Goal: Task Accomplishment & Management: Complete application form

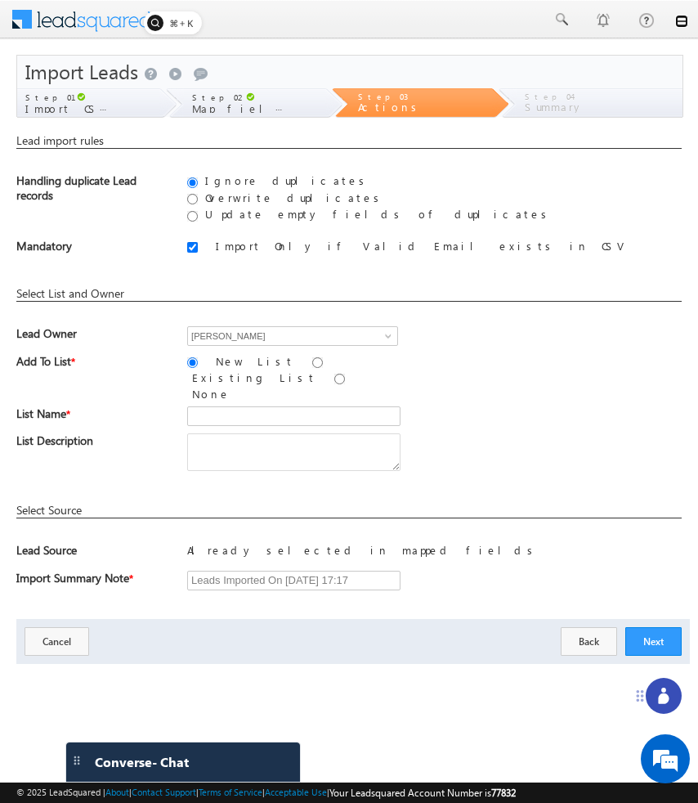
click at [680, 20] on link at bounding box center [681, 21] width 13 height 13
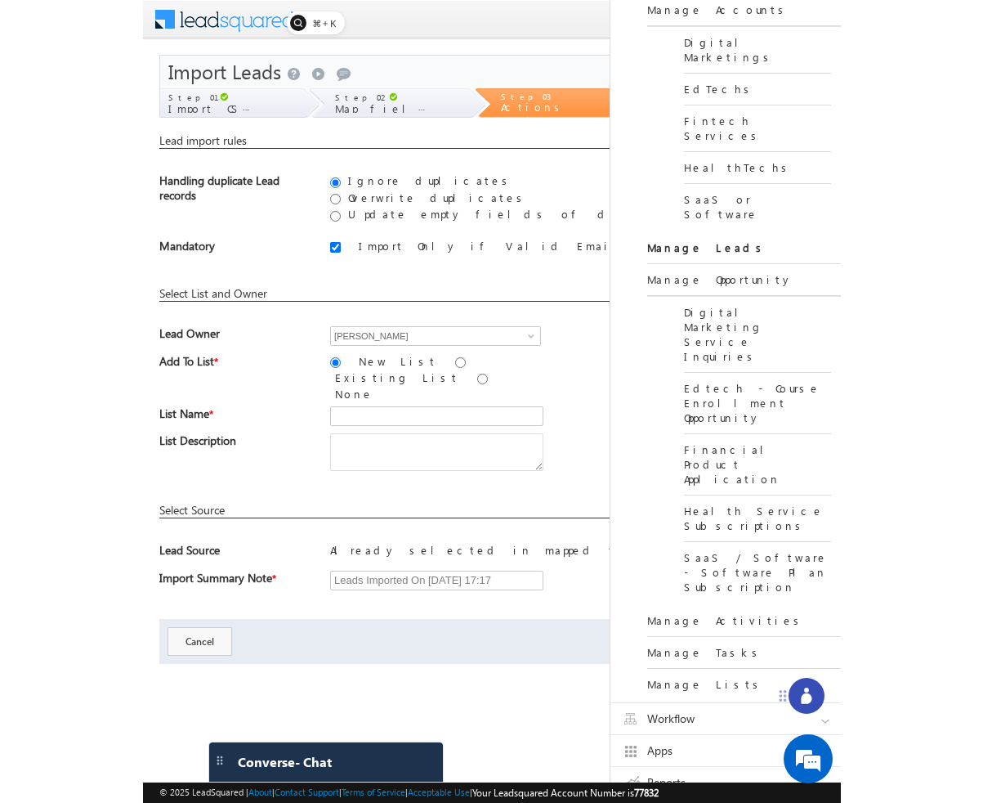
scroll to position [276, 0]
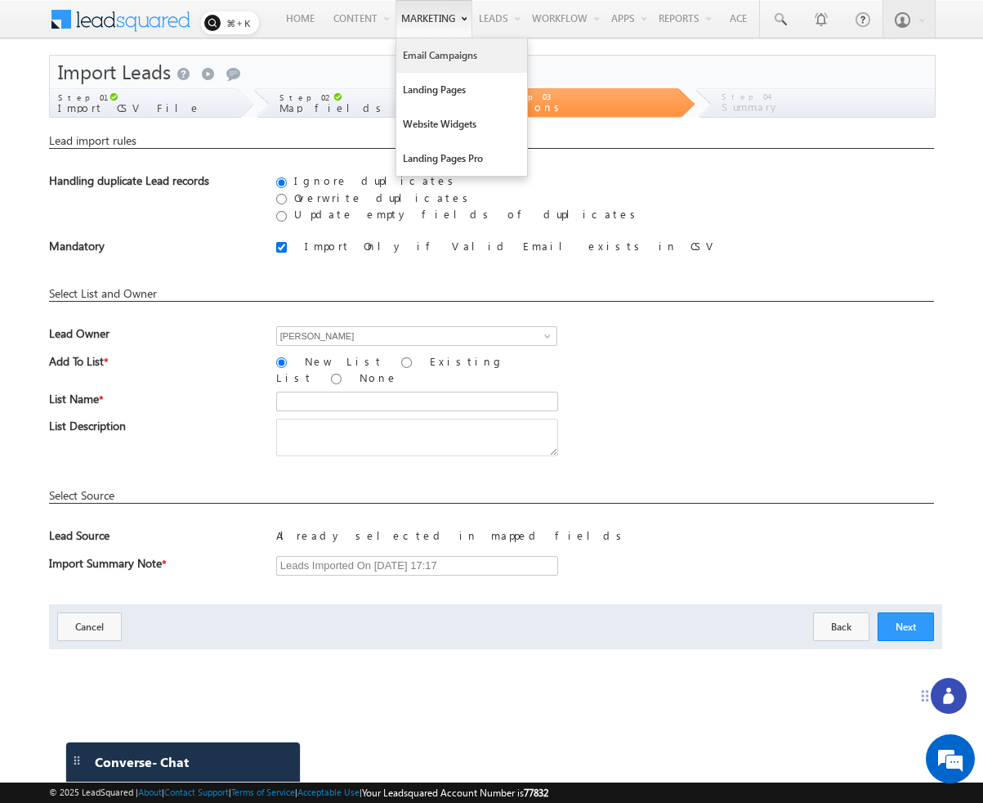
click at [414, 54] on link "Email Campaigns" at bounding box center [461, 55] width 131 height 34
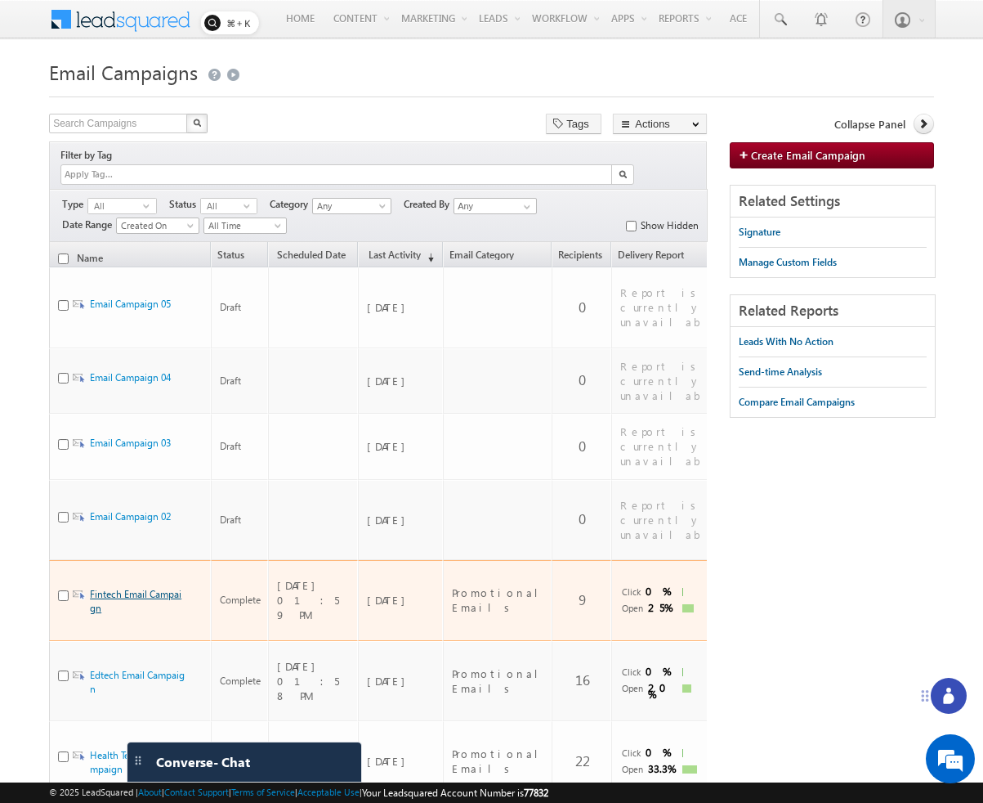
click at [135, 588] on link "Fintech Email Campaign" at bounding box center [136, 601] width 92 height 26
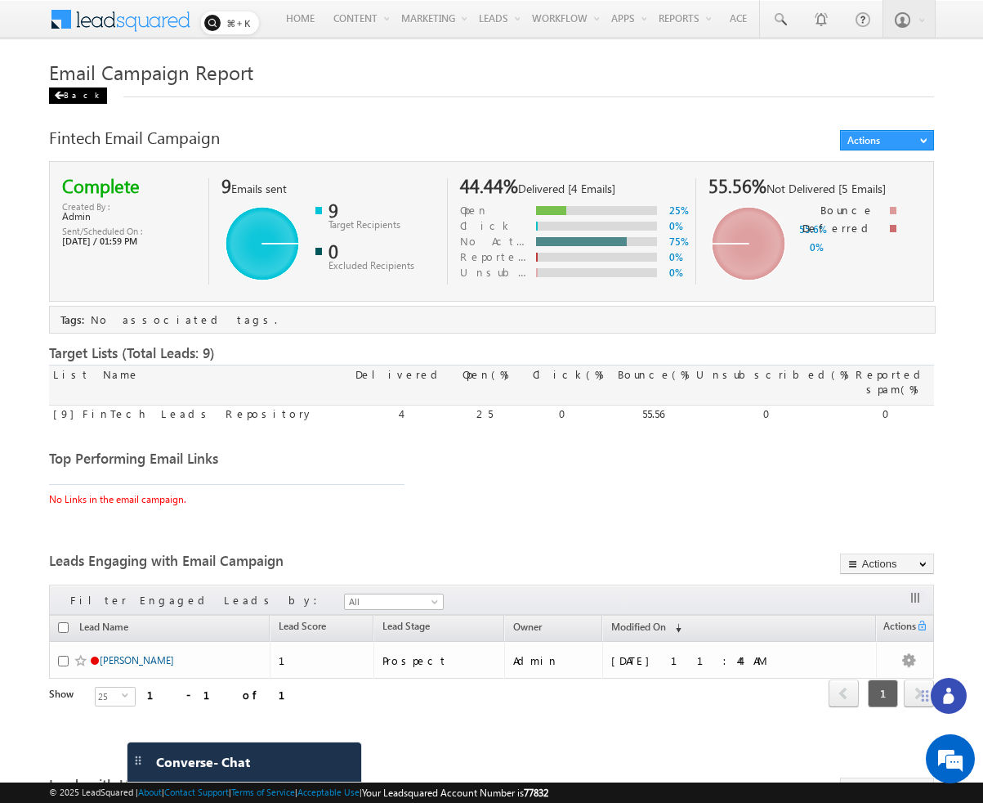
click at [62, 93] on span at bounding box center [59, 96] width 10 height 8
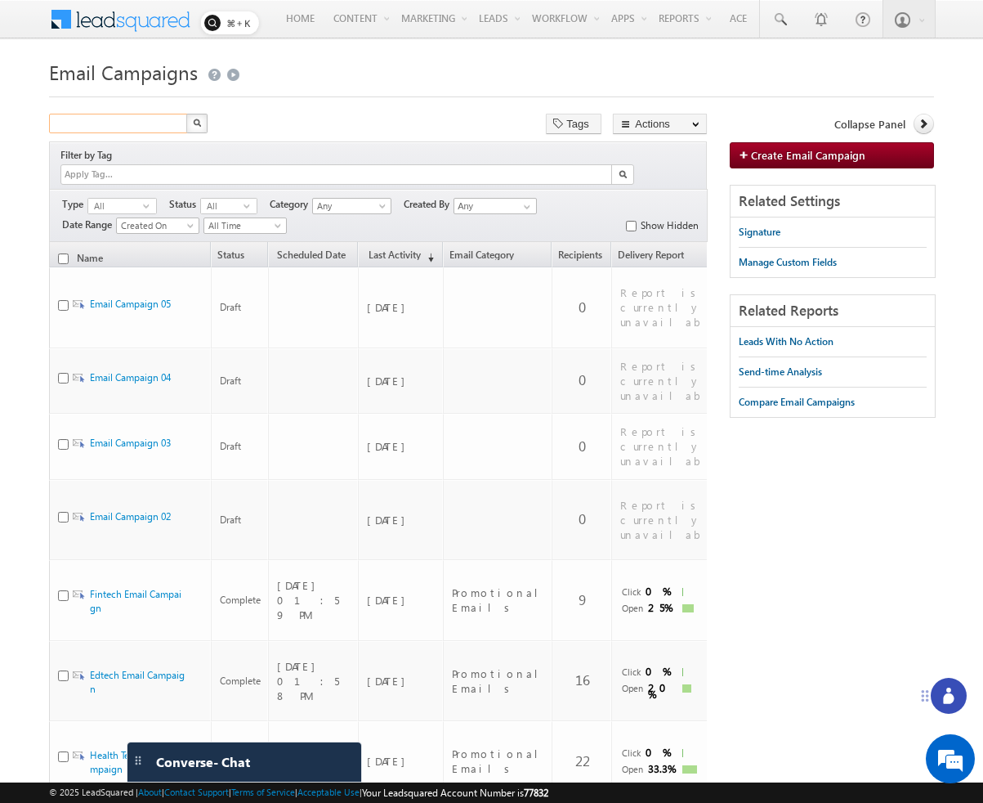
click at [118, 126] on input "text" at bounding box center [119, 124] width 140 height 20
type input "Search Campaigns"
click at [278, 96] on div at bounding box center [491, 92] width 885 height 11
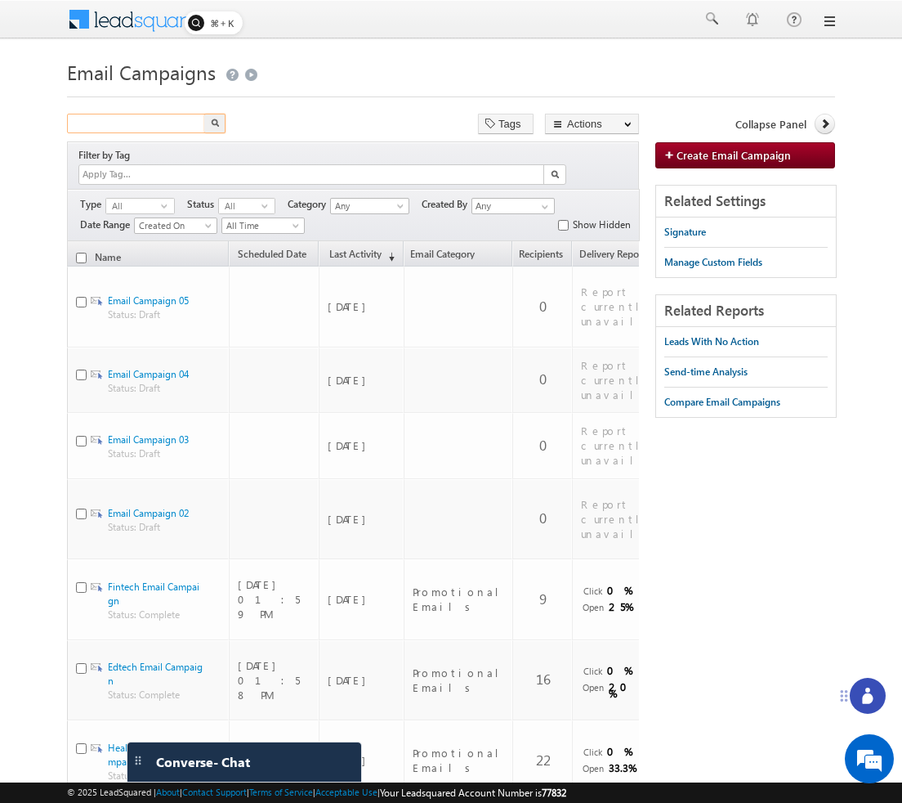
click at [142, 127] on input "text" at bounding box center [137, 124] width 140 height 20
type input "email"
click at [218, 128] on button "button" at bounding box center [214, 124] width 21 height 20
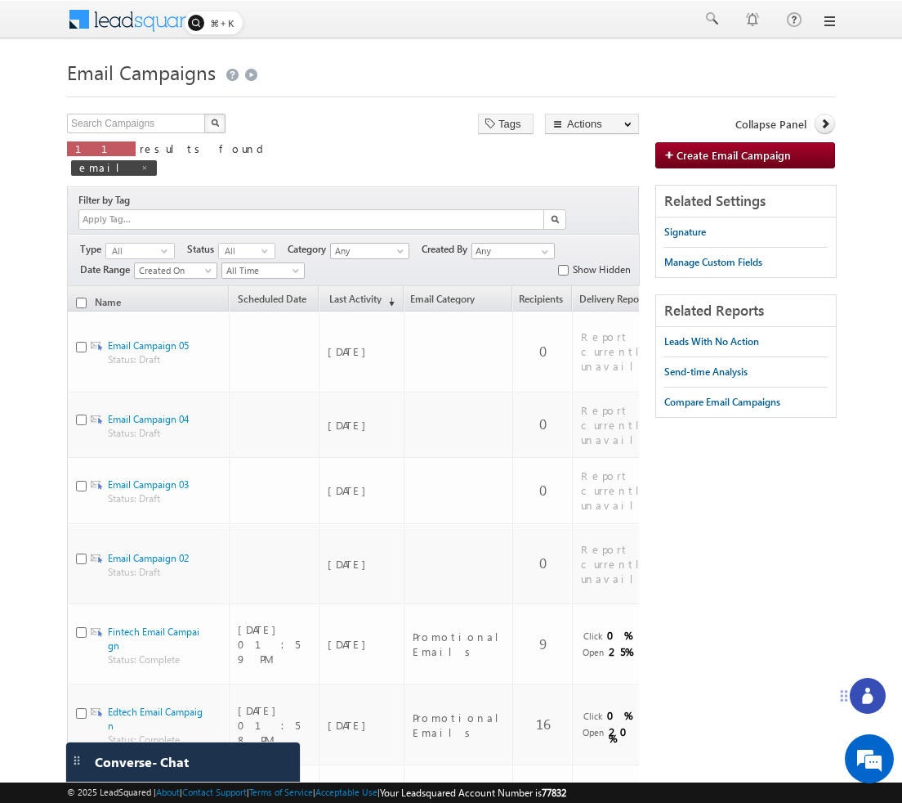
click at [387, 62] on h1 "Email Campaigns" at bounding box center [451, 71] width 768 height 32
click at [220, 22] on rect at bounding box center [214, 22] width 58 height 23
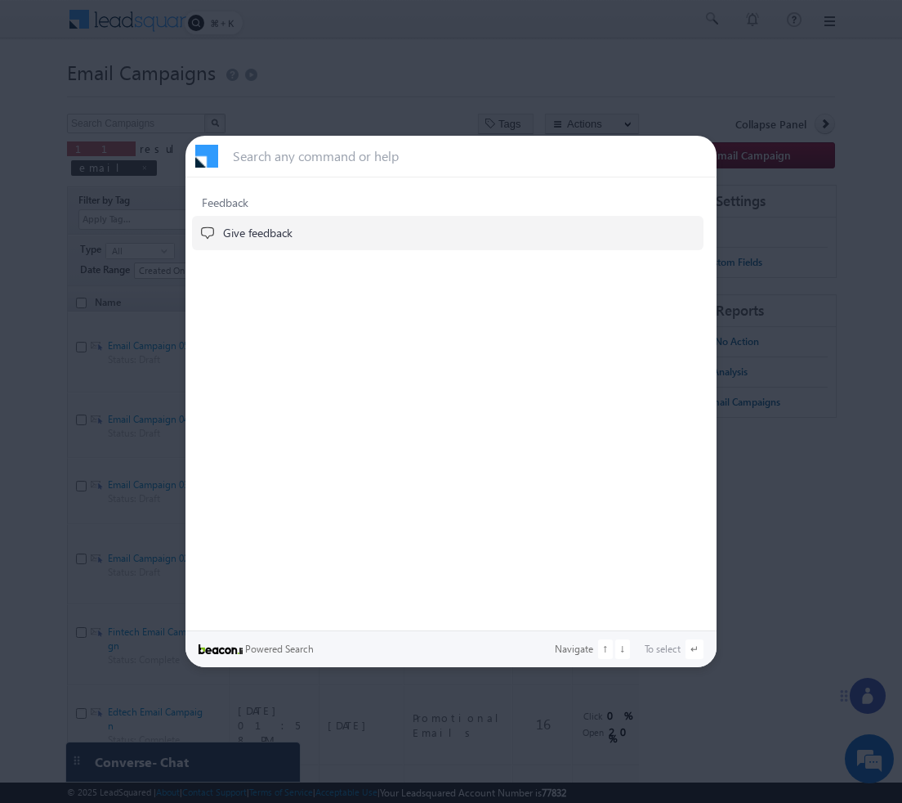
click at [491, 156] on input "text" at bounding box center [471, 156] width 477 height 15
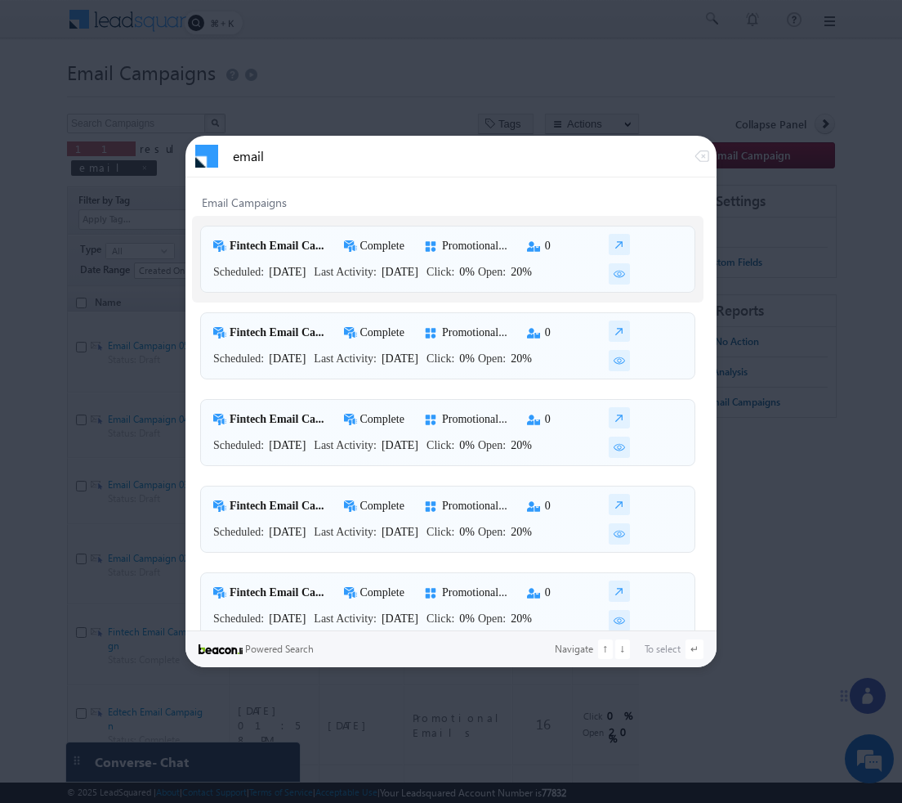
type input "email"
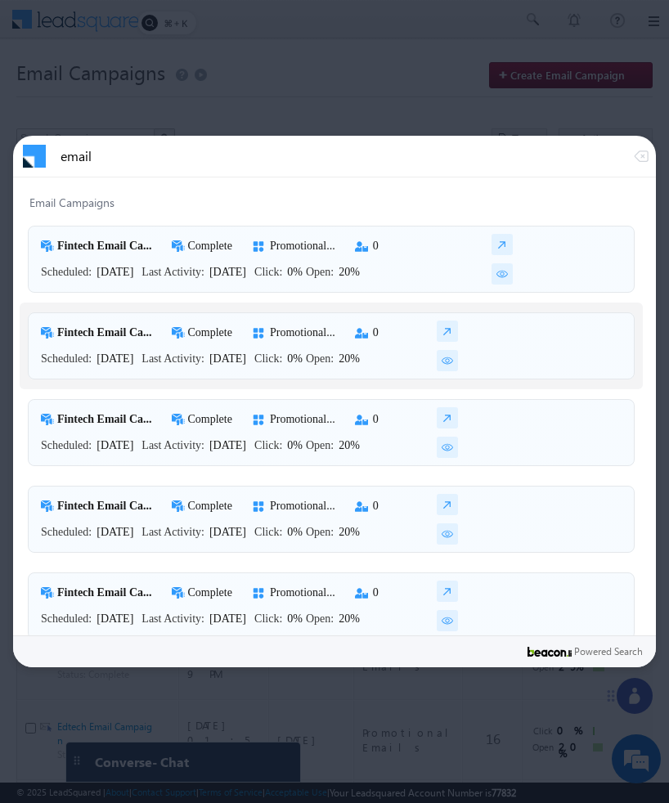
click at [434, 91] on div at bounding box center [334, 401] width 669 height 803
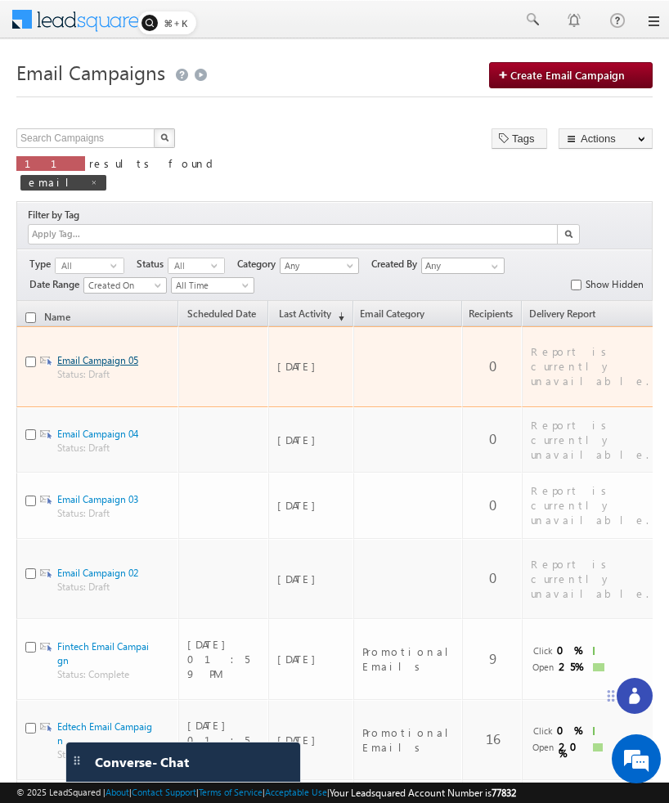
click at [119, 354] on link "Email Campaign 05" at bounding box center [97, 360] width 81 height 12
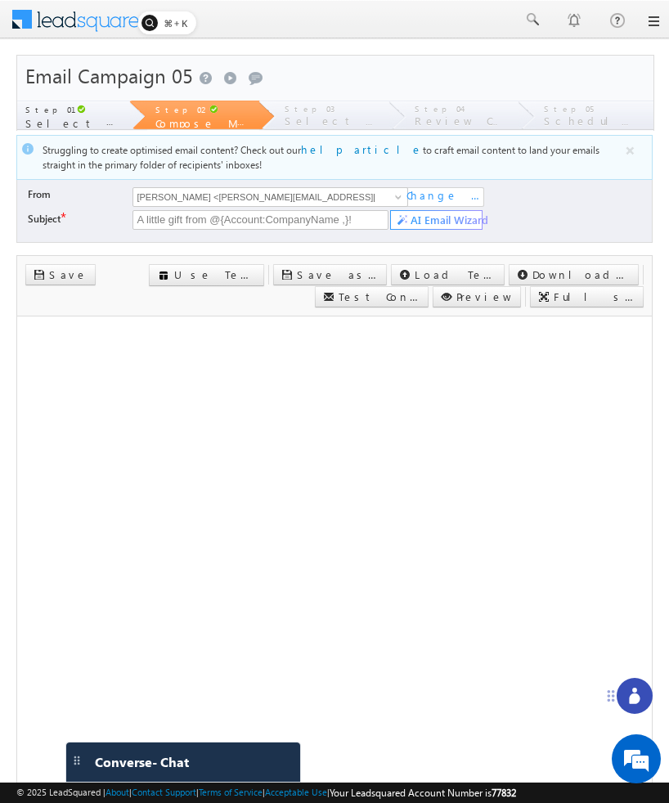
click at [667, 236] on body "Menu Bhavya Bhavy a@bea con.l i" at bounding box center [334, 479] width 669 height 959
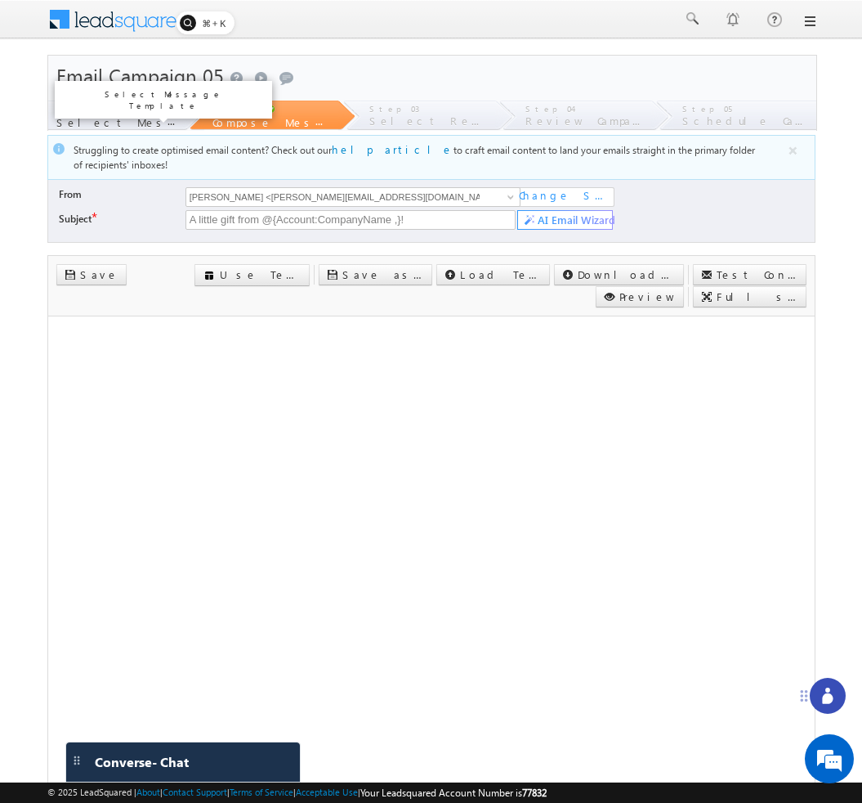
click at [133, 116] on span "Select Message Template" at bounding box center [174, 122] width 236 height 14
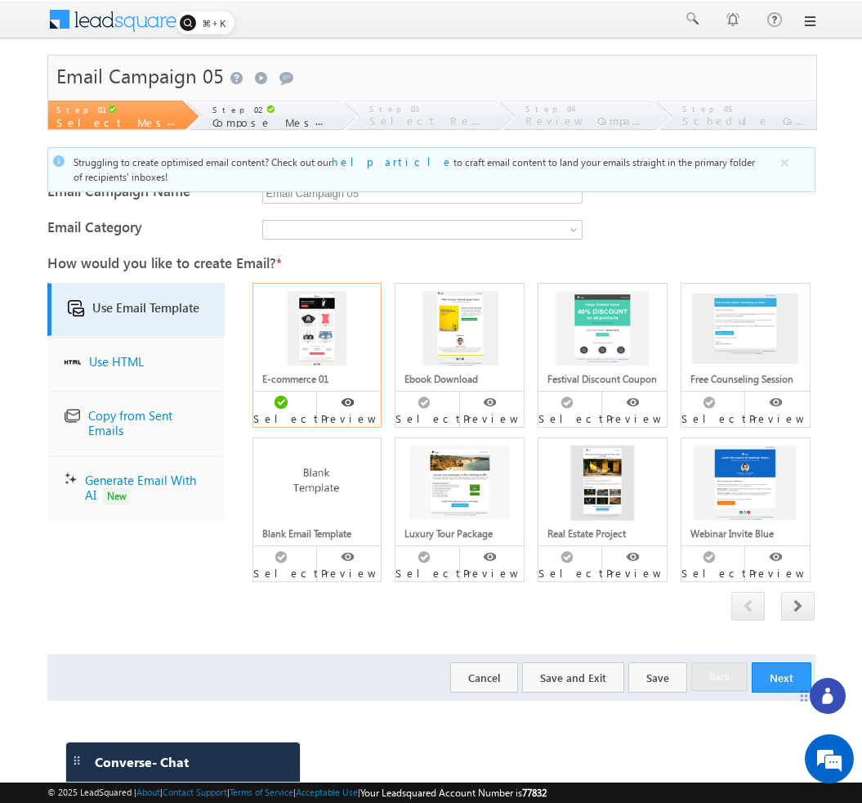
click at [803, 24] on link at bounding box center [809, 21] width 13 height 13
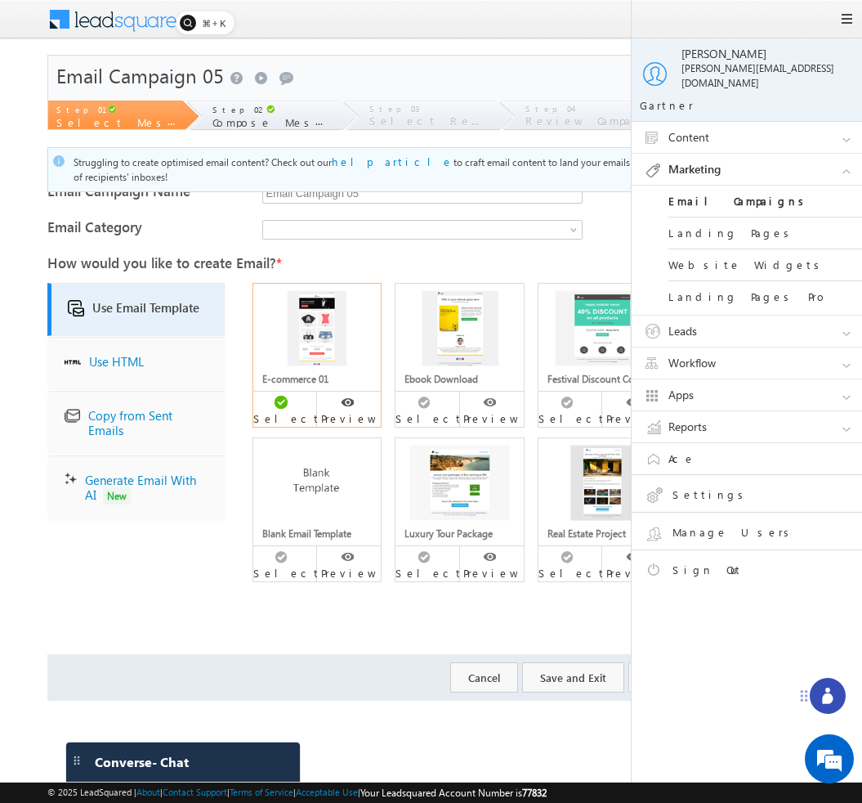
click at [729, 186] on link "Email Campaigns" at bounding box center [767, 202] width 196 height 32
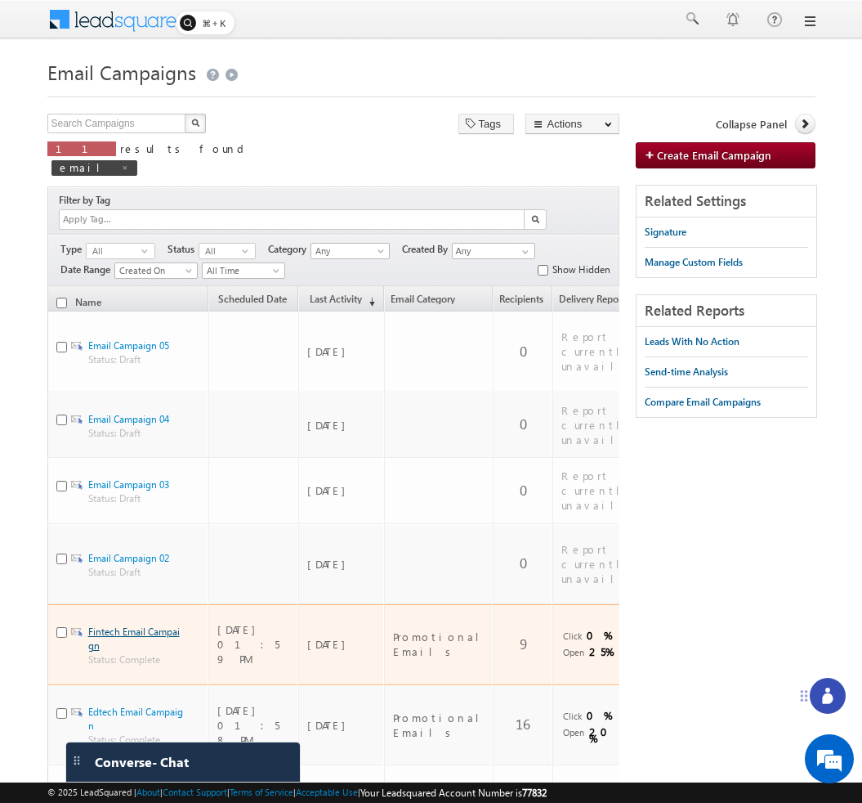
click at [157, 625] on link "Fintech Email Campaign" at bounding box center [134, 638] width 92 height 26
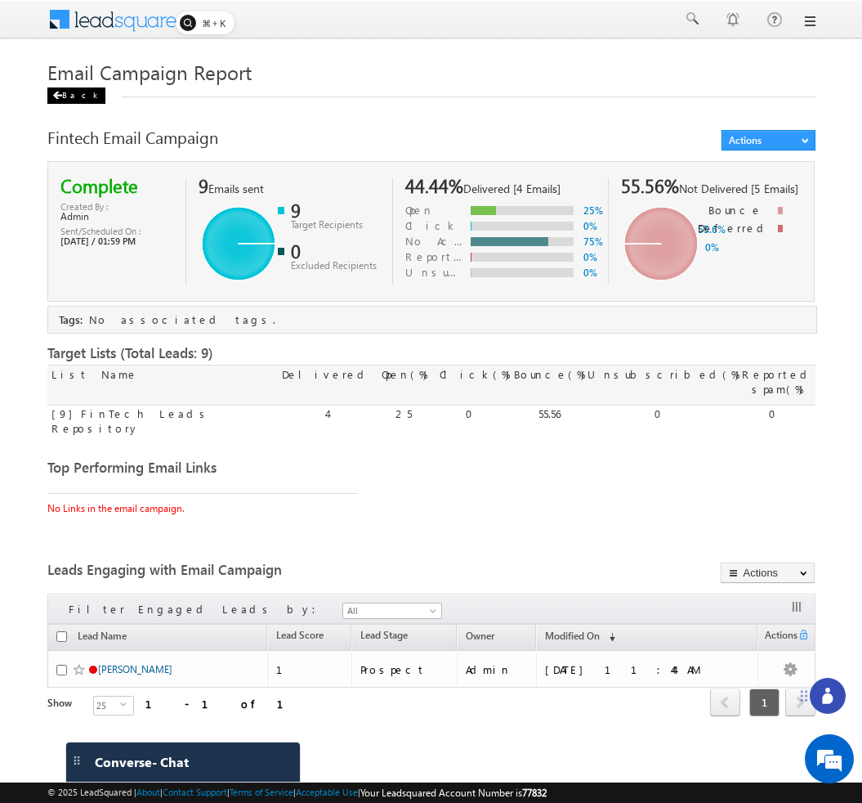
click at [64, 96] on div "Back" at bounding box center [76, 95] width 58 height 16
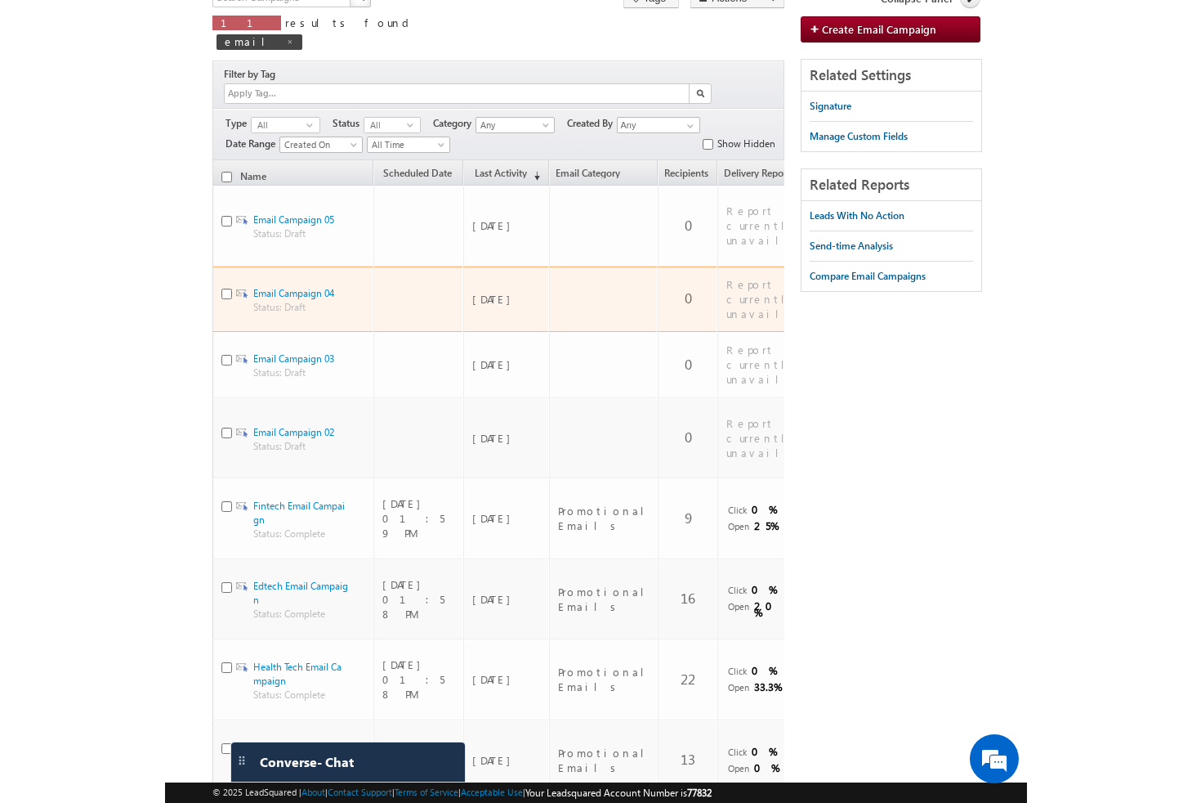
scroll to position [135, 0]
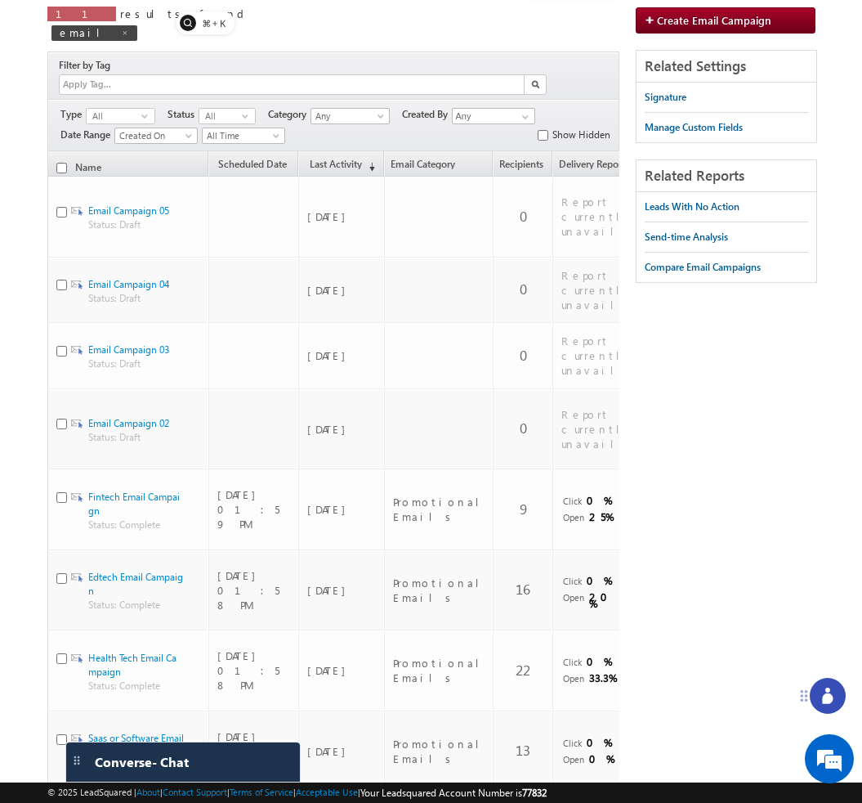
drag, startPoint x: 861, startPoint y: 293, endPoint x: 1070, endPoint y: 293, distance: 208.4
click at [861, 293] on html "Menu Bhavya Bhavy a@bea con.l" at bounding box center [431, 482] width 862 height 1234
drag, startPoint x: 861, startPoint y: 315, endPoint x: 915, endPoint y: 313, distance: 54.0
click at [861, 313] on html "Menu Bhavya Bhavy a@bea con.l" at bounding box center [431, 482] width 862 height 1234
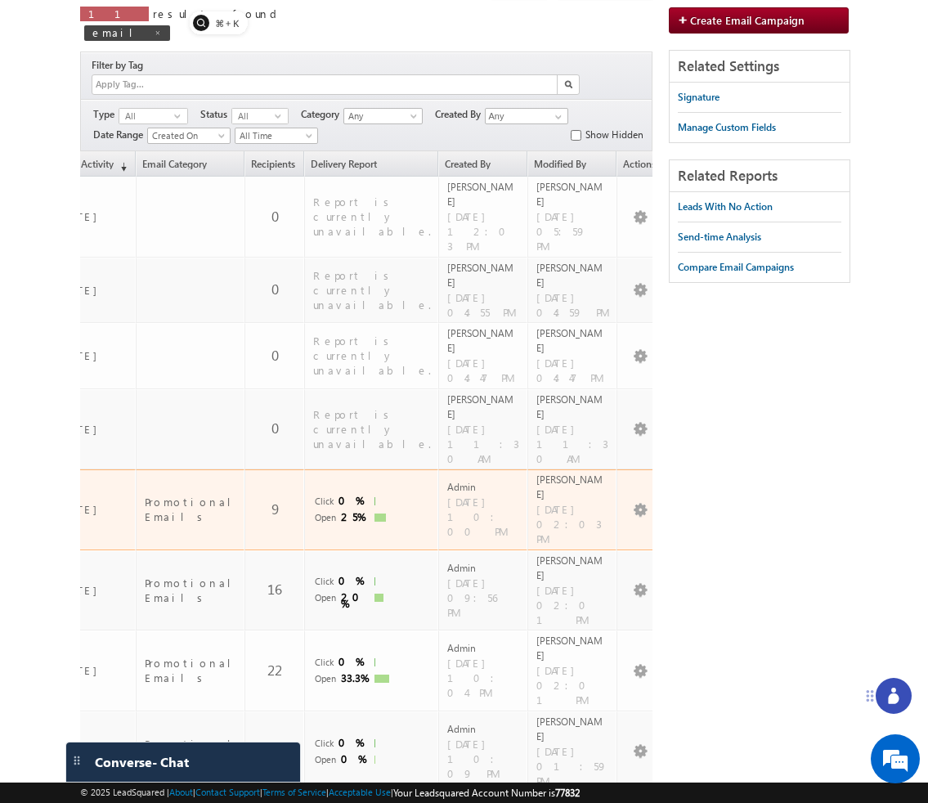
scroll to position [0, 0]
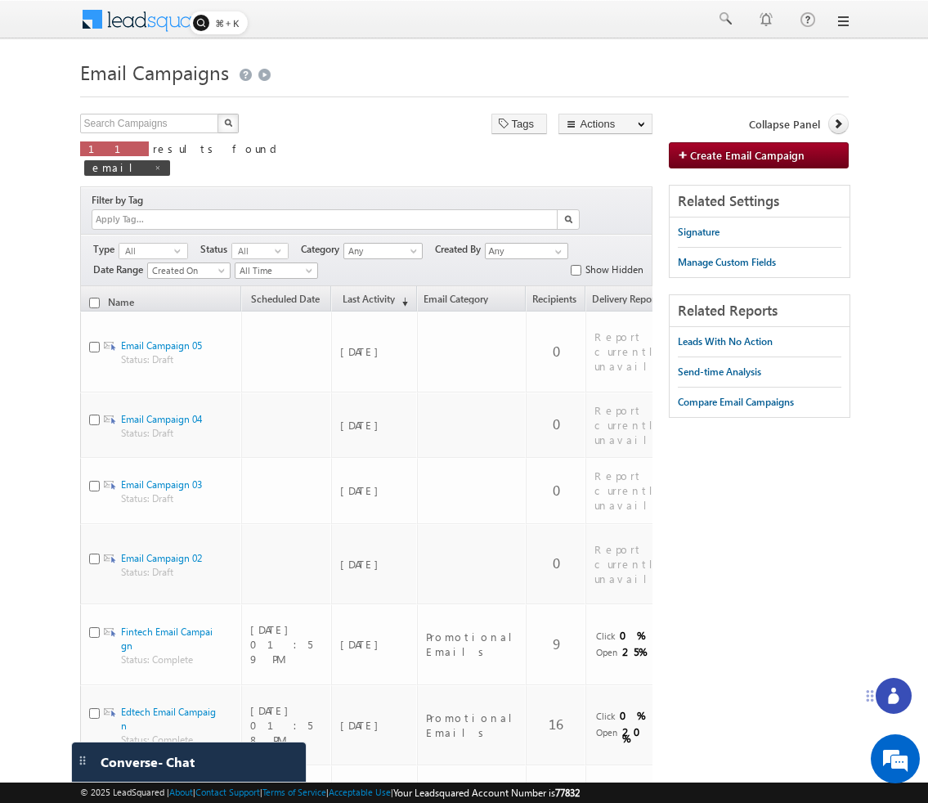
click at [402, 105] on form "Email Campaigns Create Email Campaign Search Campaigns X 11 results found email…" at bounding box center [464, 624] width 768 height 1139
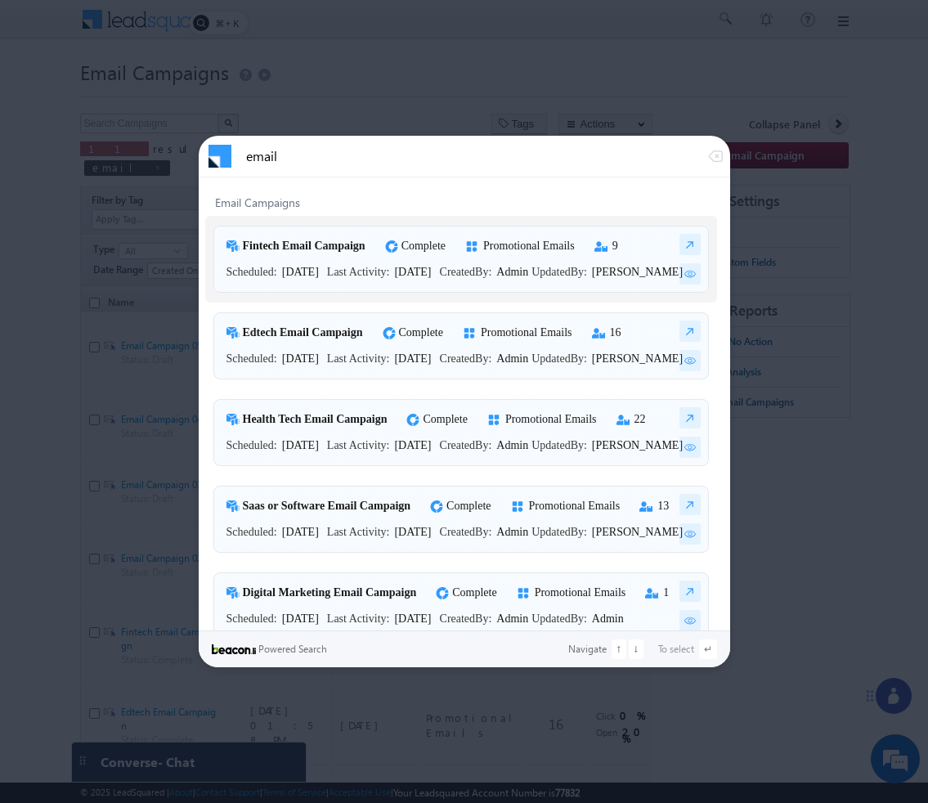
type input "email"
click at [535, 18] on div at bounding box center [464, 401] width 928 height 803
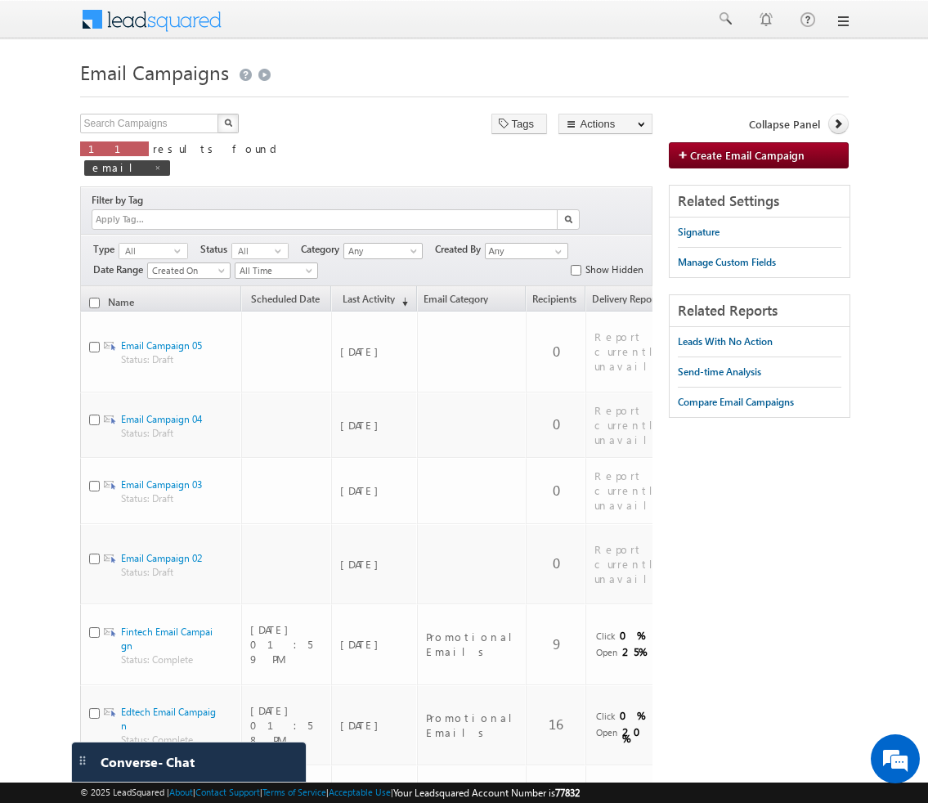
click at [480, 74] on h1 "Email Campaigns" at bounding box center [464, 71] width 768 height 32
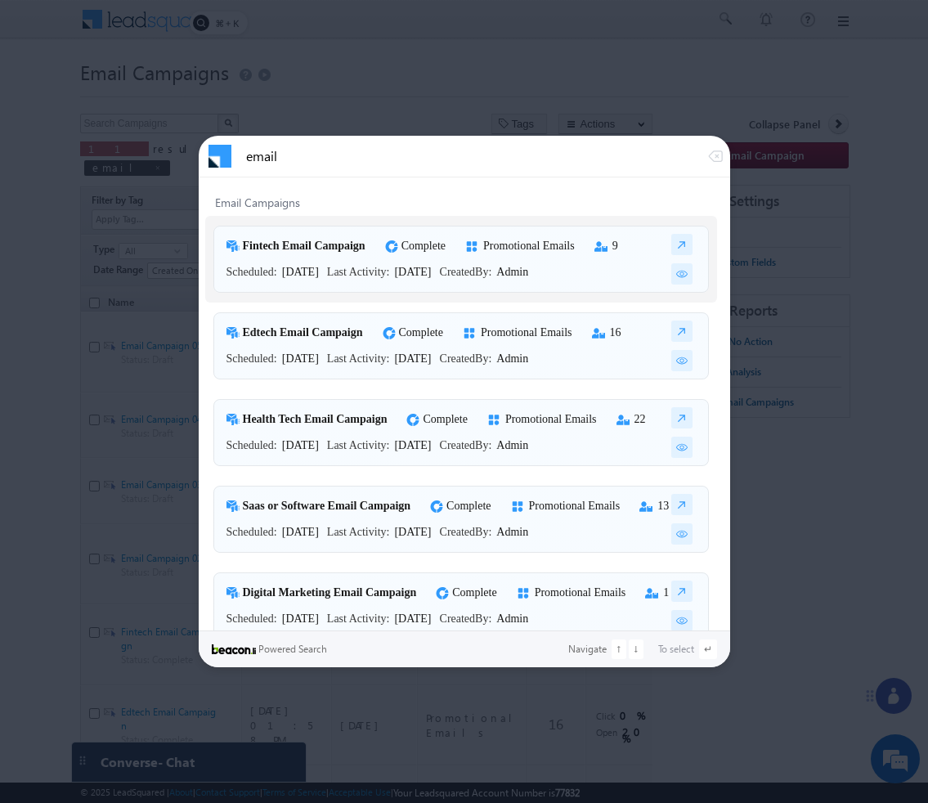
type input "email"
click at [674, 239] on img at bounding box center [681, 244] width 21 height 21
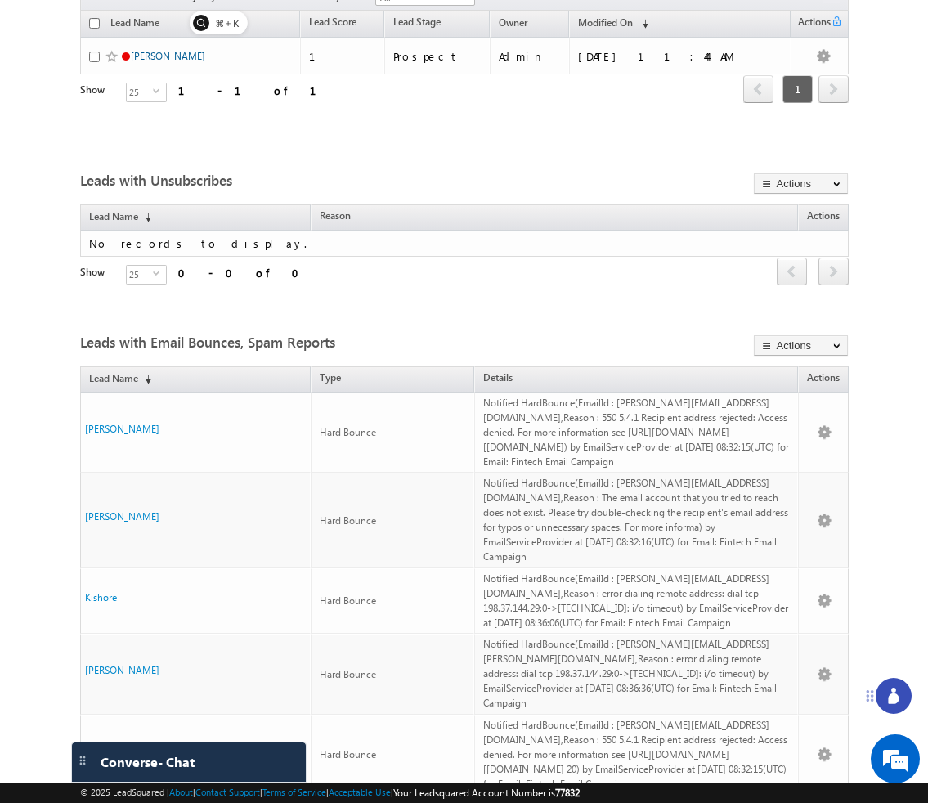
scroll to position [720, 0]
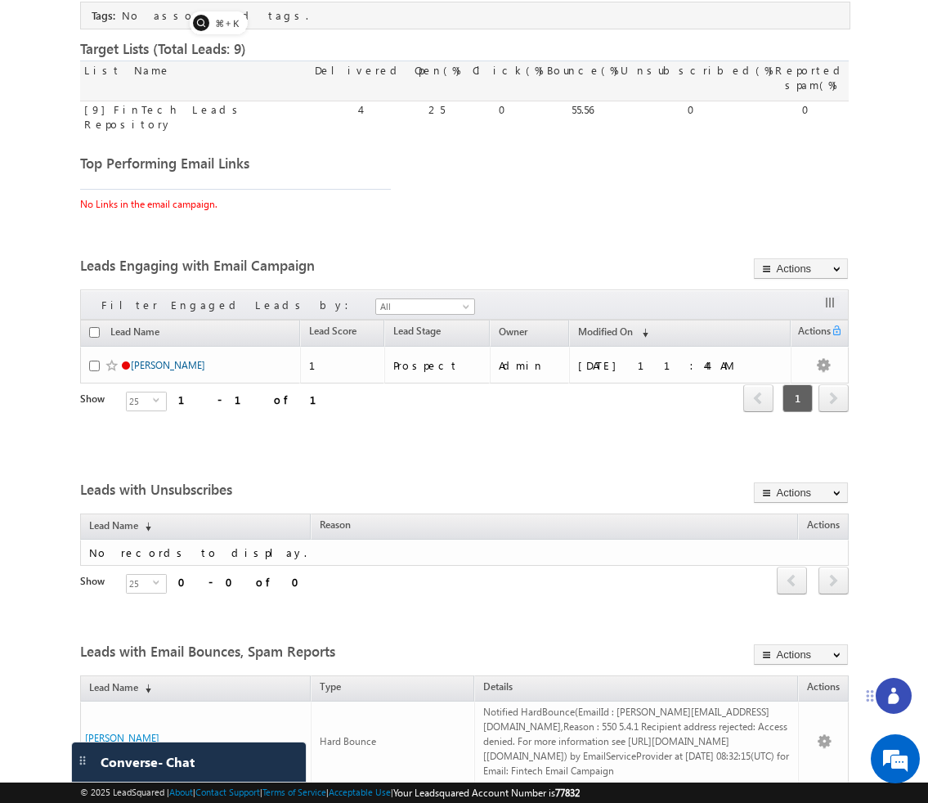
click at [804, 157] on div "Top Performing Email Links No Links in the email campaign." at bounding box center [464, 187] width 768 height 63
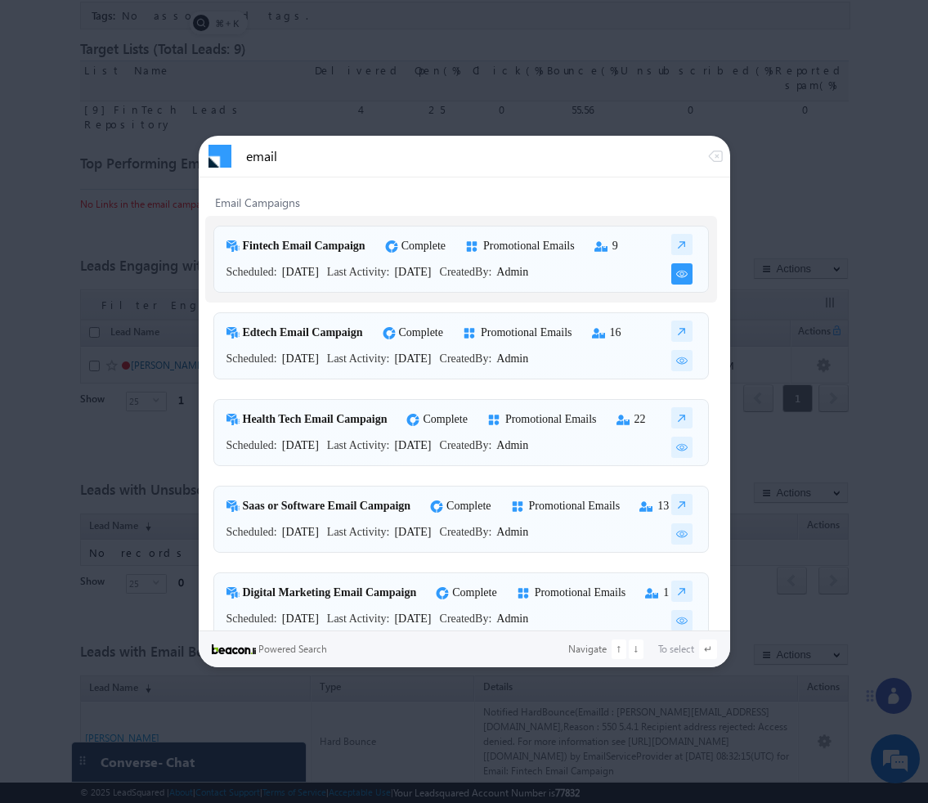
type input "email"
click at [673, 273] on img at bounding box center [681, 273] width 21 height 21
click at [678, 273] on img at bounding box center [681, 273] width 21 height 21
click at [683, 274] on img at bounding box center [681, 273] width 21 height 21
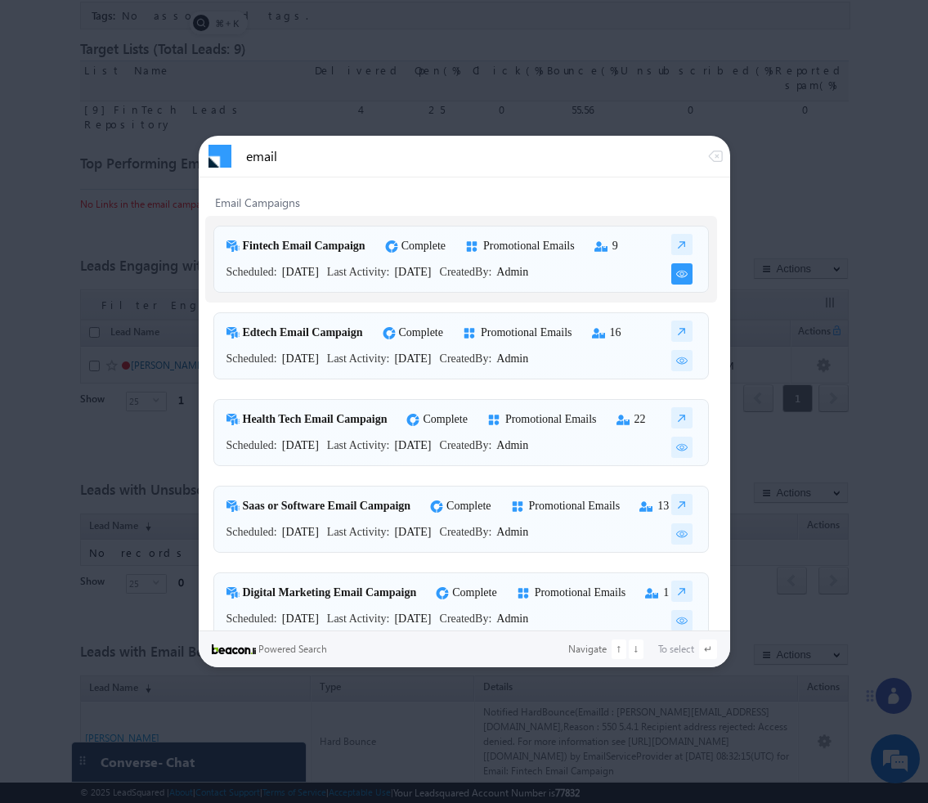
click at [683, 274] on img at bounding box center [681, 273] width 21 height 21
click at [802, 199] on div at bounding box center [464, 401] width 928 height 803
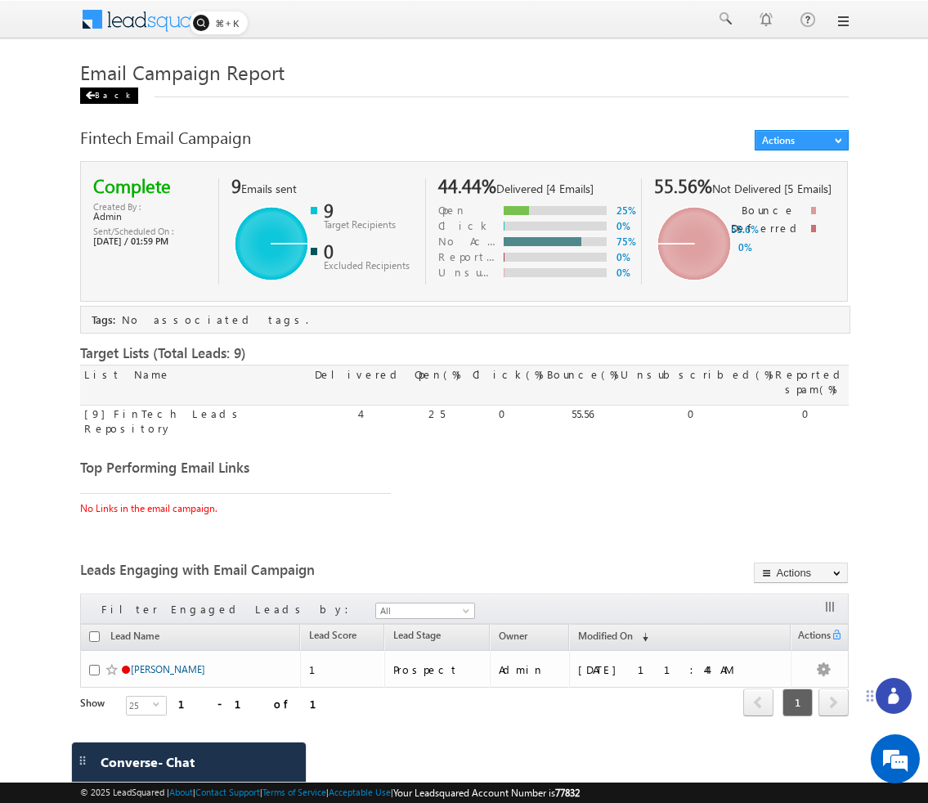
click at [101, 101] on div "Back" at bounding box center [109, 95] width 58 height 16
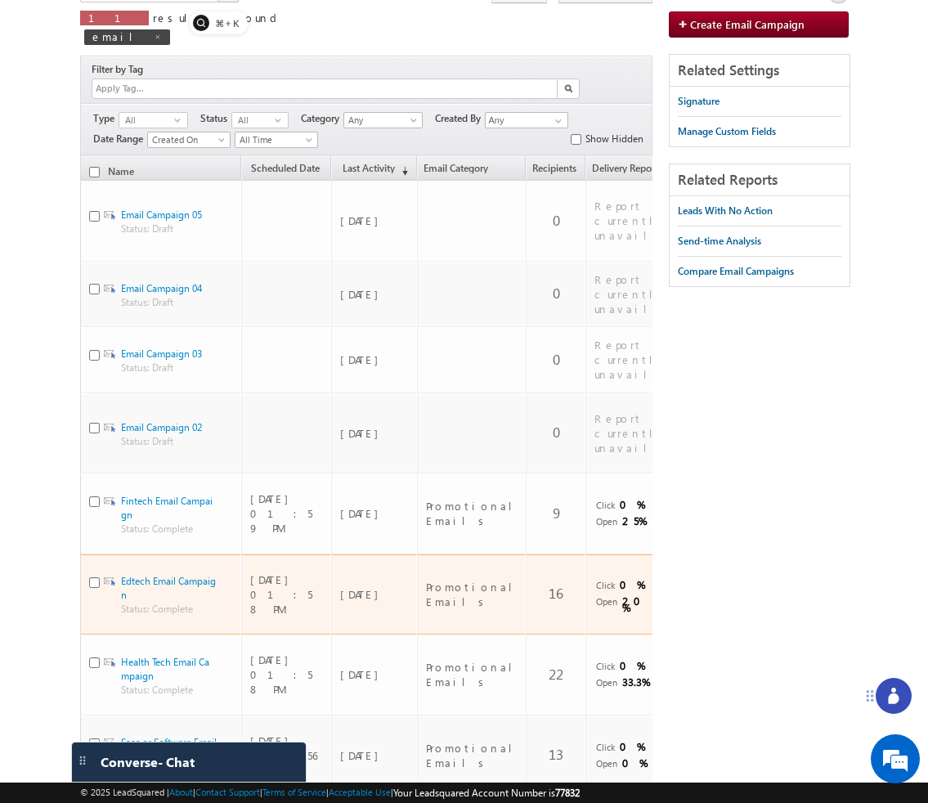
scroll to position [149, 0]
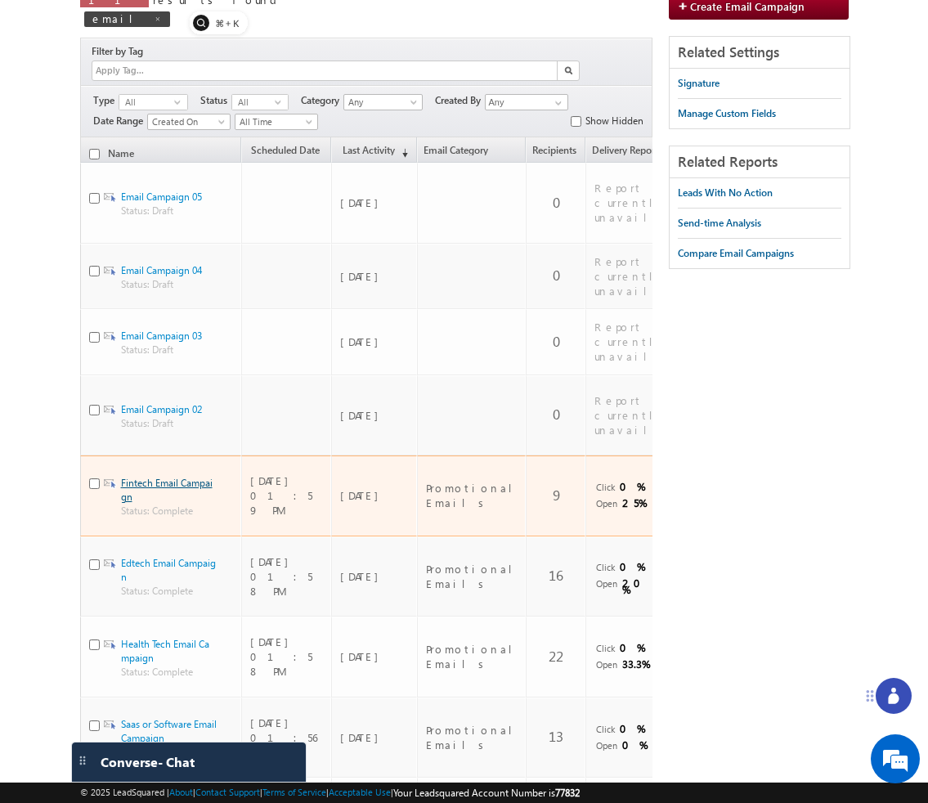
click at [165, 476] on link "Fintech Email Campaign" at bounding box center [167, 489] width 92 height 26
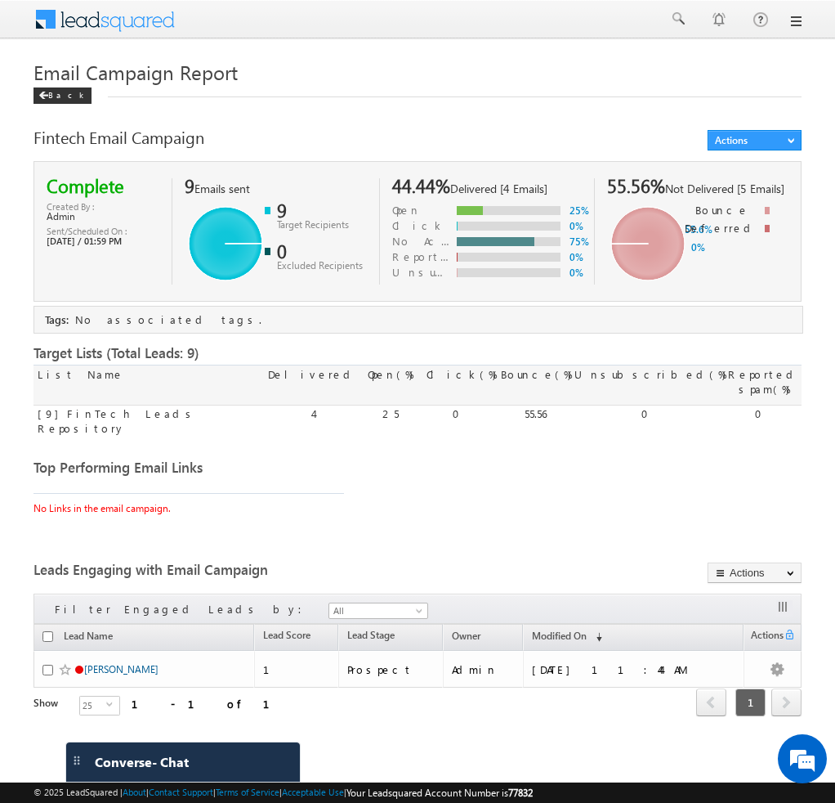
click at [440, 47] on body "Menu Bhavya Bhavy a@bea con.l i" at bounding box center [417, 730] width 835 height 1461
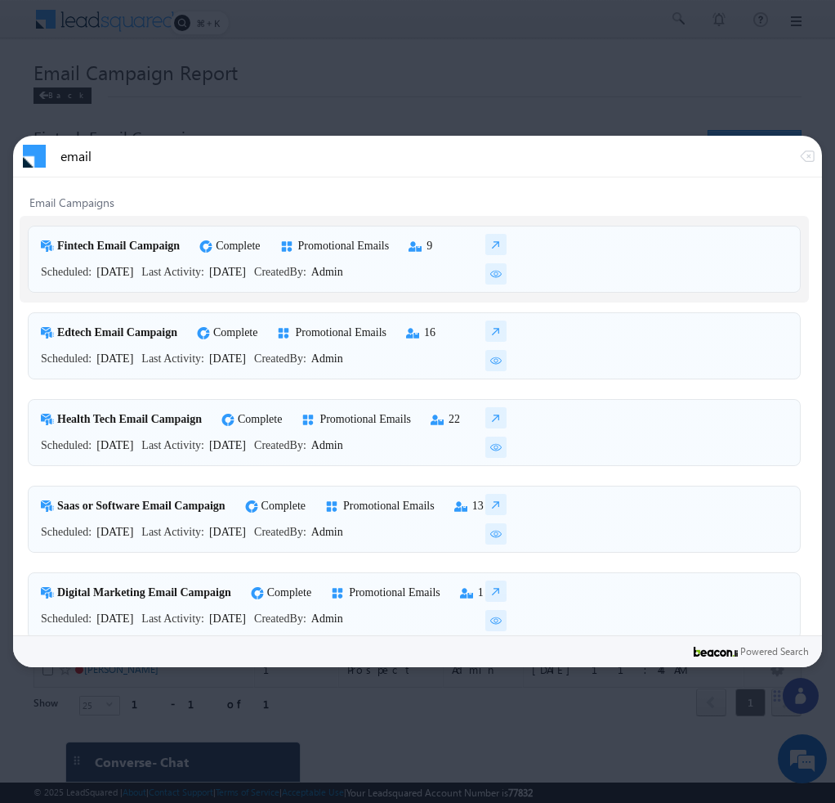
type input "email"
click at [499, 275] on img at bounding box center [495, 273] width 21 height 21
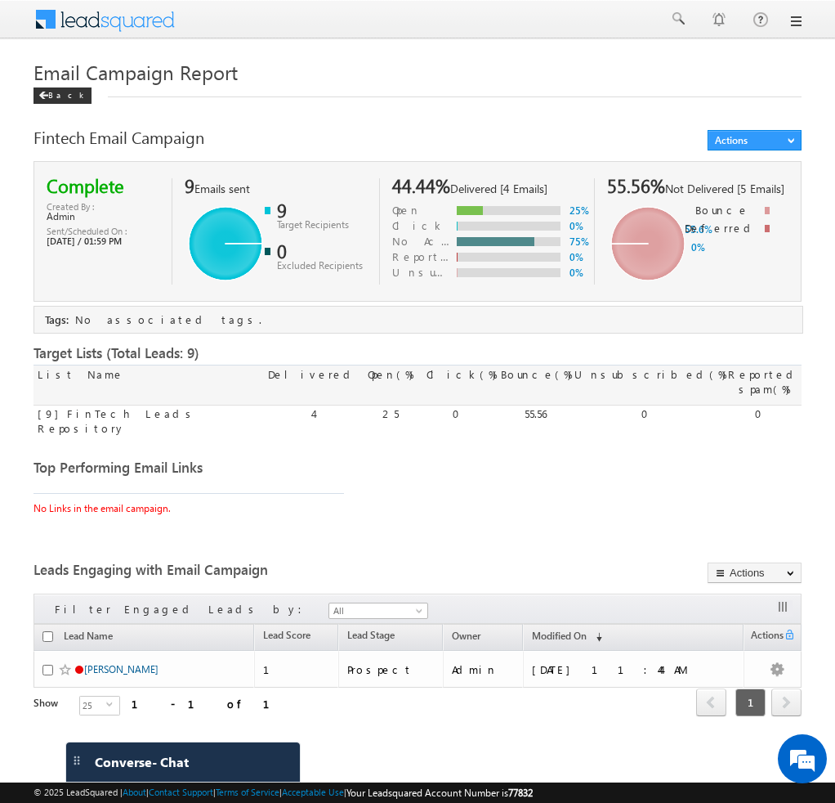
click at [420, 136] on div "Fintech Email Campaign" at bounding box center [353, 141] width 638 height 23
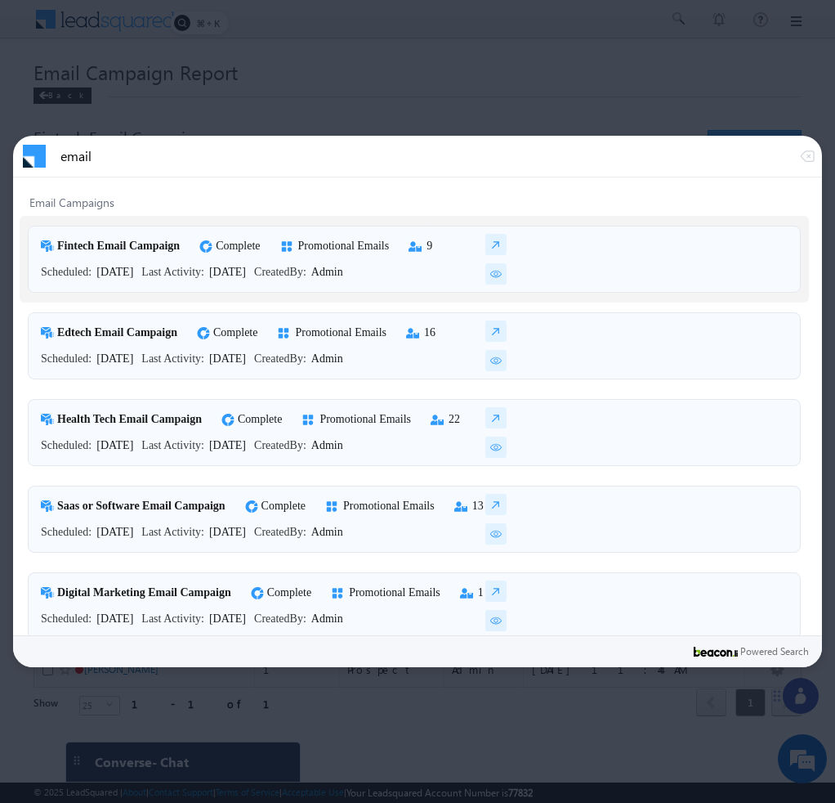
type input "email"
click at [496, 357] on img at bounding box center [495, 360] width 21 height 21
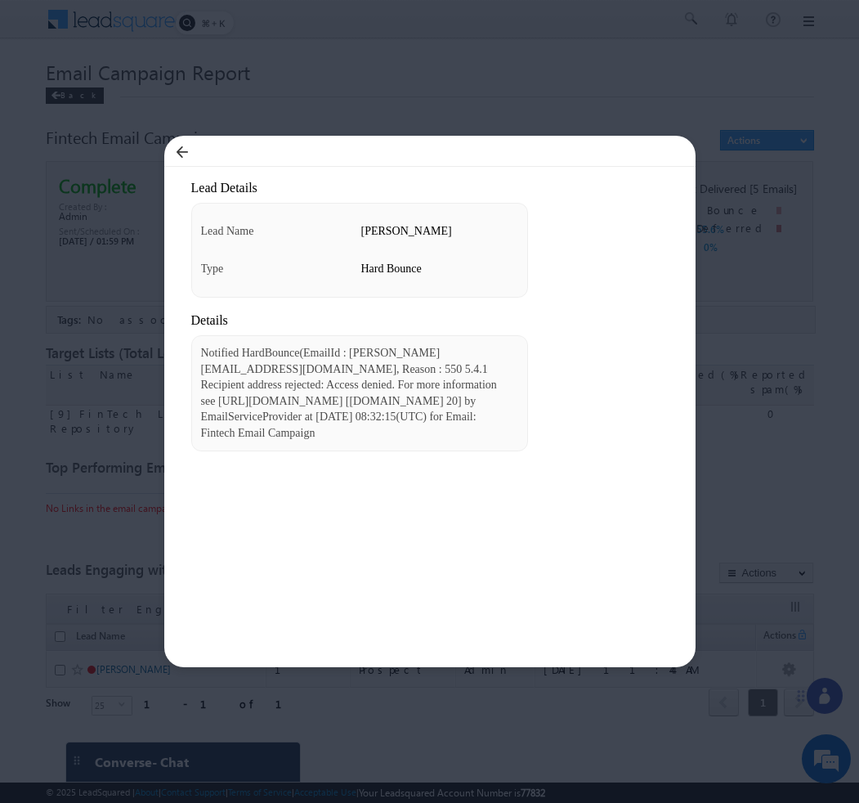
click at [505, 76] on div at bounding box center [429, 401] width 859 height 803
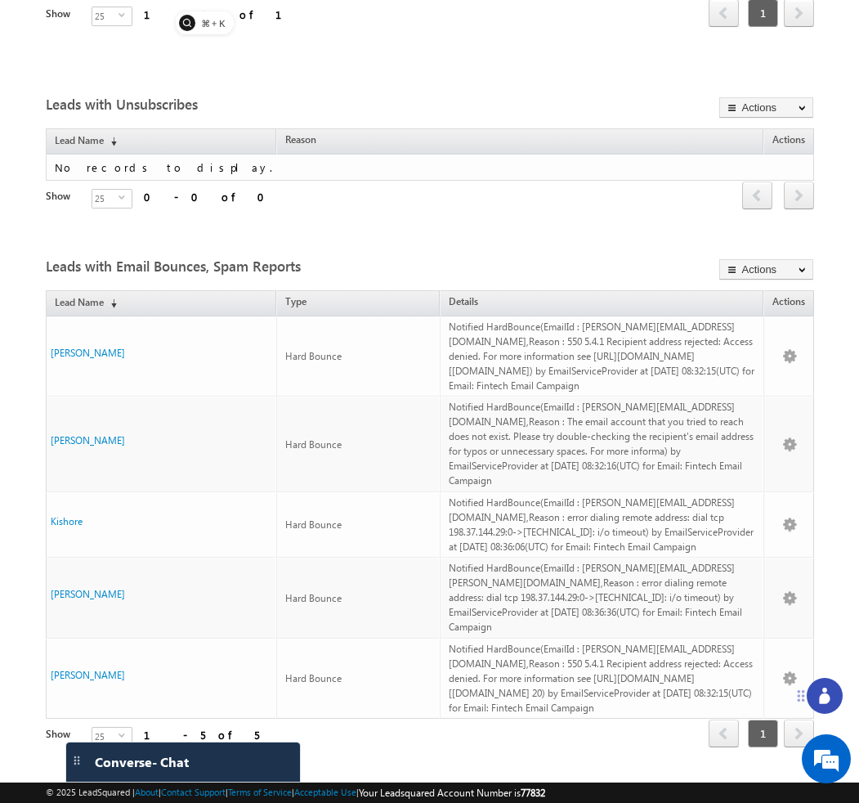
scroll to position [720, 0]
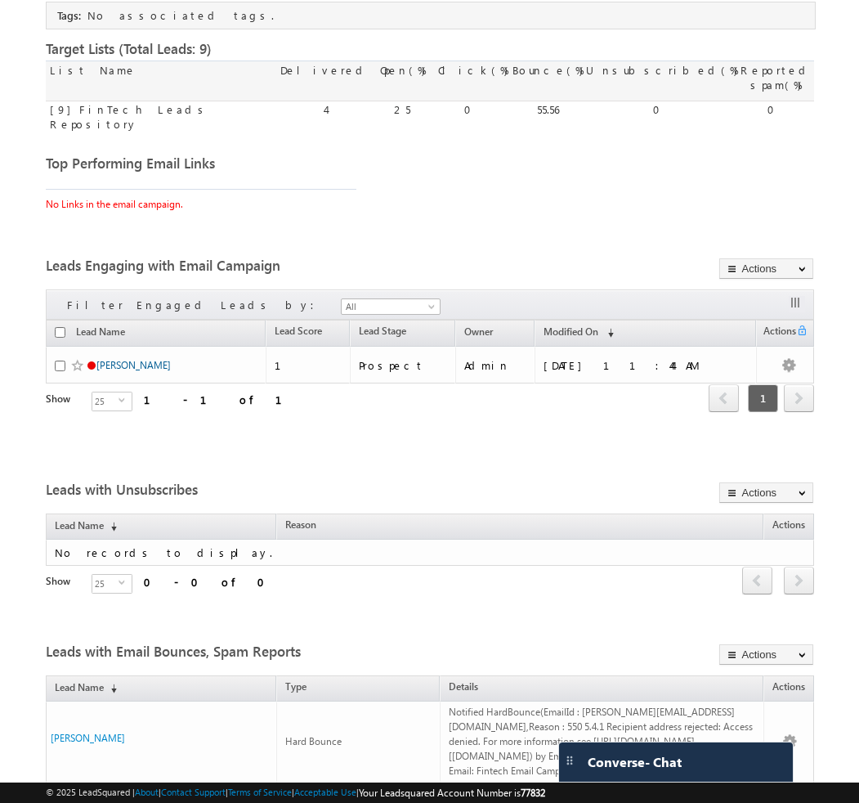
scroll to position [304, 0]
click at [820, 71] on body "Menu [GEOGRAPHIC_DATA][PERSON_NAME] a@bea con.l i" at bounding box center [429, 447] width 859 height 1502
click at [722, 156] on div "Top Performing Email Links No Links in the email campaign." at bounding box center [430, 187] width 768 height 63
click at [647, 177] on div "Top Performing Email Links No Links in the email campaign." at bounding box center [430, 187] width 768 height 63
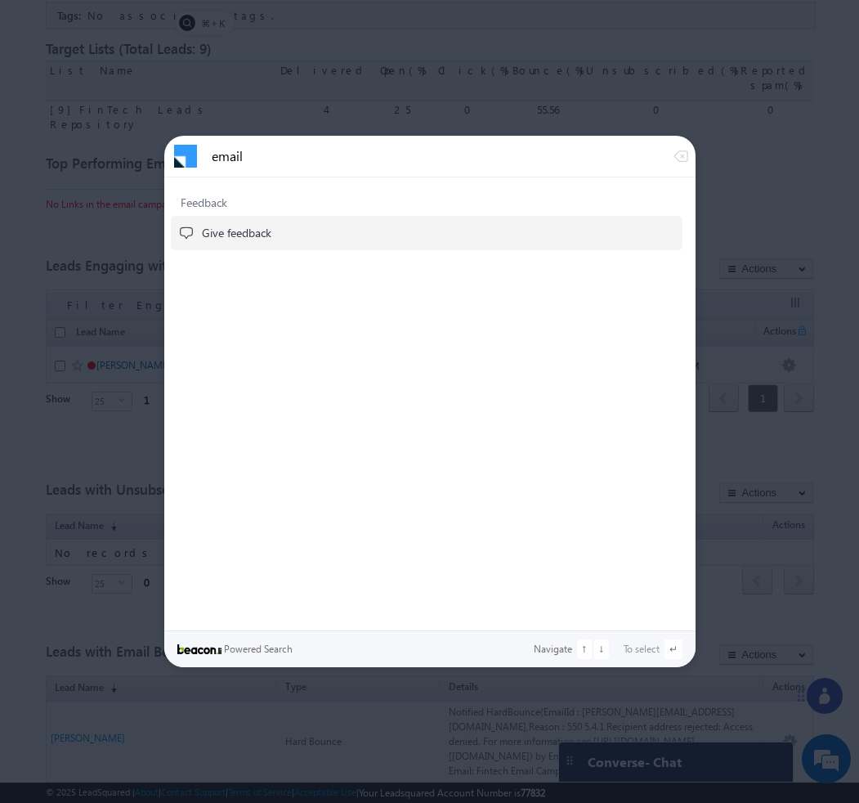
scroll to position [0, 0]
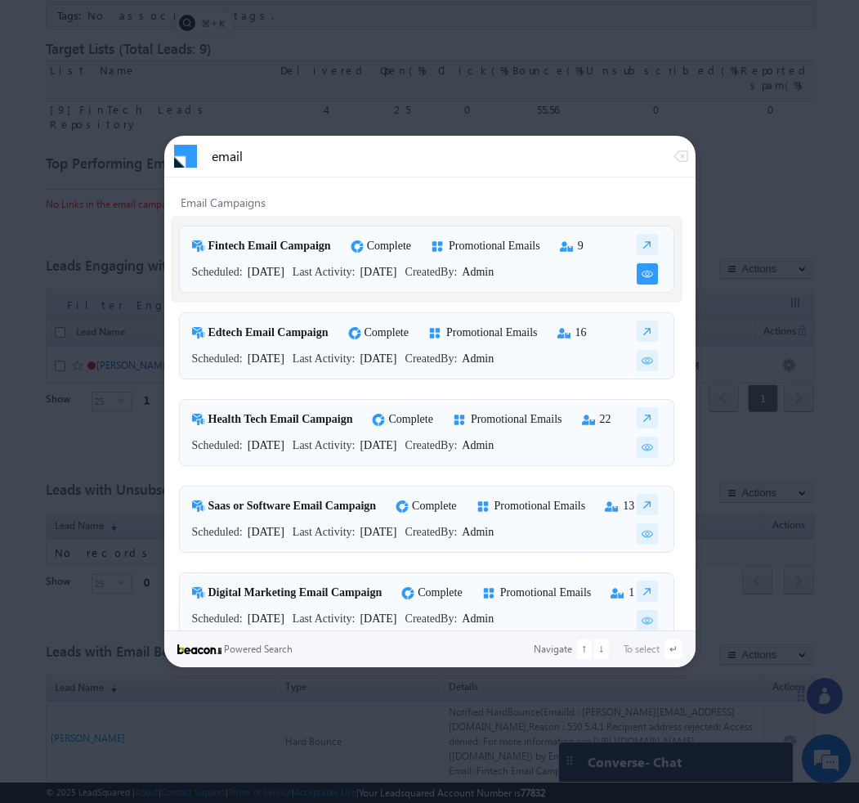
type input "email"
click at [645, 271] on img at bounding box center [647, 273] width 21 height 21
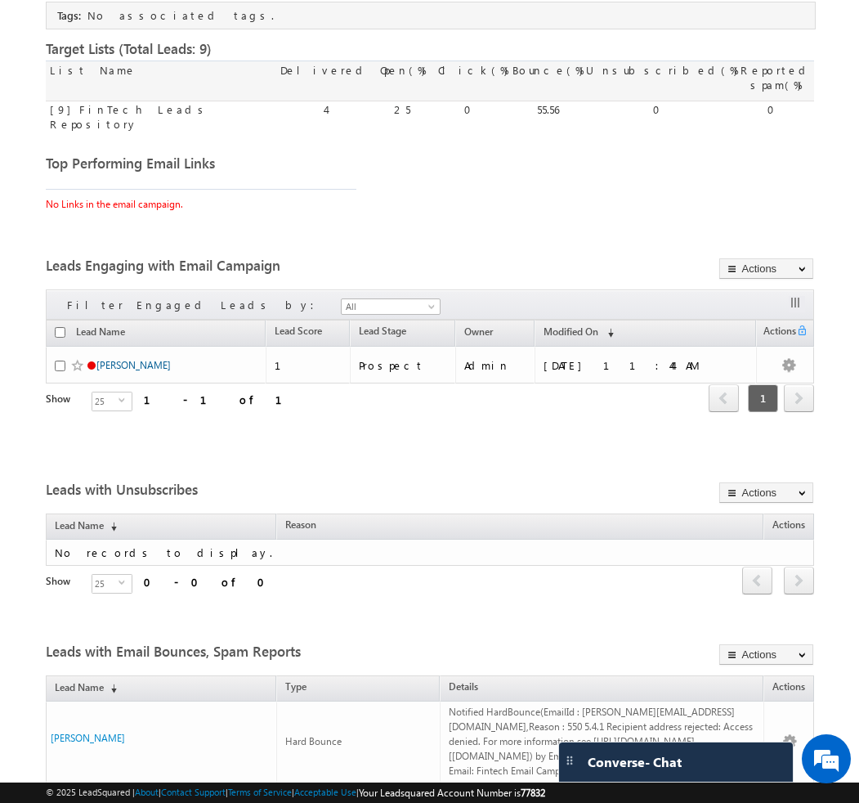
click at [630, 177] on div "Top Performing Email Links No Links in the email campaign." at bounding box center [430, 187] width 768 height 63
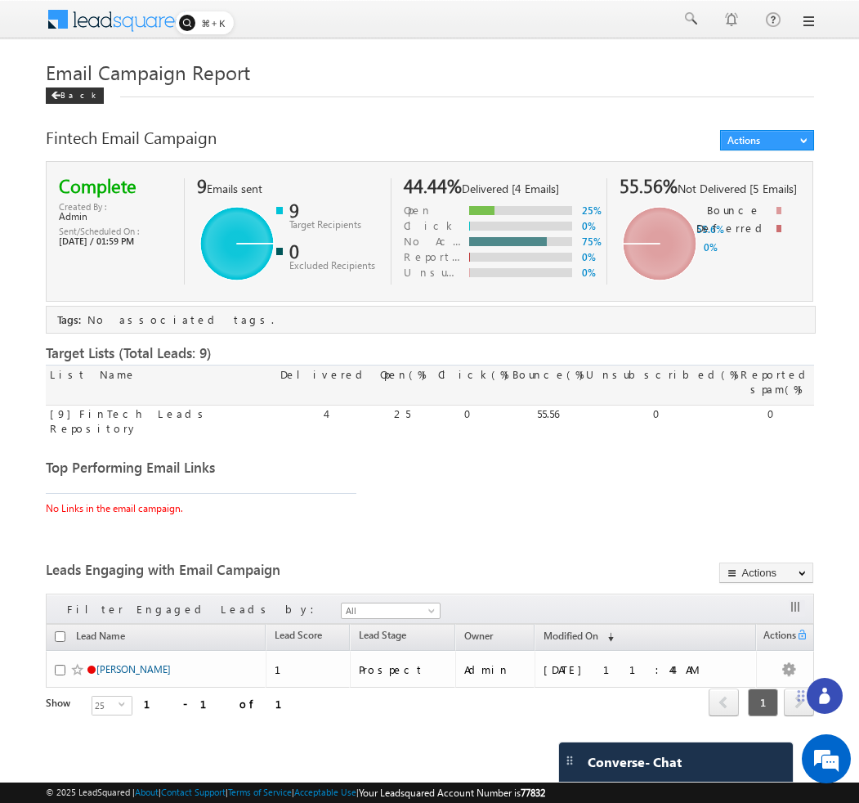
click at [203, 31] on rect at bounding box center [205, 22] width 58 height 23
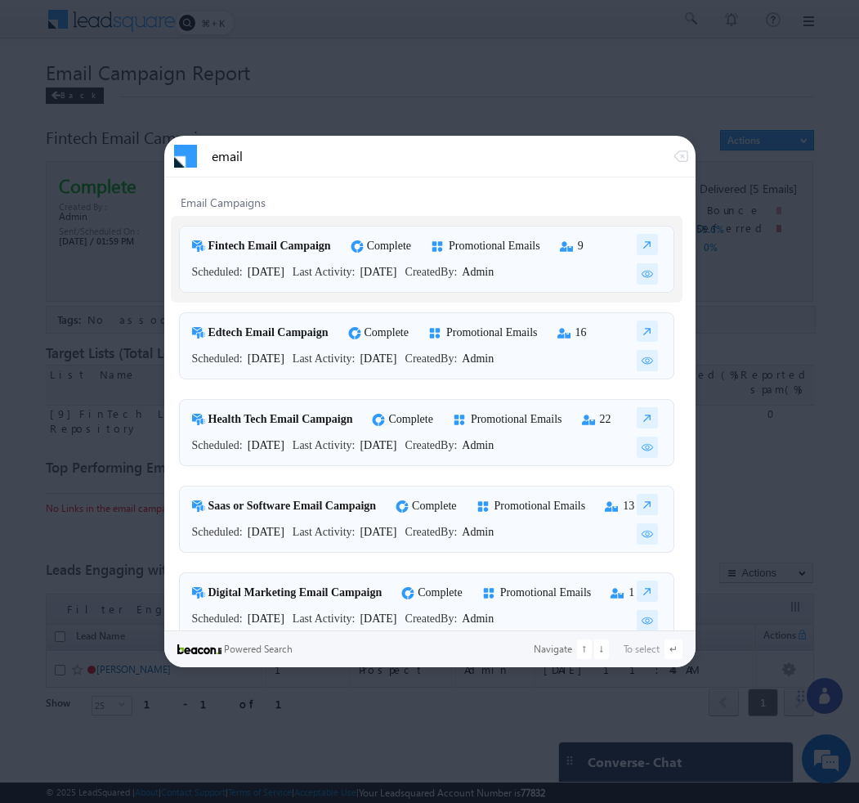
type input "email"
click at [643, 278] on img at bounding box center [647, 273] width 21 height 21
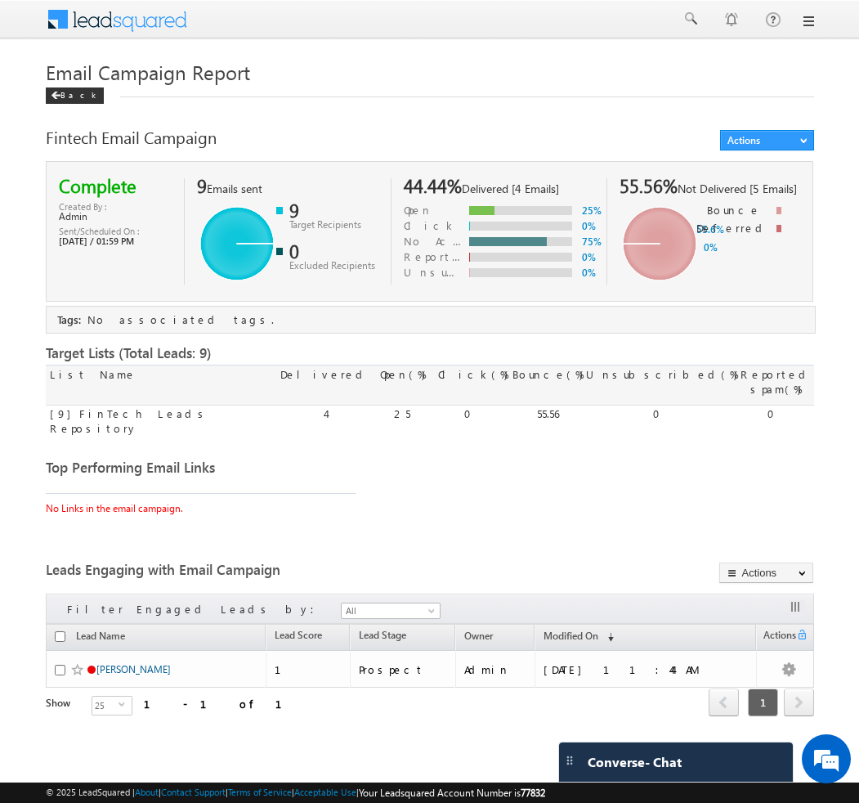
click at [440, 358] on div "Target Lists (Total Leads: 9)" at bounding box center [430, 353] width 768 height 15
click at [432, 337] on div "Fintech Email Campaign Actions Clone View Summary Resend Hide Add Tag Complete …" at bounding box center [430, 795] width 768 height 1331
click at [432, 158] on div "Fintech Email Campaign Actions Clone View Summary Resend Hide Add Tag Complete …" at bounding box center [430, 795] width 768 height 1331
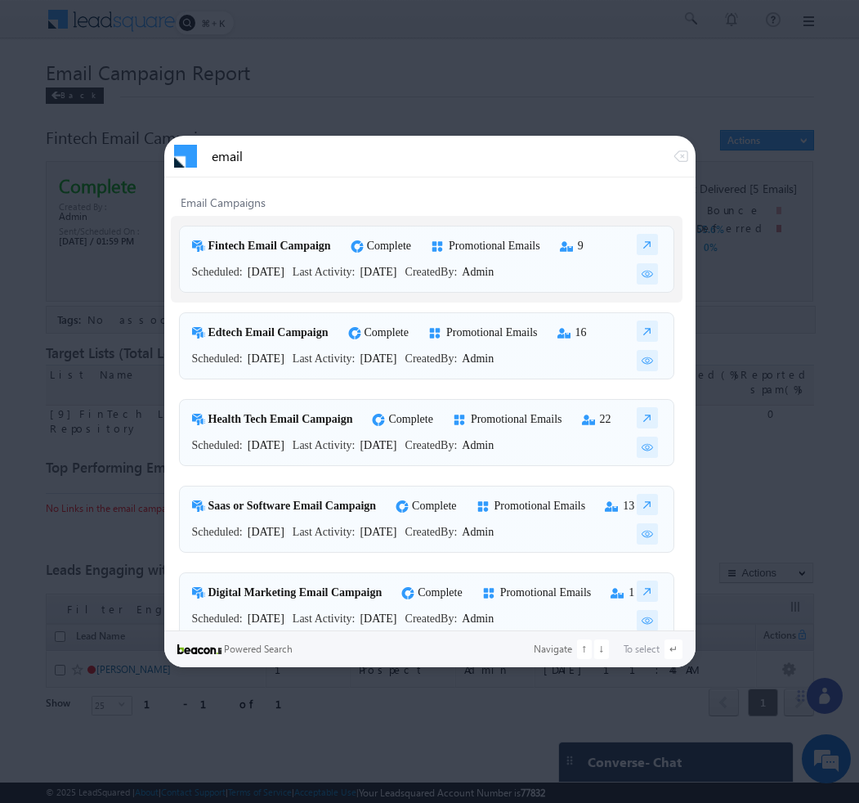
type input "email"
click at [649, 275] on img at bounding box center [647, 273] width 21 height 21
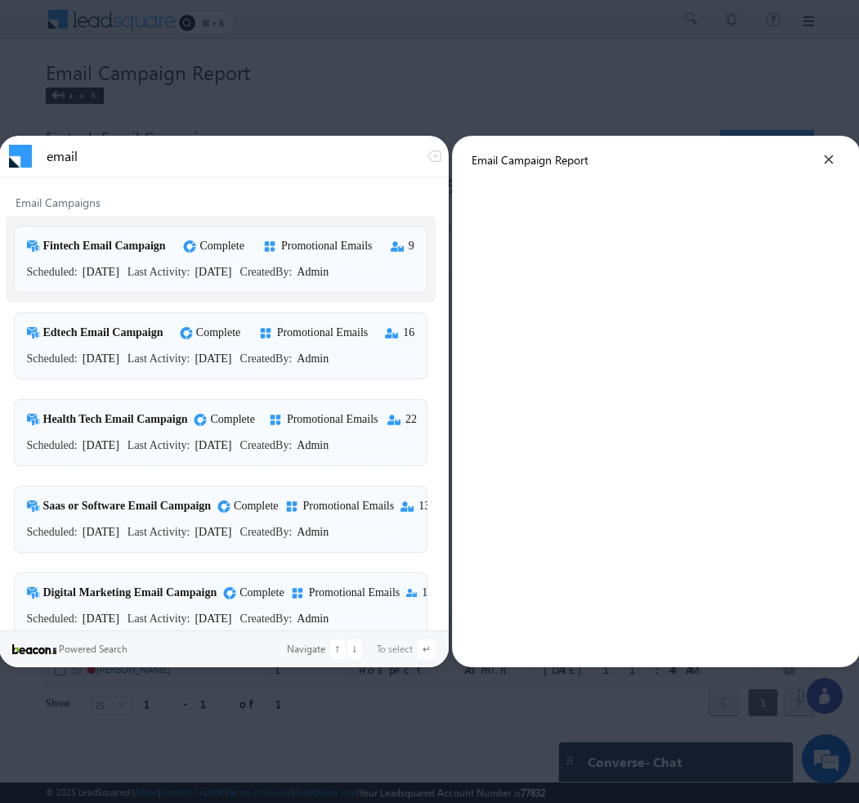
click at [329, 247] on div "Promotional Emails" at bounding box center [327, 246] width 92 height 14
click at [329, 333] on div "Promotional Emails" at bounding box center [323, 333] width 92 height 14
click at [320, 428] on div "Health Tech Email Campaign Complete Promotional Emails 22 Scheduled: Fri Jun 06…" at bounding box center [221, 433] width 414 height 60
click at [362, 543] on div "Saas or Software Email Campaign Complete Promotional Emails 13 Scheduled: Fri J…" at bounding box center [222, 520] width 417 height 60
click at [331, 568] on link "Digital Marketing Email Campaign Complete Promotional Emails 1 Scheduled: Wed J…" at bounding box center [221, 605] width 430 height 87
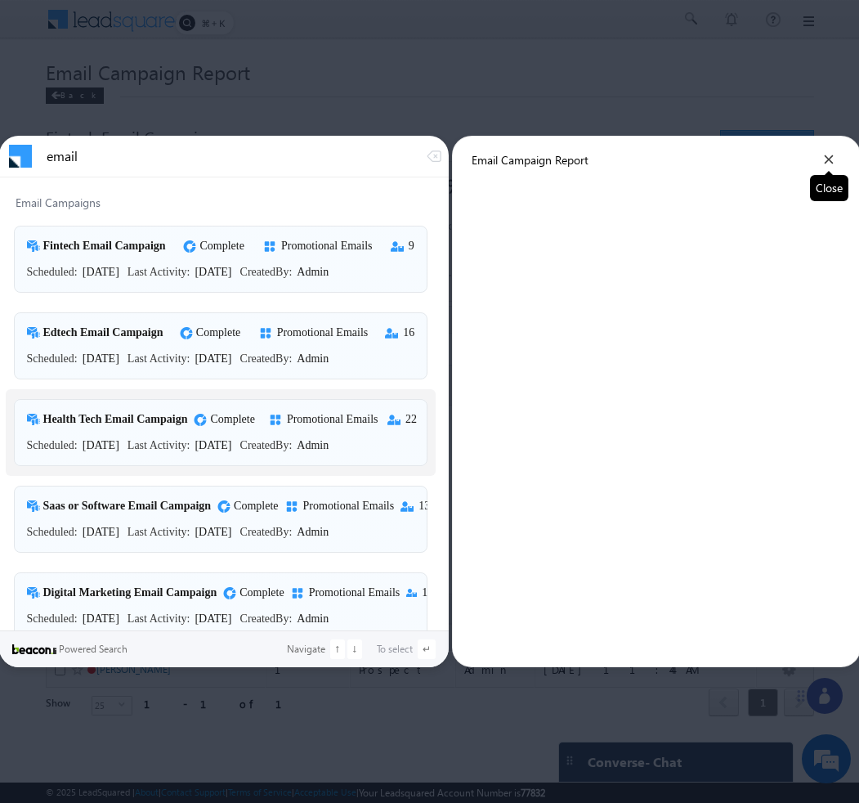
click at [827, 163] on icon at bounding box center [829, 159] width 10 height 10
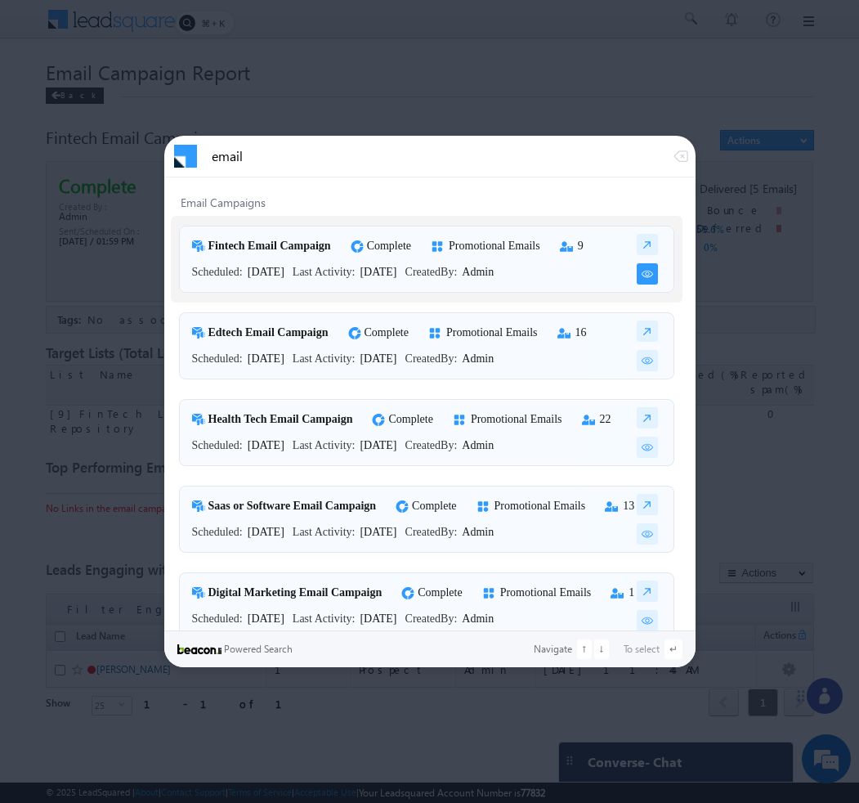
click at [646, 273] on img at bounding box center [647, 273] width 21 height 21
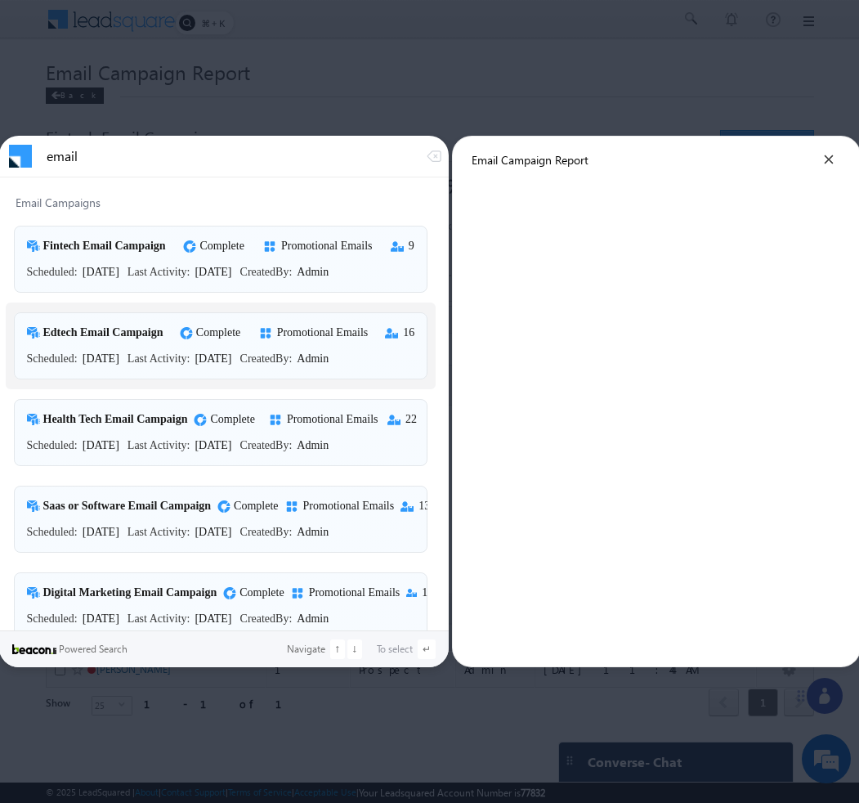
scroll to position [0, 1]
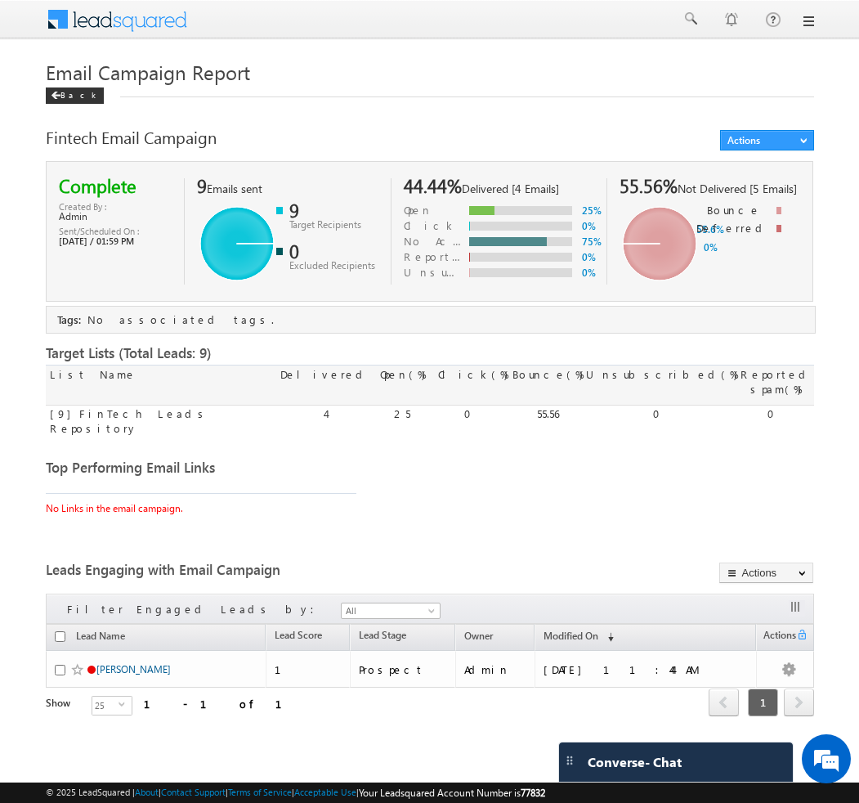
click at [594, 79] on h1 "Email Campaign Report" at bounding box center [430, 71] width 768 height 32
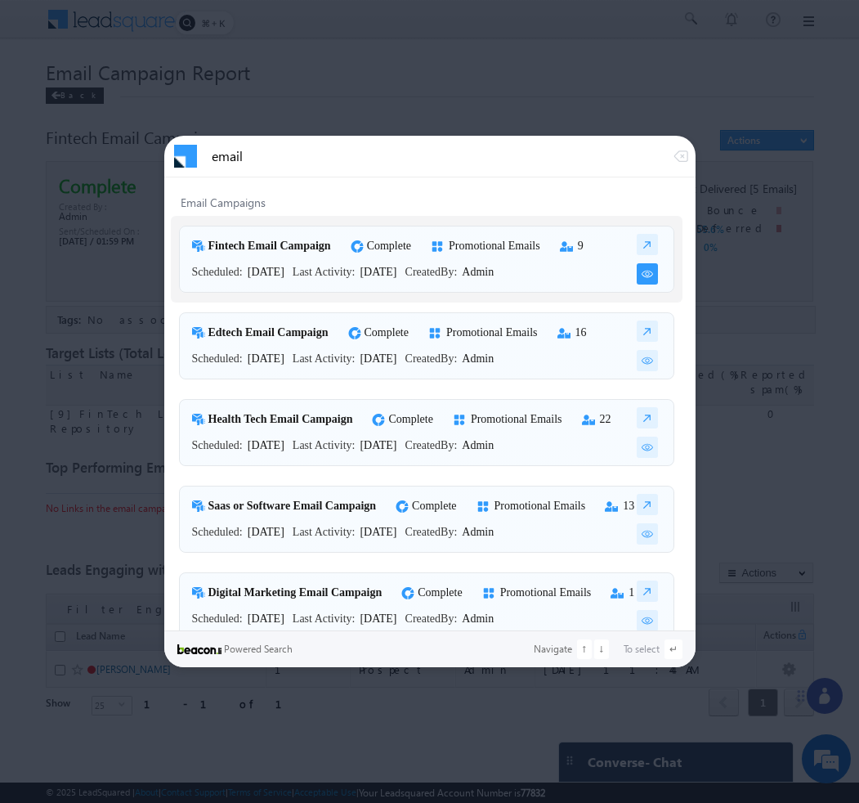
type input "email"
click at [642, 281] on img at bounding box center [647, 273] width 21 height 21
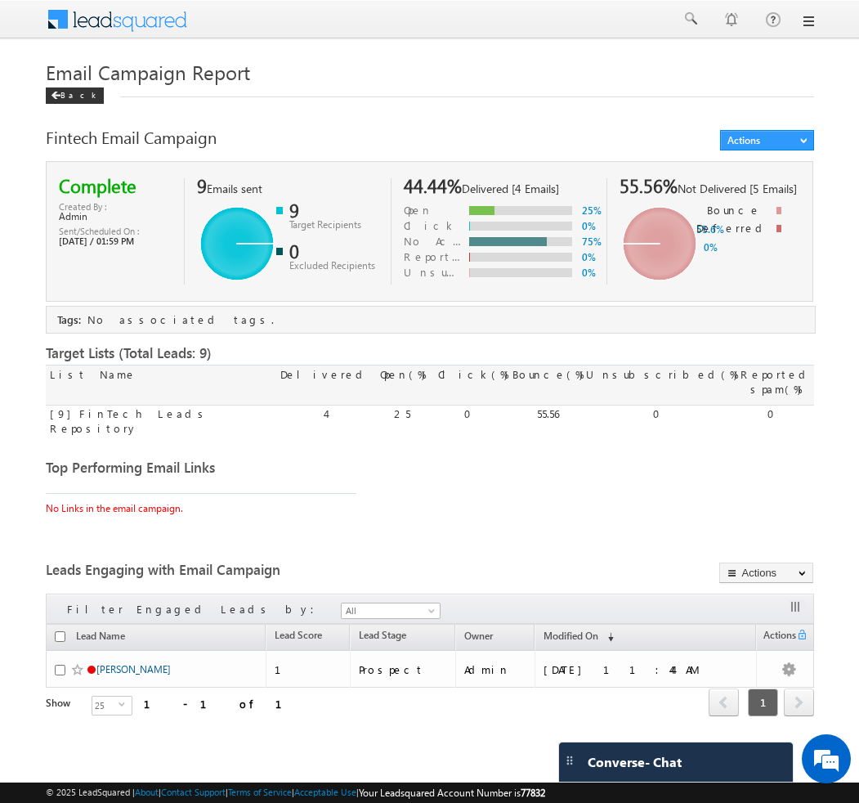
click at [510, 91] on div "Back" at bounding box center [430, 92] width 768 height 11
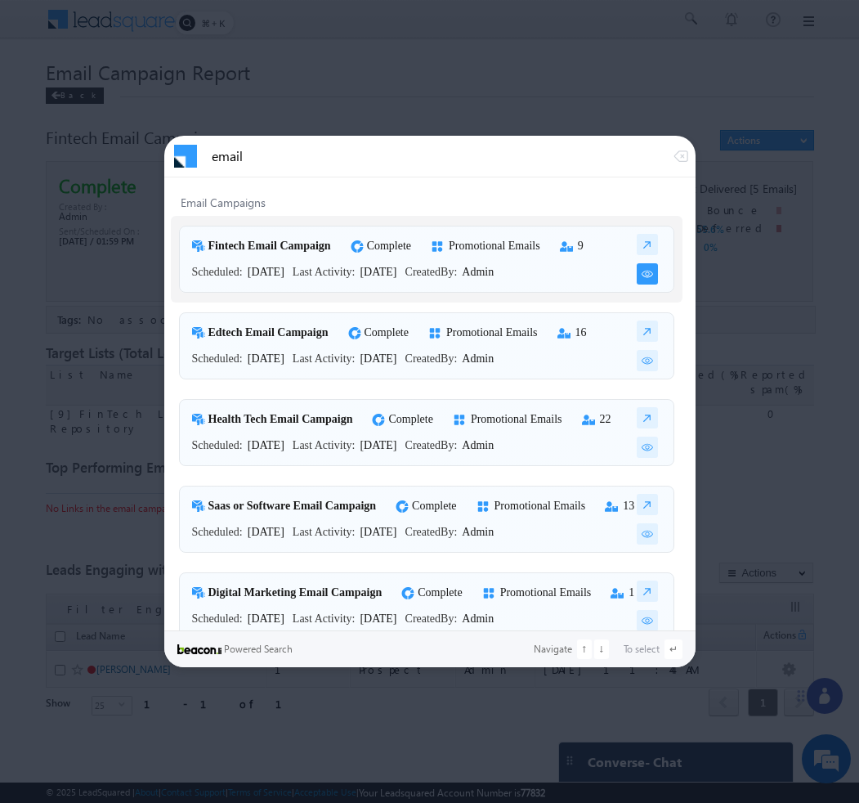
type input "email"
click at [644, 275] on img at bounding box center [647, 273] width 21 height 21
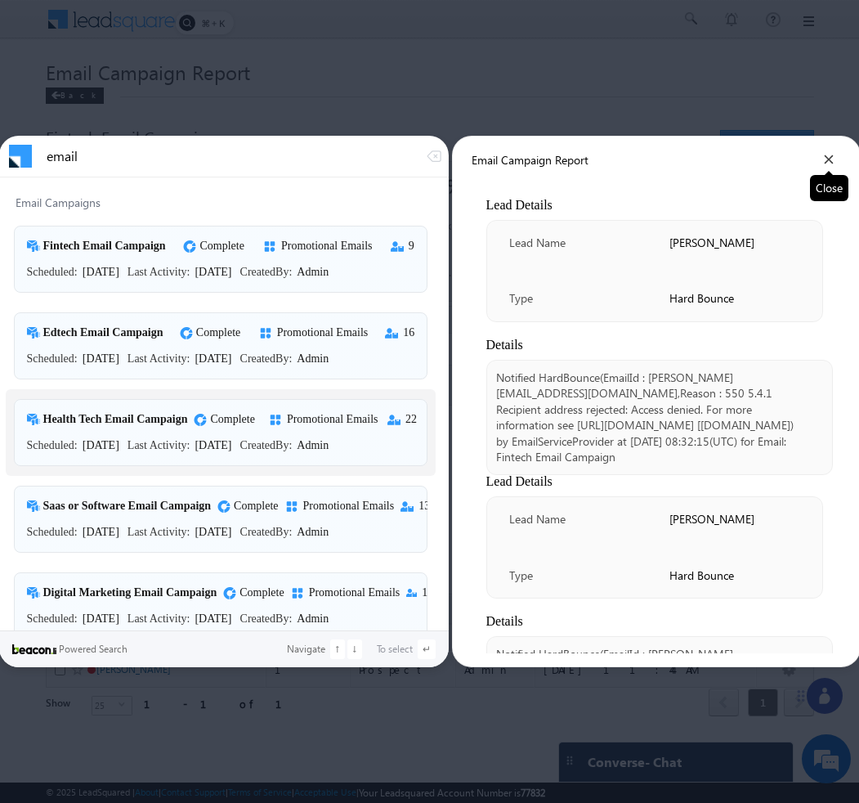
click at [825, 161] on icon at bounding box center [829, 159] width 10 height 10
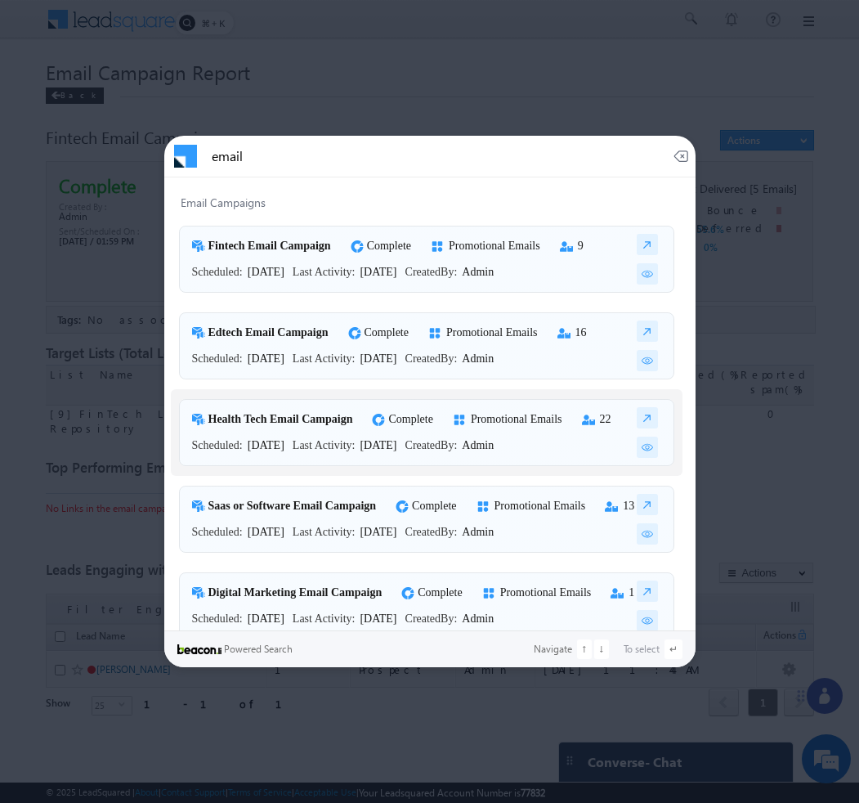
click at [682, 158] on icon "button" at bounding box center [681, 156] width 16 height 16
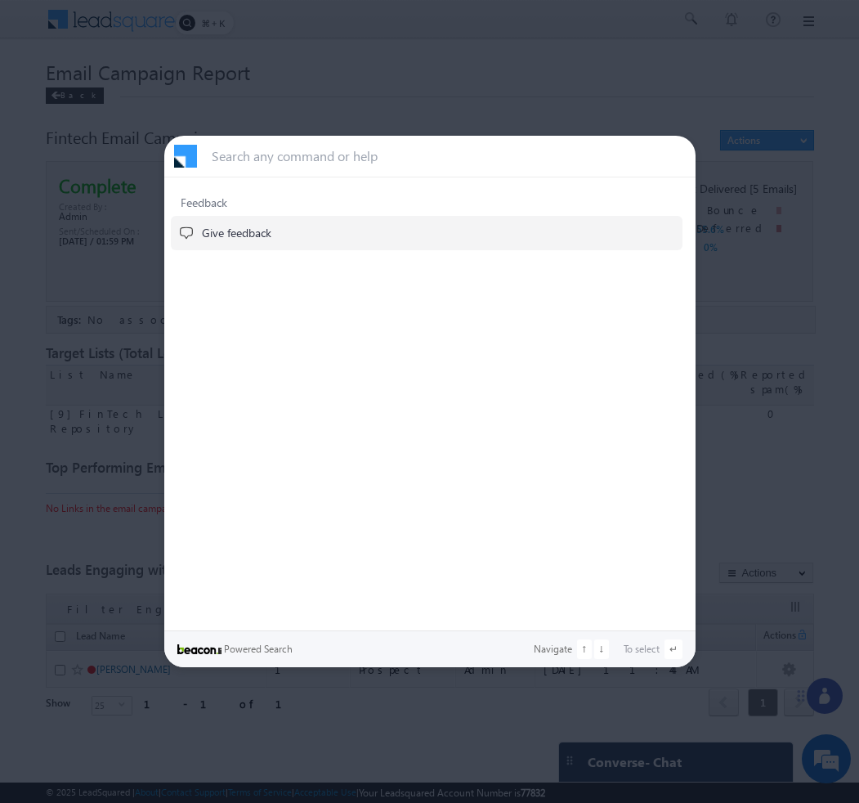
click at [651, 96] on div at bounding box center [429, 401] width 859 height 803
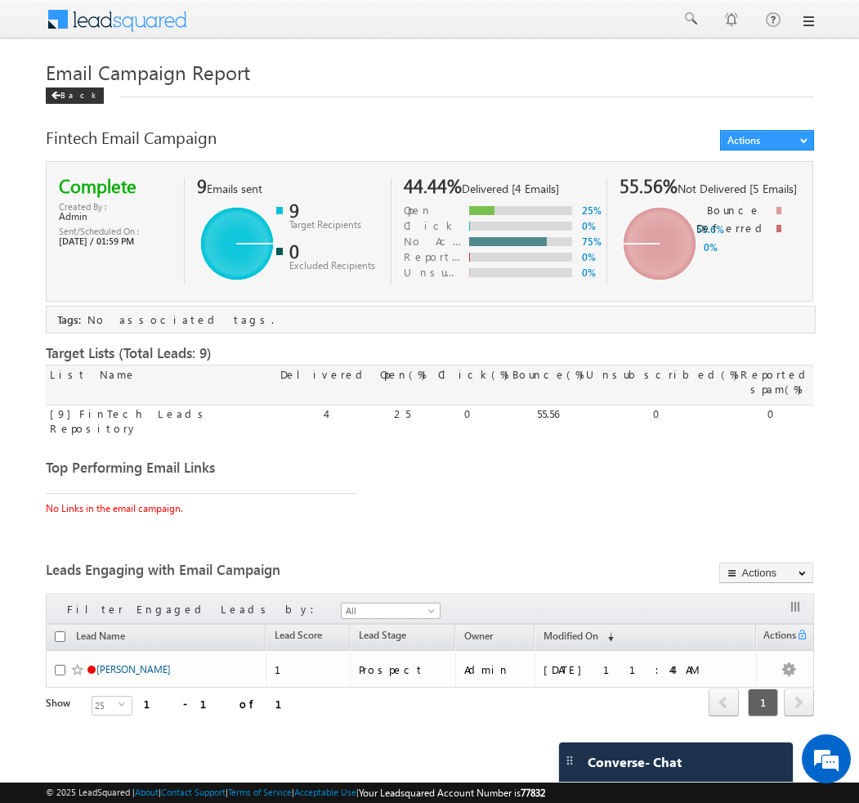
click at [501, 80] on h1 "Email Campaign Report" at bounding box center [430, 71] width 768 height 32
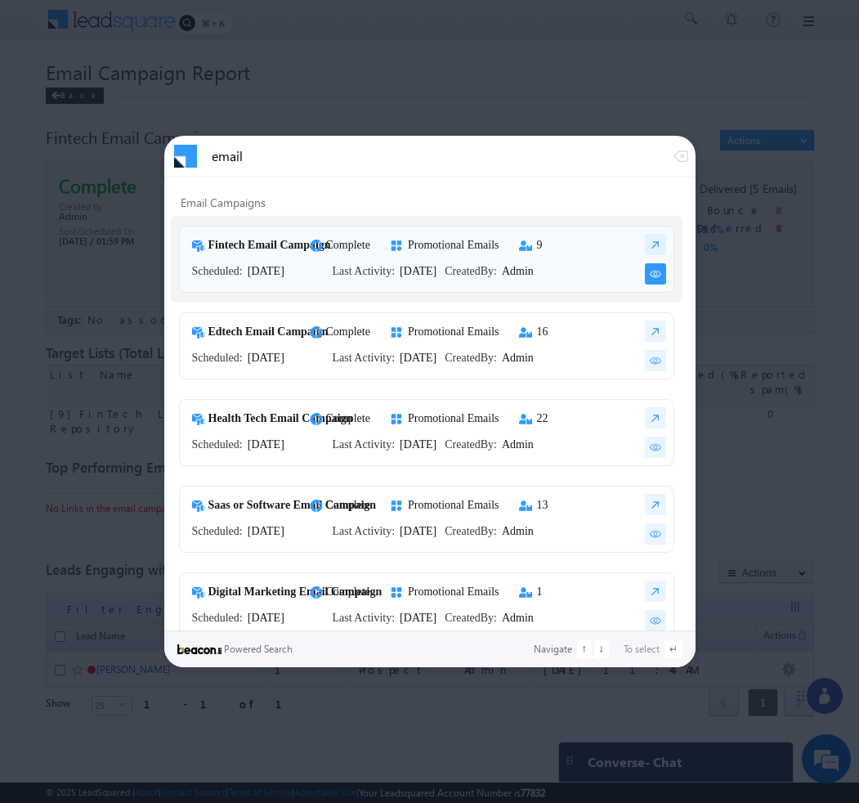
type input "email"
click at [648, 278] on img at bounding box center [655, 273] width 21 height 21
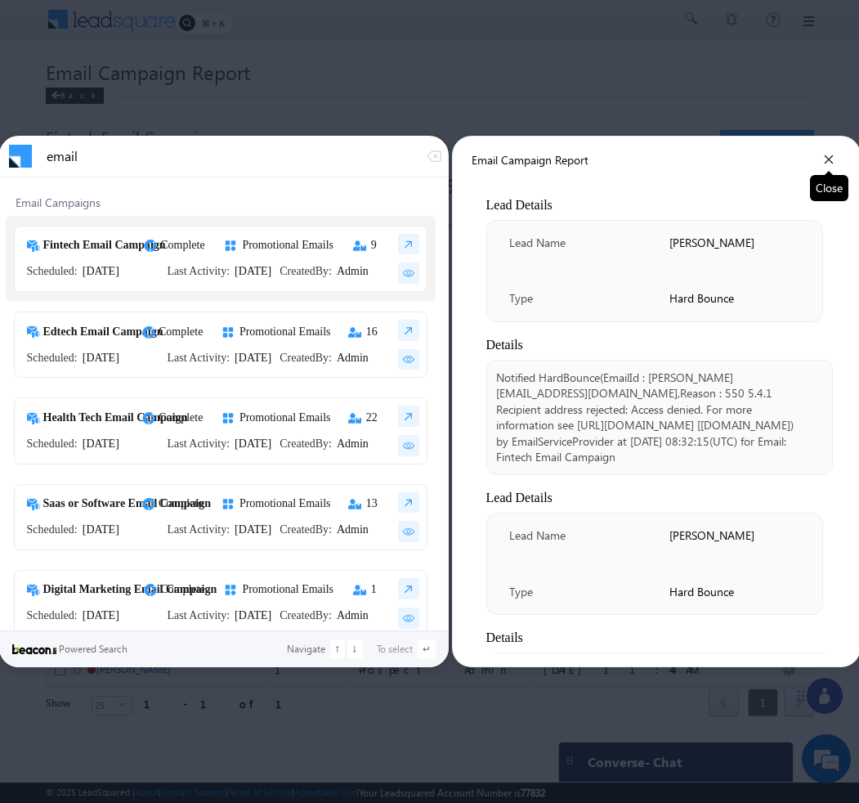
click at [827, 158] on icon at bounding box center [828, 159] width 9 height 9
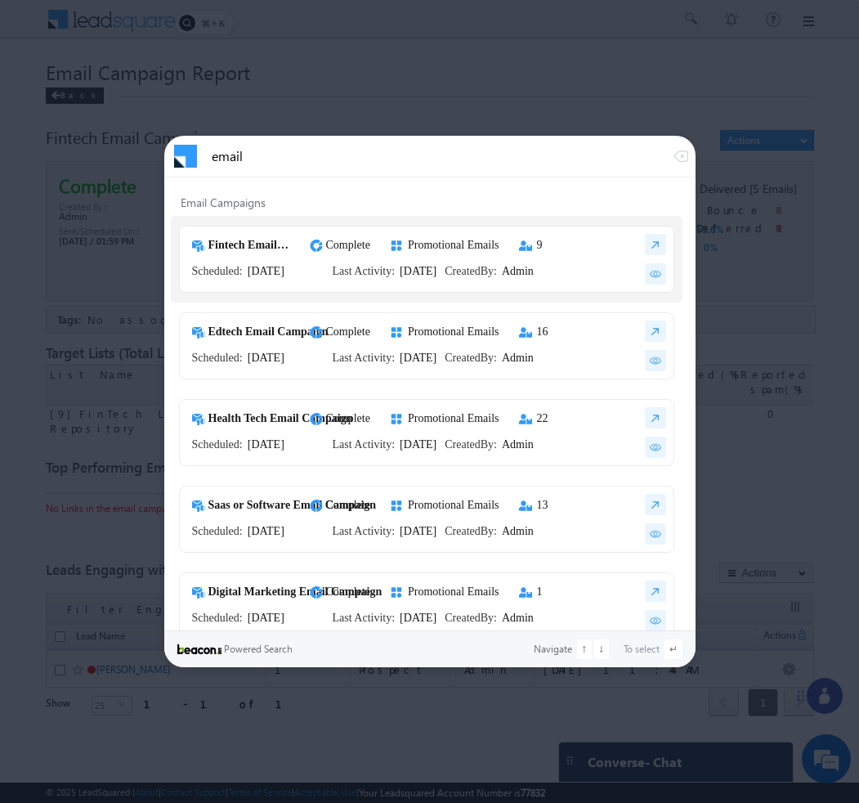
click at [257, 34] on div at bounding box center [429, 401] width 859 height 803
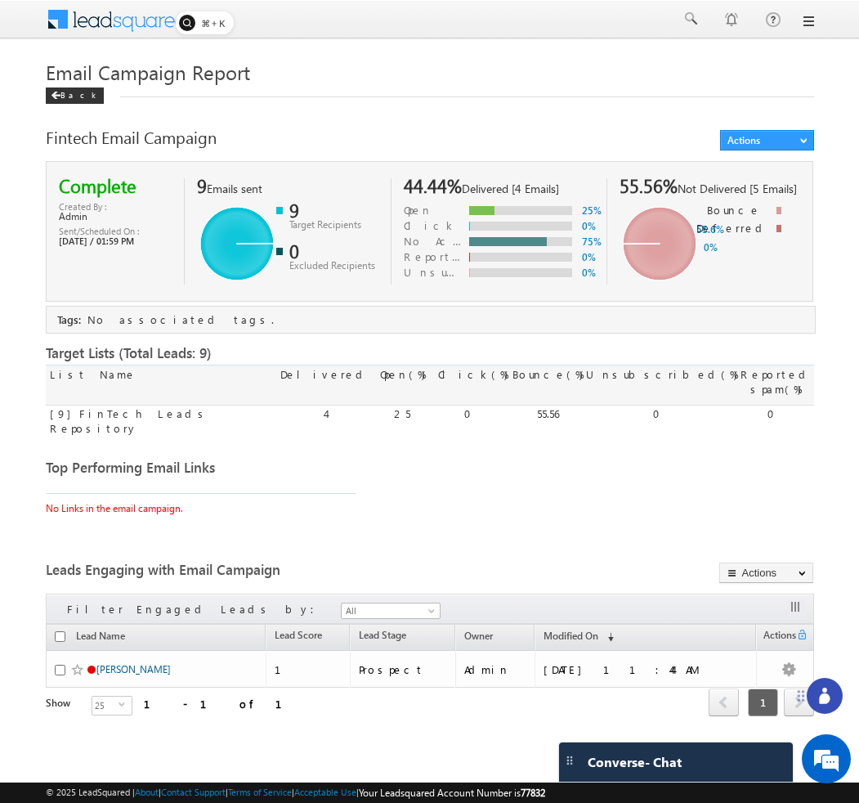
click at [388, 65] on h1 "Email Campaign Report" at bounding box center [430, 71] width 768 height 32
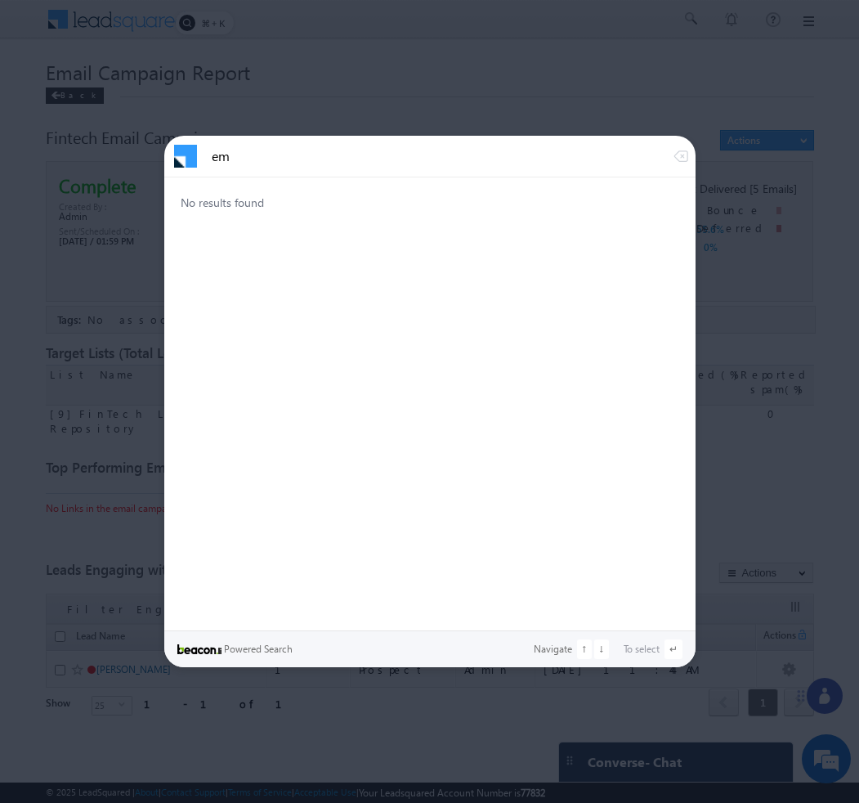
type input "em"
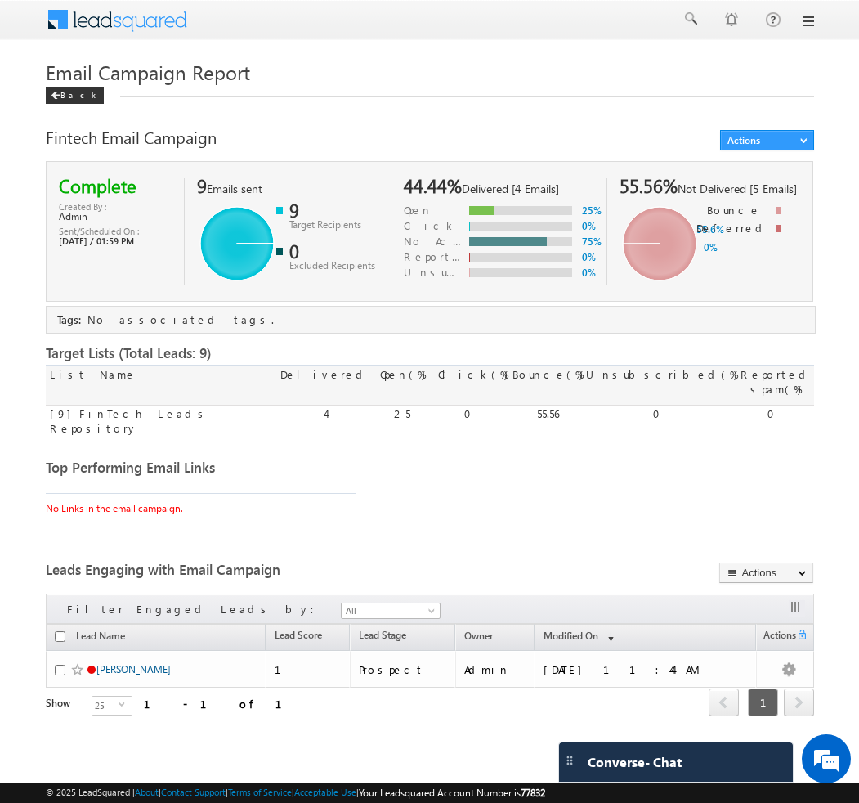
click at [673, 69] on h1 "Email Campaign Report" at bounding box center [430, 71] width 768 height 32
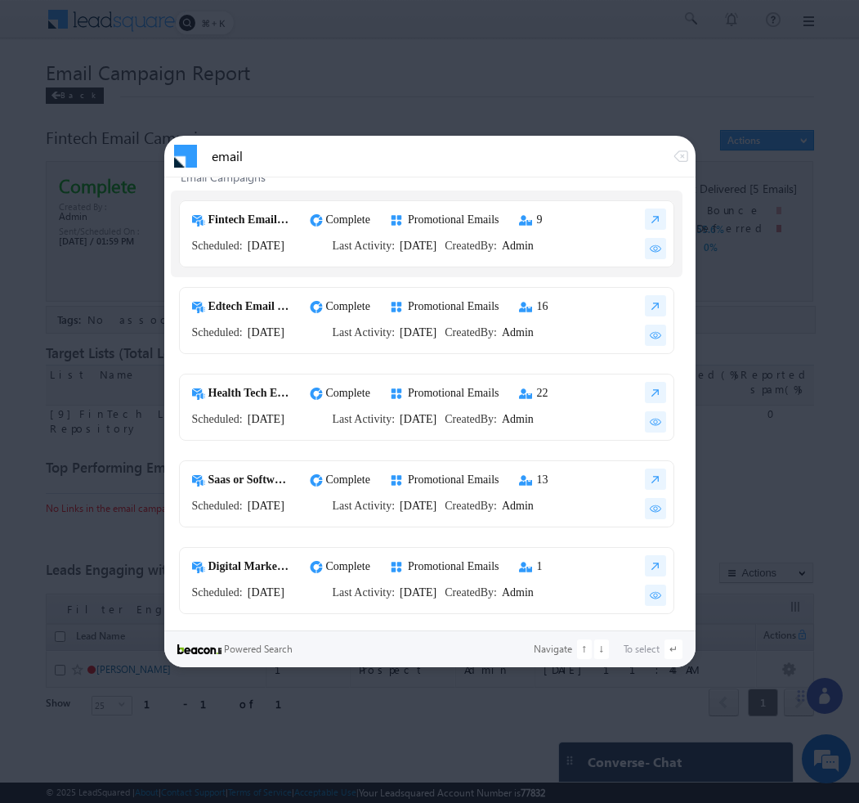
type input "email"
click at [463, 46] on div at bounding box center [429, 401] width 859 height 803
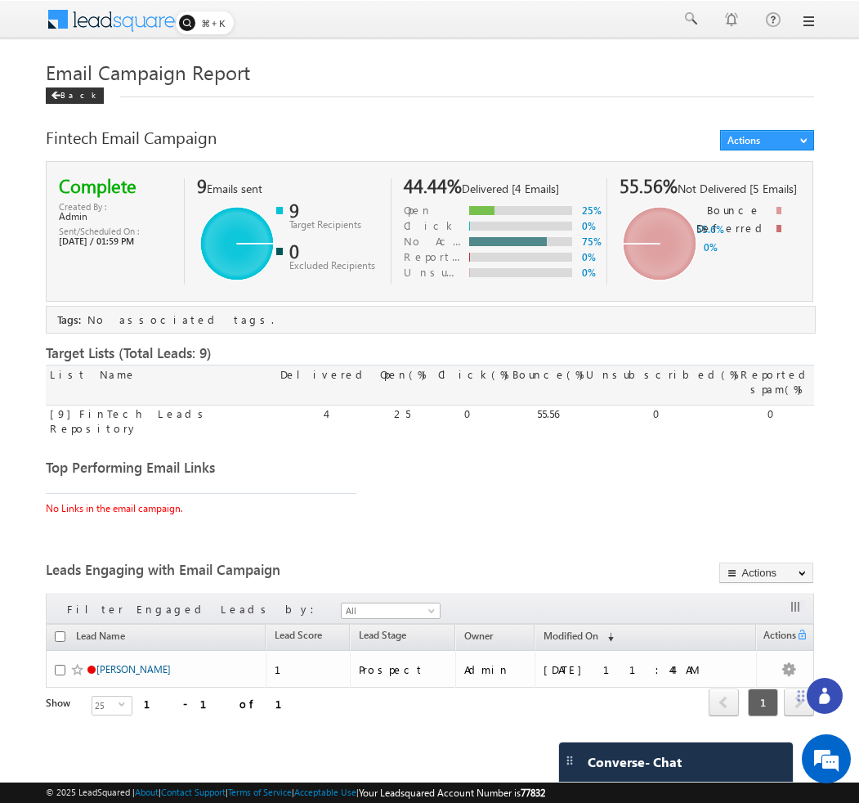
click at [810, 21] on link at bounding box center [807, 21] width 13 height 13
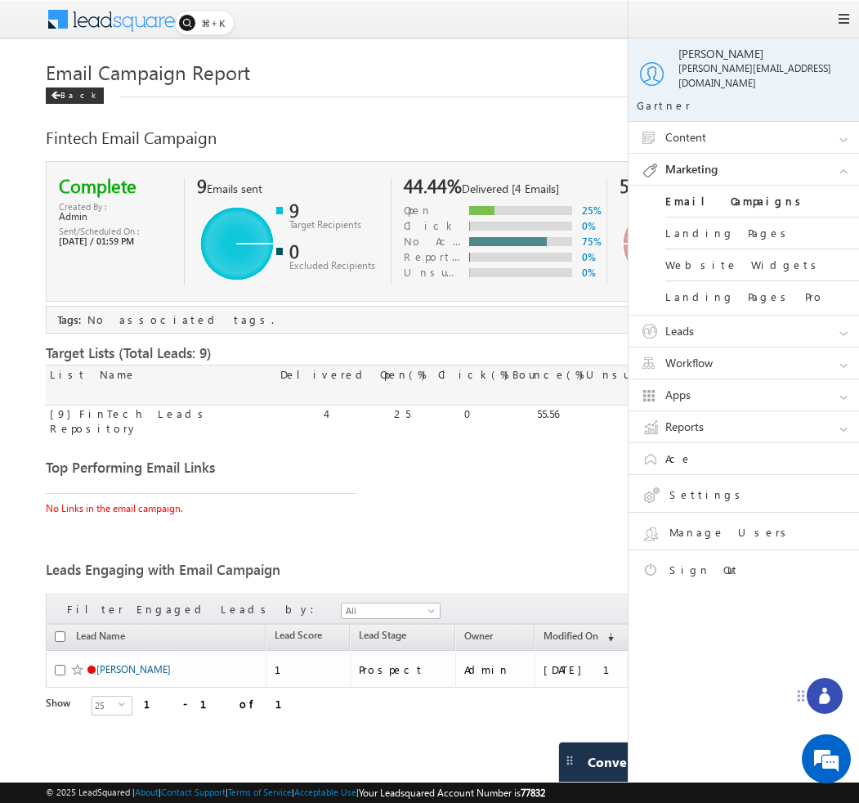
click at [731, 315] on link "Leads" at bounding box center [751, 330] width 245 height 31
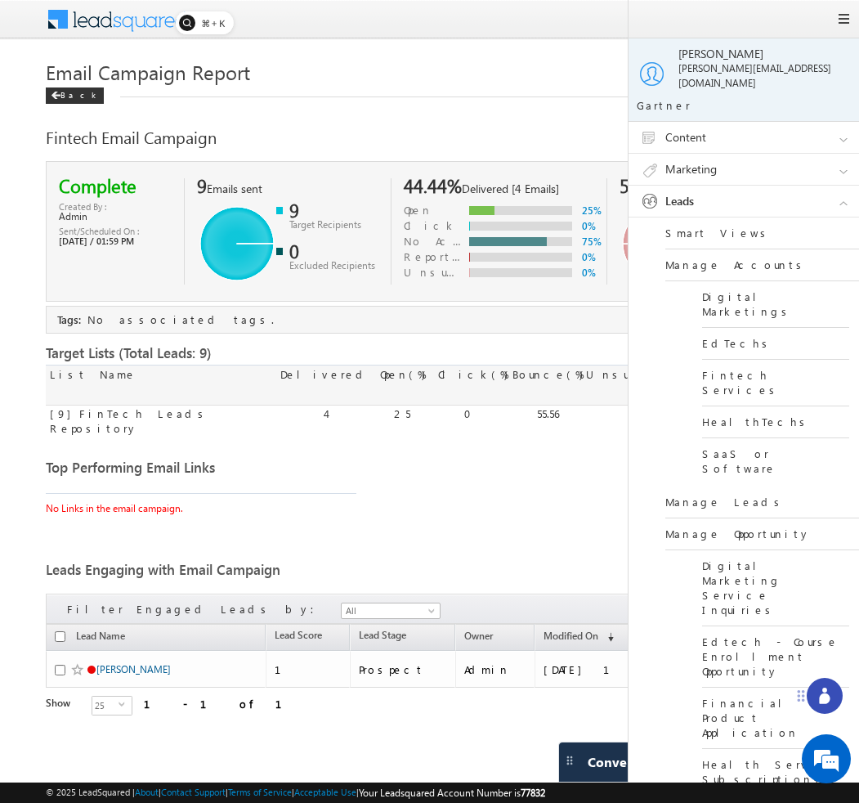
click at [713, 486] on link "Manage Leads" at bounding box center [763, 502] width 196 height 32
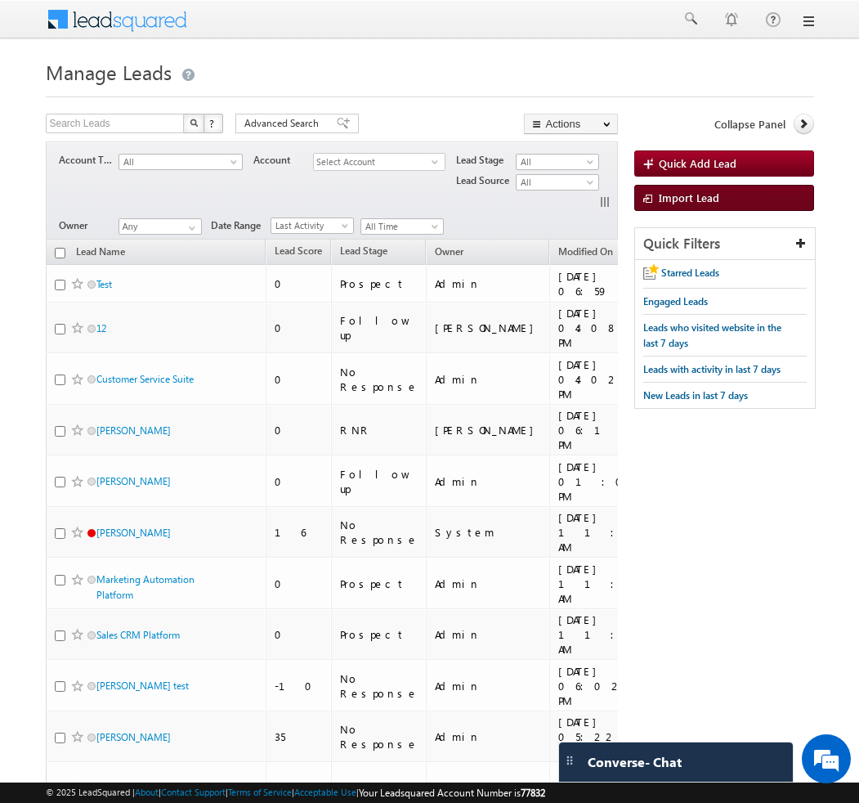
click at [683, 207] on link "Import Lead" at bounding box center [724, 198] width 180 height 26
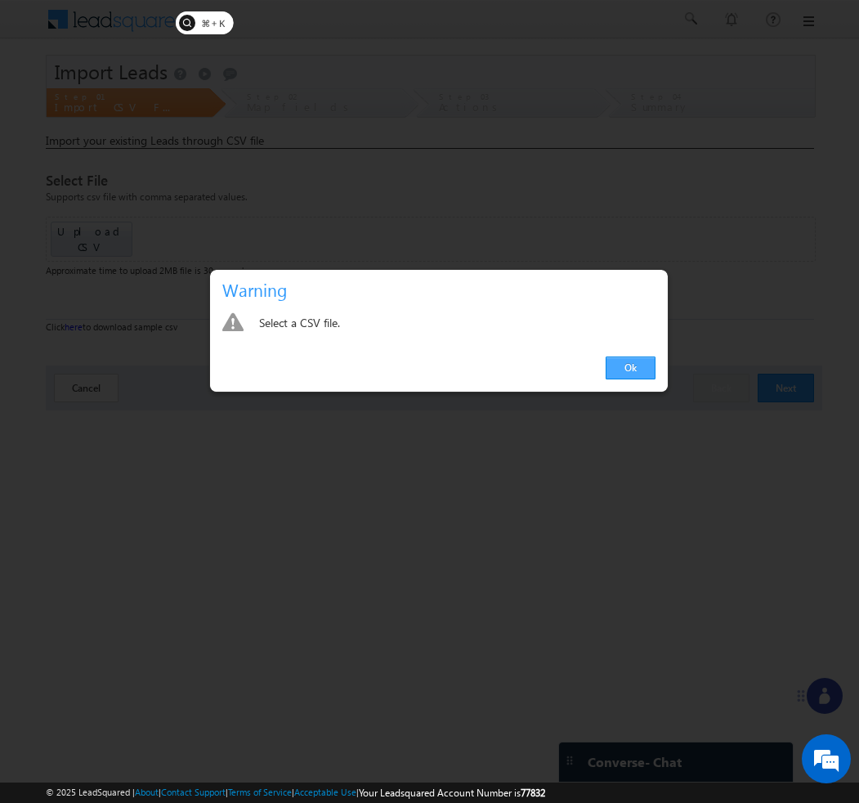
click at [644, 370] on link "Ok" at bounding box center [631, 367] width 50 height 23
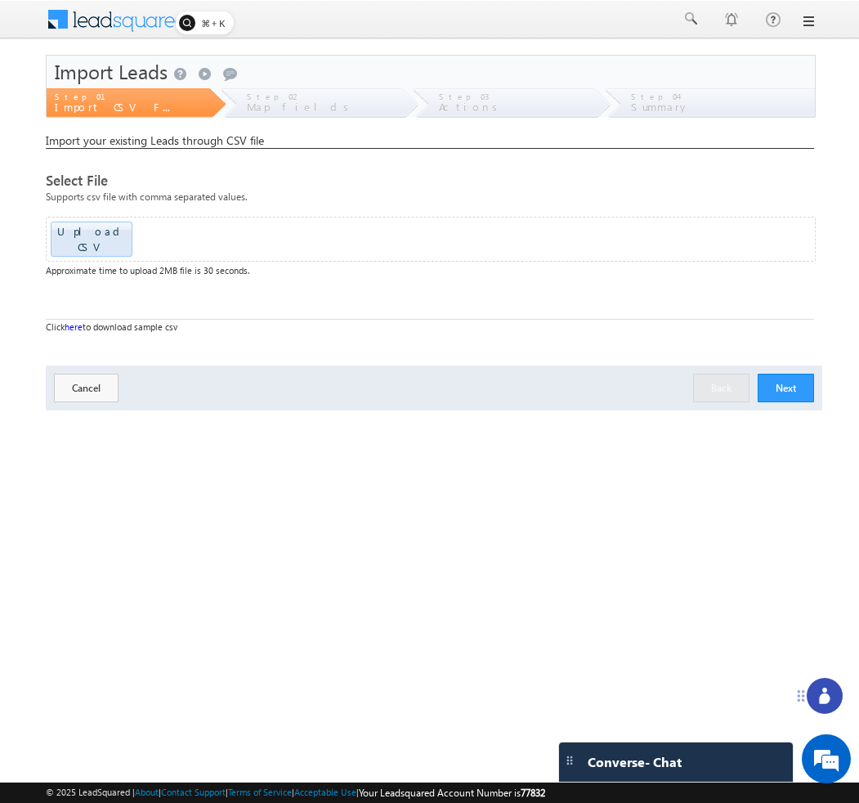
click at [781, 374] on button "Next" at bounding box center [786, 388] width 56 height 29
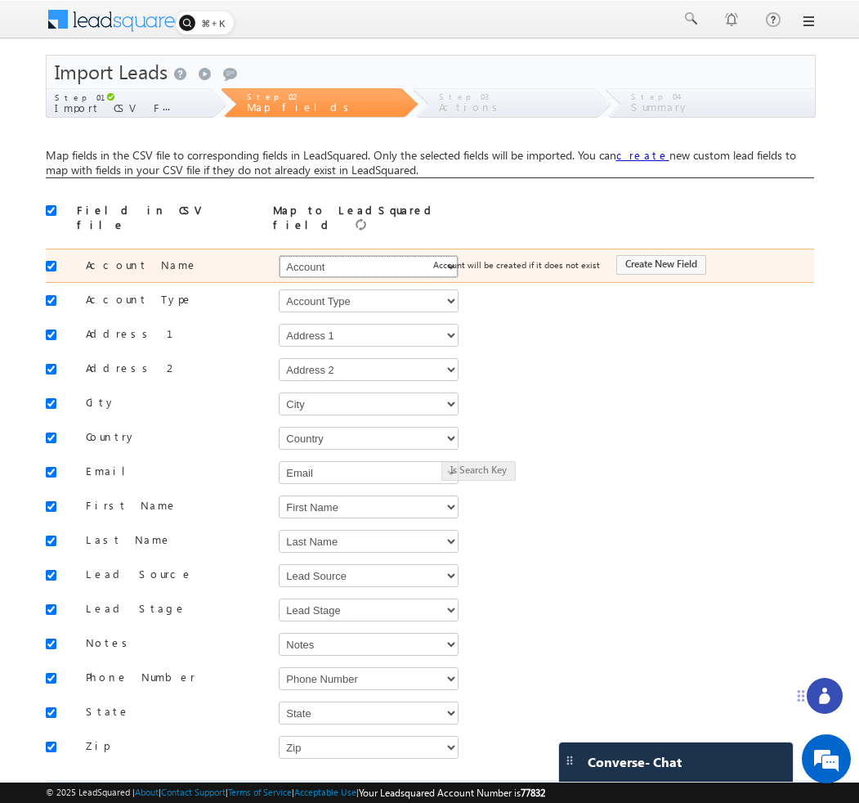
click at [355, 262] on select "Select Select Account Account Type Account Onwer Account Source Address 1 Addre…" at bounding box center [369, 266] width 180 height 23
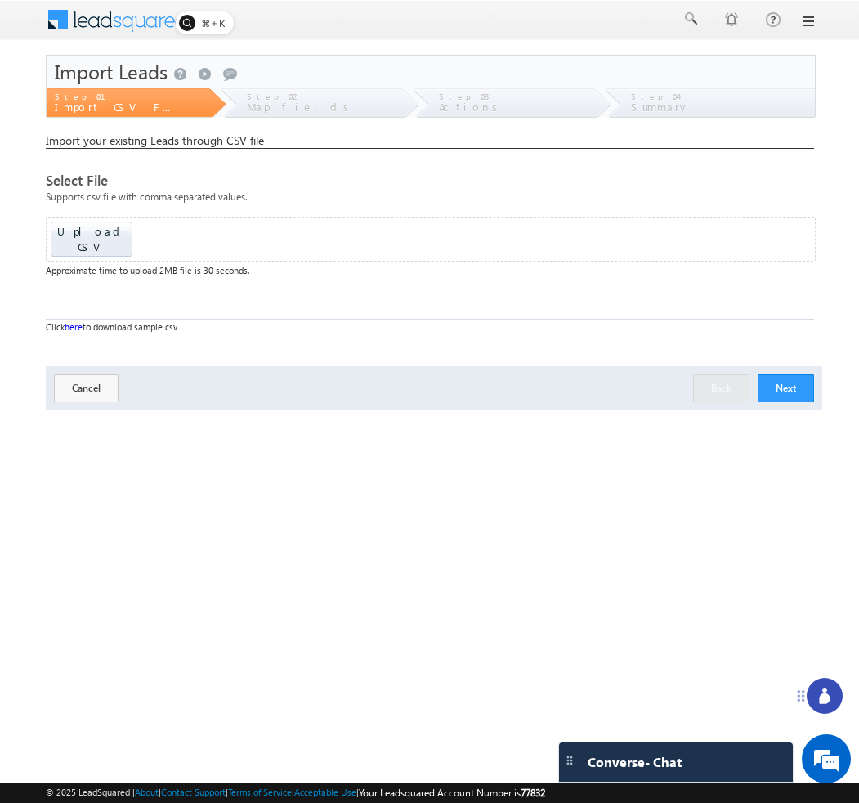
click at [825, 691] on circle at bounding box center [824, 689] width 5 height 5
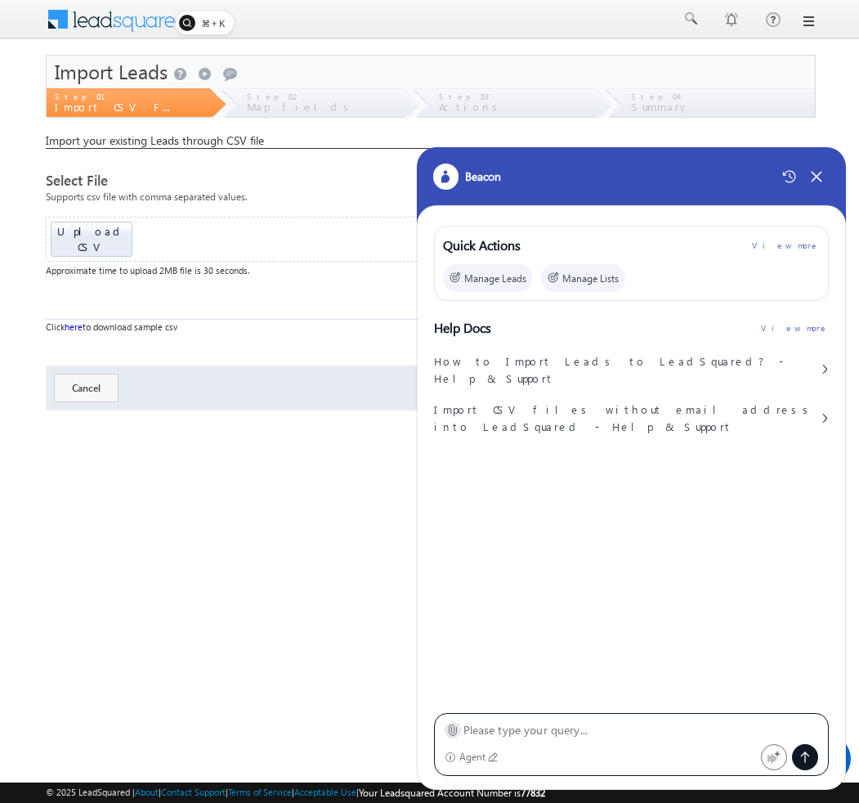
click at [450, 735] on icon at bounding box center [452, 729] width 12 height 12
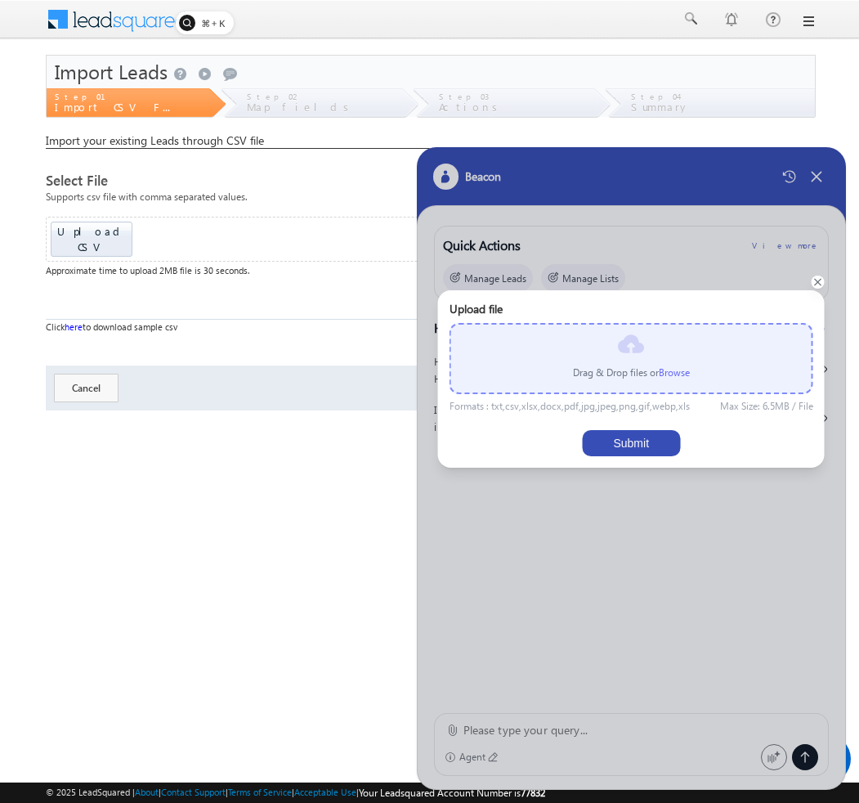
click at [673, 369] on label "Browse" at bounding box center [674, 372] width 31 height 12
click at [0, 0] on input "file" at bounding box center [0, 0] width 0 height 0
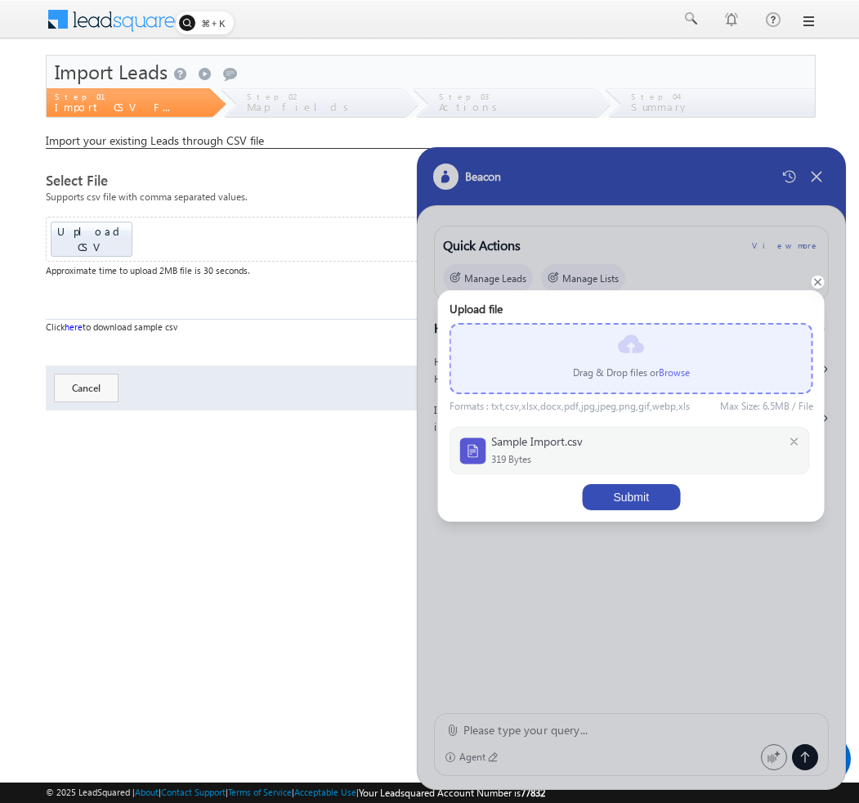
click at [656, 497] on button "Submit" at bounding box center [631, 497] width 98 height 26
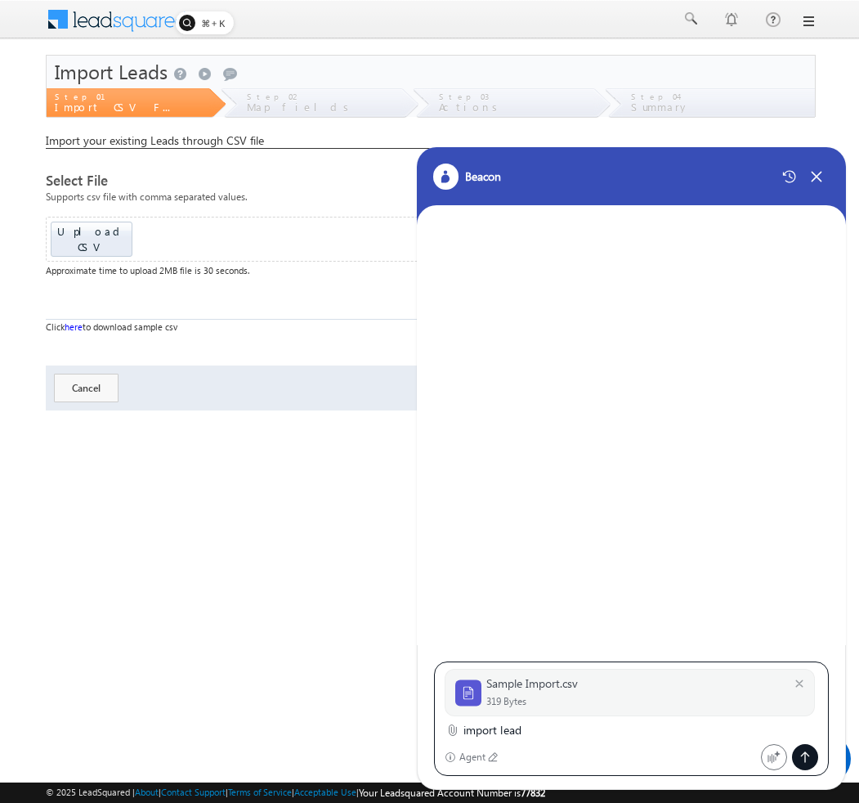
type textarea "import leads"
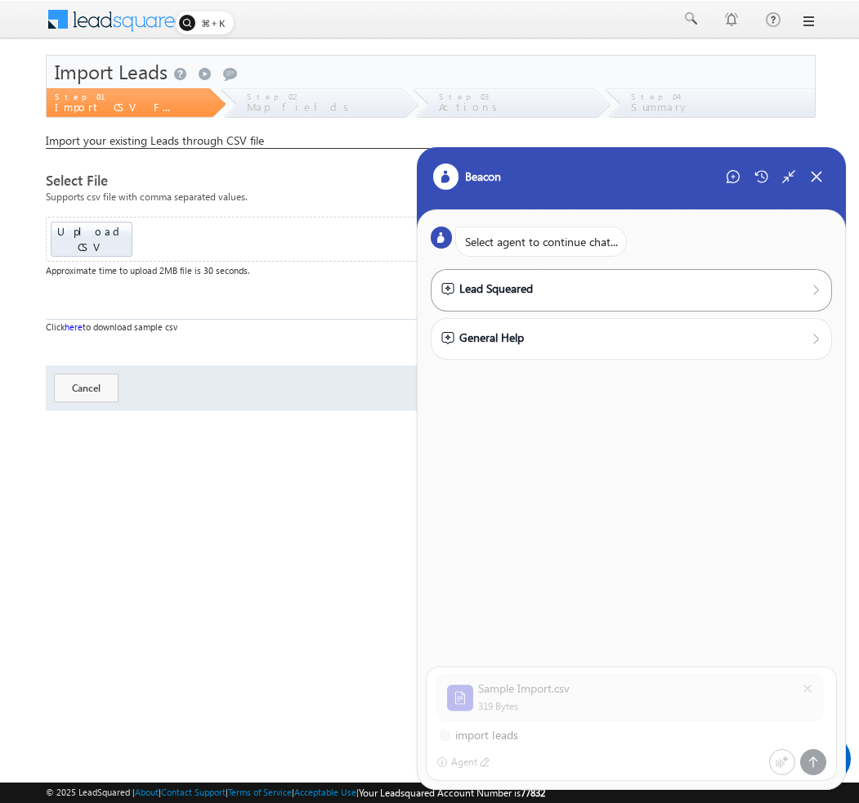
click at [610, 298] on div "Lead Squeared" at bounding box center [631, 289] width 381 height 18
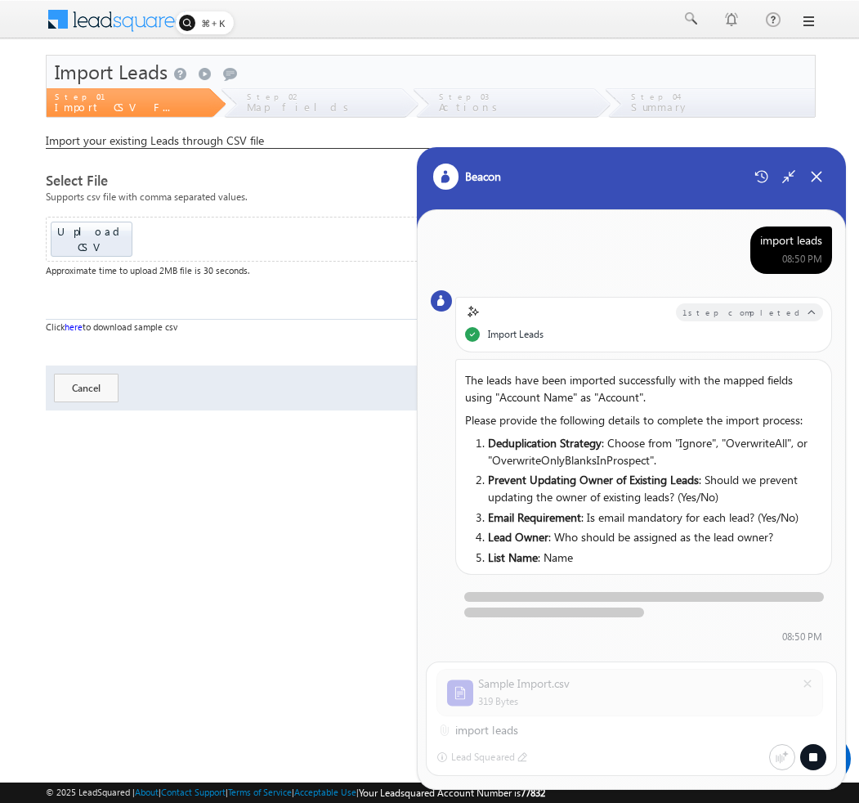
scroll to position [5, 0]
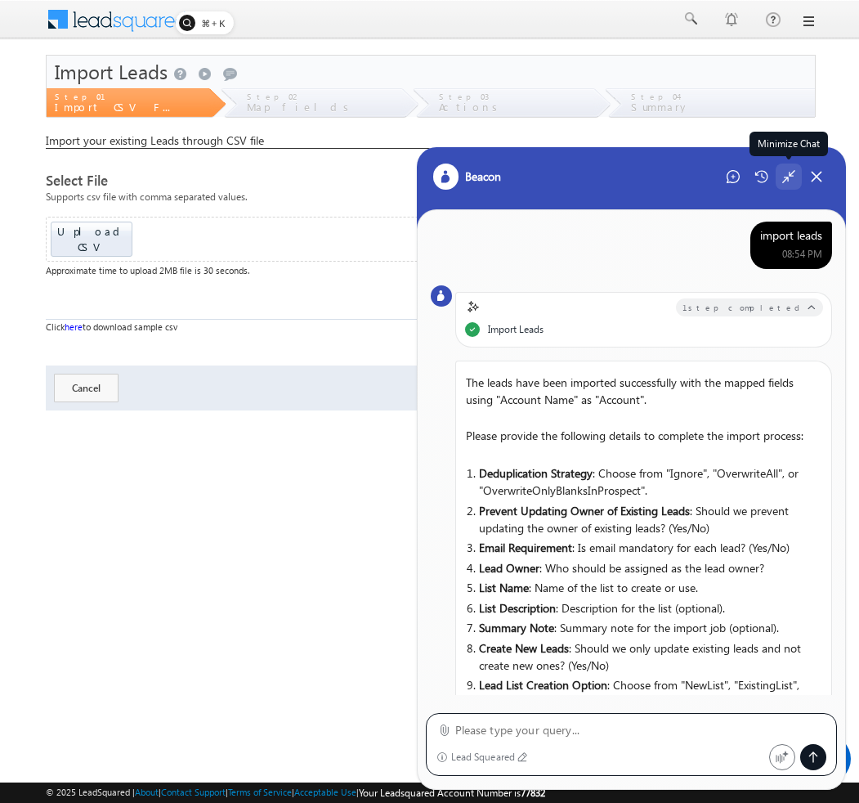
click at [781, 172] on div "Minimize Chat" at bounding box center [789, 176] width 26 height 26
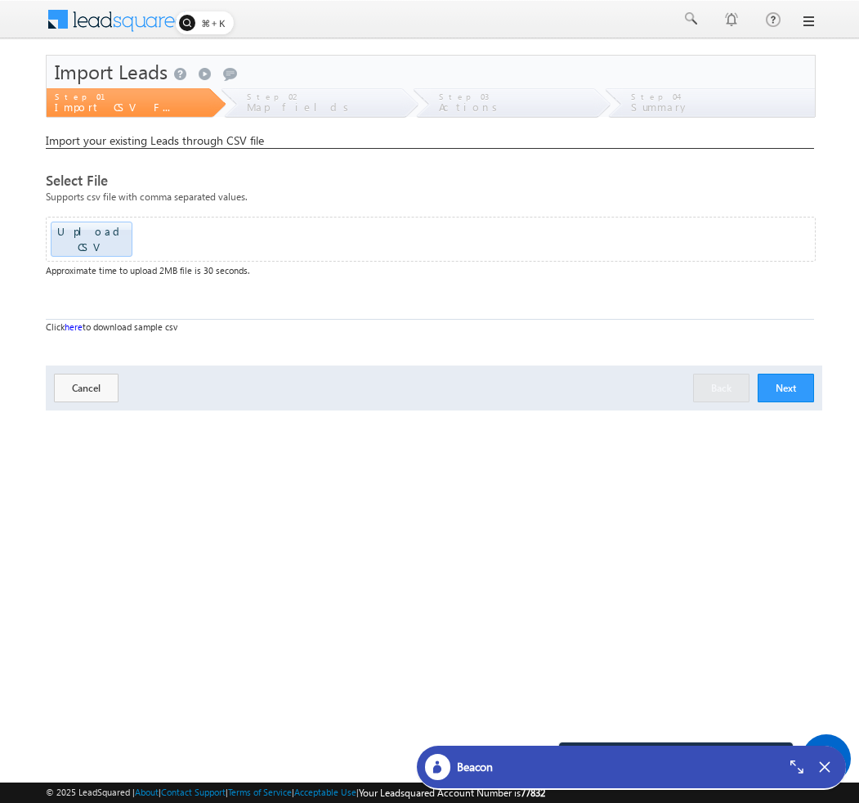
click at [763, 374] on button "Next" at bounding box center [786, 388] width 56 height 29
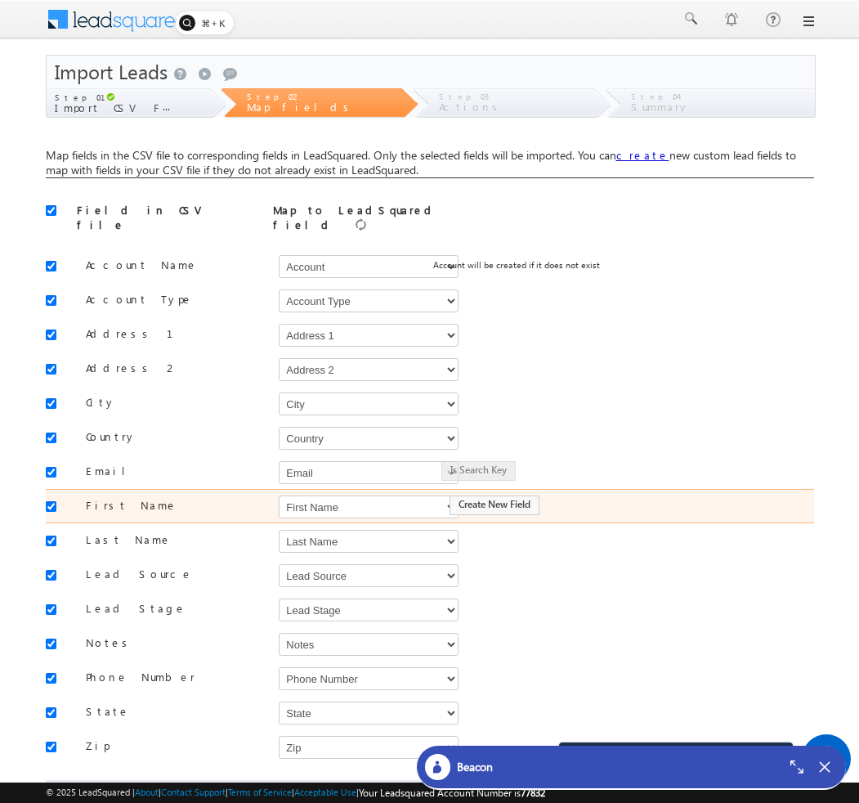
scroll to position [80, 0]
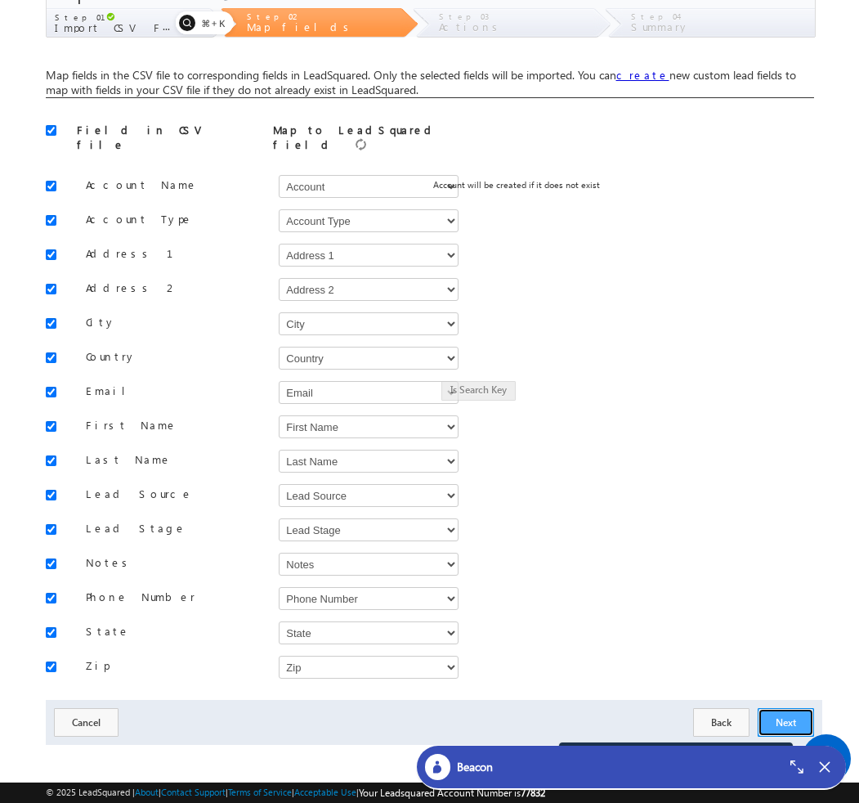
click at [778, 709] on button "Next" at bounding box center [786, 722] width 56 height 29
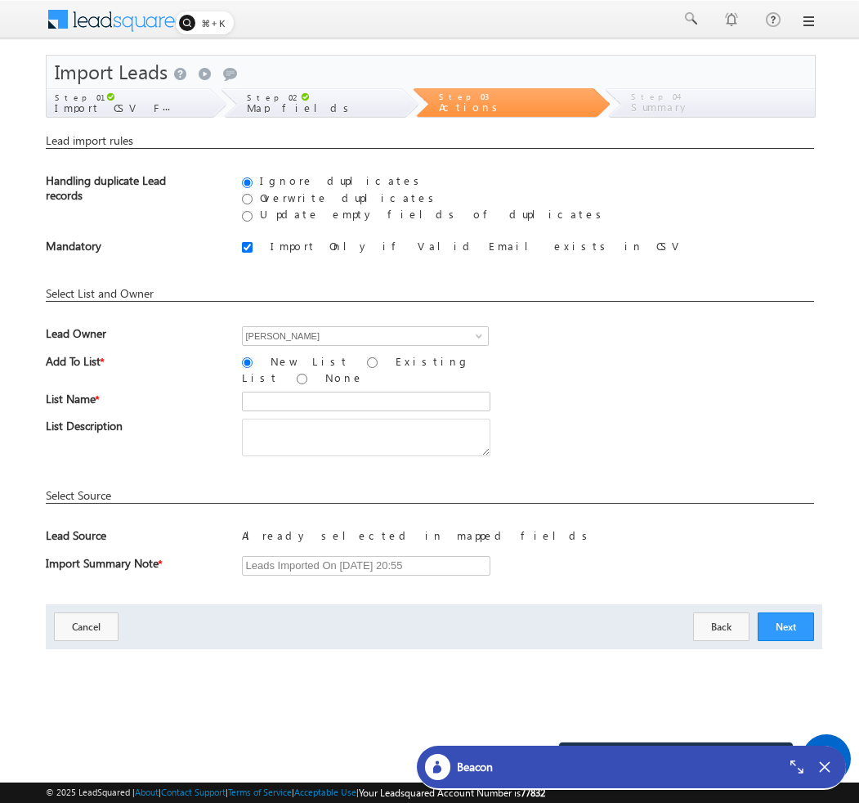
scroll to position [0, 0]
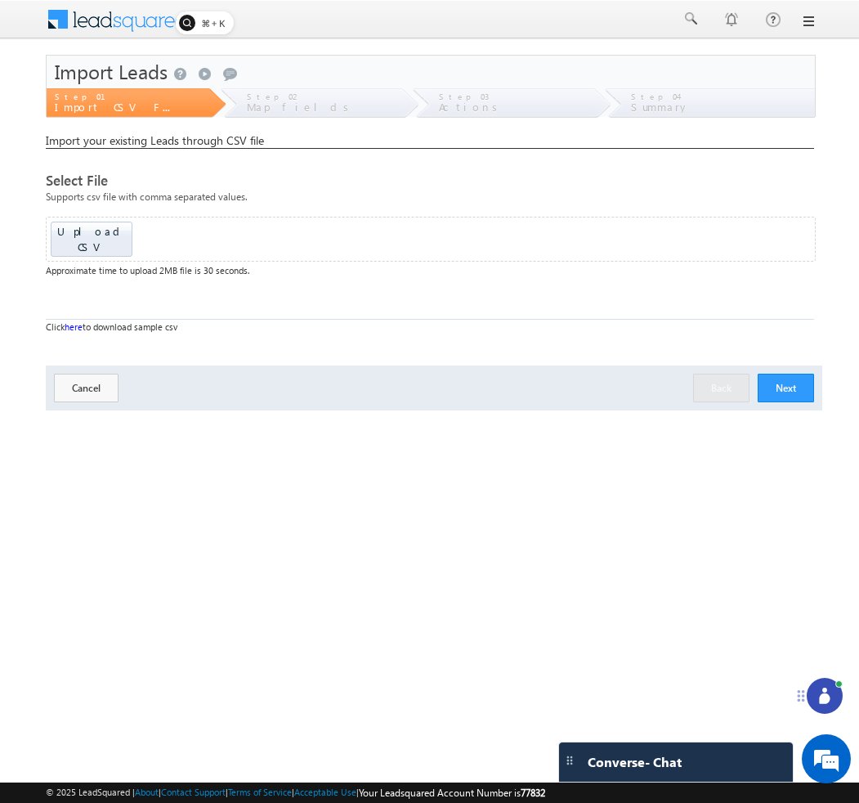
click at [820, 683] on div at bounding box center [825, 696] width 36 height 36
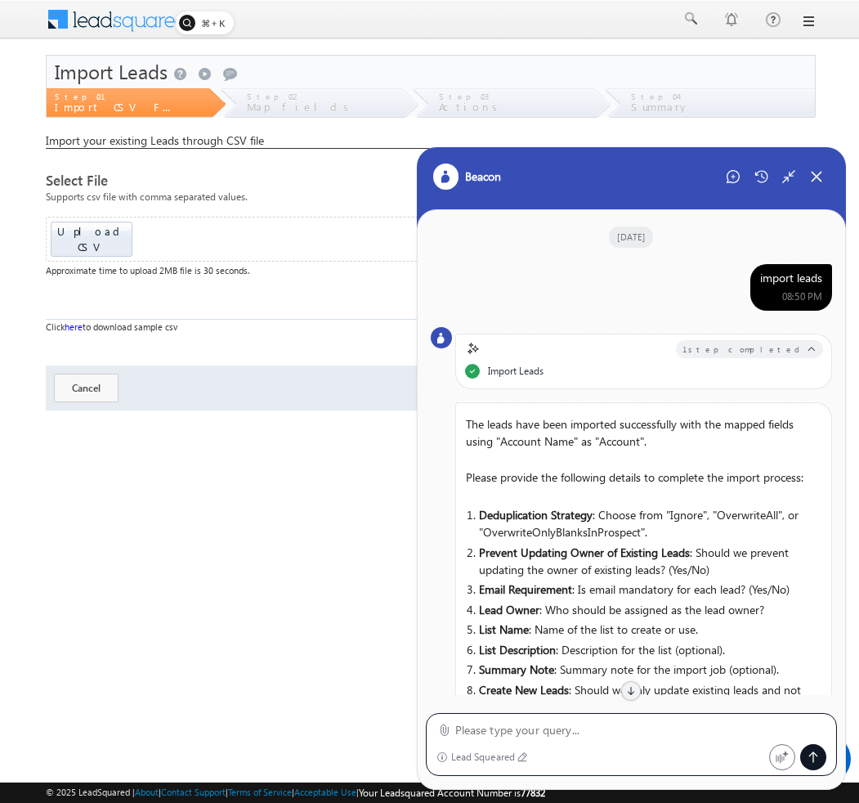
scroll to position [67, 0]
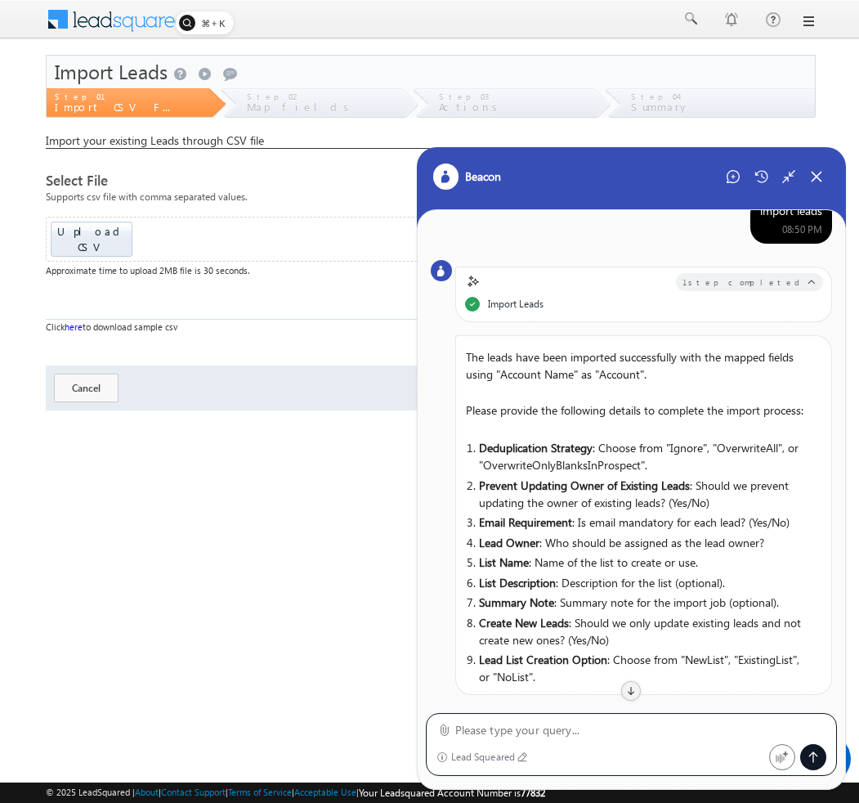
click at [771, 218] on div "import leads 08:50 PM" at bounding box center [791, 220] width 82 height 47
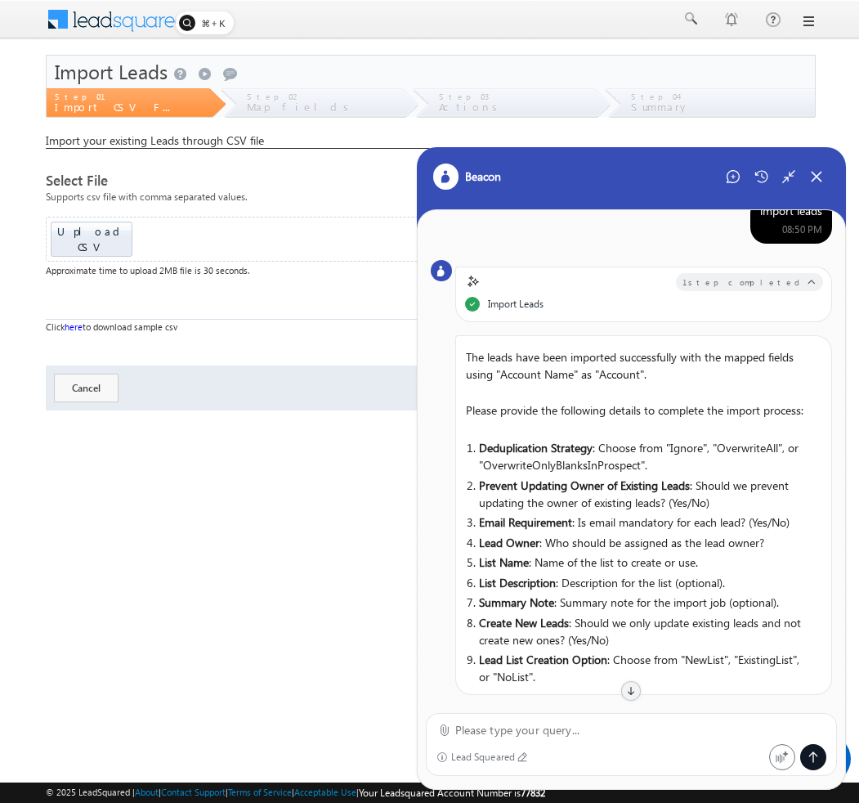
click at [771, 218] on div "import leads 08:50 PM" at bounding box center [791, 220] width 82 height 47
click at [731, 181] on icon at bounding box center [733, 176] width 13 height 13
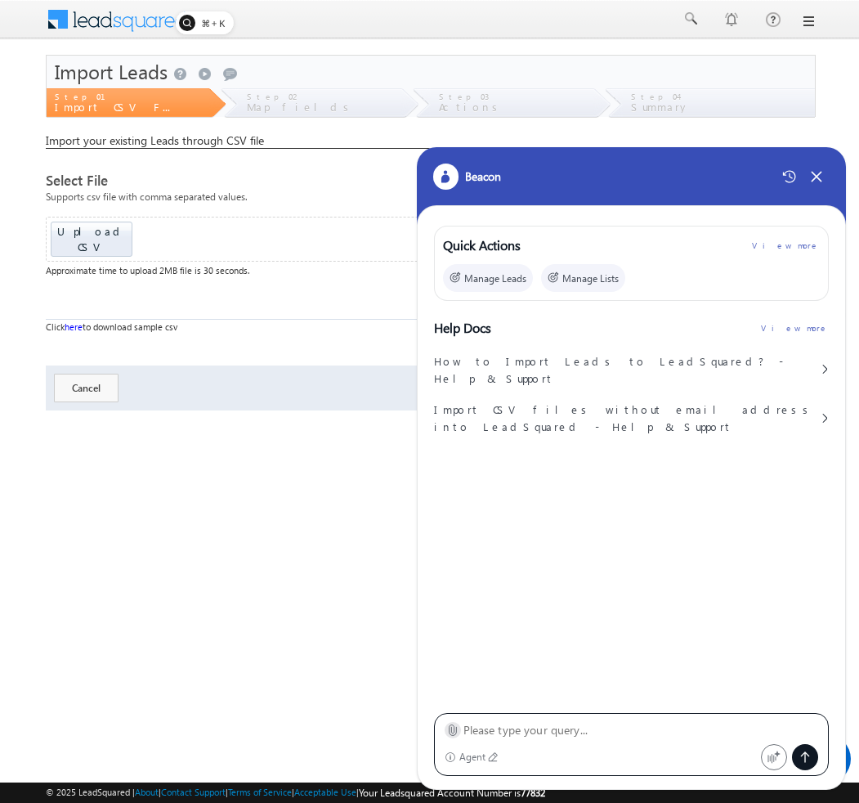
click at [452, 729] on icon at bounding box center [452, 729] width 12 height 12
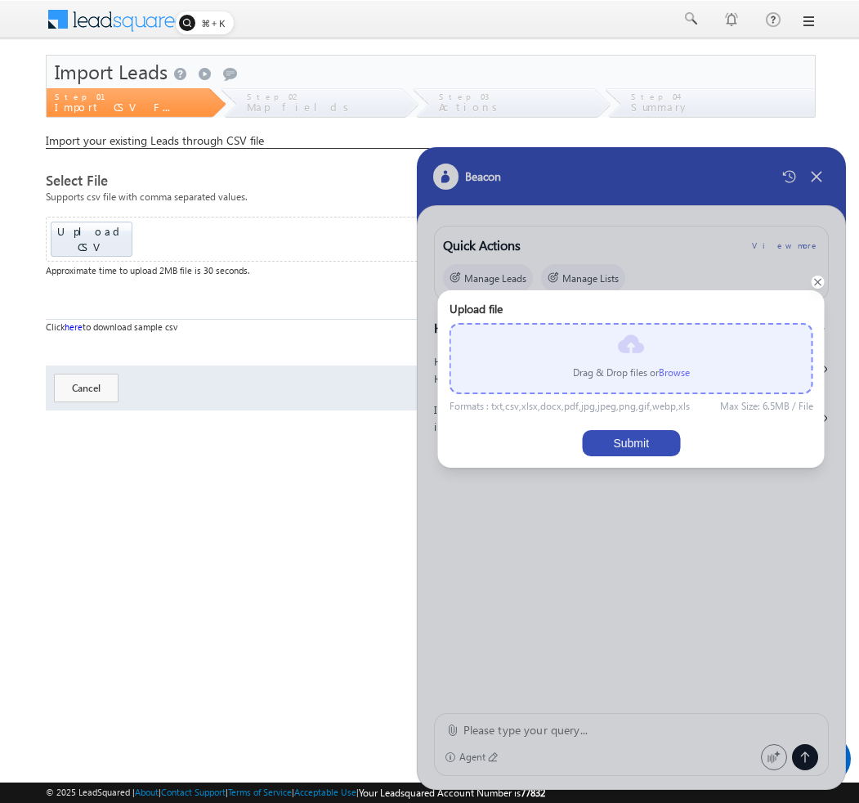
click at [657, 378] on p "Drag & Drop files or Browse" at bounding box center [631, 372] width 117 height 15
click at [666, 374] on label "Browse" at bounding box center [674, 372] width 31 height 12
click at [0, 0] on input "file" at bounding box center [0, 0] width 0 height 0
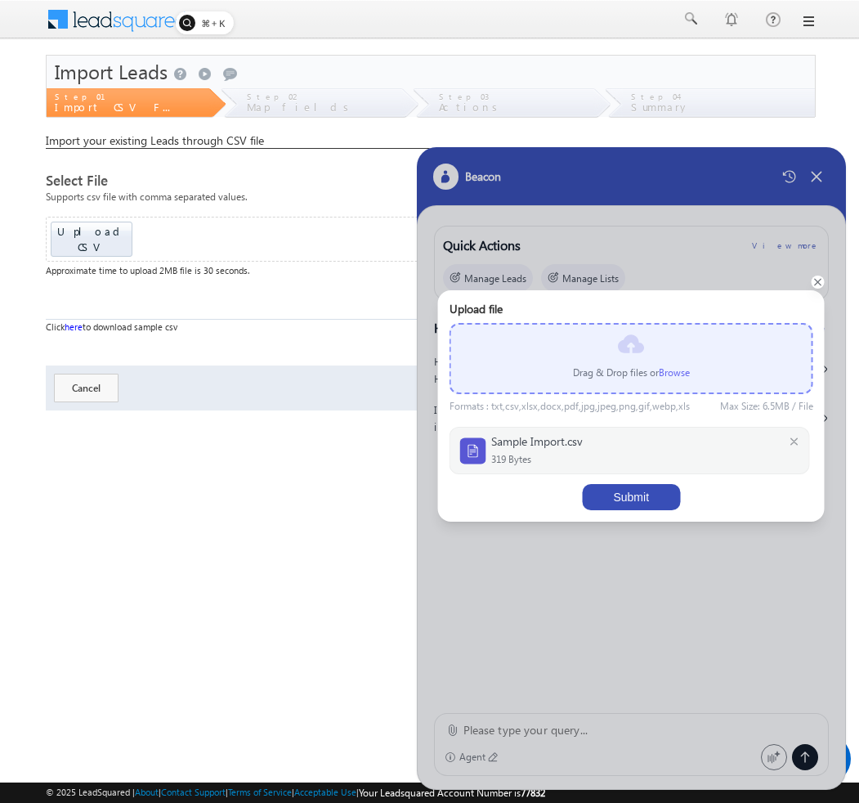
click at [627, 498] on button "Submit" at bounding box center [631, 497] width 98 height 26
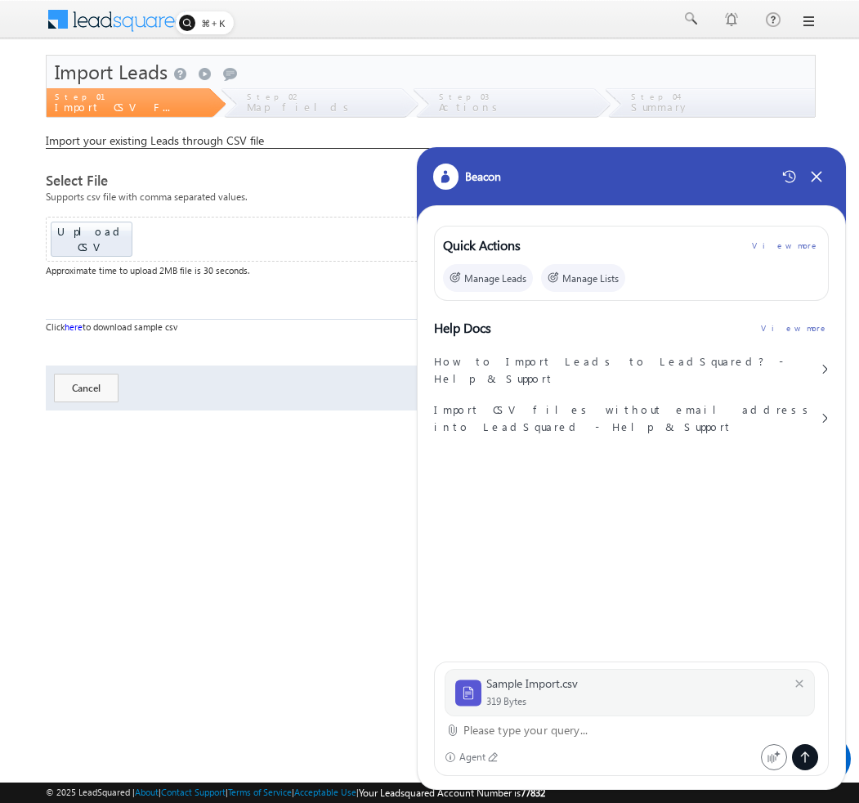
click at [566, 736] on textarea at bounding box center [641, 730] width 356 height 20
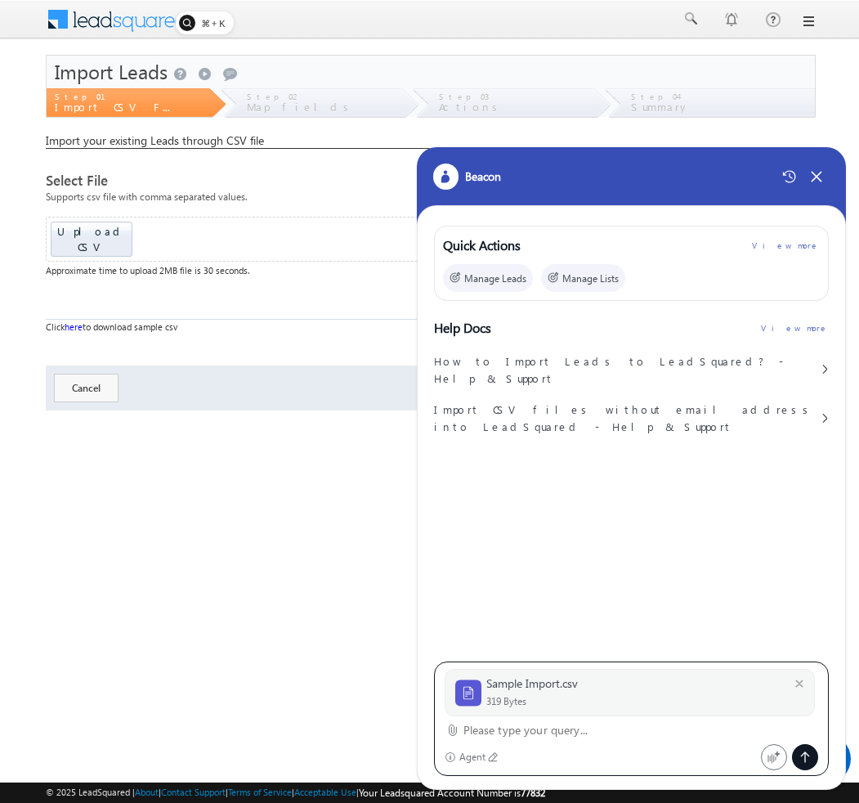
paste textarea "import leads"
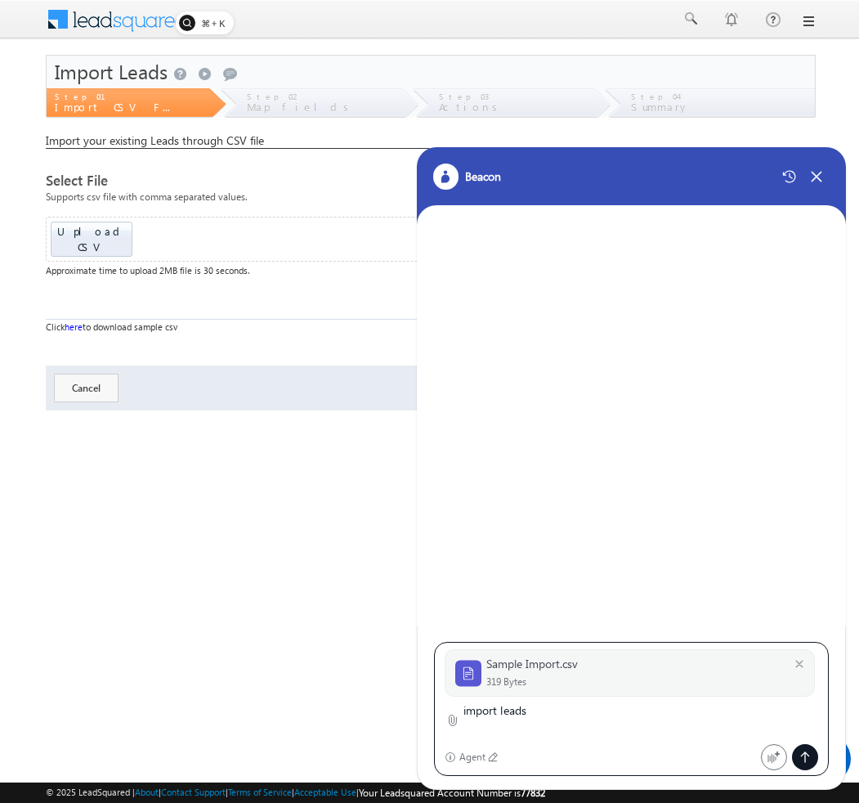
type textarea "import leads"
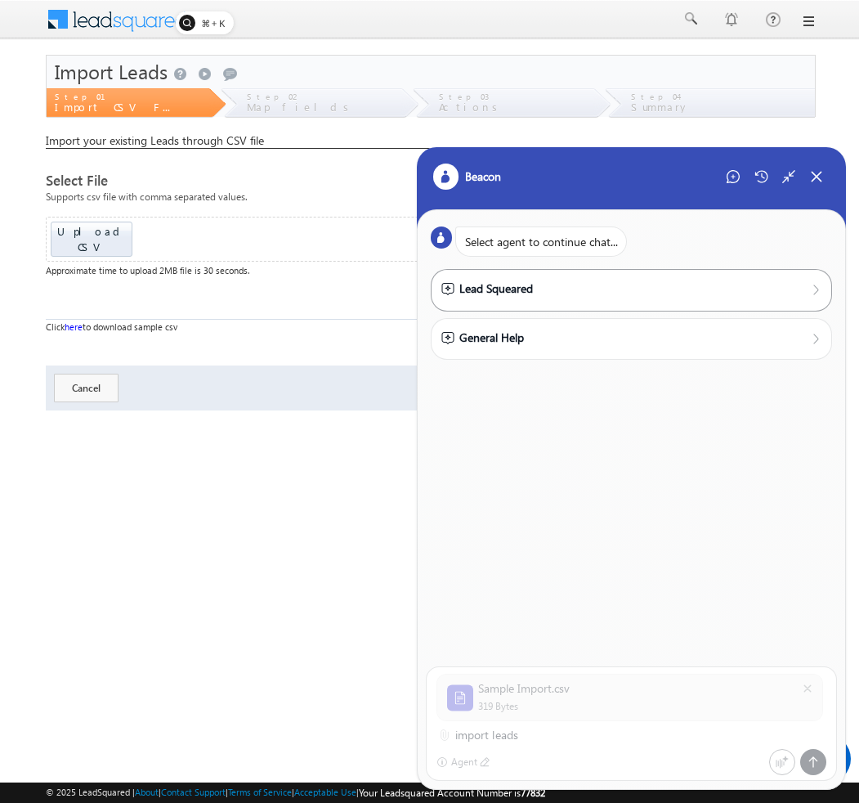
click at [579, 282] on div "Lead Squeared" at bounding box center [631, 289] width 381 height 18
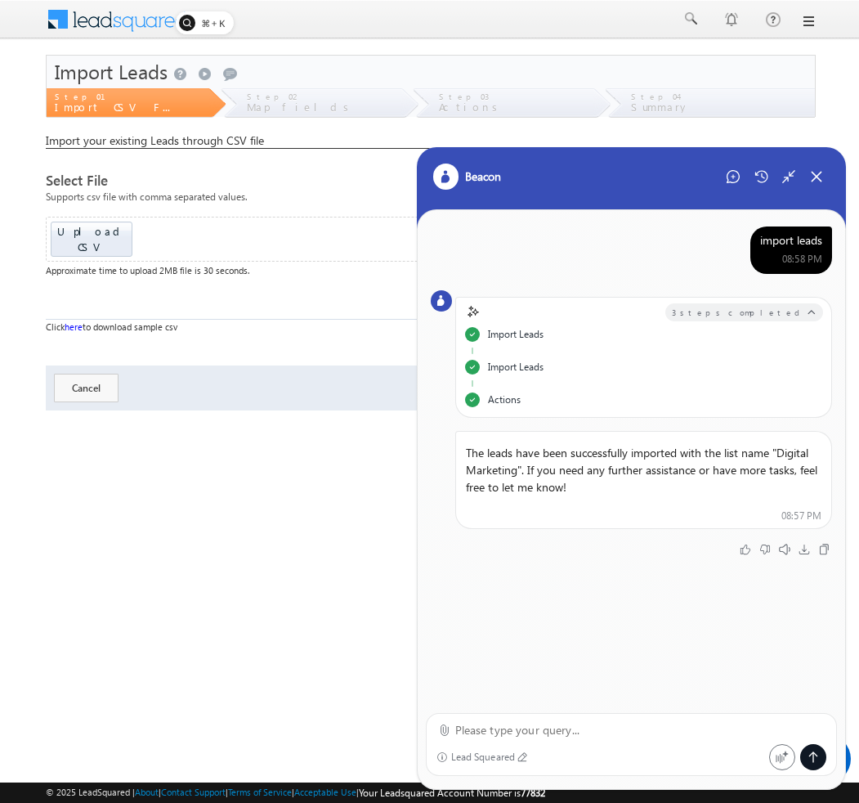
click at [776, 238] on div "import leads" at bounding box center [791, 240] width 62 height 15
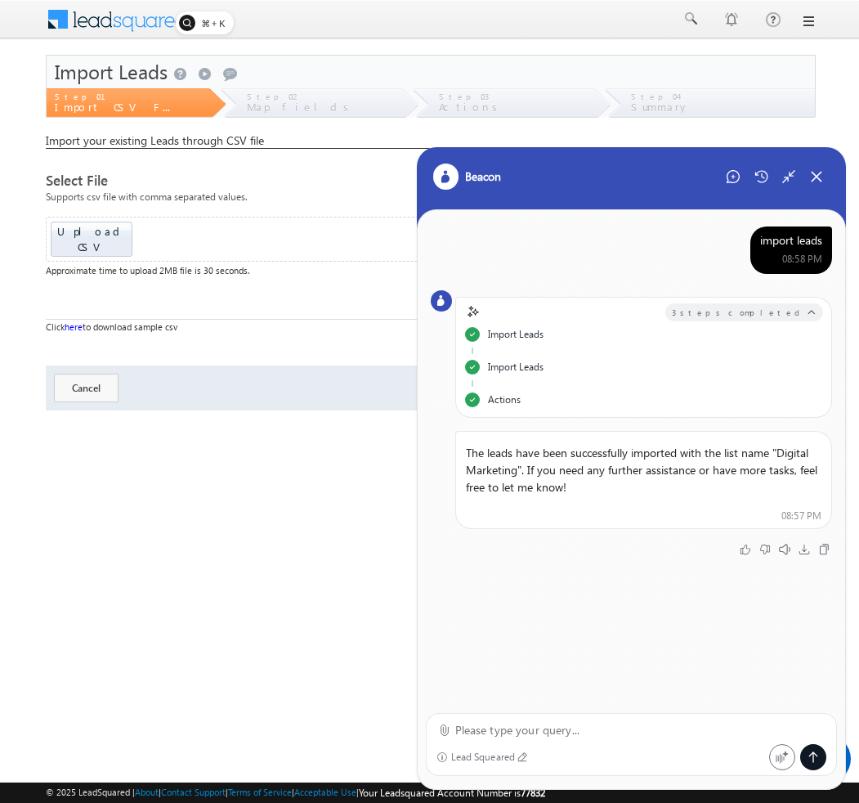
click at [776, 238] on div "import leads" at bounding box center [791, 240] width 62 height 15
click at [731, 183] on div "Start New Chat" at bounding box center [733, 176] width 26 height 26
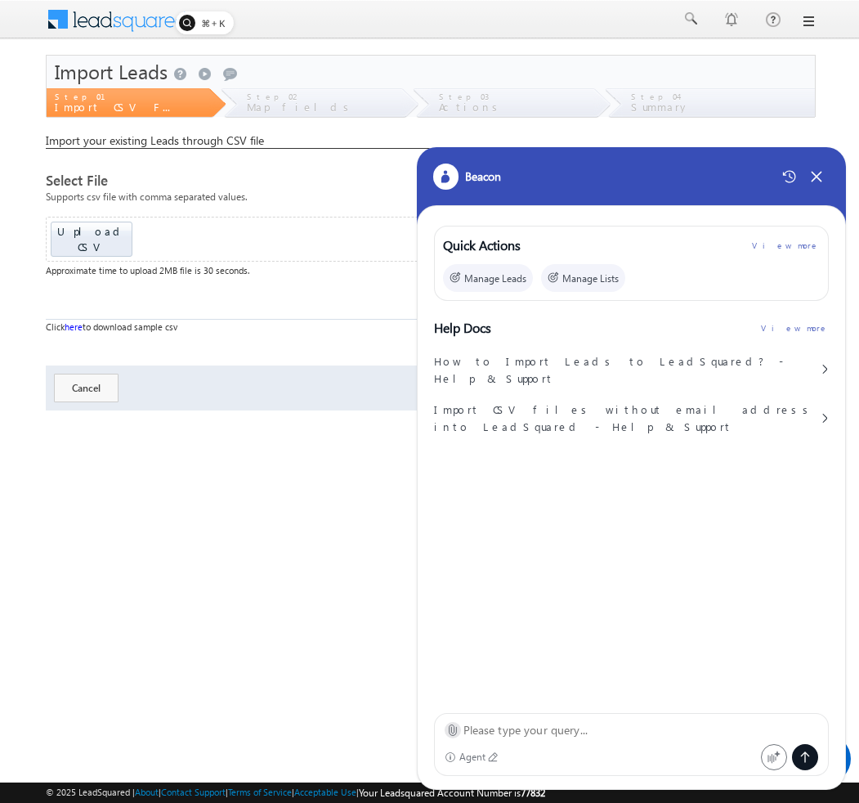
click at [454, 727] on icon at bounding box center [452, 730] width 7 height 11
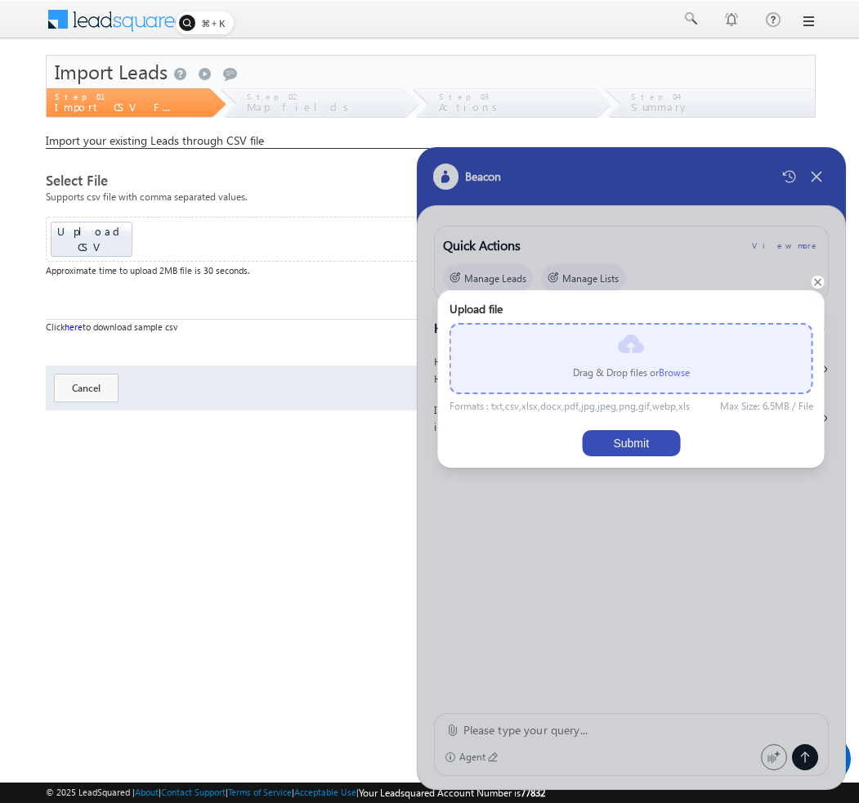
click at [670, 372] on label "Browse" at bounding box center [674, 372] width 31 height 12
click at [0, 0] on input "file" at bounding box center [0, 0] width 0 height 0
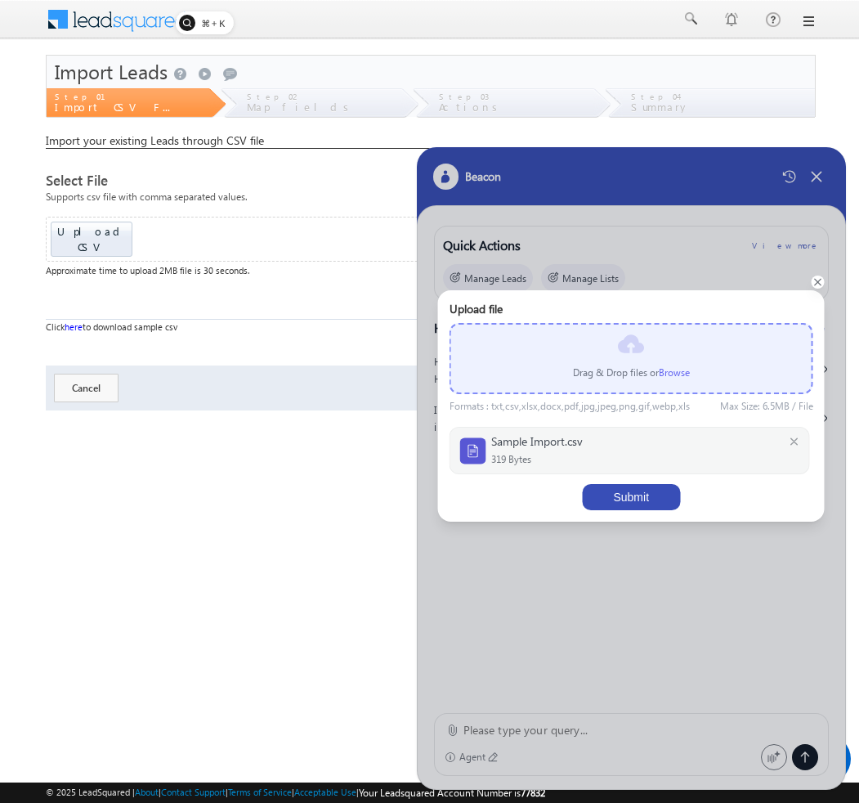
click at [638, 483] on div "Upload file Drag & Drop files or Browse Formats : txt,csv,xlsx,docx,pdf,jpg,jpe…" at bounding box center [632, 406] width 364 height 208
click at [634, 488] on button "Submit" at bounding box center [631, 497] width 98 height 26
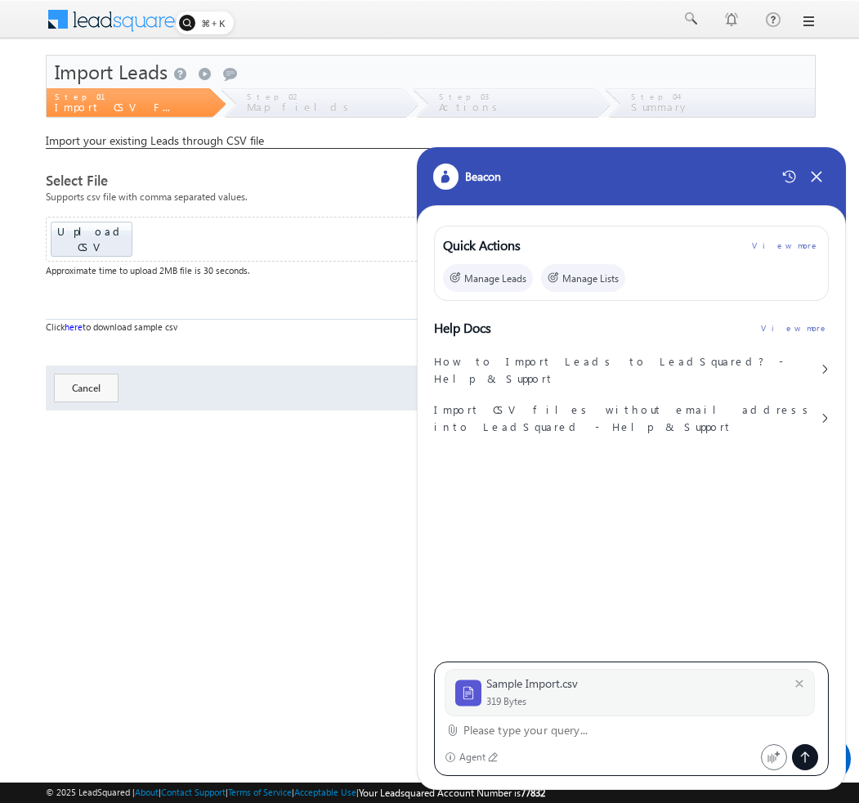
paste textarea "import leads"
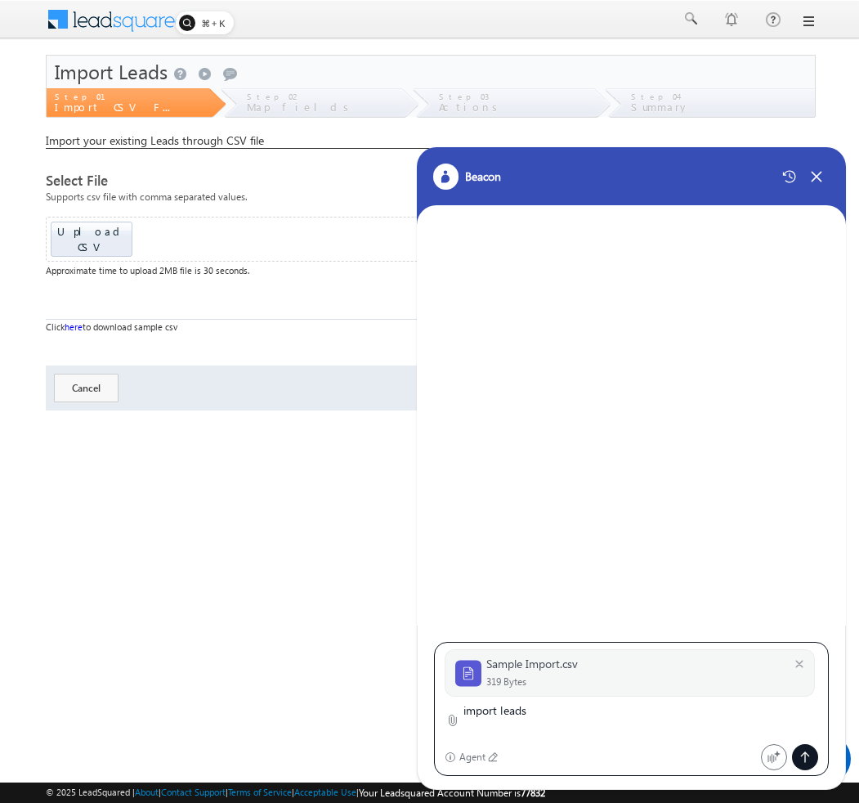
type textarea "import leads"
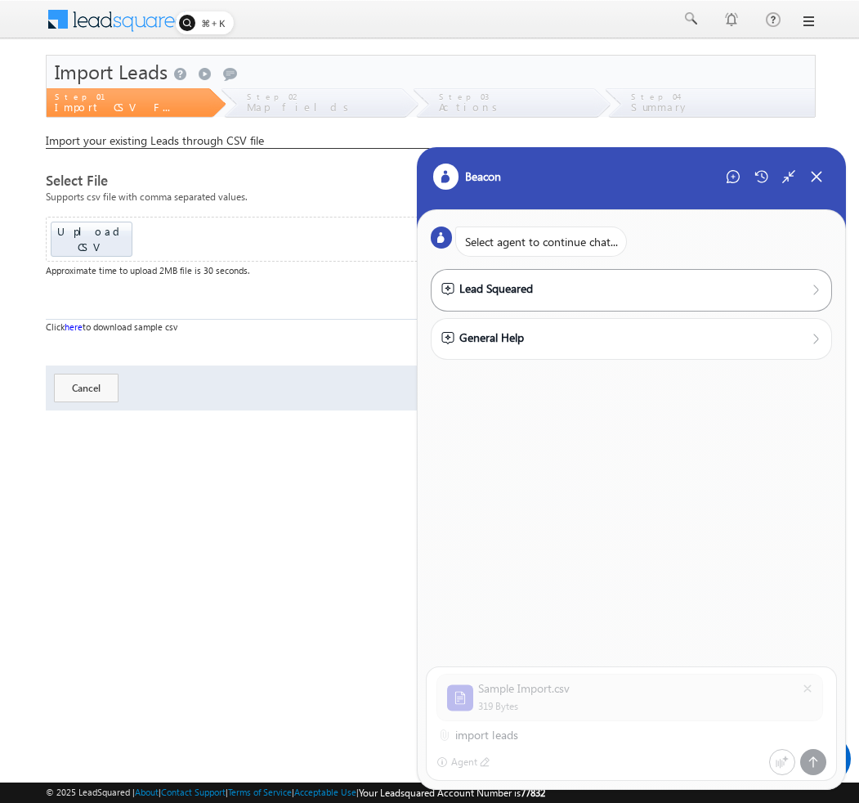
click at [587, 295] on div "Lead Squeared" at bounding box center [631, 289] width 381 height 18
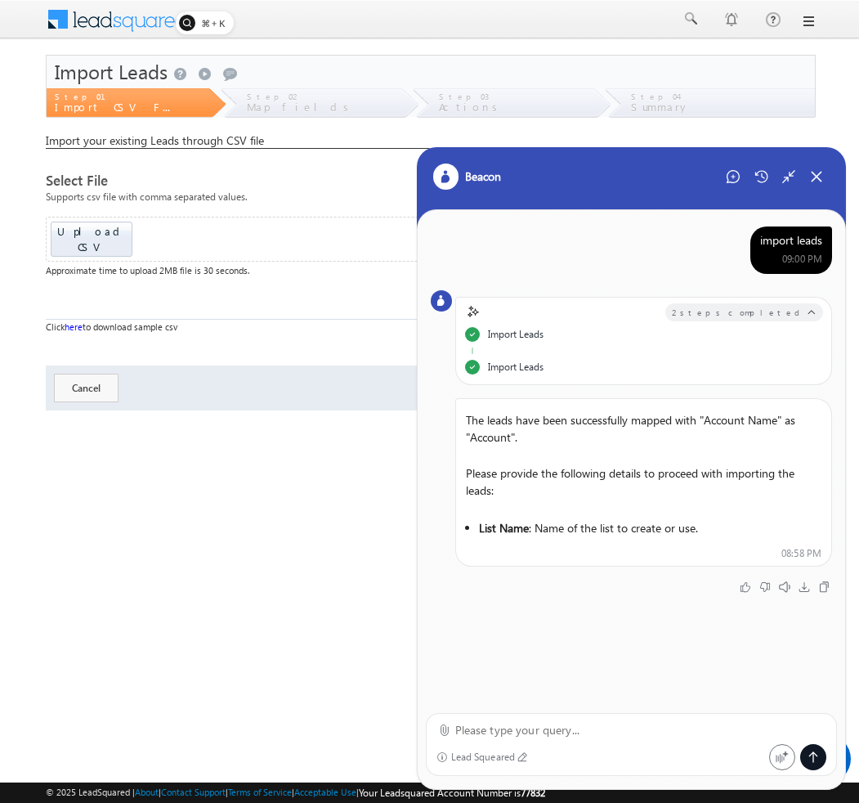
click at [768, 246] on div "import leads" at bounding box center [791, 240] width 62 height 15
click at [626, 250] on div "import leads 09:00 PM" at bounding box center [632, 249] width 402 height 47
click at [785, 243] on div "import leads" at bounding box center [791, 240] width 62 height 15
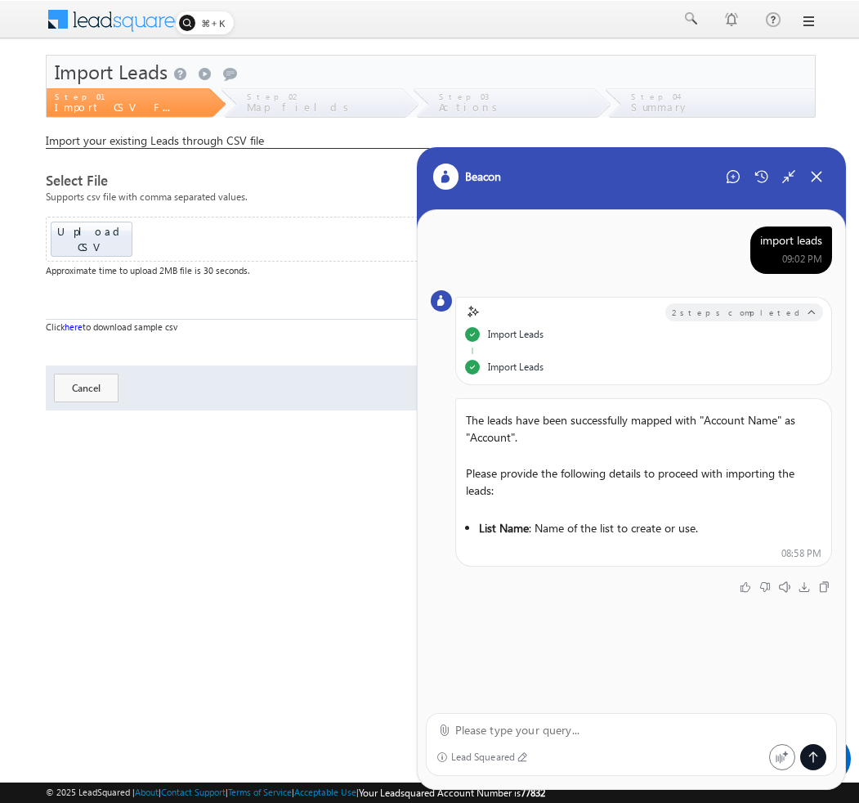
click at [785, 243] on div "import leads" at bounding box center [791, 240] width 62 height 15
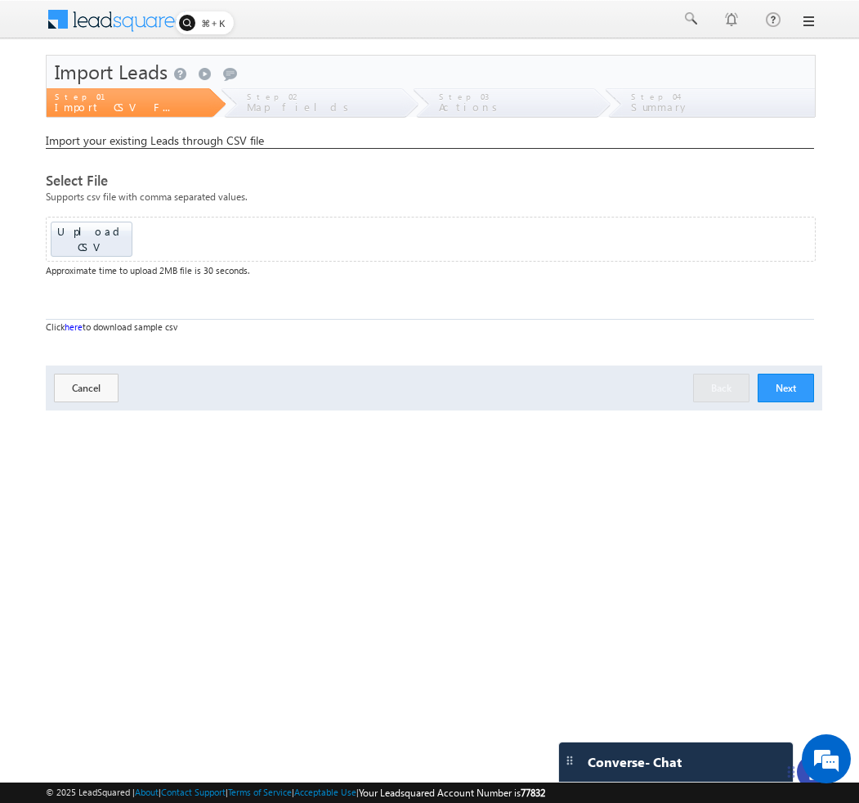
click at [799, 777] on div at bounding box center [815, 772] width 36 height 36
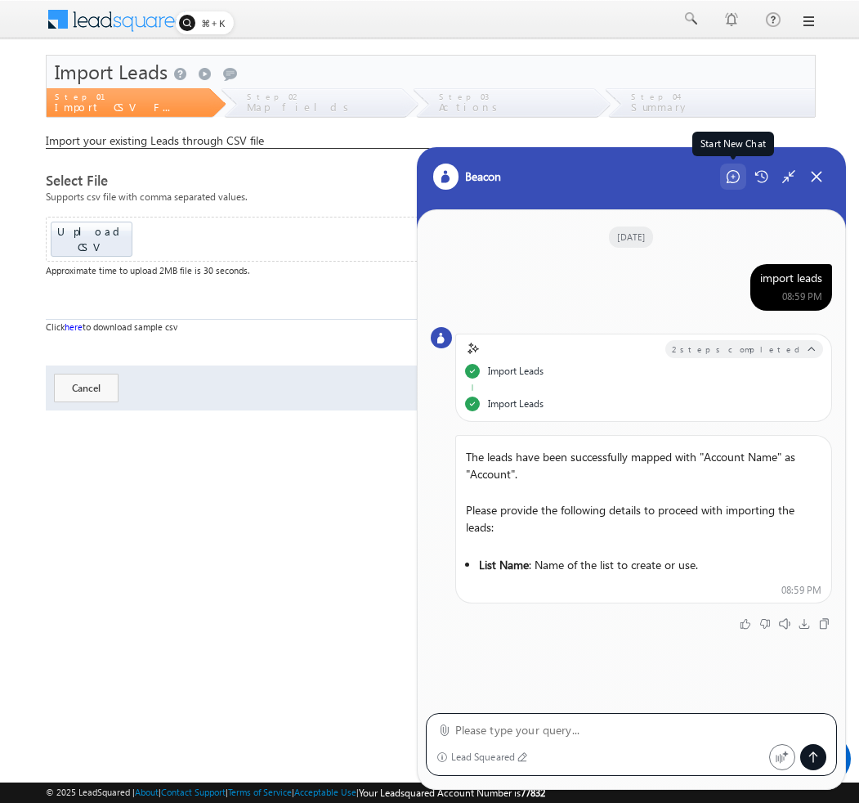
click at [732, 178] on icon at bounding box center [733, 176] width 13 height 13
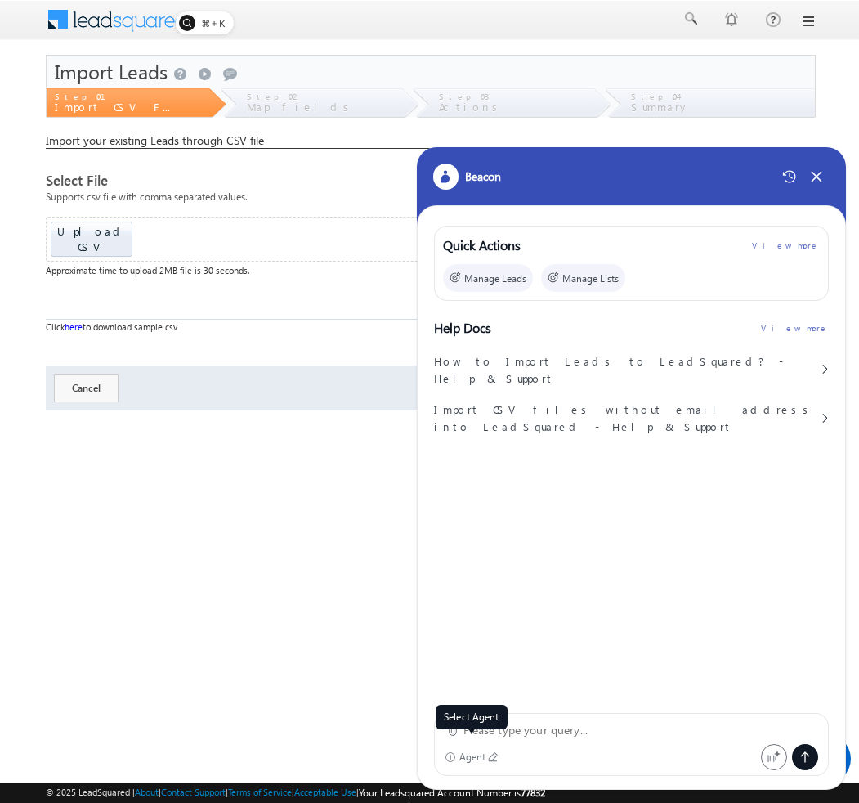
click at [481, 756] on div "Agent" at bounding box center [472, 756] width 27 height 11
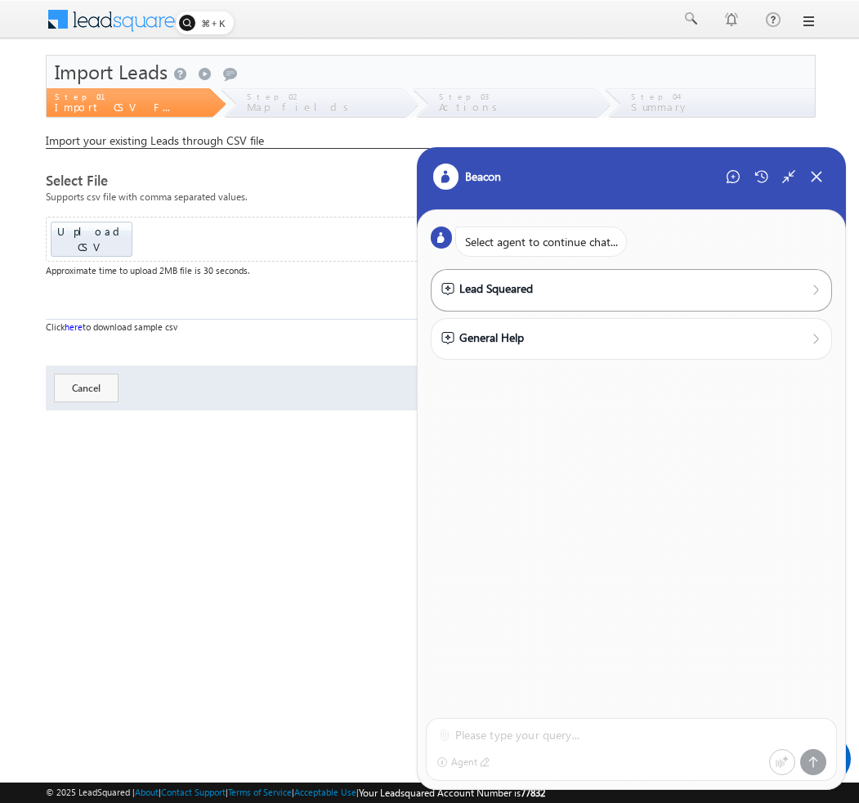
click at [522, 289] on div "Lead Squeared" at bounding box center [487, 289] width 92 height 18
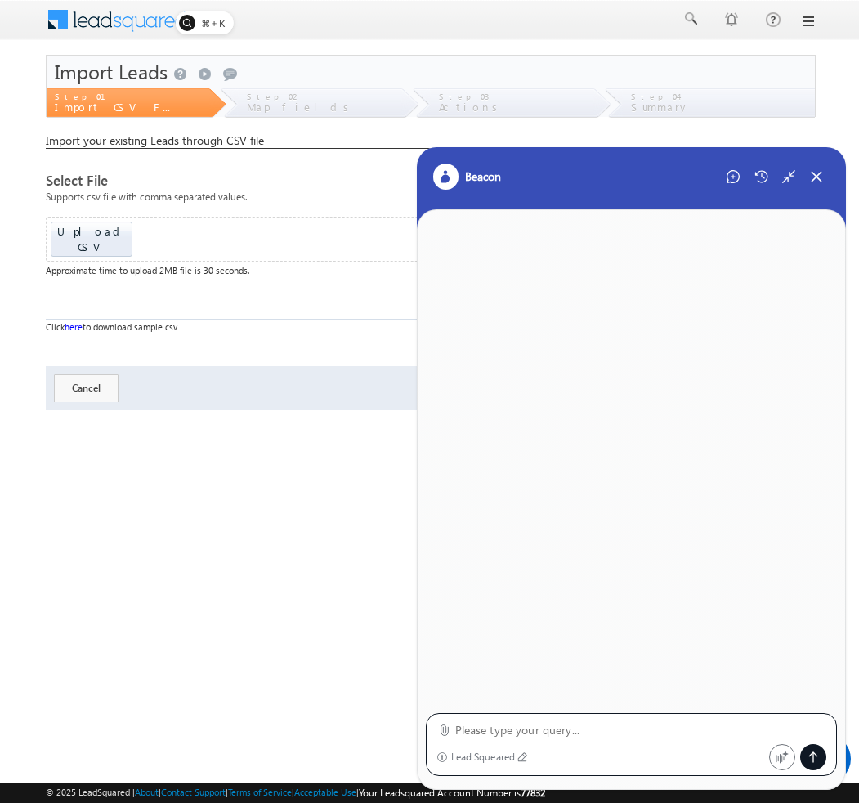
paste textarea "import leads"
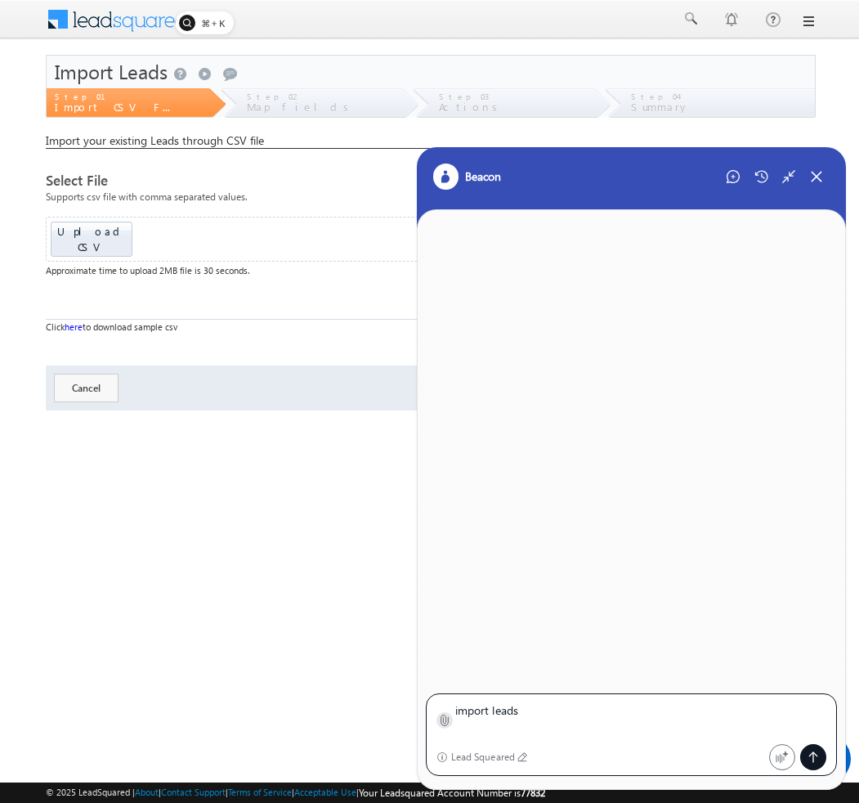
type textarea "import leads"
click at [441, 719] on icon at bounding box center [444, 720] width 12 height 12
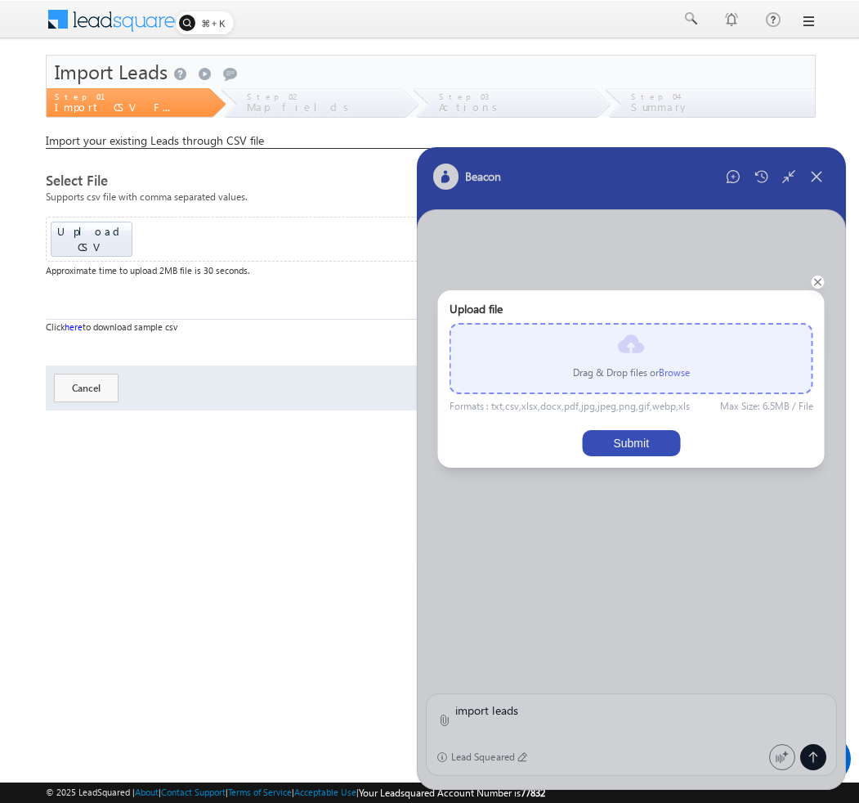
click at [661, 371] on label "Browse" at bounding box center [674, 372] width 31 height 12
click at [0, 0] on input "file" at bounding box center [0, 0] width 0 height 0
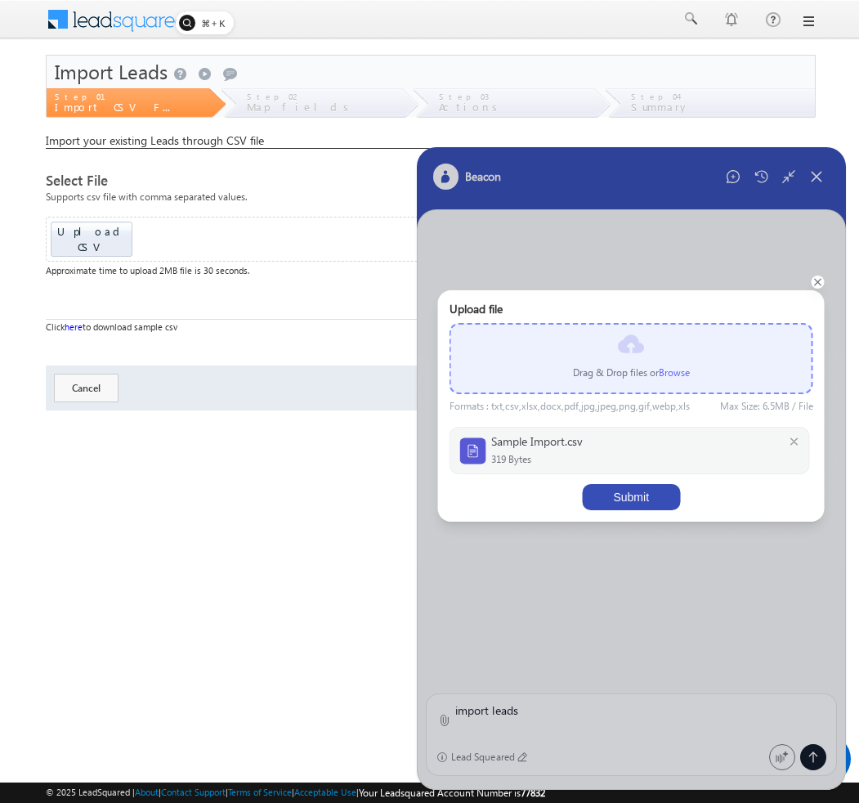
click at [646, 503] on button "Submit" at bounding box center [631, 497] width 98 height 26
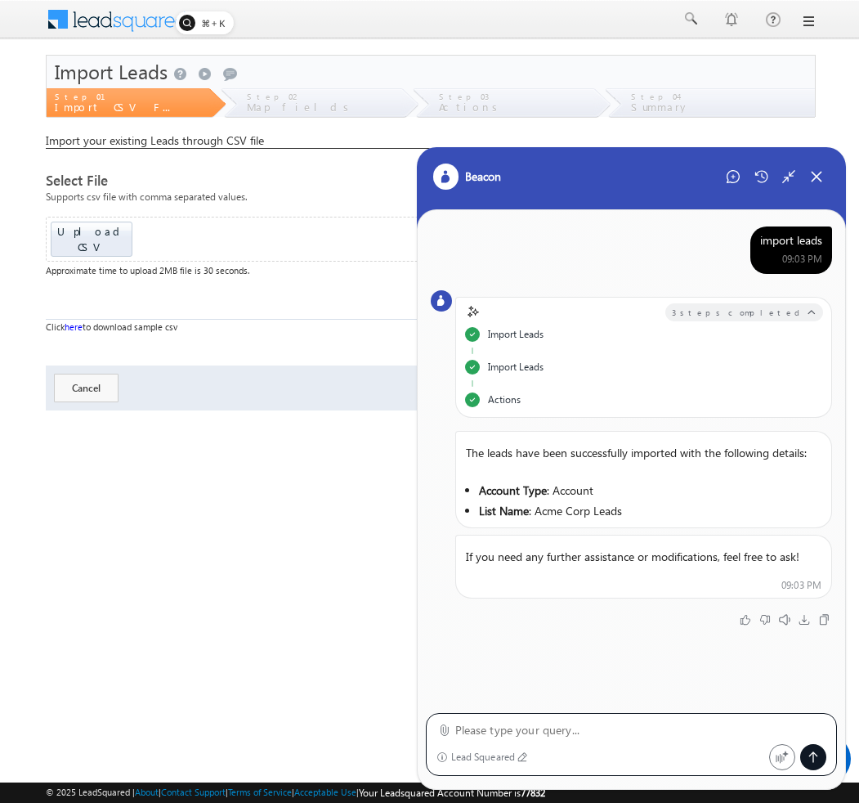
click at [524, 369] on div "Import Leads" at bounding box center [516, 373] width 56 height 27
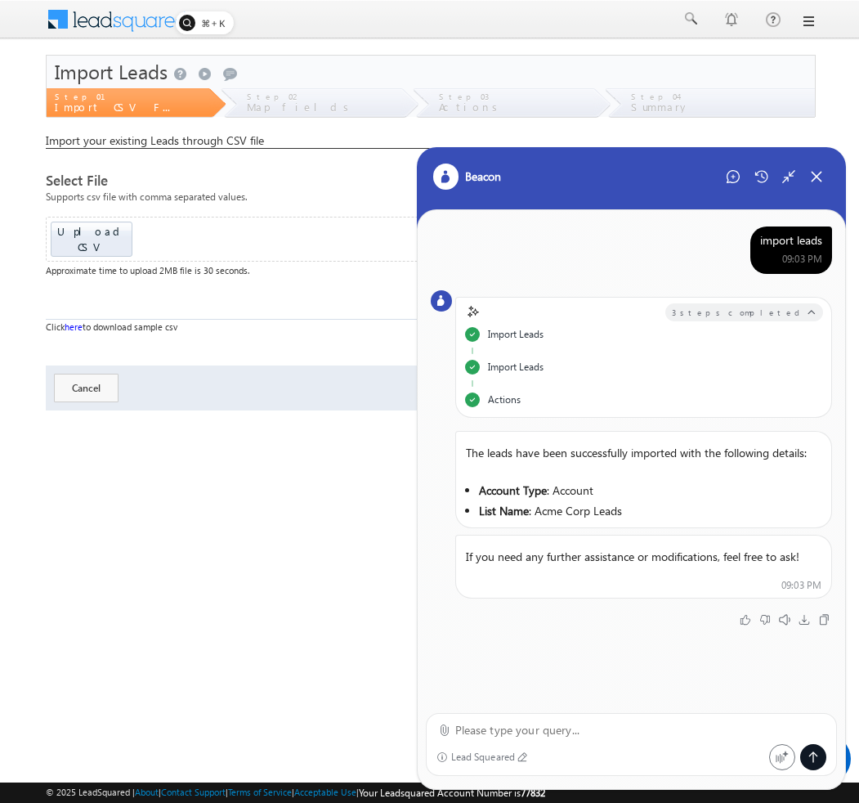
click at [524, 369] on div "Import Leads" at bounding box center [516, 373] width 56 height 27
click at [620, 426] on div "The leads have been successfully imported with the following details: Account T…" at bounding box center [643, 511] width 377 height 175
drag, startPoint x: 535, startPoint y: 509, endPoint x: 637, endPoint y: 508, distance: 102.2
click at [637, 508] on li "List Name : Acme Corp Leads" at bounding box center [645, 510] width 332 height 17
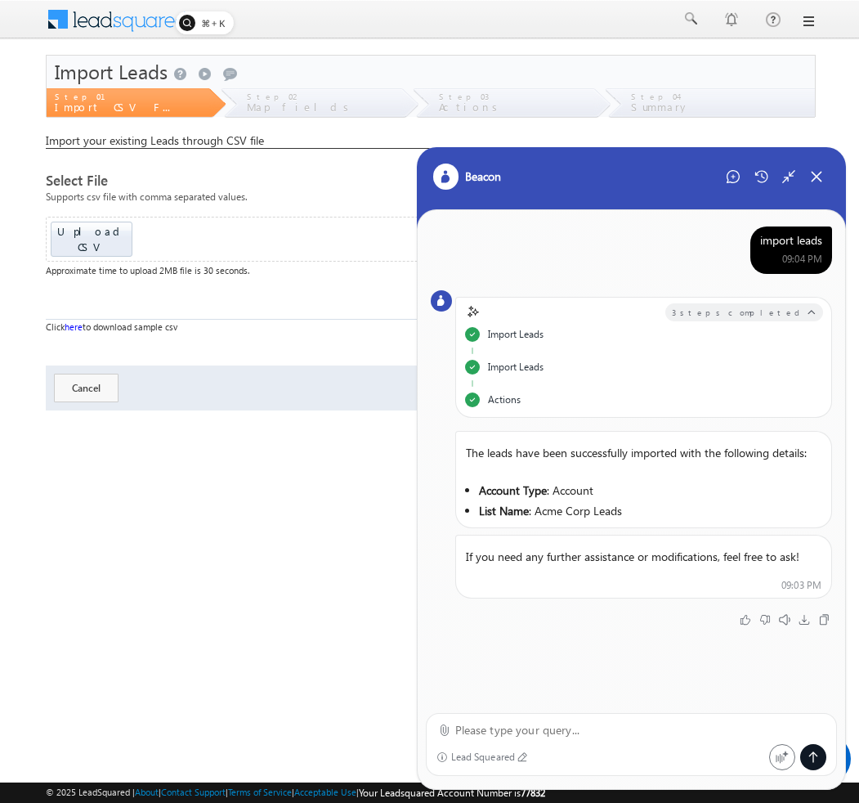
click at [637, 508] on li "List Name : Acme Corp Leads" at bounding box center [645, 510] width 332 height 17
click at [774, 235] on div "import leads" at bounding box center [791, 240] width 62 height 15
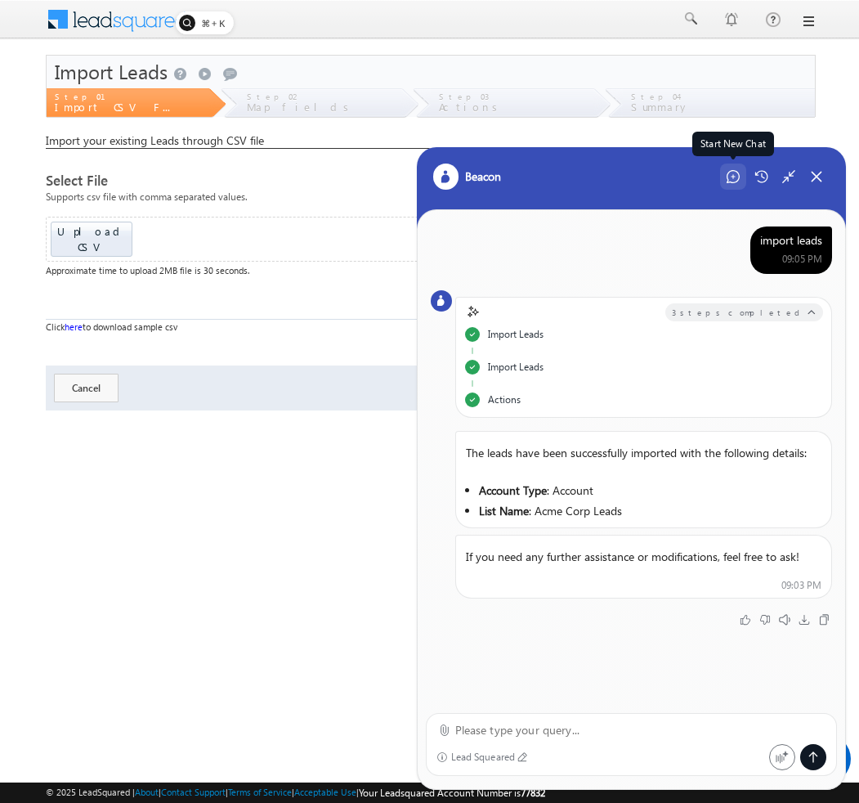
click at [734, 177] on icon at bounding box center [733, 177] width 4 height 4
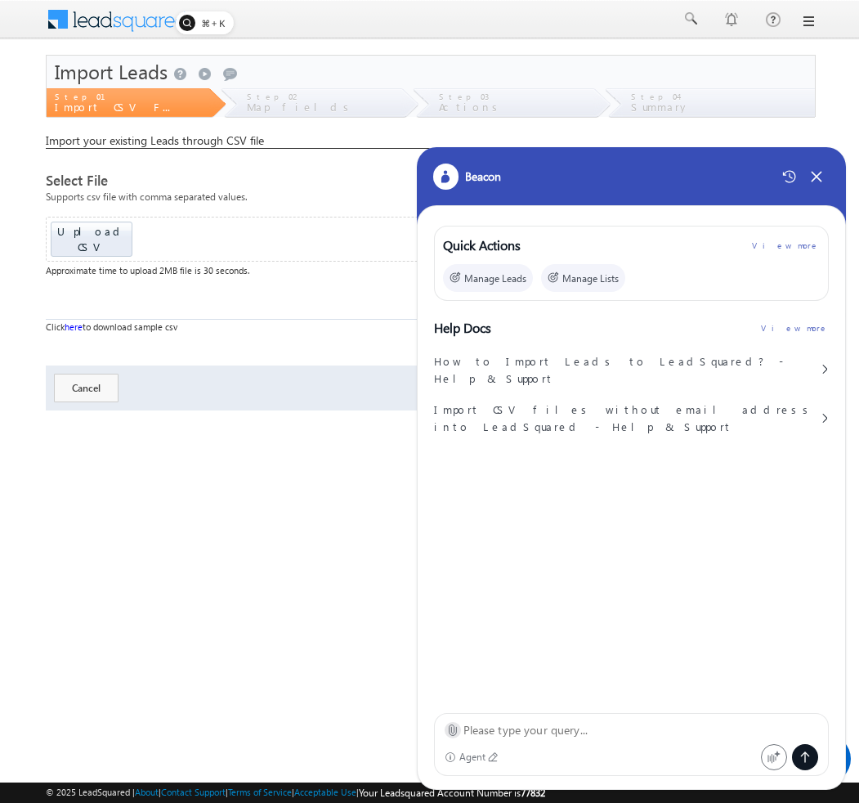
click at [453, 722] on label at bounding box center [452, 730] width 12 height 17
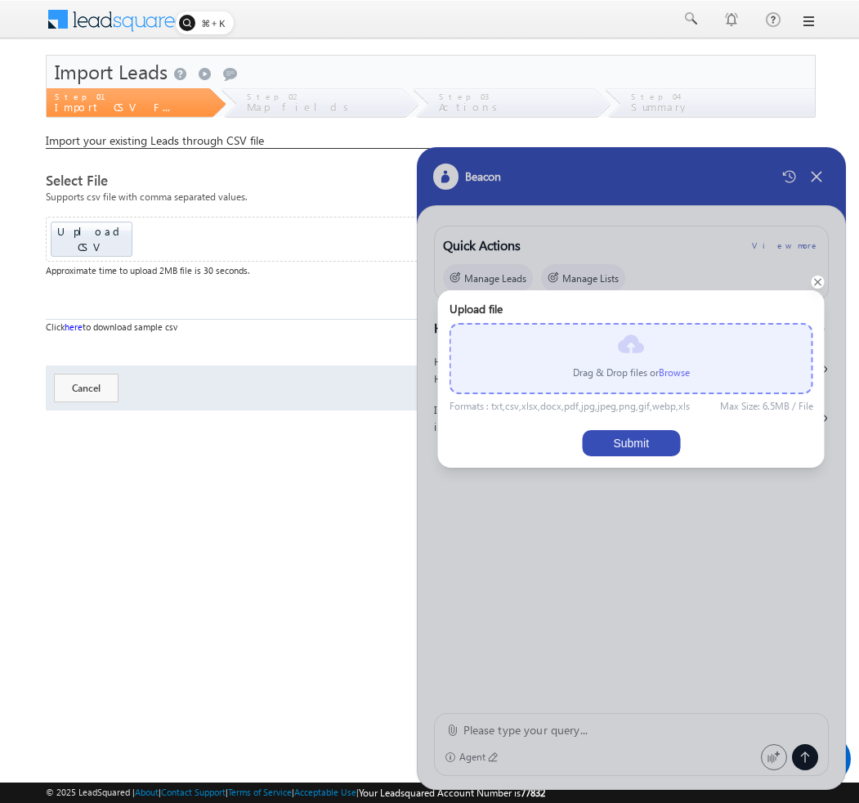
click at [673, 375] on label "Browse" at bounding box center [674, 372] width 31 height 12
click at [0, 0] on input "file" at bounding box center [0, 0] width 0 height 0
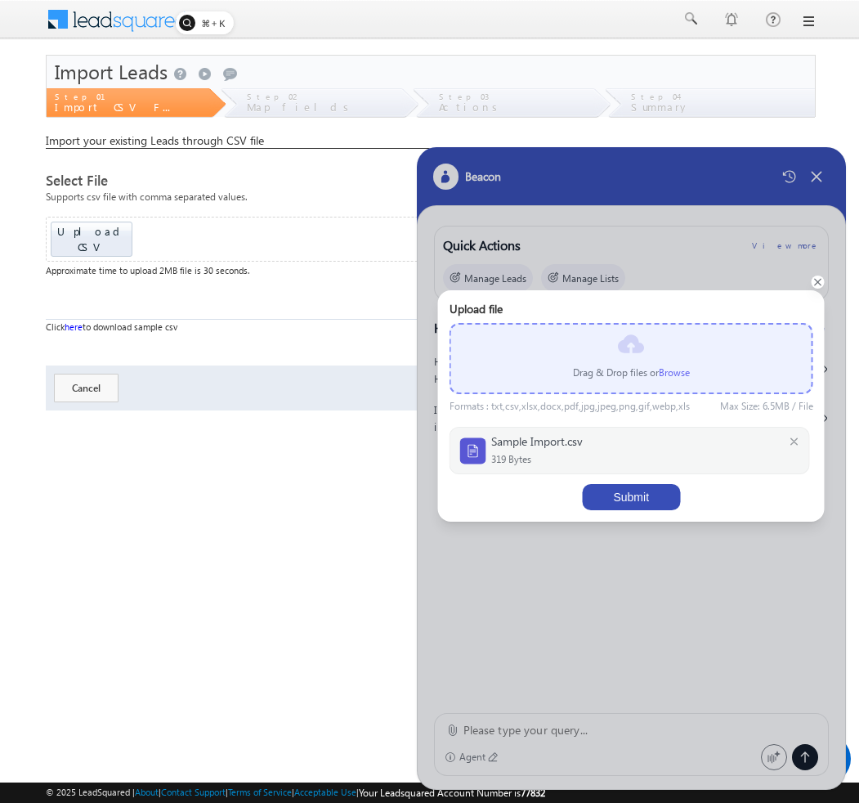
click at [655, 495] on button "Submit" at bounding box center [631, 497] width 98 height 26
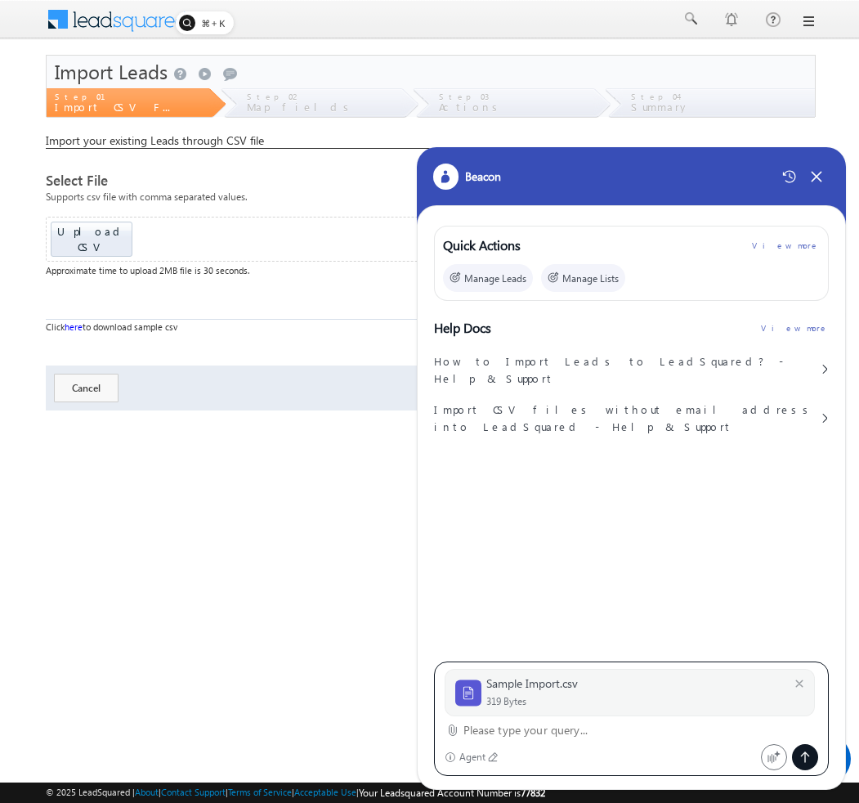
paste textarea "import leads"
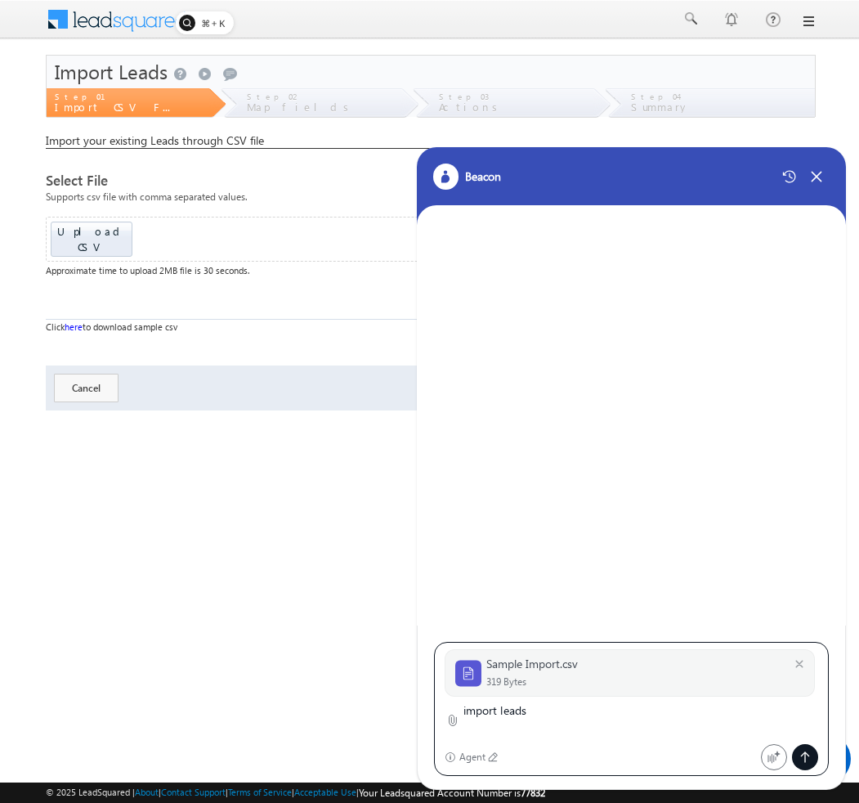
type textarea "import leads"
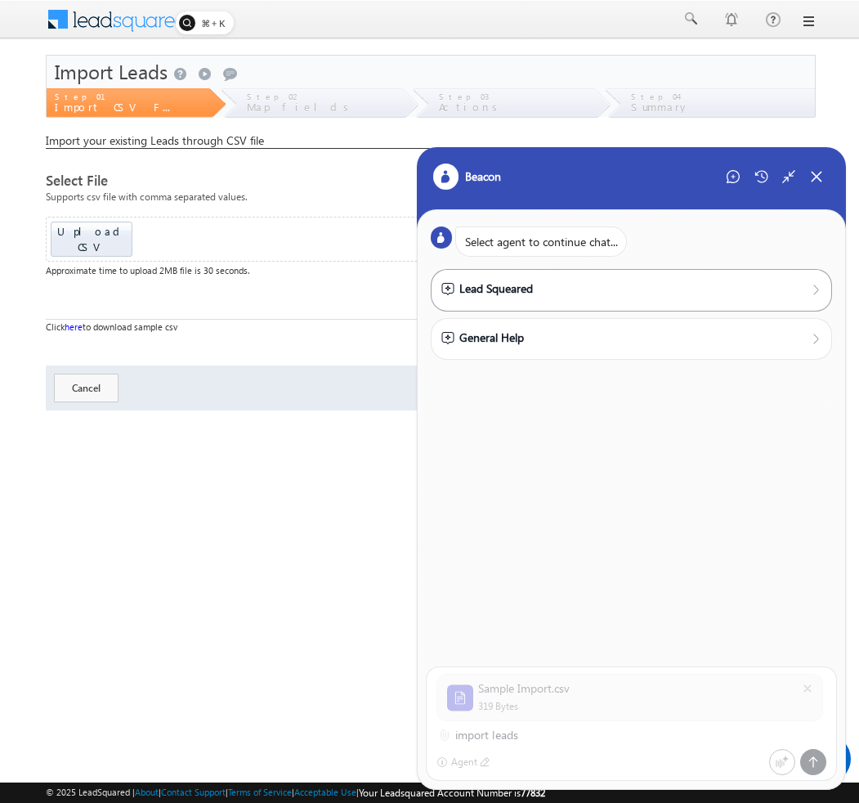
click at [555, 298] on div "Lead Squeared" at bounding box center [631, 290] width 381 height 20
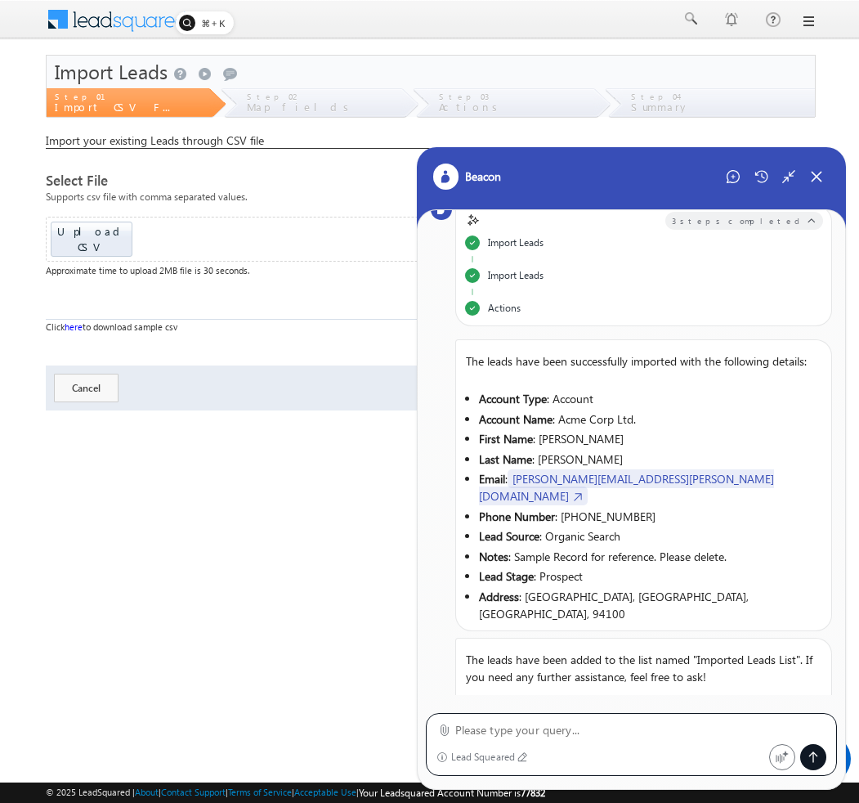
scroll to position [113, 0]
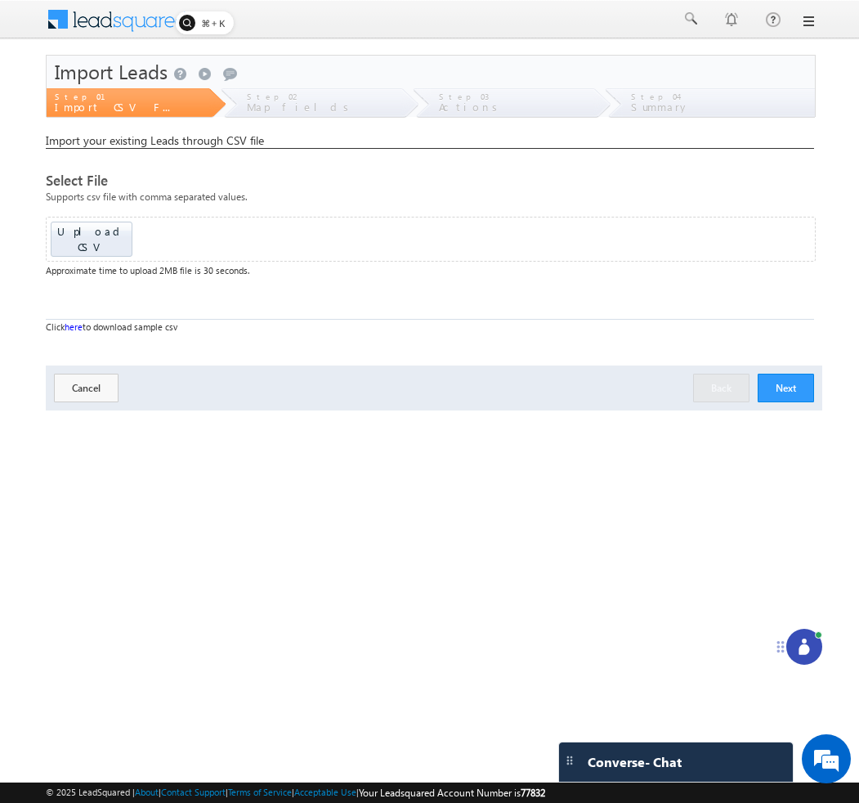
drag, startPoint x: 793, startPoint y: 777, endPoint x: 778, endPoint y: 648, distance: 130.0
click at [778, 648] on icon at bounding box center [780, 646] width 13 height 13
click at [806, 647] on icon at bounding box center [800, 642] width 16 height 16
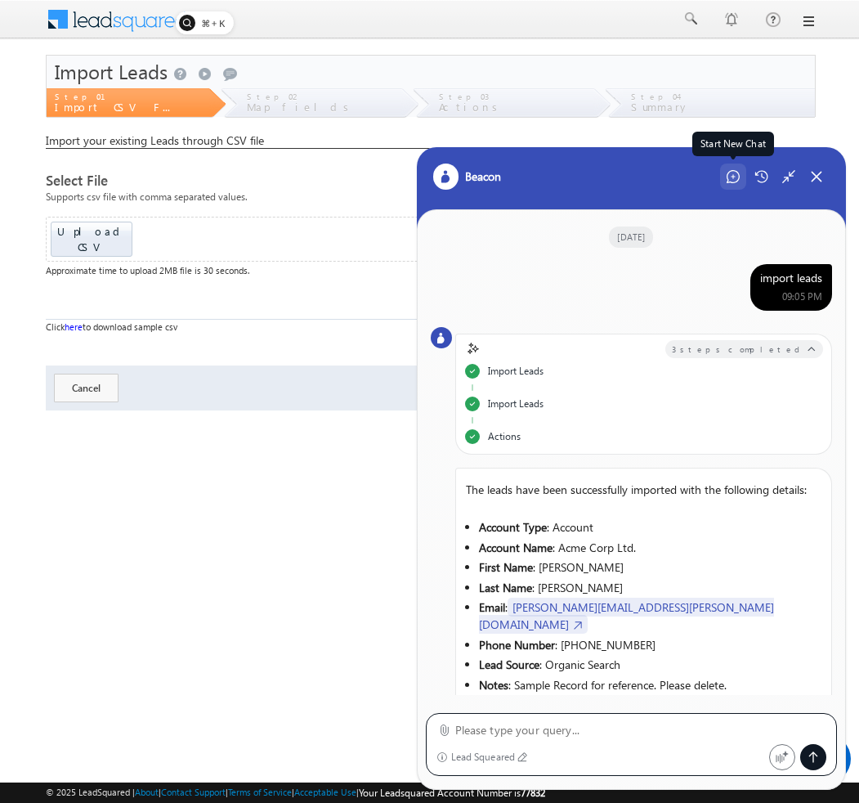
click at [733, 186] on div "Start New Chat" at bounding box center [733, 176] width 26 height 26
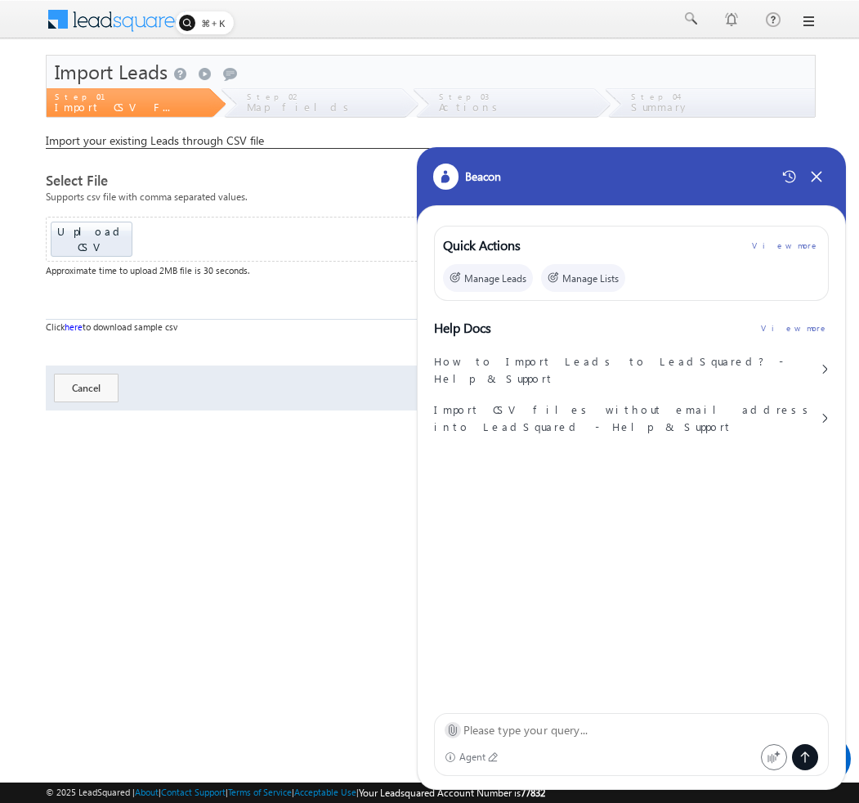
click at [453, 734] on icon at bounding box center [452, 729] width 12 height 12
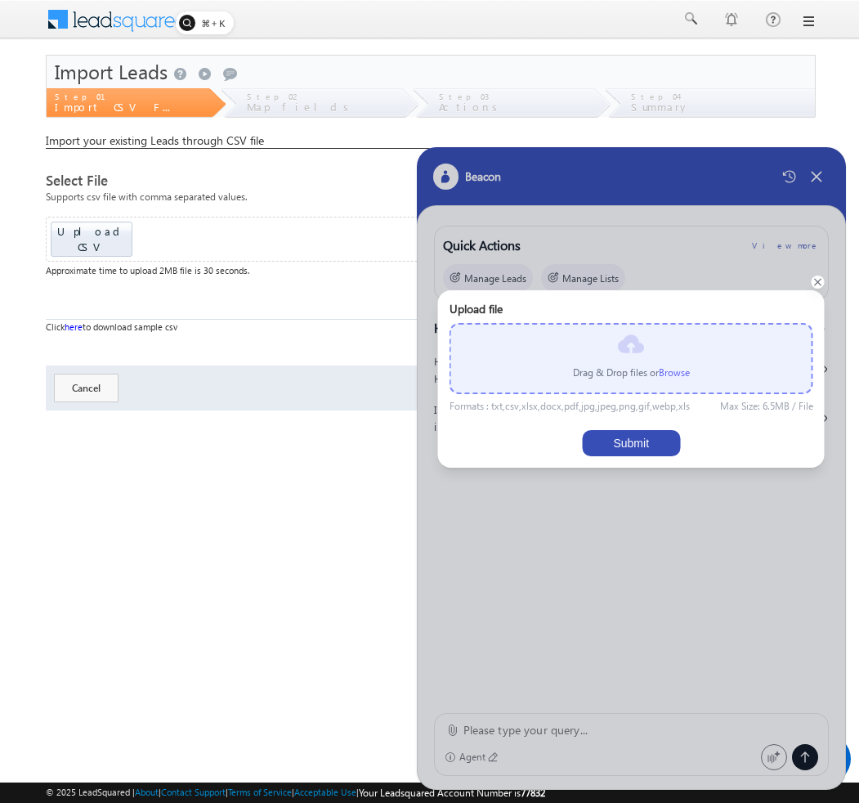
click at [671, 369] on label "Browse" at bounding box center [674, 372] width 31 height 12
click at [0, 0] on input "file" at bounding box center [0, 0] width 0 height 0
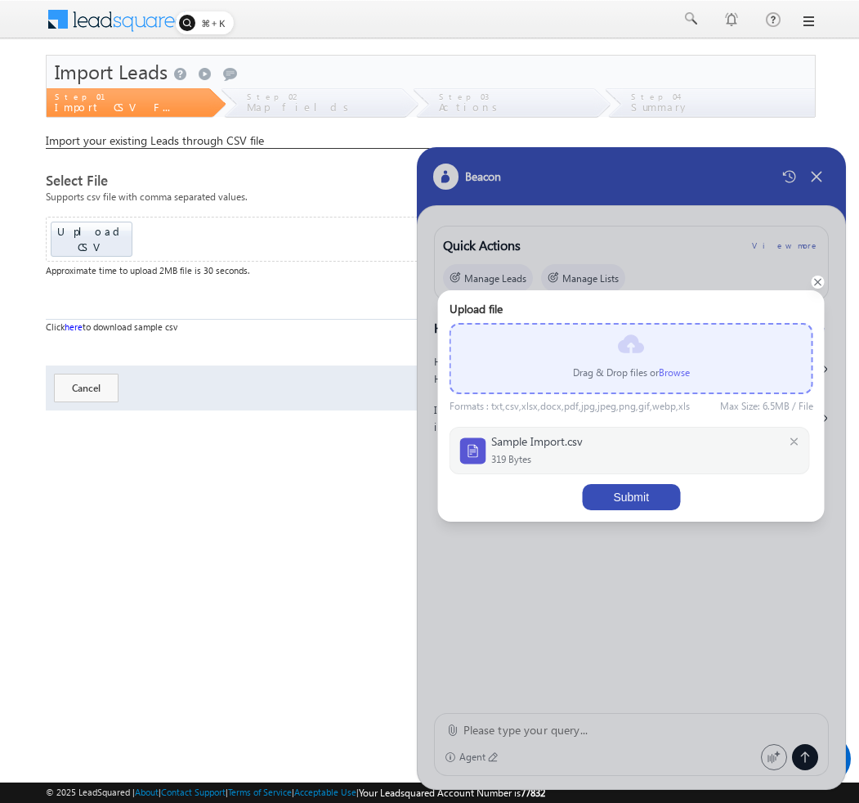
click at [639, 492] on button "Submit" at bounding box center [631, 497] width 98 height 26
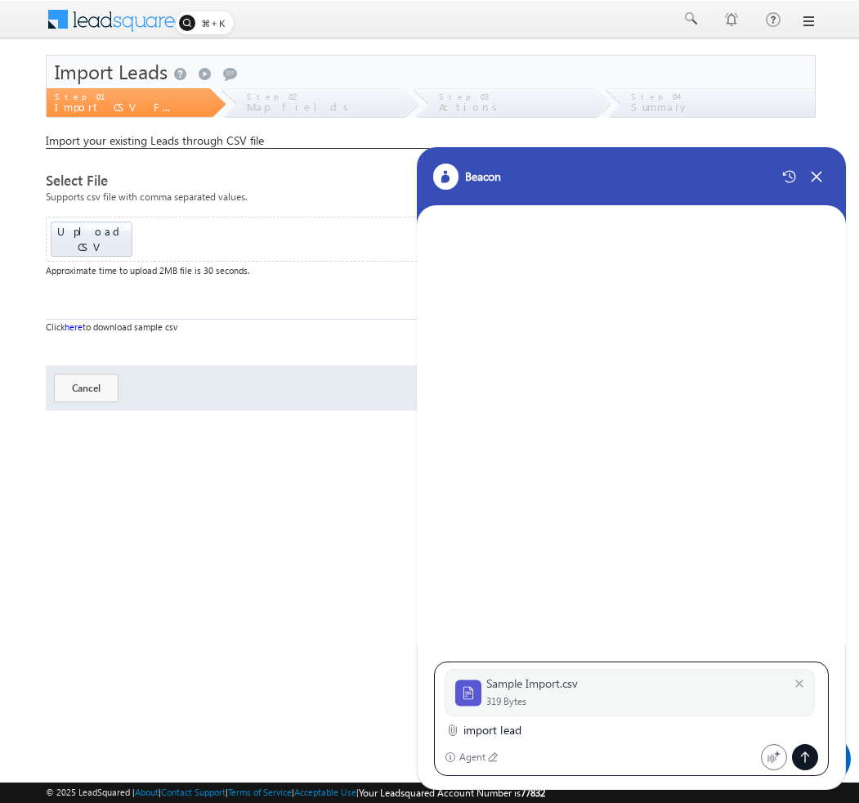
type textarea "import leads"
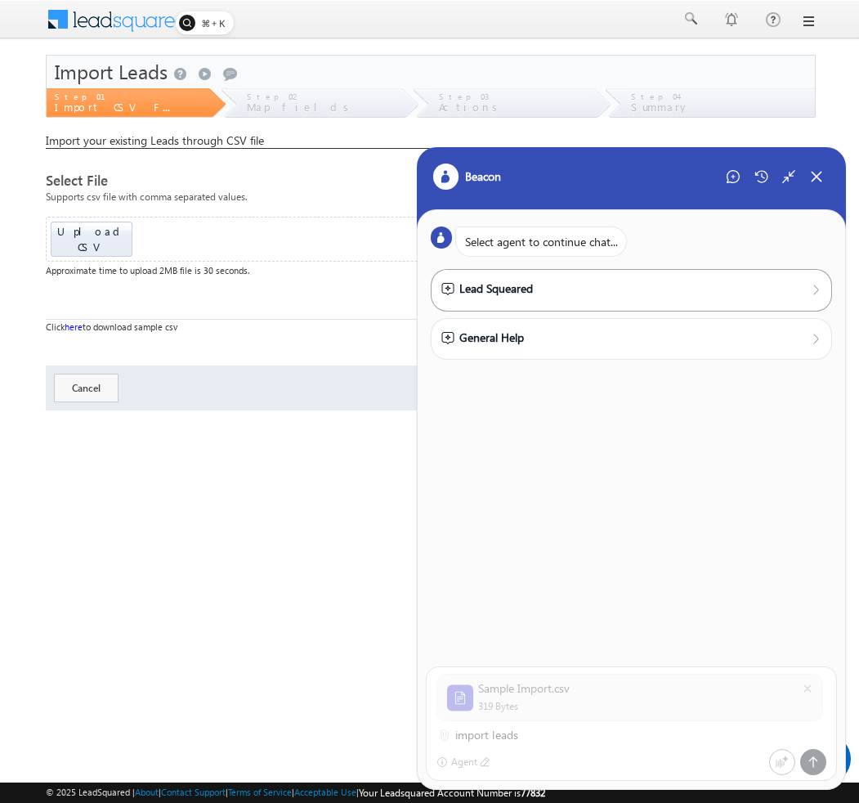
click at [555, 303] on div "Lead Squeared" at bounding box center [632, 290] width 402 height 42
click at [551, 290] on div "Lead Squeared" at bounding box center [631, 289] width 381 height 18
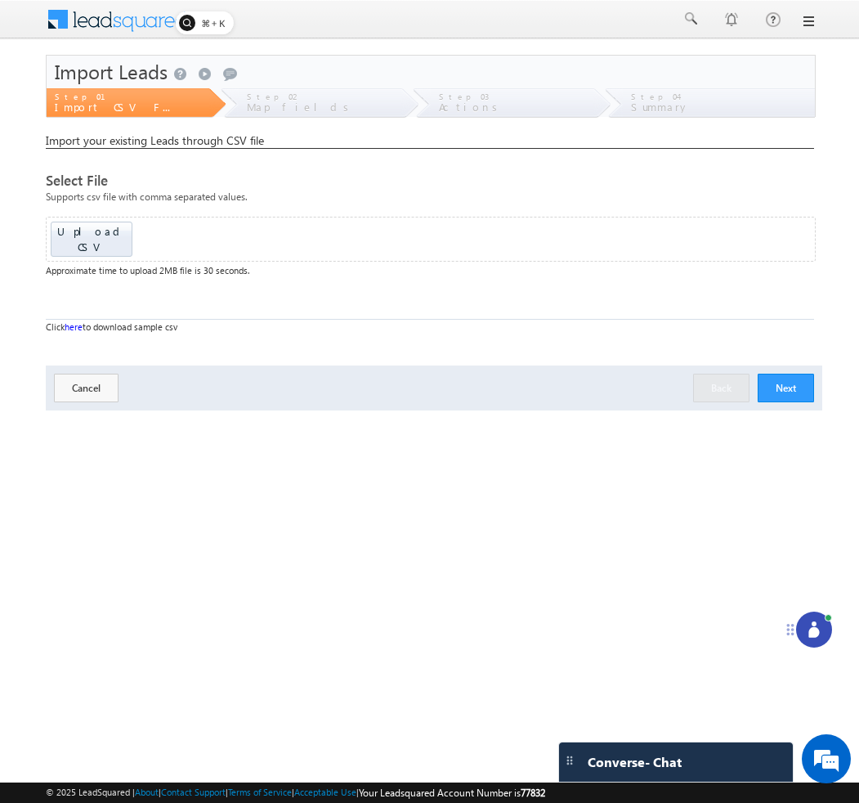
drag, startPoint x: 786, startPoint y: 773, endPoint x: 785, endPoint y: 635, distance: 138.1
click at [785, 633] on icon at bounding box center [790, 629] width 13 height 13
click at [821, 637] on icon at bounding box center [813, 631] width 16 height 16
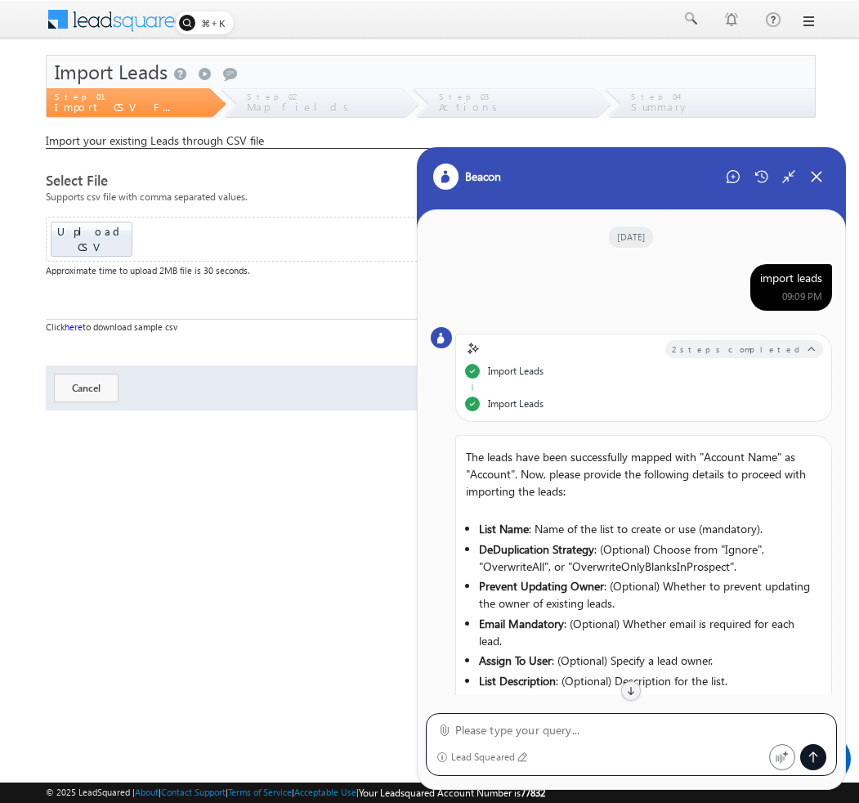
scroll to position [53, 0]
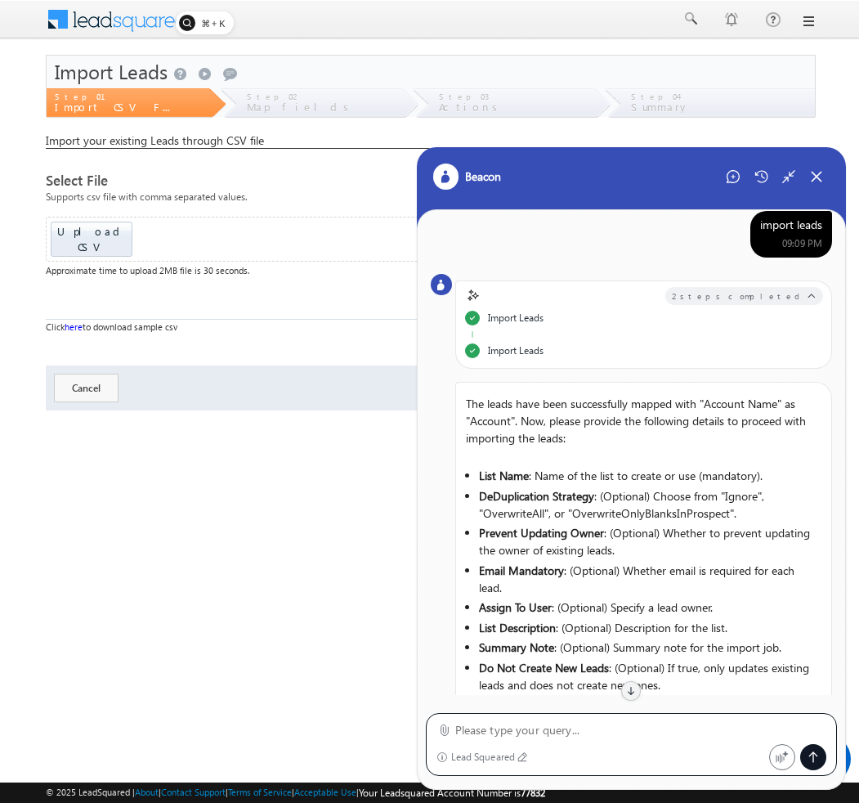
click at [776, 229] on div "import leads" at bounding box center [791, 224] width 62 height 15
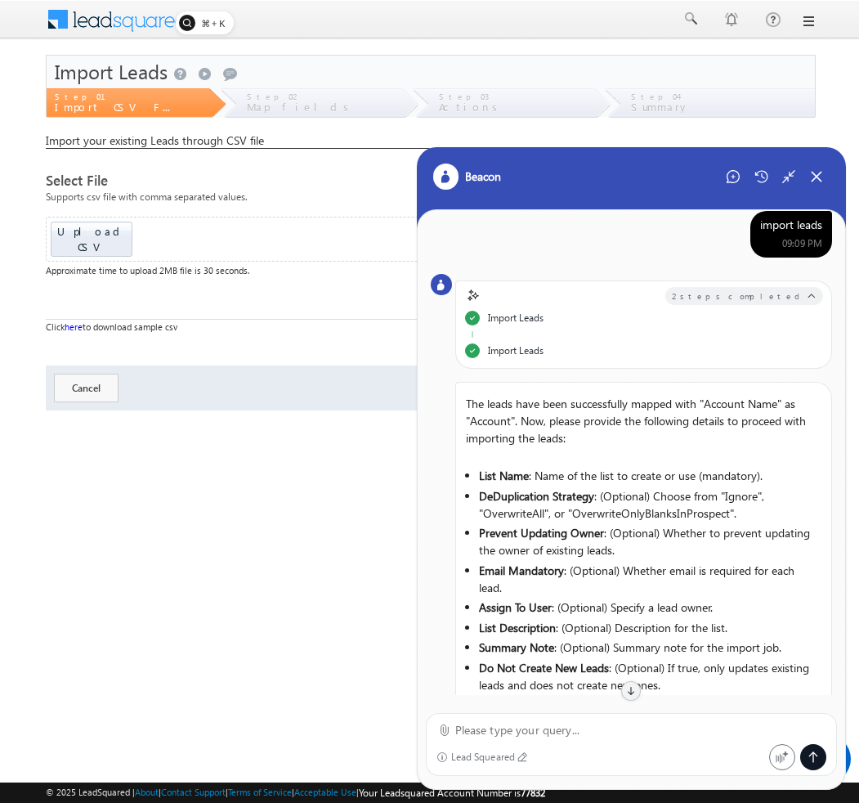
click at [776, 229] on div "import leads" at bounding box center [791, 224] width 62 height 15
click at [731, 163] on div "Beacon" at bounding box center [632, 188] width 430 height 82
click at [730, 179] on icon at bounding box center [733, 176] width 13 height 13
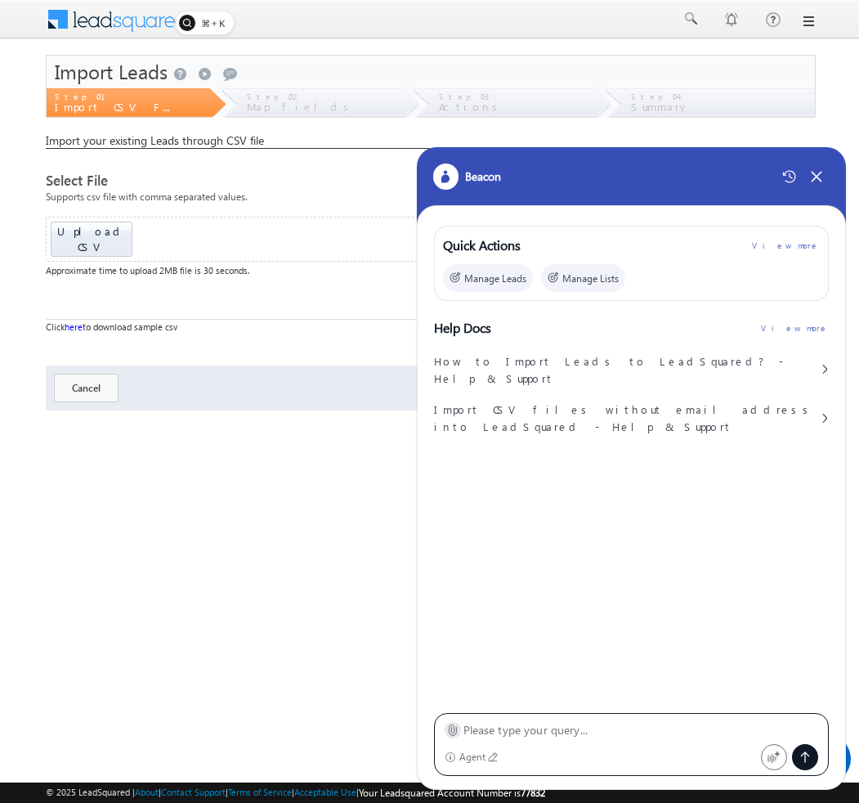
scroll to position [0, 0]
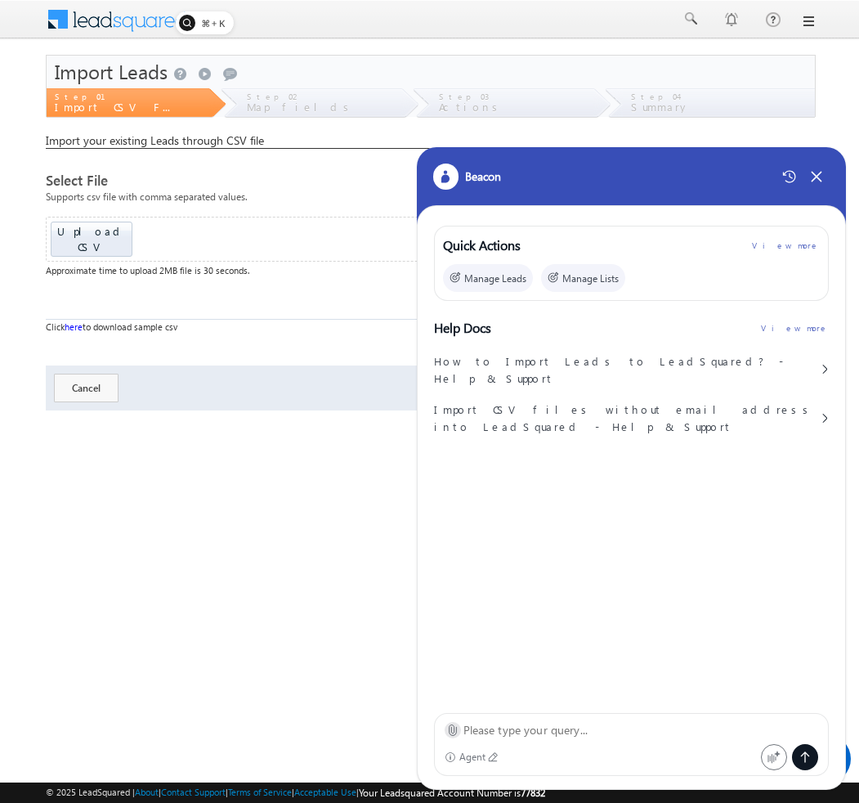
click at [452, 731] on icon at bounding box center [452, 729] width 12 height 12
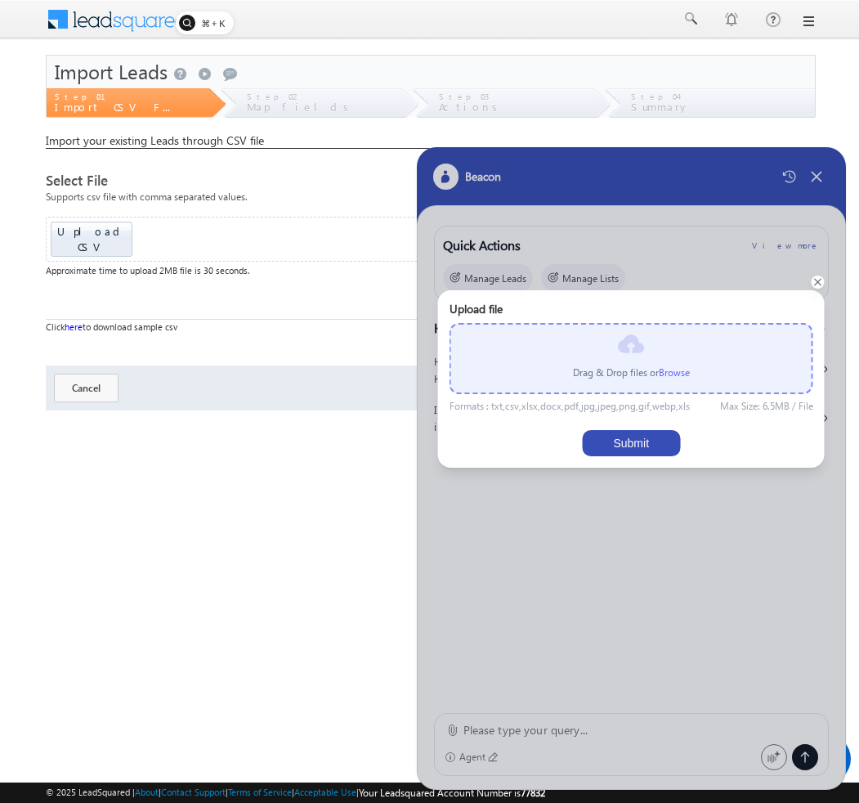
click at [668, 377] on label "Browse" at bounding box center [674, 372] width 31 height 12
click at [0, 0] on input "file" at bounding box center [0, 0] width 0 height 0
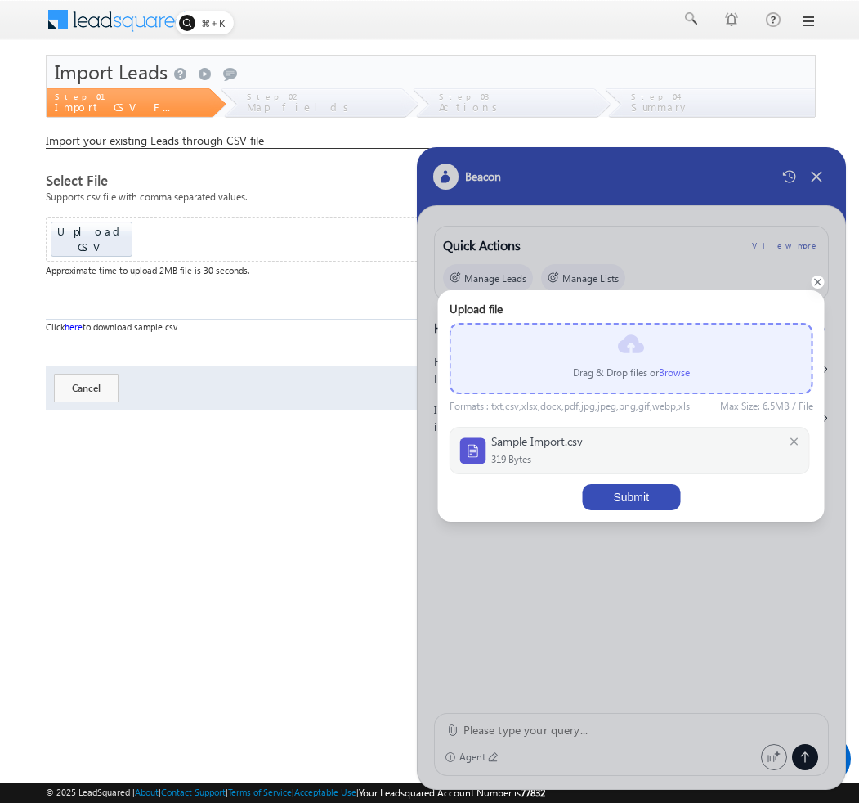
click at [620, 504] on button "Submit" at bounding box center [631, 497] width 98 height 26
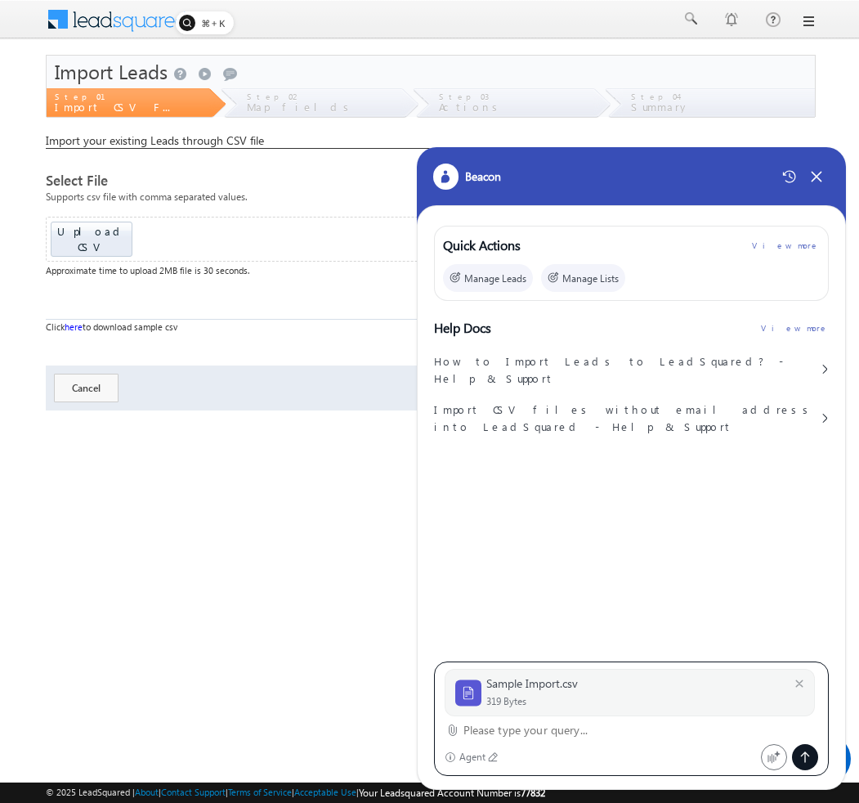
paste textarea "import leads"
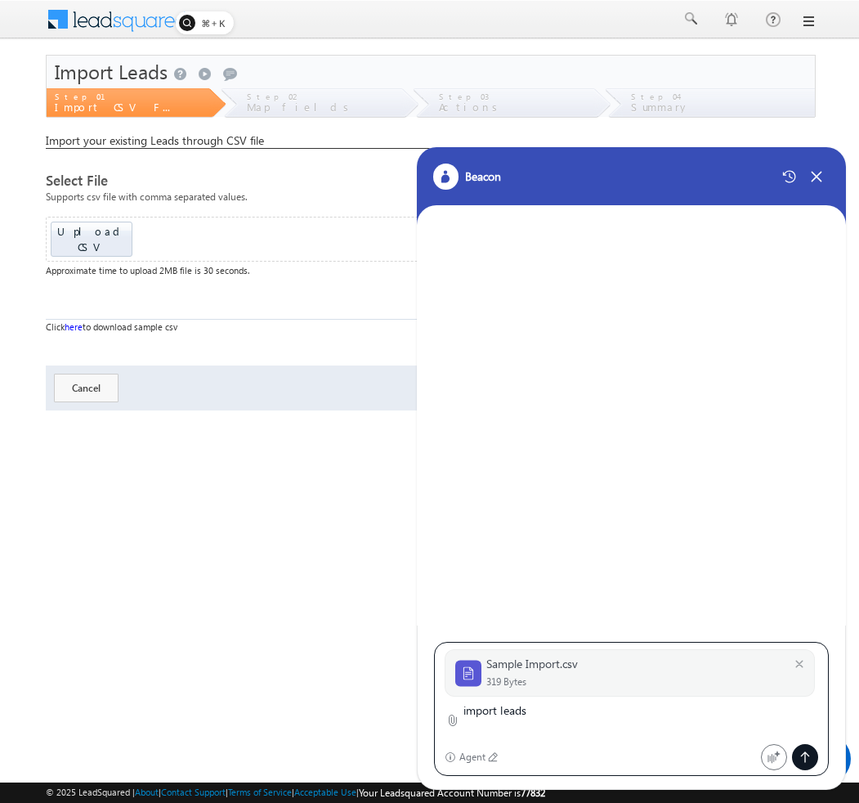
type textarea "import leads"
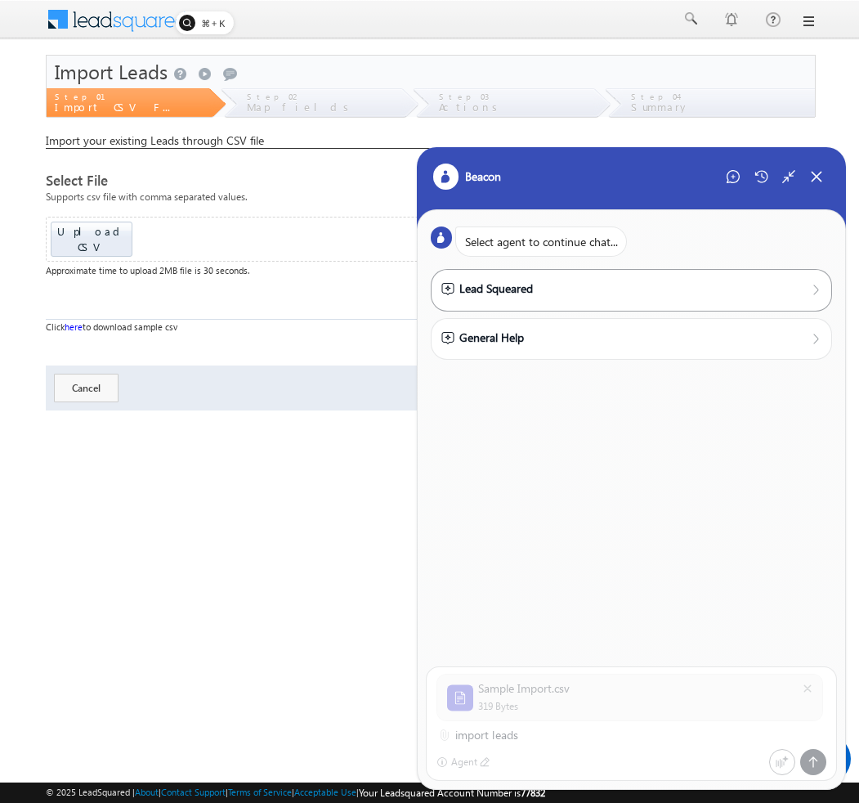
click at [612, 288] on div "Lead Squeared" at bounding box center [631, 289] width 381 height 18
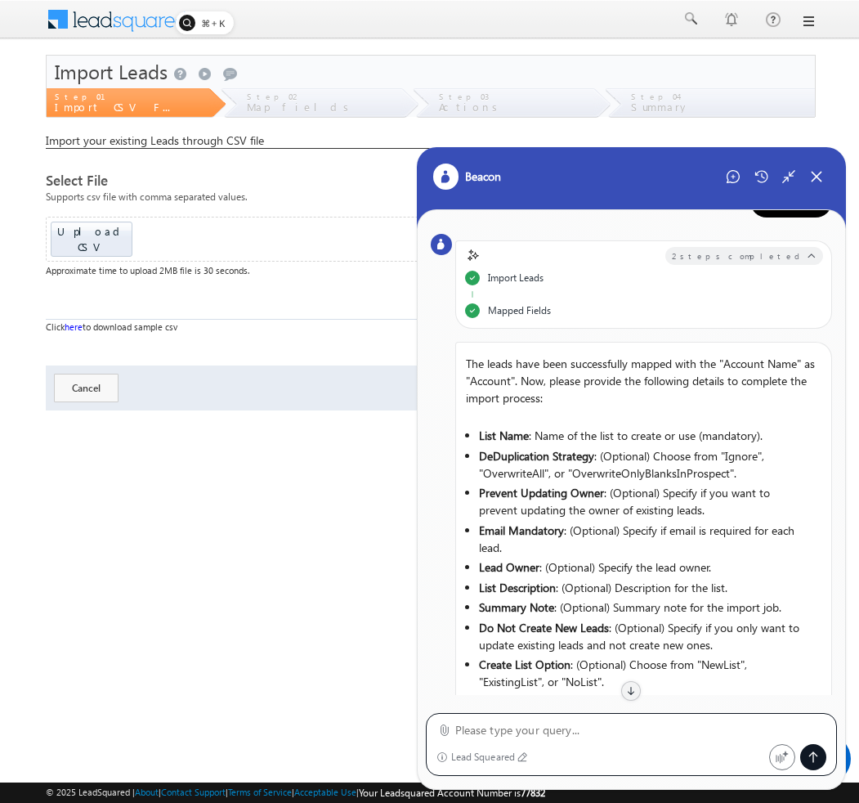
scroll to position [55, 0]
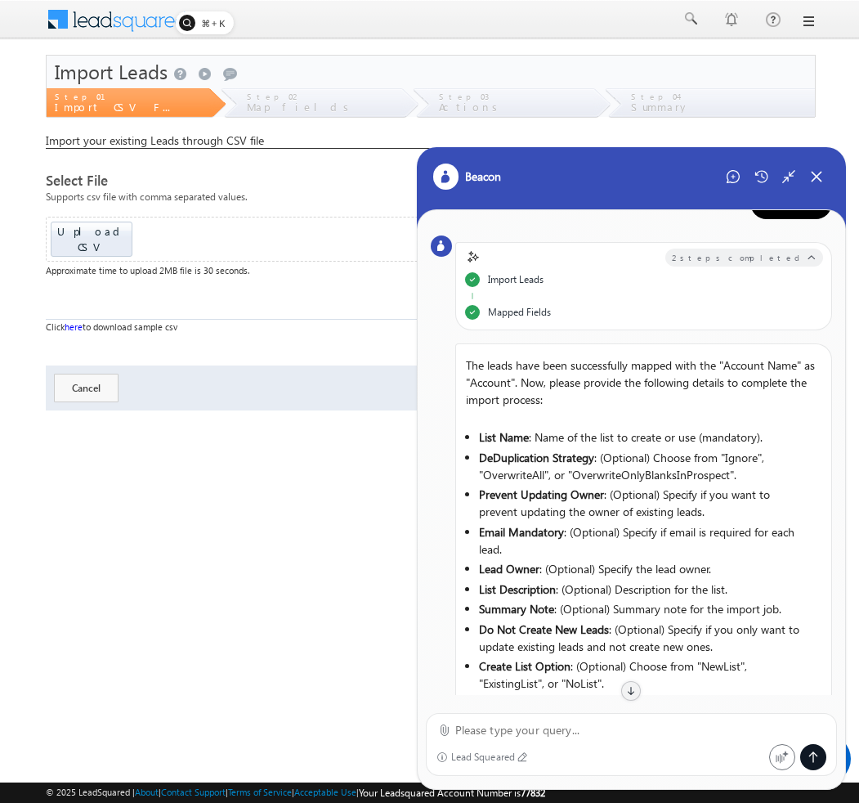
drag, startPoint x: 486, startPoint y: 279, endPoint x: 564, endPoint y: 279, distance: 77.6
click at [564, 279] on div "Import Leads" at bounding box center [644, 285] width 358 height 27
drag, startPoint x: 488, startPoint y: 312, endPoint x: 566, endPoint y: 312, distance: 77.6
click at [566, 312] on div "Mapped Fields" at bounding box center [644, 312] width 358 height 15
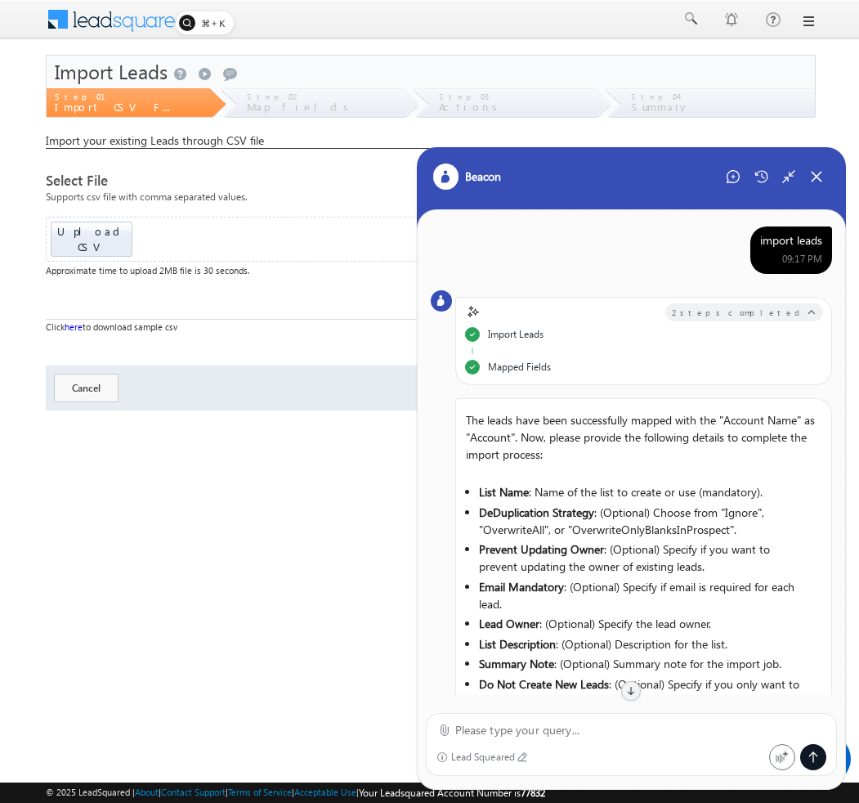
click at [775, 239] on div "import leads" at bounding box center [791, 240] width 62 height 15
click at [723, 175] on div "Start New Chat" at bounding box center [733, 176] width 26 height 26
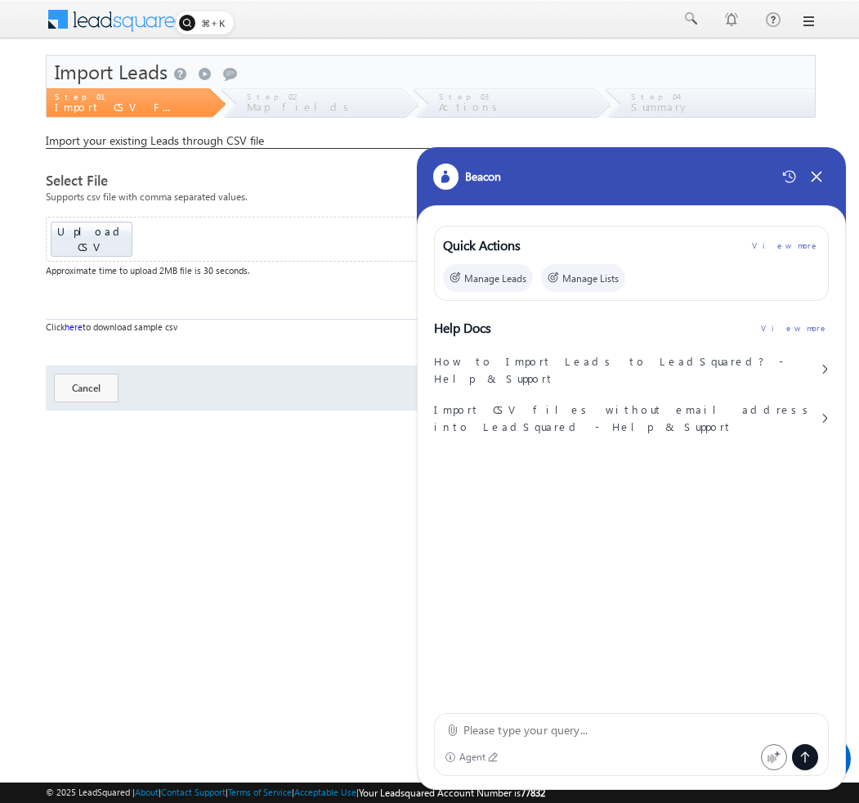
click at [442, 731] on div "Agent" at bounding box center [632, 744] width 396 height 63
click at [456, 731] on icon at bounding box center [452, 730] width 7 height 11
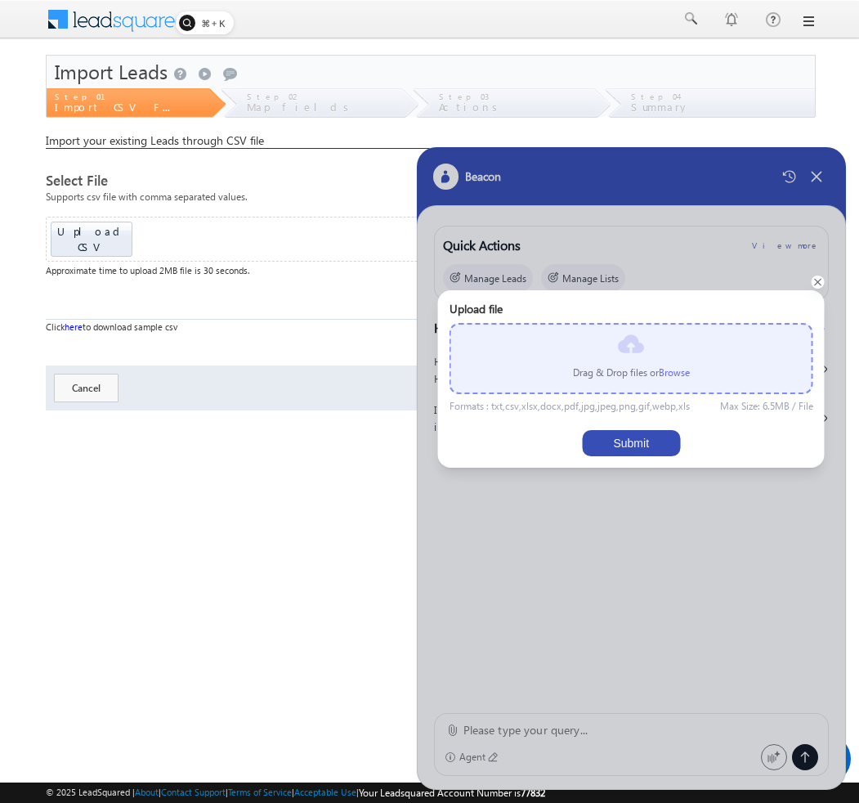
click at [677, 370] on label "Browse" at bounding box center [674, 372] width 31 height 12
click at [0, 0] on input "file" at bounding box center [0, 0] width 0 height 0
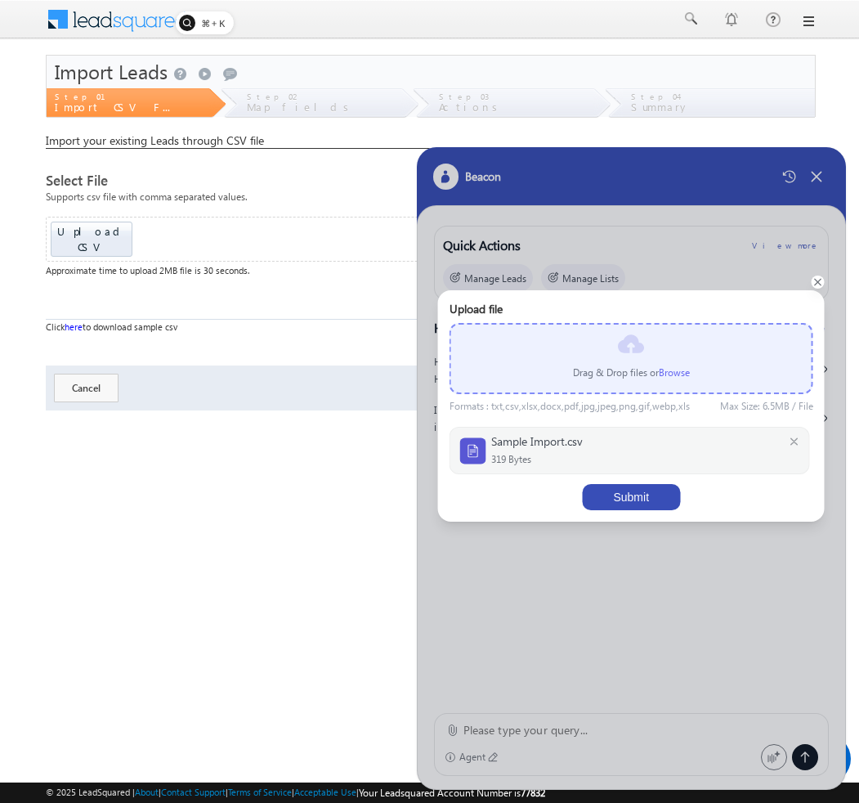
click at [642, 488] on button "Submit" at bounding box center [631, 497] width 98 height 26
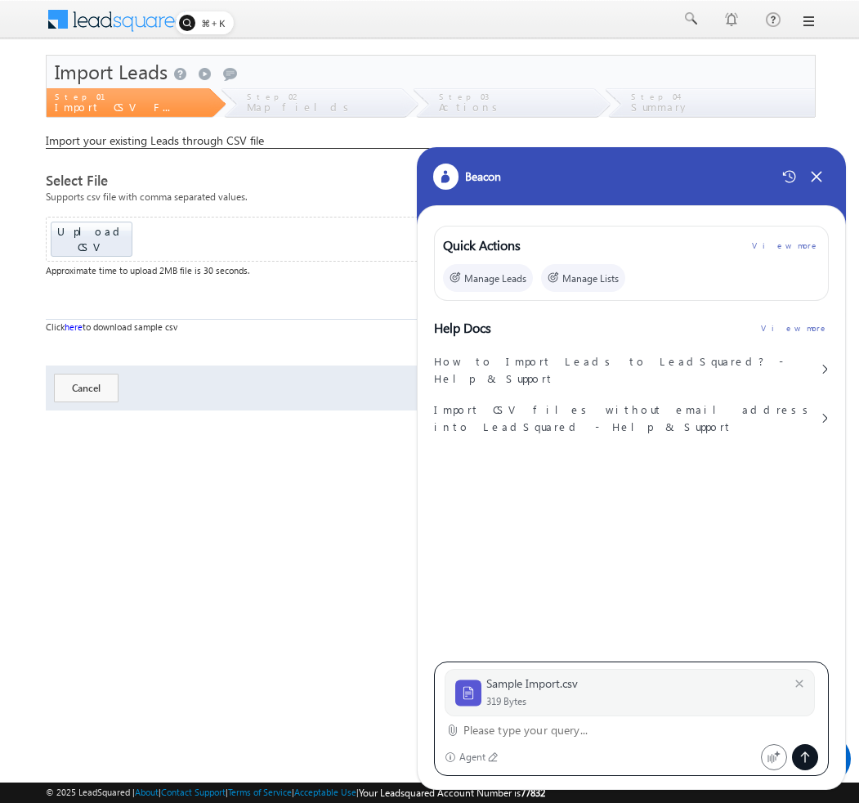
paste textarea "import leads"
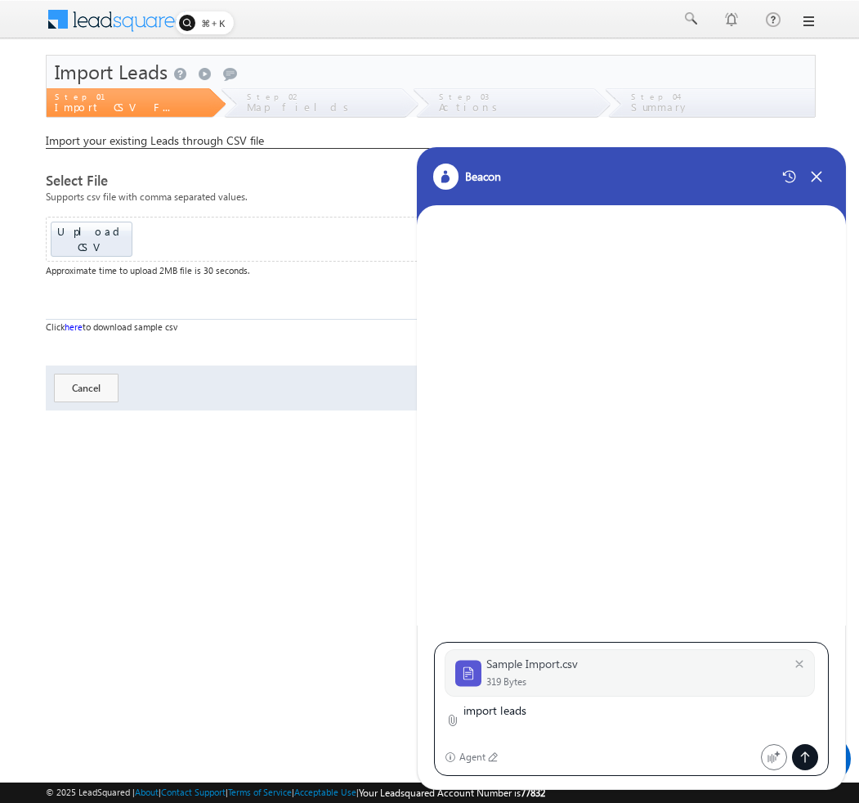
type textarea "import leads"
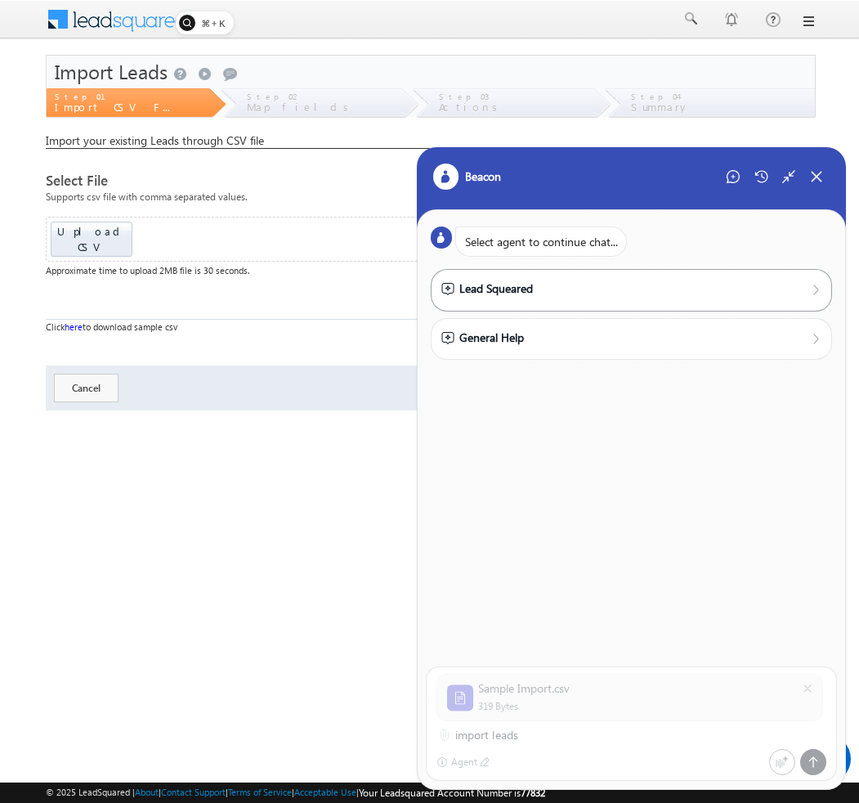
click at [548, 291] on div "Lead Squeared" at bounding box center [631, 289] width 381 height 18
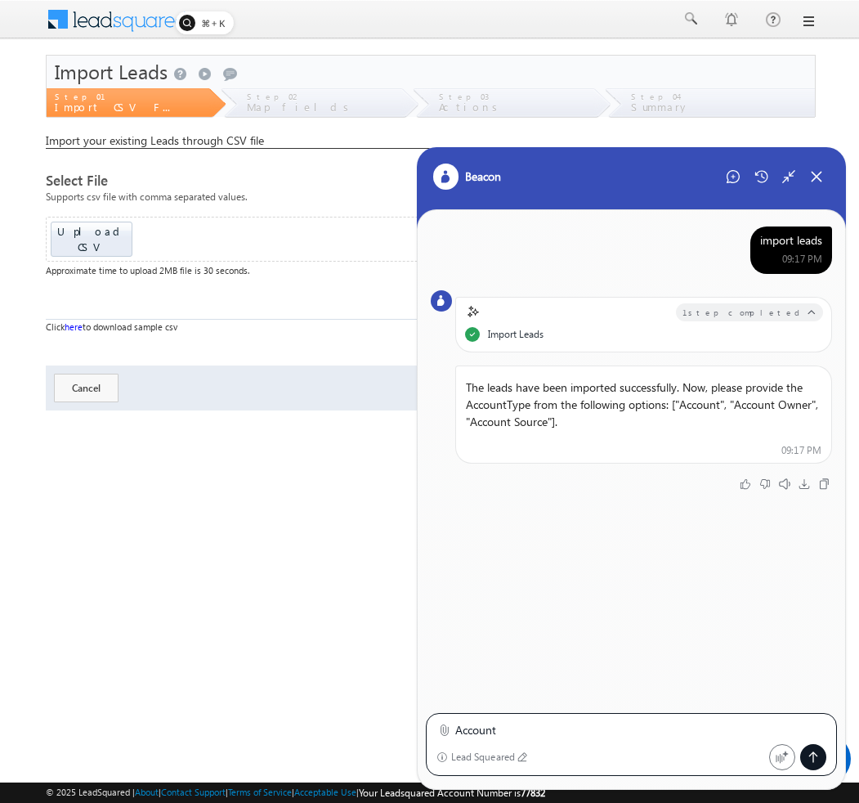
type textarea "Account"
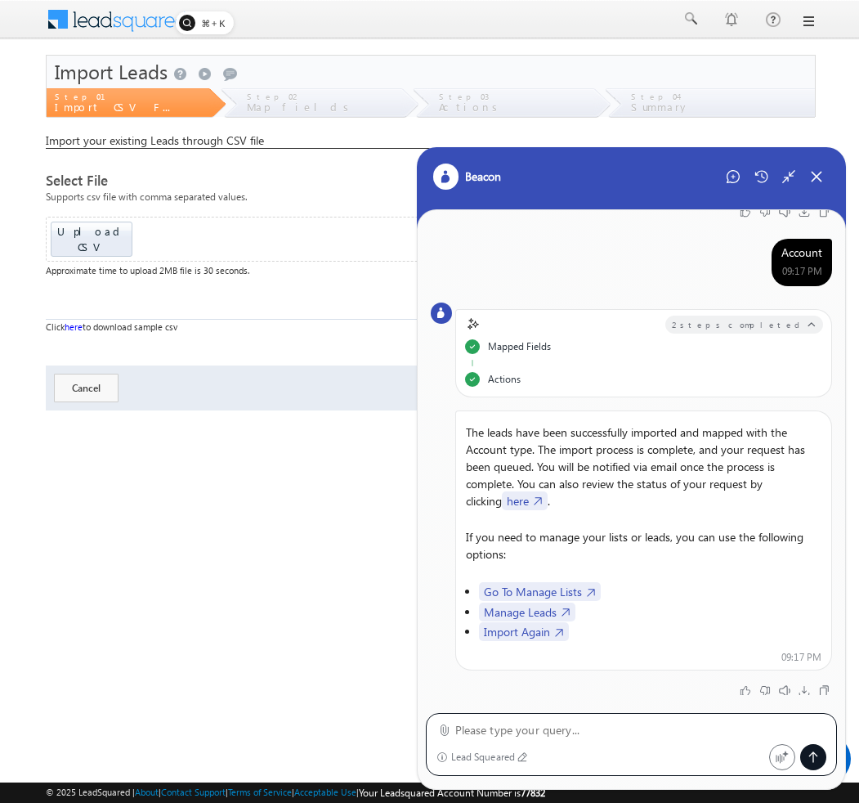
scroll to position [258, 0]
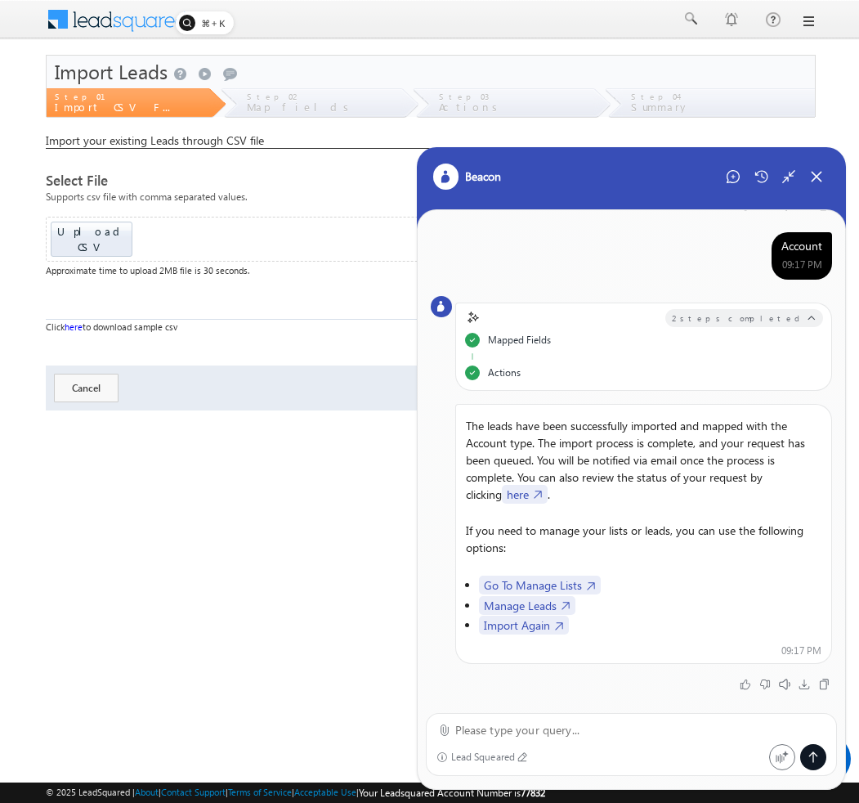
drag, startPoint x: 484, startPoint y: 374, endPoint x: 521, endPoint y: 378, distance: 37.9
click at [522, 379] on div "2 steps completed Mapped Fields Actions" at bounding box center [643, 346] width 377 height 88
click at [544, 450] on p "The leads have been successfully imported and mapped with the Account type. The…" at bounding box center [643, 459] width 375 height 99
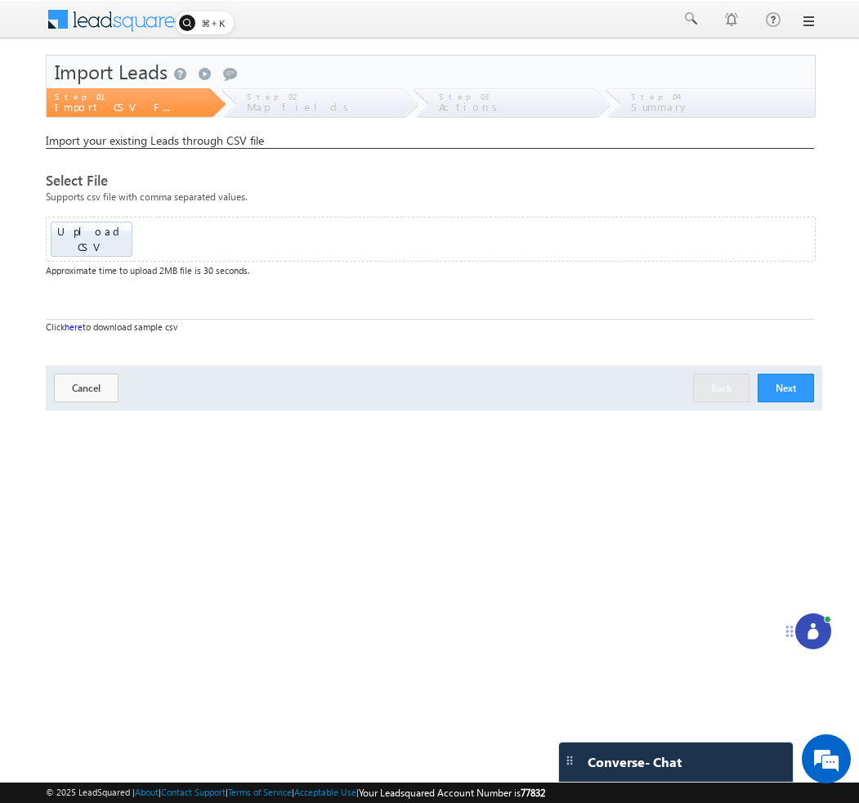
click at [820, 629] on icon at bounding box center [813, 631] width 16 height 16
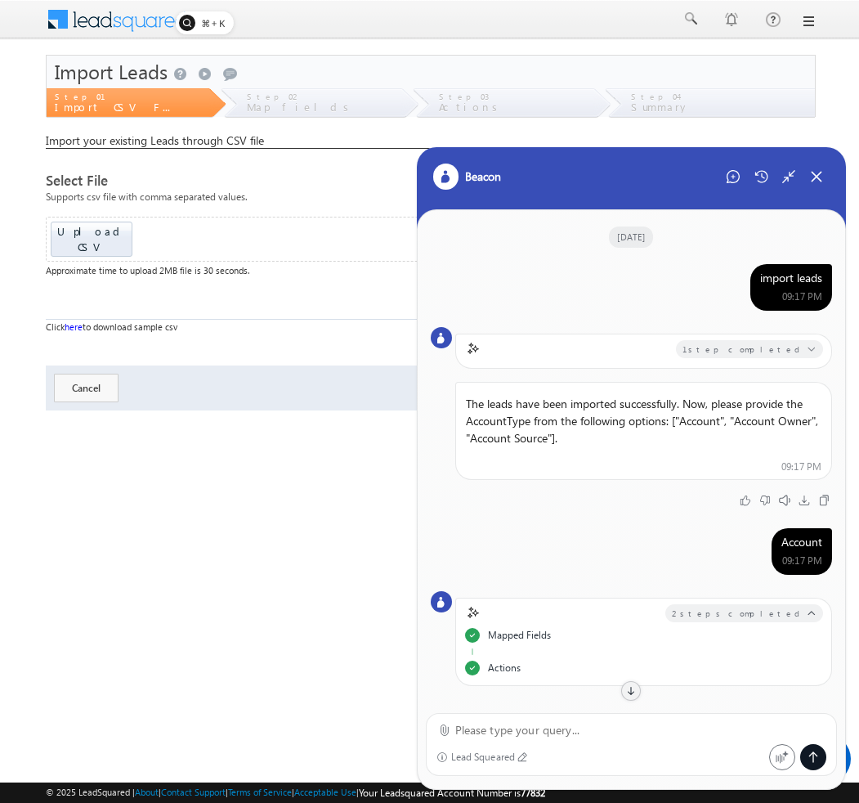
click at [790, 280] on div "import leads" at bounding box center [791, 278] width 62 height 15
click at [737, 180] on icon at bounding box center [733, 176] width 13 height 13
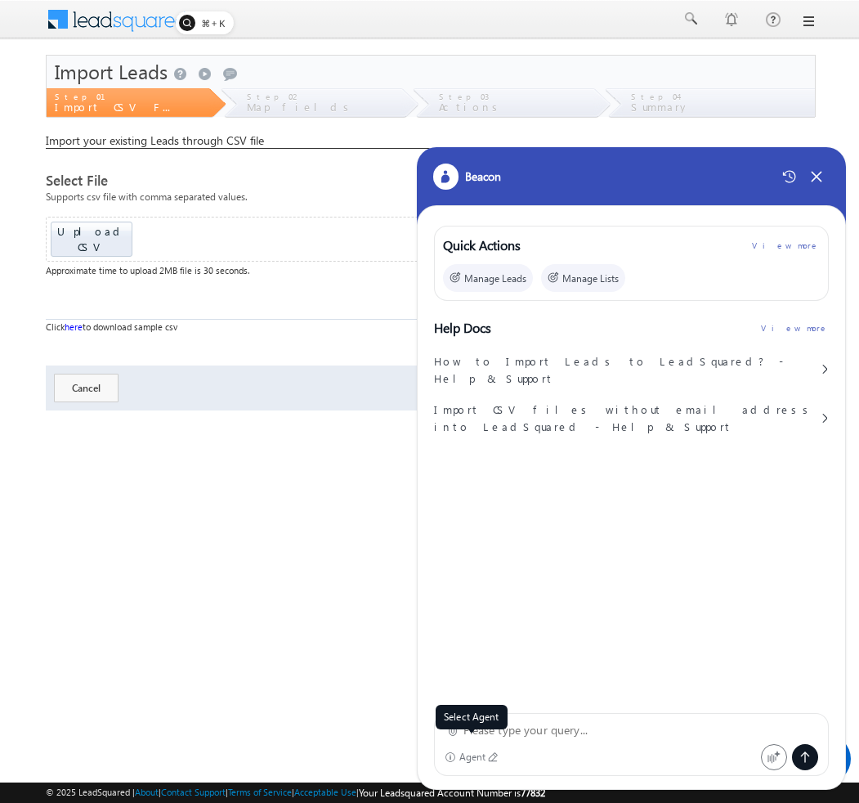
click at [494, 758] on icon at bounding box center [492, 756] width 11 height 11
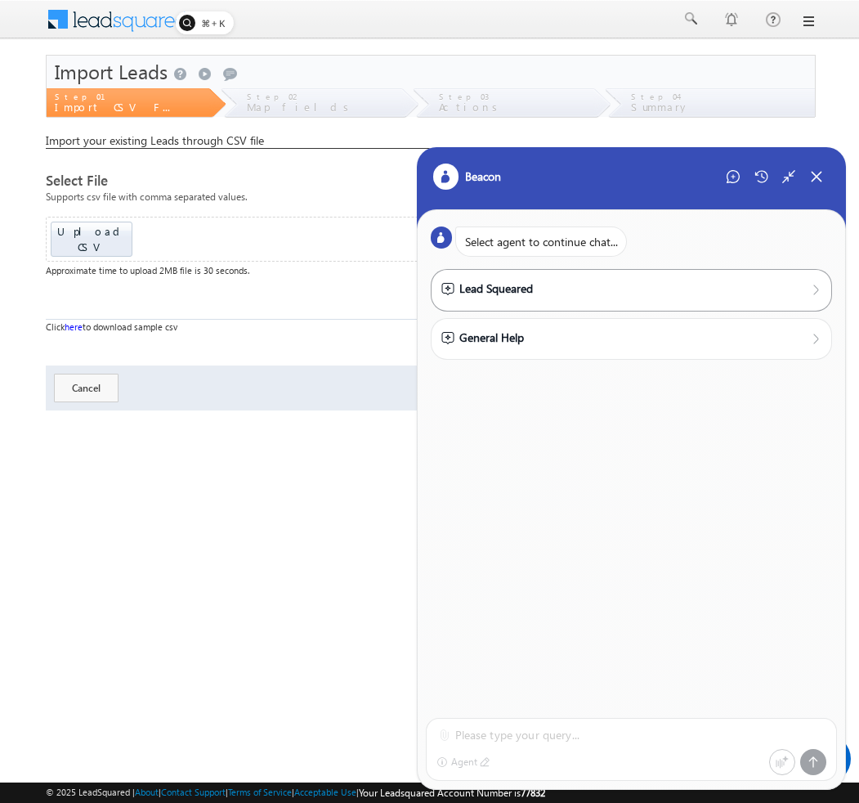
click at [503, 292] on div "Lead Squeared" at bounding box center [487, 289] width 92 height 18
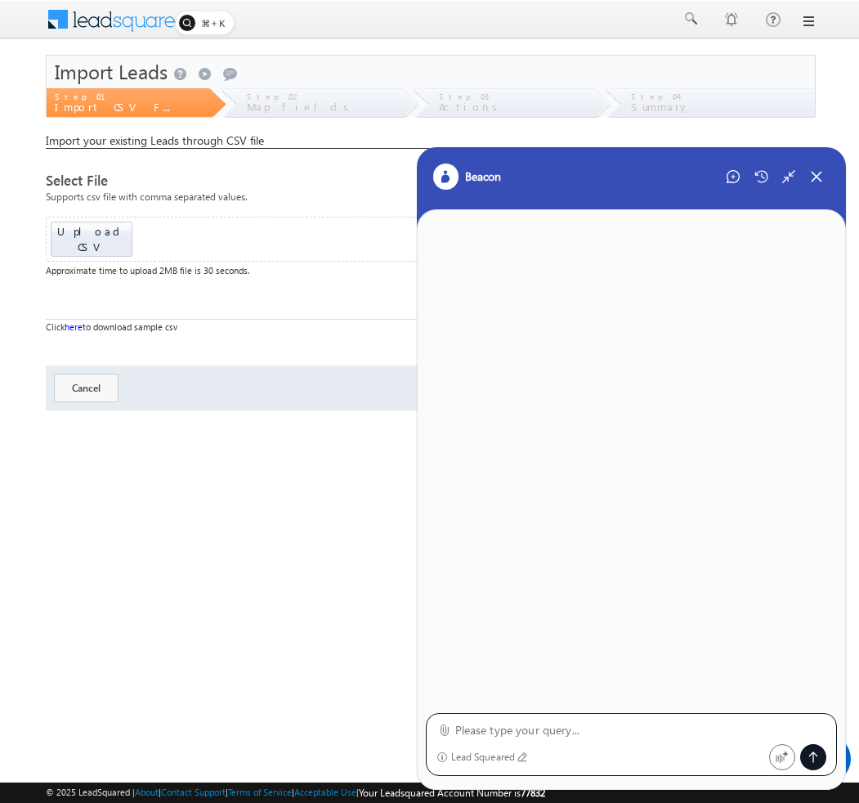
paste textarea "import leads"
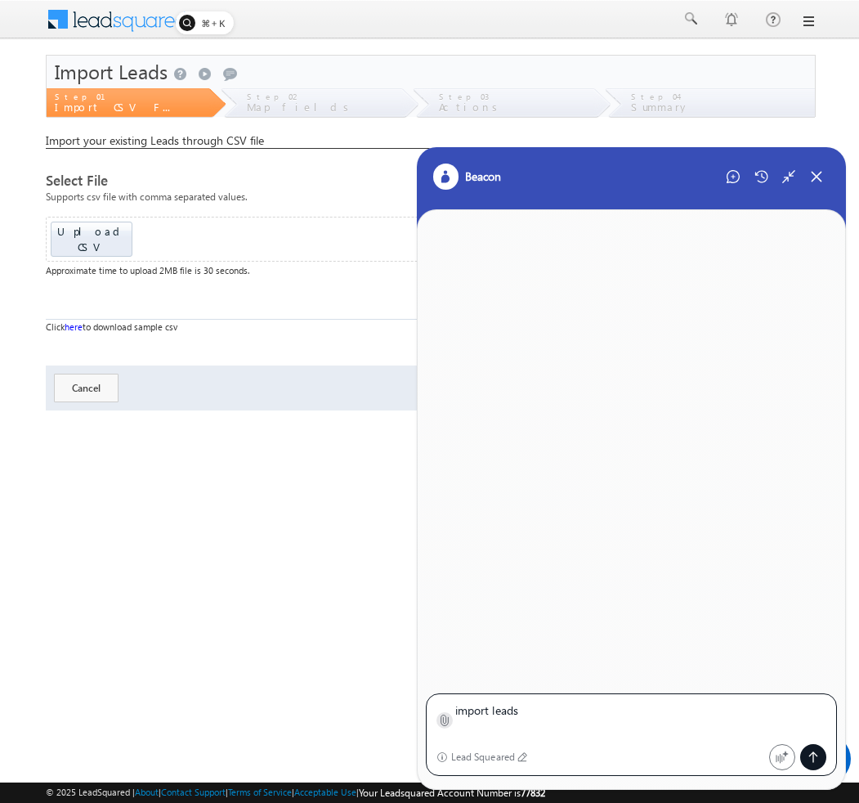
type textarea "import leads"
click at [445, 720] on icon at bounding box center [444, 720] width 12 height 12
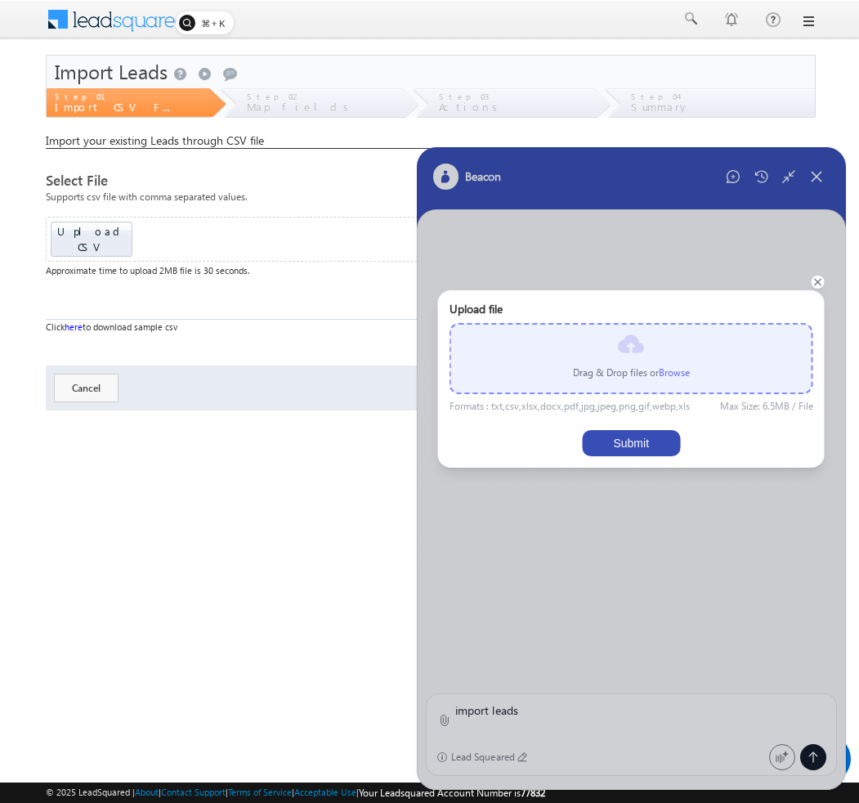
click at [682, 375] on label "Browse" at bounding box center [674, 372] width 31 height 12
click at [0, 0] on input "file" at bounding box center [0, 0] width 0 height 0
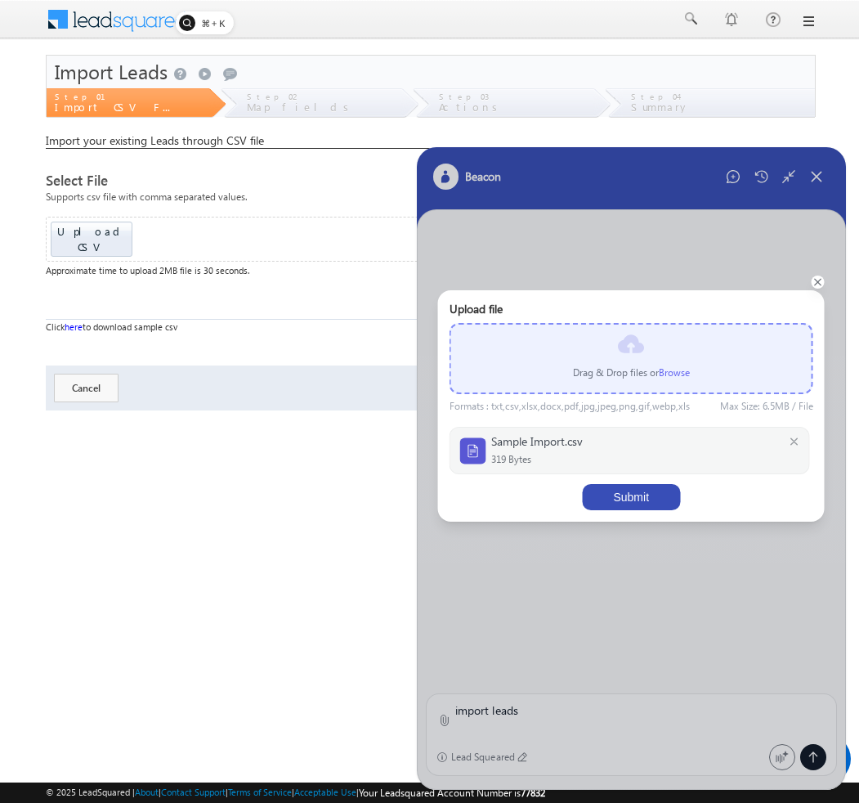
click at [633, 502] on button "Submit" at bounding box center [631, 497] width 98 height 26
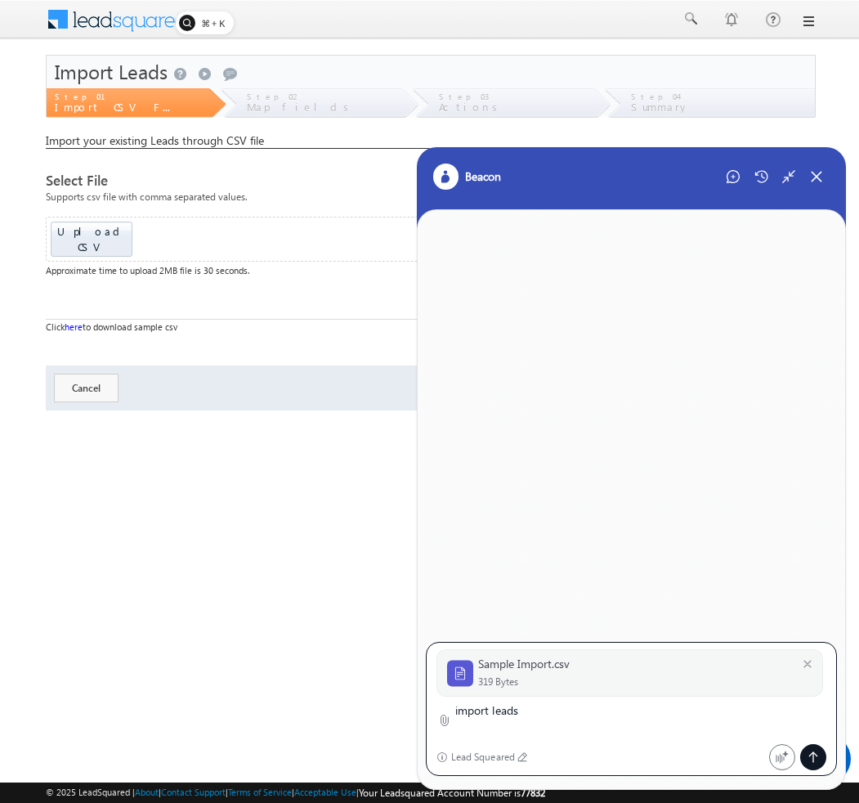
click at [815, 756] on icon at bounding box center [813, 756] width 13 height 13
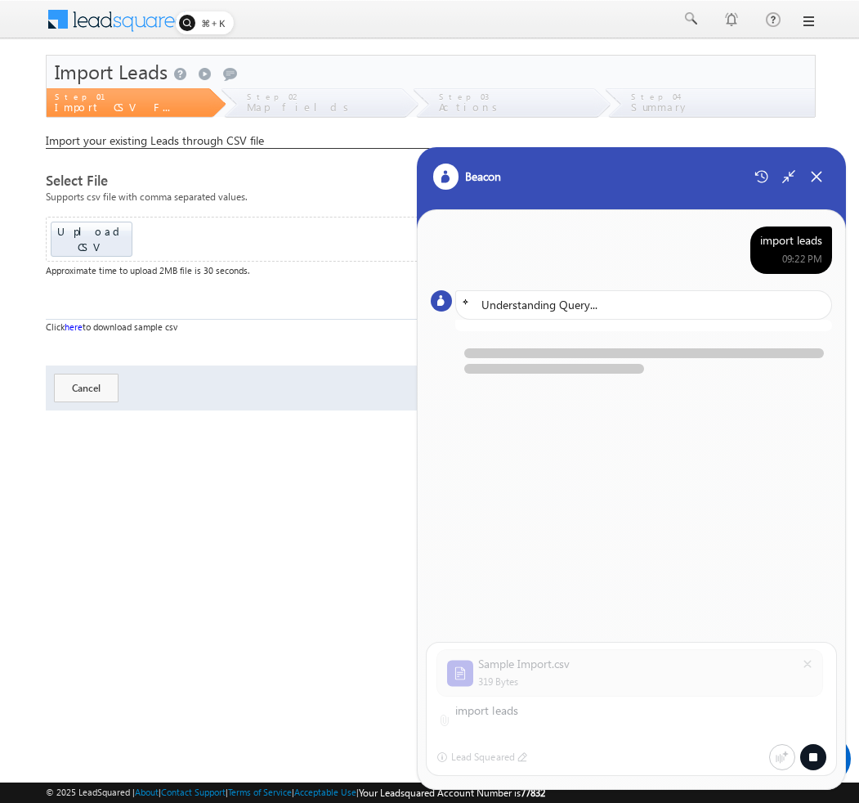
click at [674, 561] on div "import leads 09:22 PM Understanding Query..." at bounding box center [632, 417] width 428 height 414
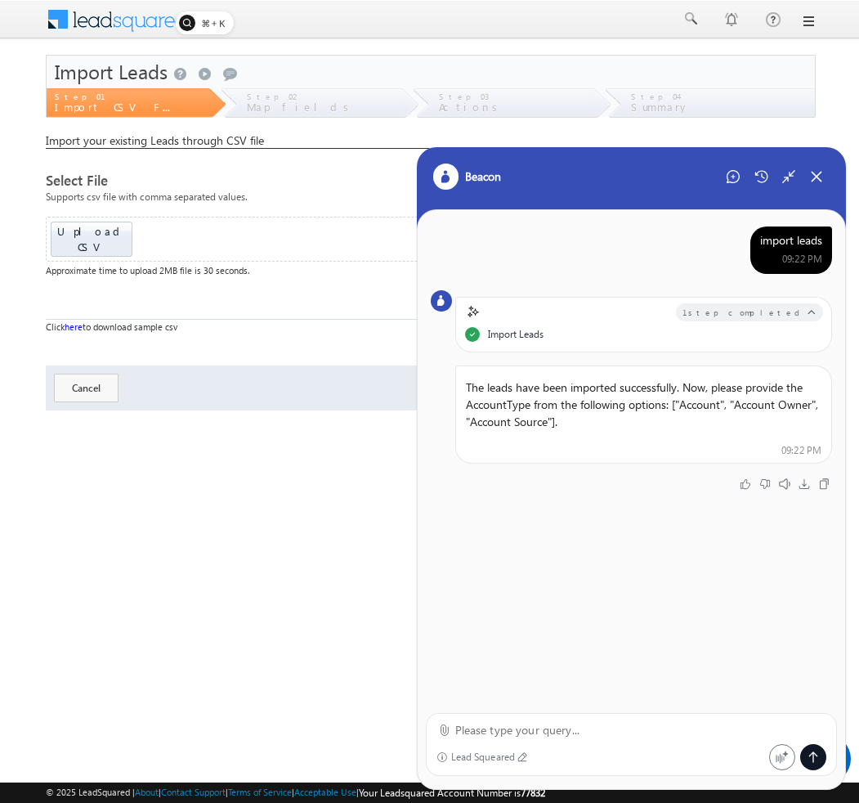
click at [695, 405] on p "The leads have been imported successfully. Now, please provide the AccountType …" at bounding box center [643, 404] width 375 height 65
click at [572, 724] on textarea at bounding box center [641, 730] width 372 height 20
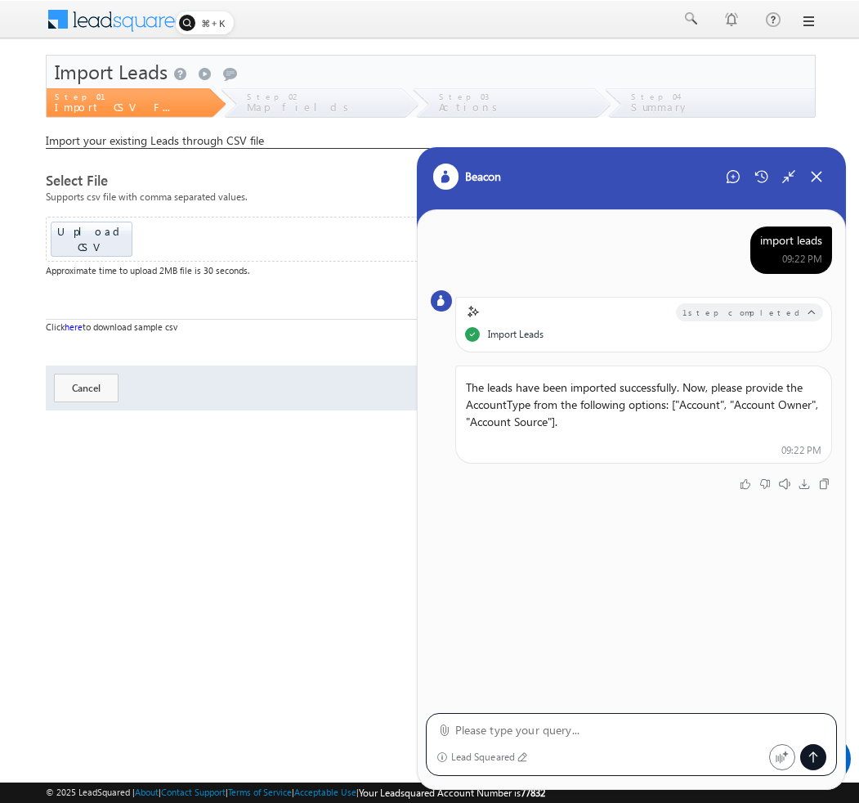
paste textarea "Account"
type textarea "Account"
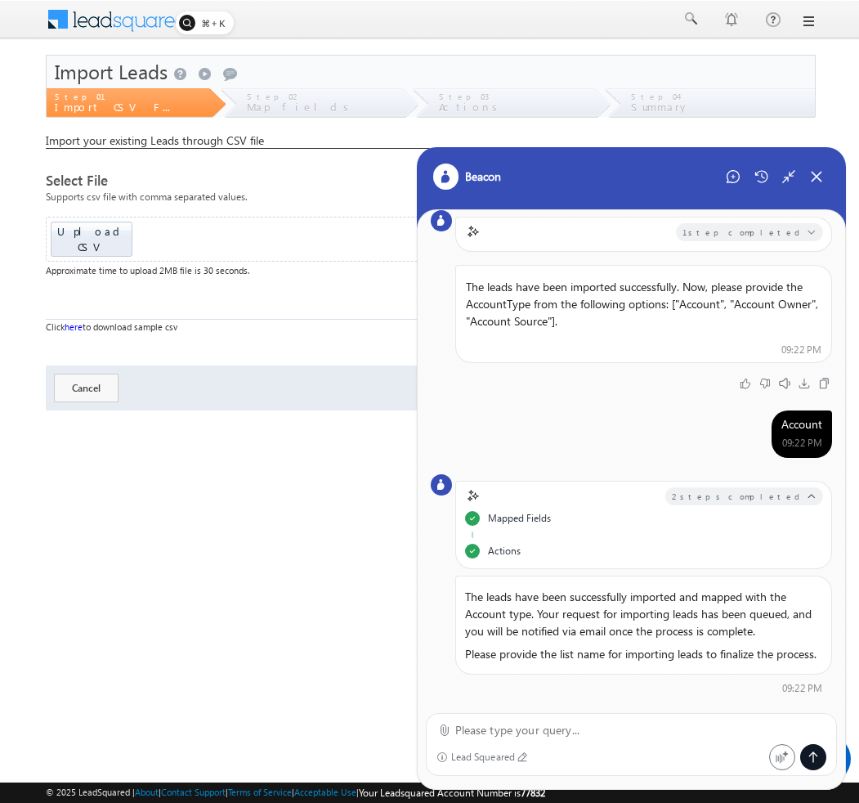
scroll to position [150, 0]
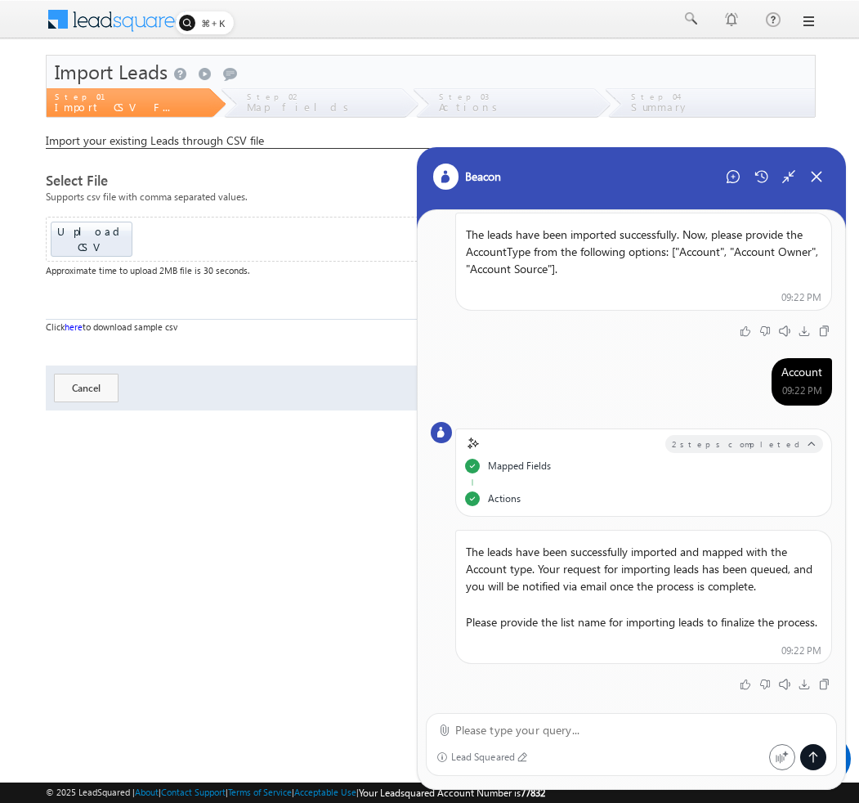
click at [528, 459] on div "Mapped Fields" at bounding box center [519, 472] width 63 height 27
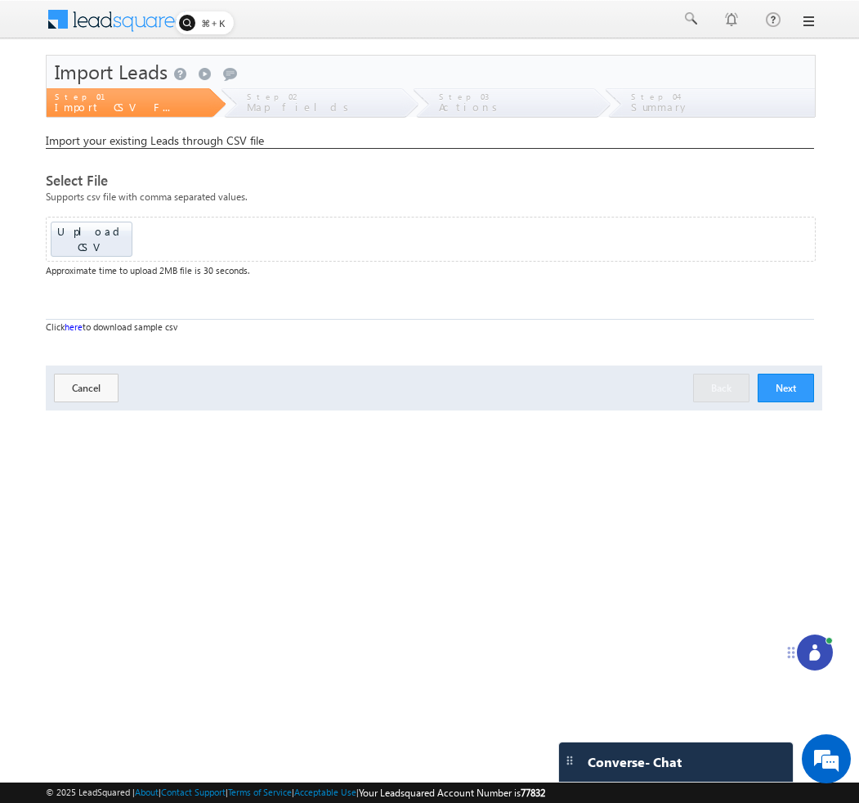
drag, startPoint x: 788, startPoint y: 770, endPoint x: 788, endPoint y: 632, distance: 138.1
click at [788, 646] on icon at bounding box center [791, 652] width 13 height 13
click at [822, 633] on icon at bounding box center [815, 633] width 16 height 16
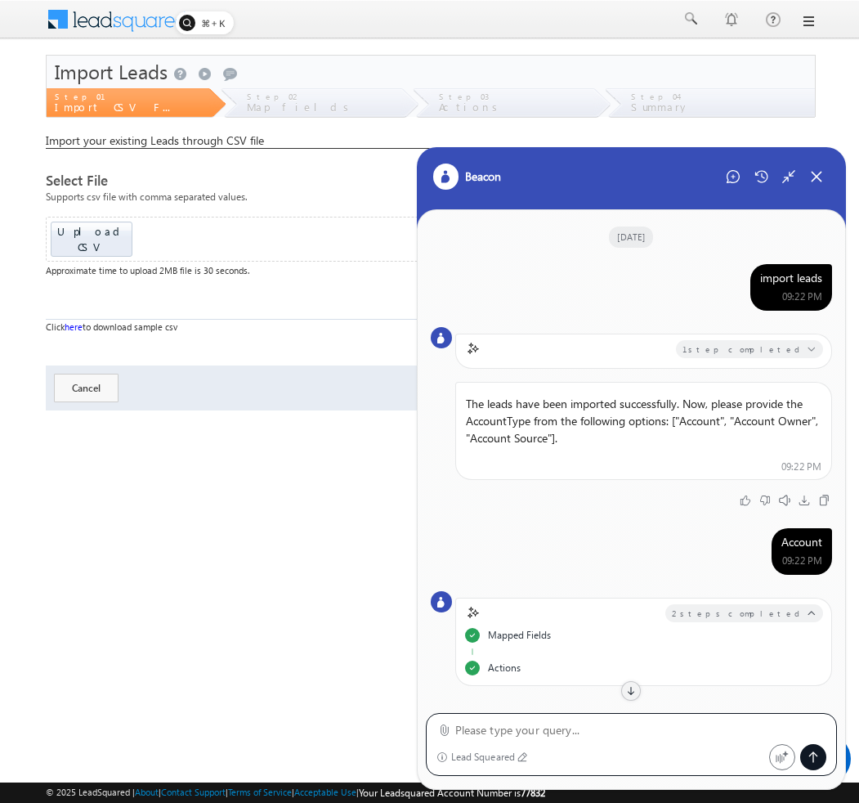
click at [775, 290] on div "09:22 PM" at bounding box center [791, 297] width 62 height 16
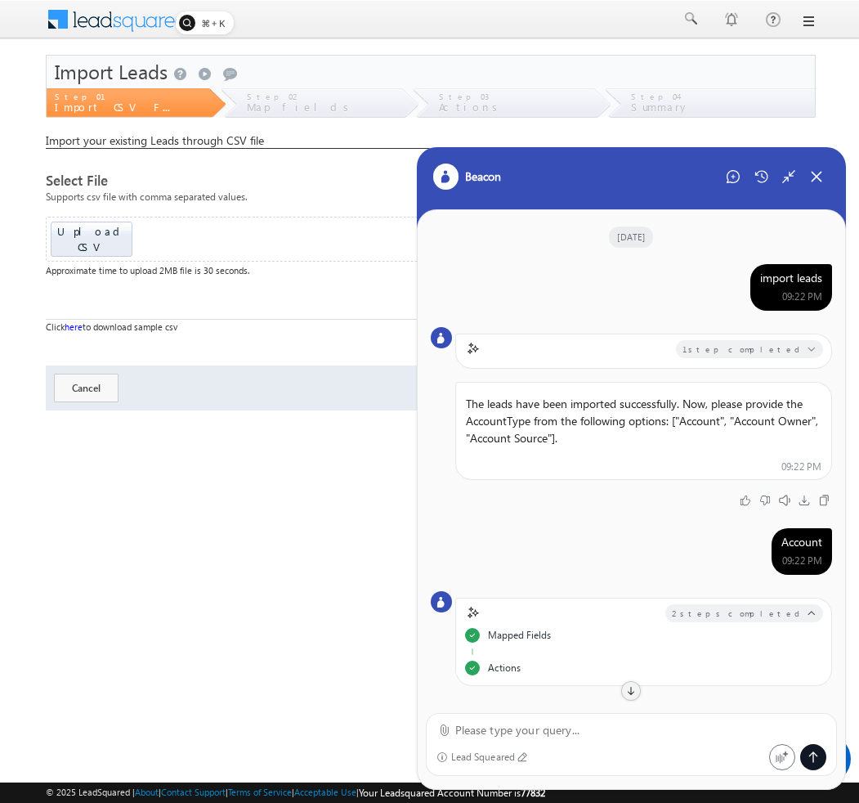
click at [775, 283] on div "import leads" at bounding box center [791, 278] width 62 height 15
click at [736, 177] on icon at bounding box center [733, 176] width 13 height 13
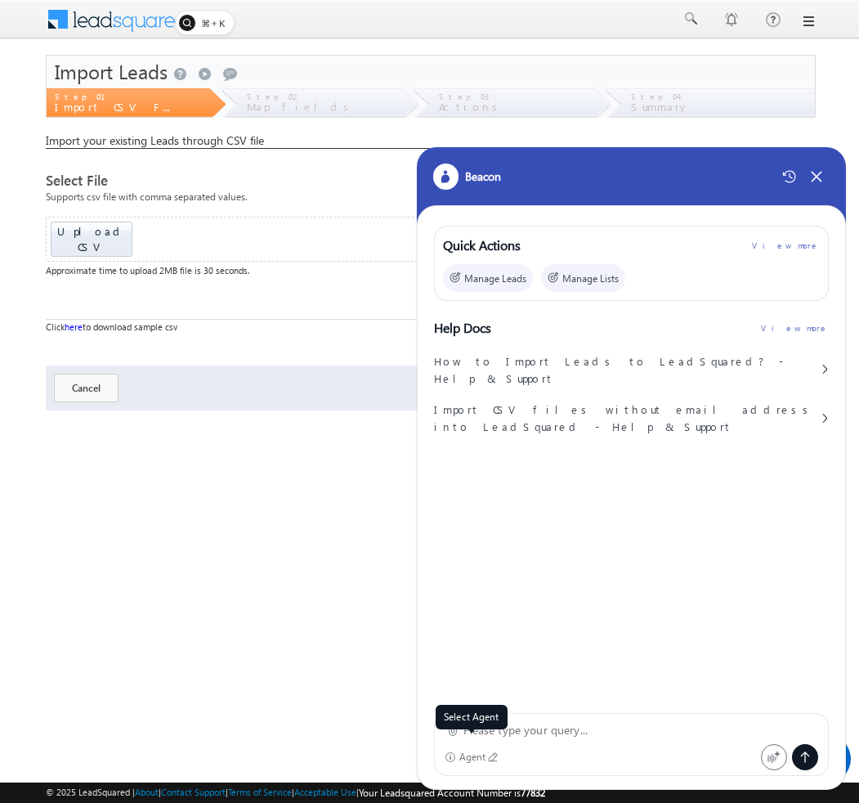
click at [469, 762] on div "Agent" at bounding box center [472, 756] width 27 height 11
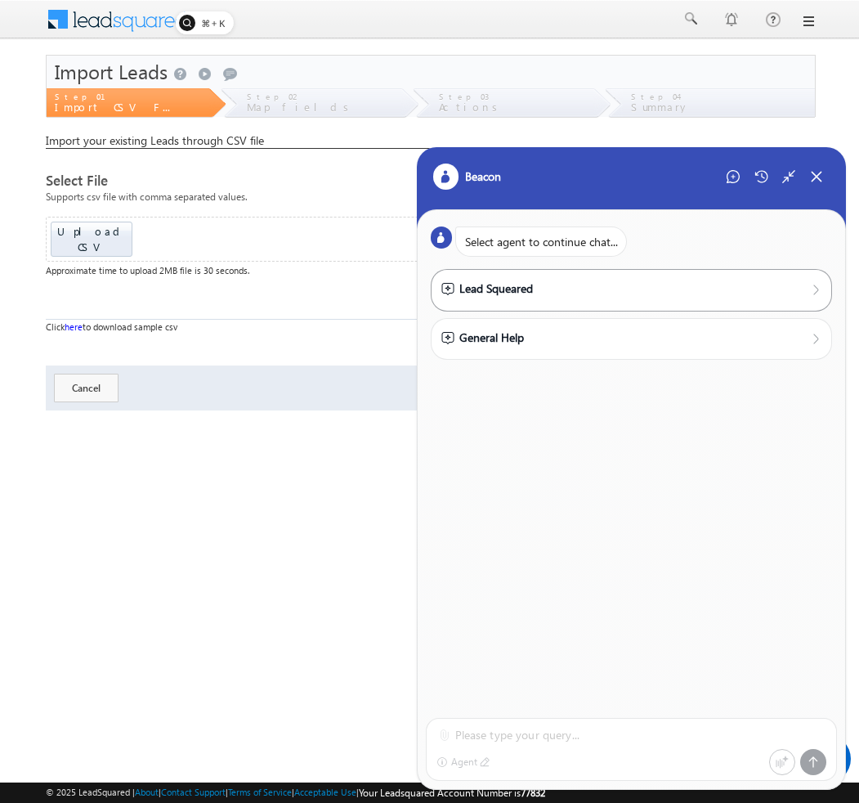
click at [501, 283] on div "Lead Squeared" at bounding box center [487, 289] width 92 height 18
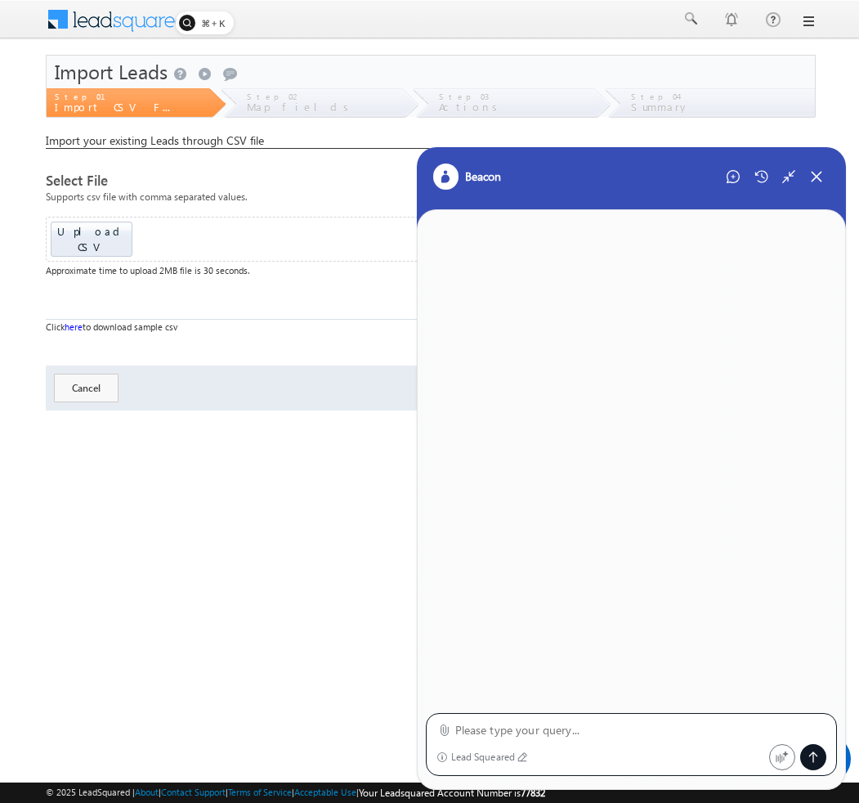
paste textarea "import leads"
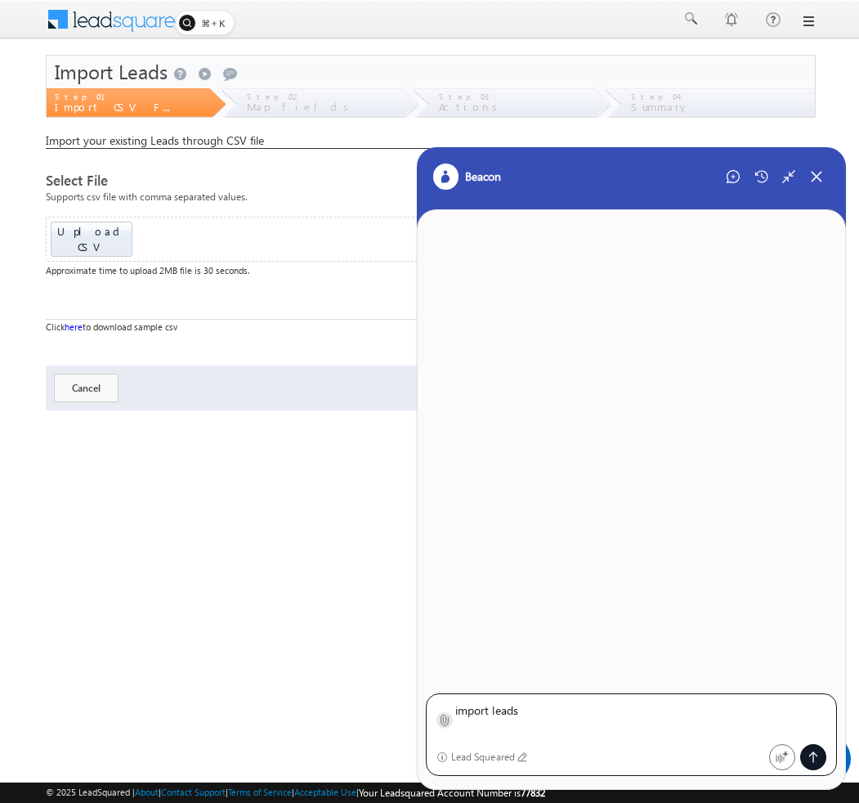
type textarea "import leads"
click at [450, 718] on div at bounding box center [444, 720] width 16 height 16
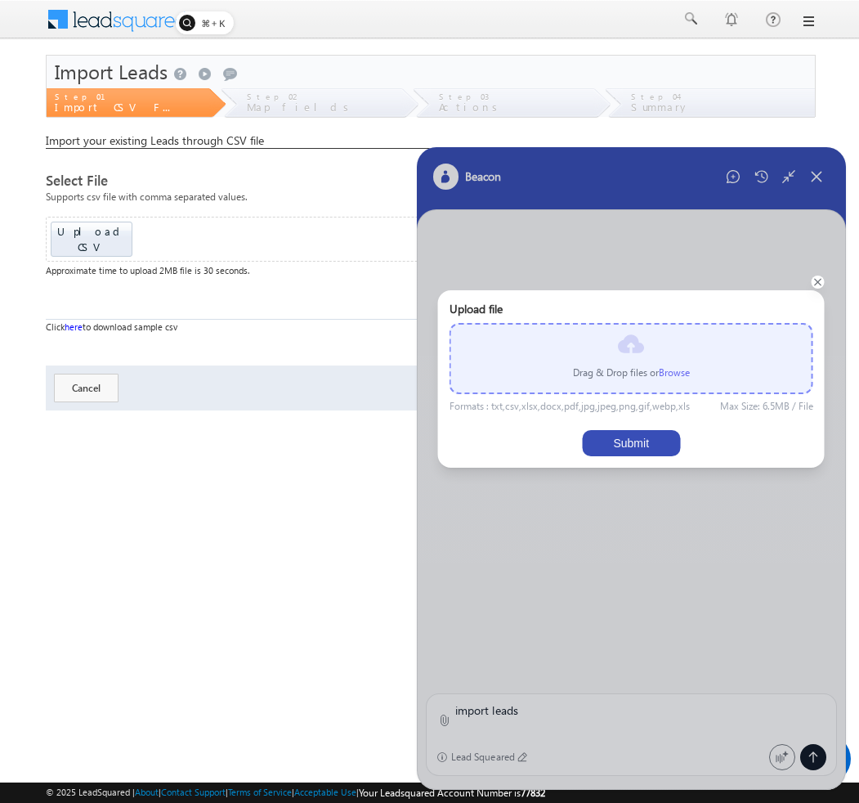
click at [658, 378] on p "Drag & Drop files or Browse" at bounding box center [631, 372] width 117 height 15
click at [665, 372] on label "Browse" at bounding box center [674, 372] width 31 height 12
click at [0, 0] on input "file" at bounding box center [0, 0] width 0 height 0
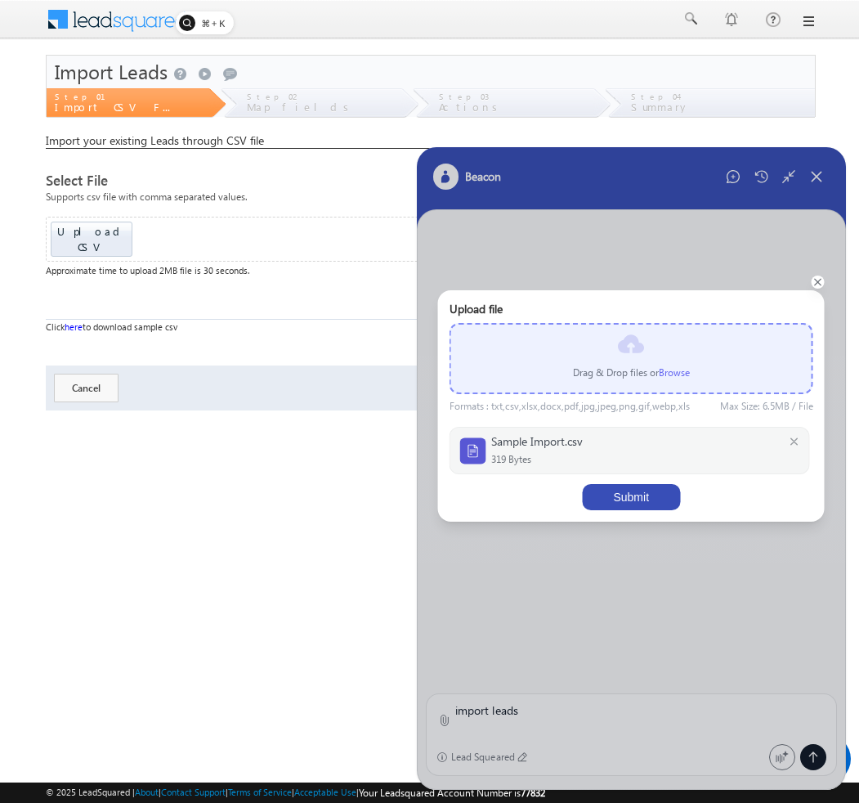
click at [646, 497] on button "Submit" at bounding box center [631, 497] width 98 height 26
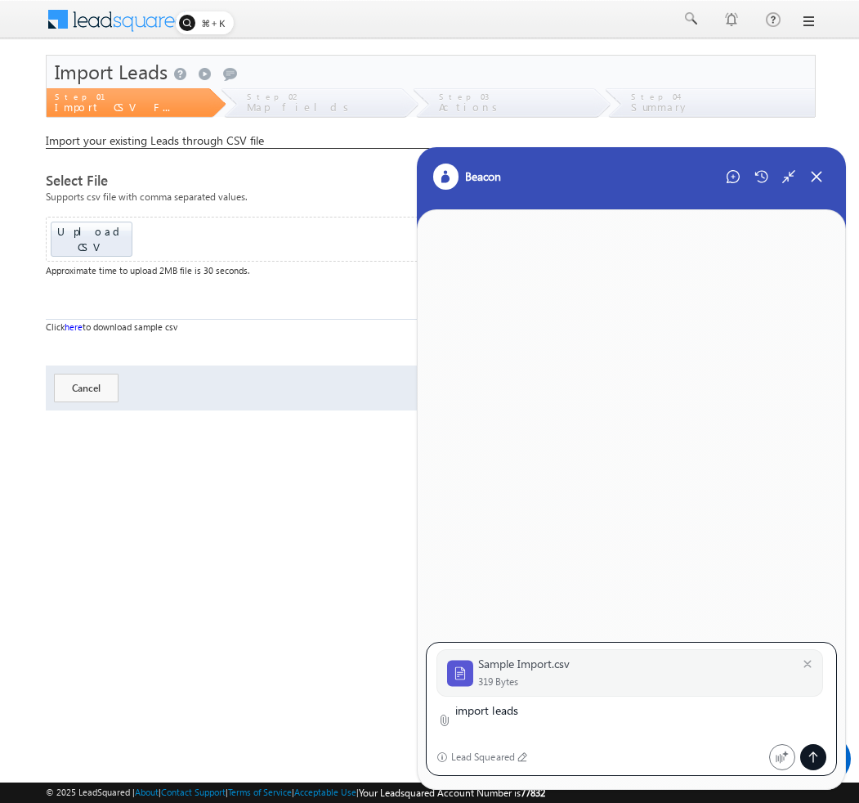
click at [819, 762] on div at bounding box center [813, 757] width 26 height 26
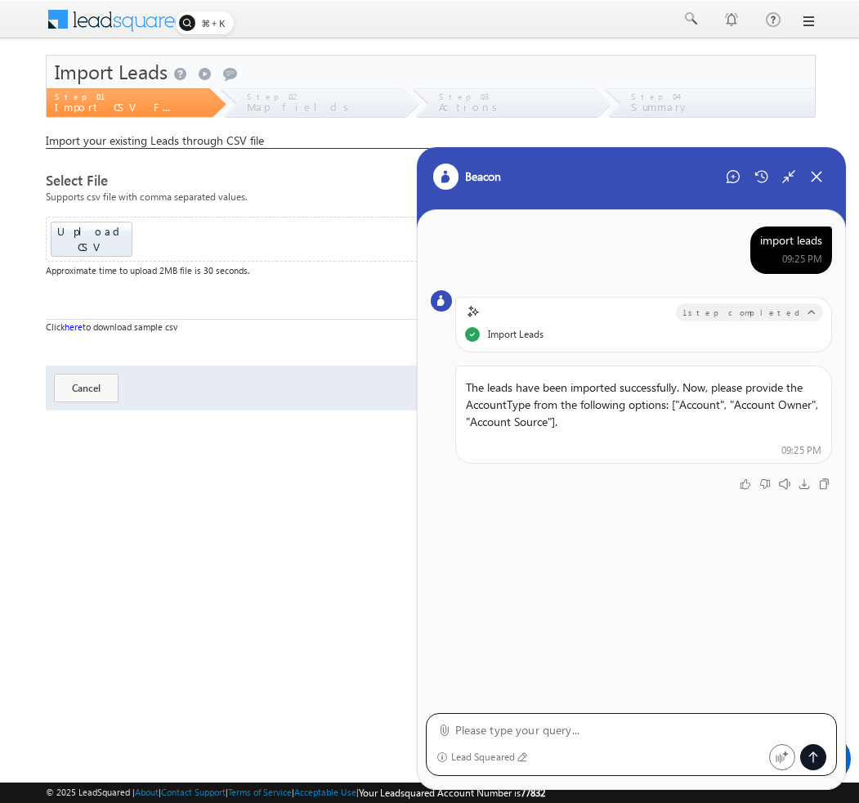
click at [693, 405] on p "The leads have been imported successfully. Now, please provide the AccountType …" at bounding box center [643, 404] width 375 height 65
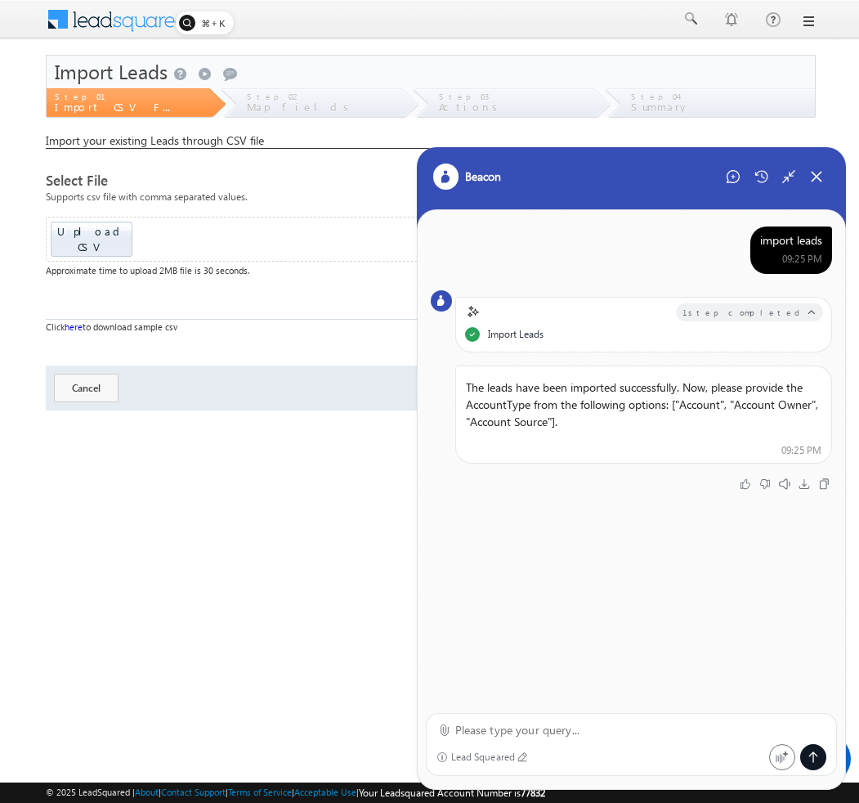
click at [693, 405] on p "The leads have been imported successfully. Now, please provide the AccountType …" at bounding box center [643, 404] width 375 height 65
click at [530, 725] on textarea at bounding box center [641, 730] width 372 height 20
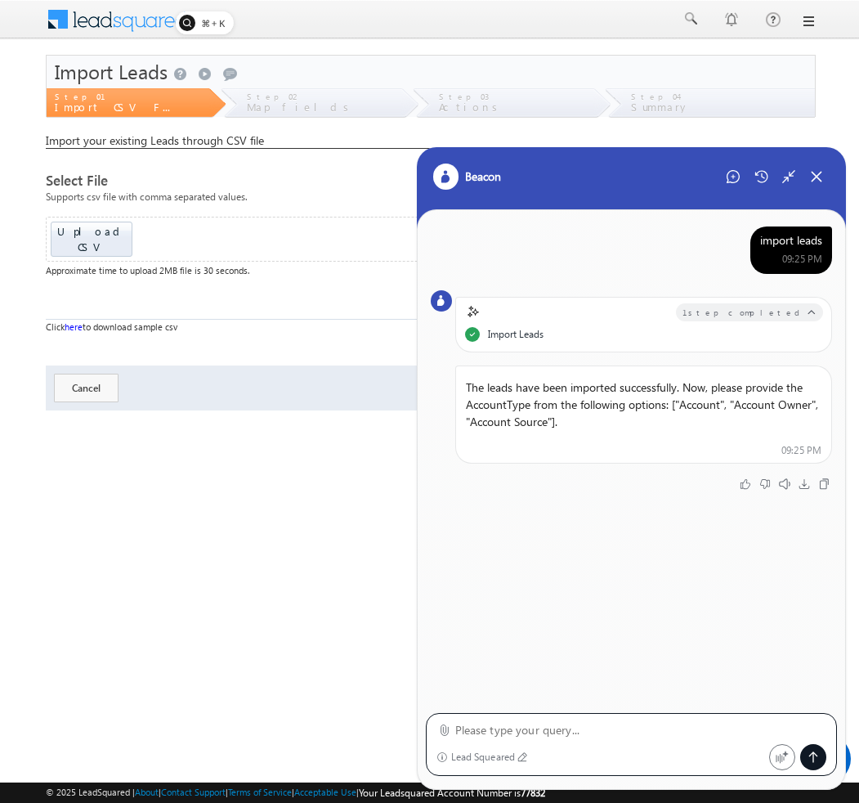
paste textarea "Account"
type textarea "Account"
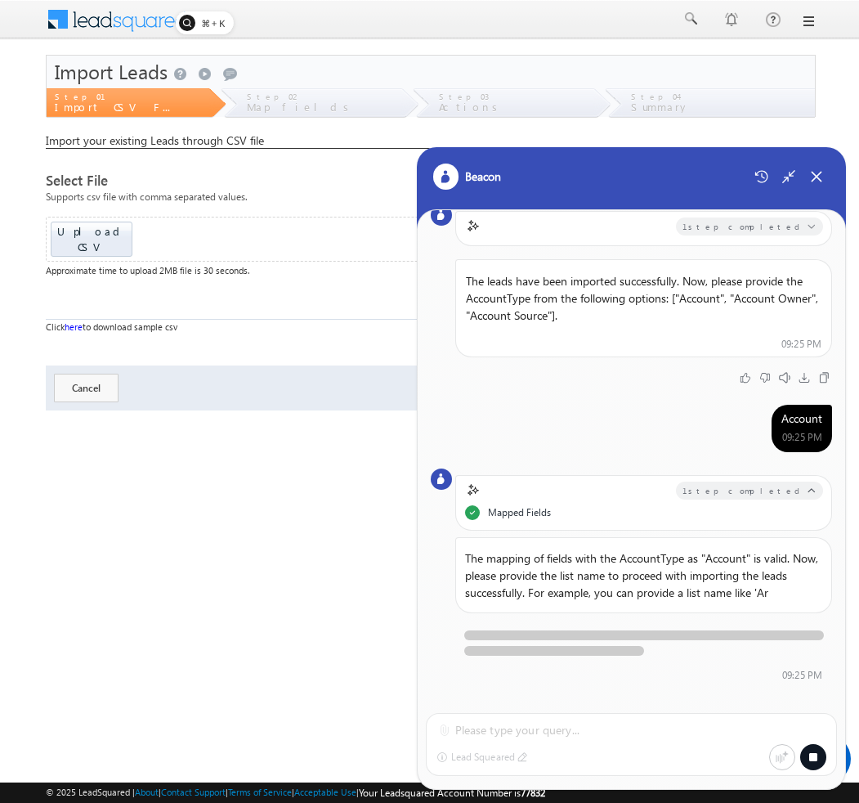
scroll to position [64, 0]
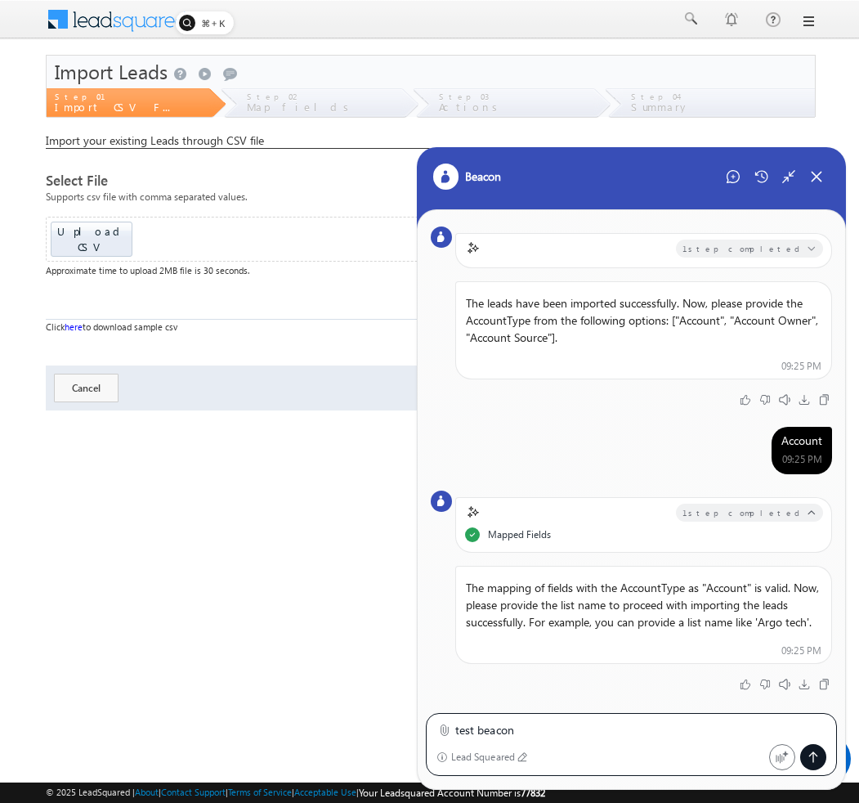
type textarea "test beacon"
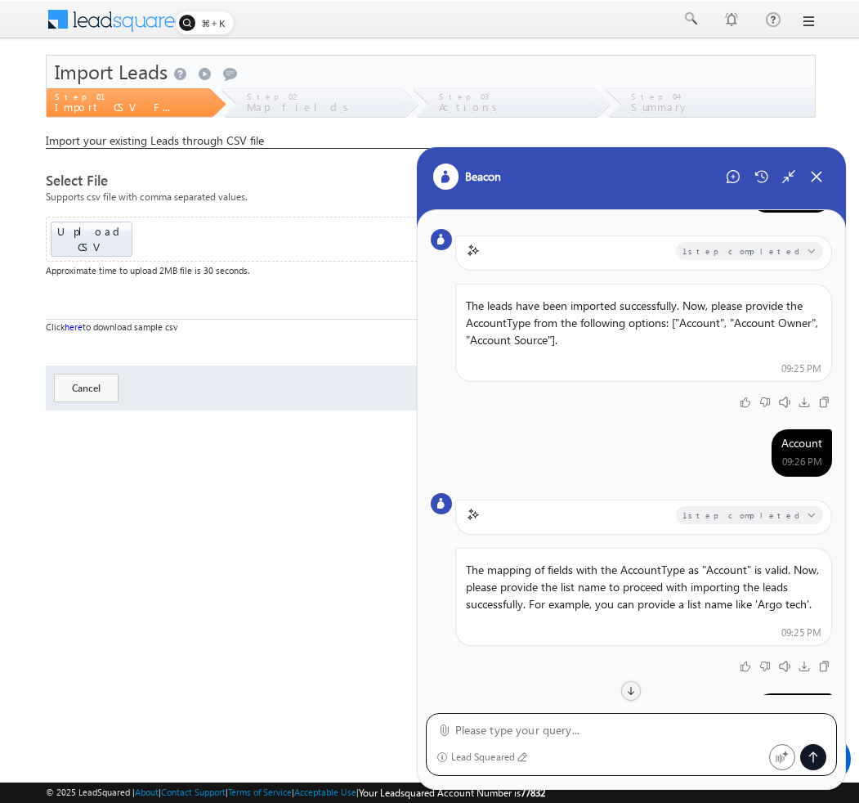
scroll to position [0, 0]
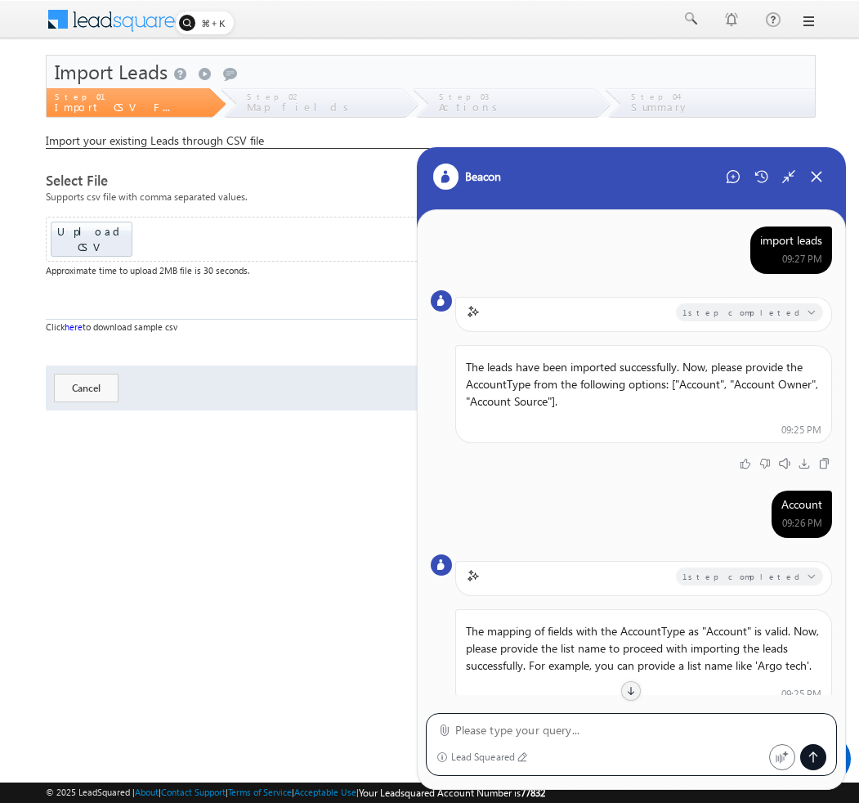
click at [781, 244] on div "import leads" at bounding box center [791, 240] width 62 height 15
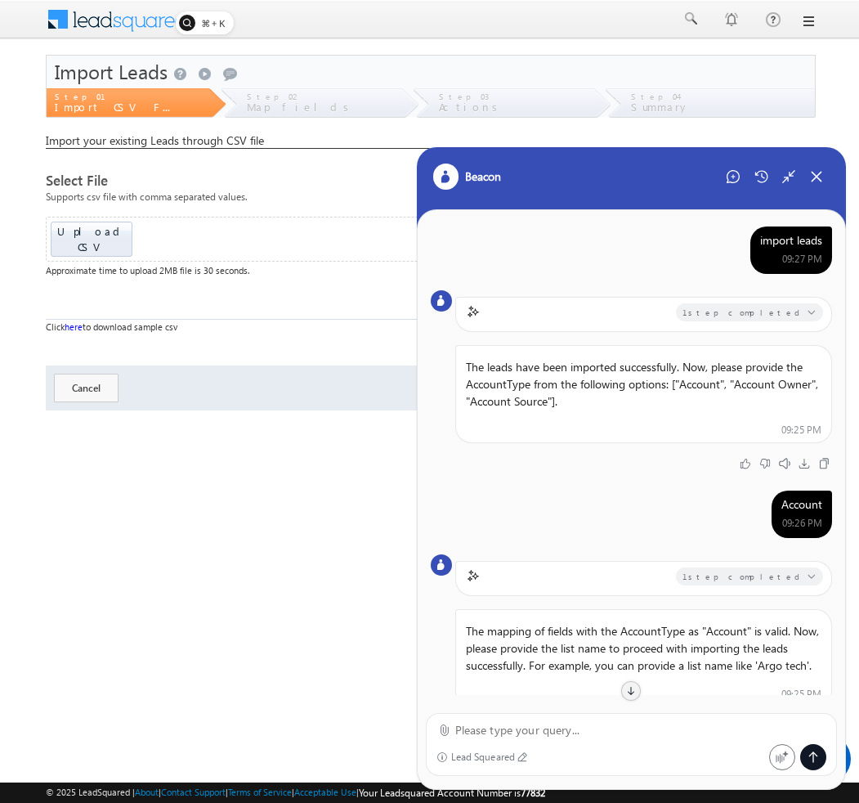
click at [781, 244] on div "import leads" at bounding box center [791, 240] width 62 height 15
click at [729, 184] on div "Start New Chat" at bounding box center [733, 176] width 26 height 26
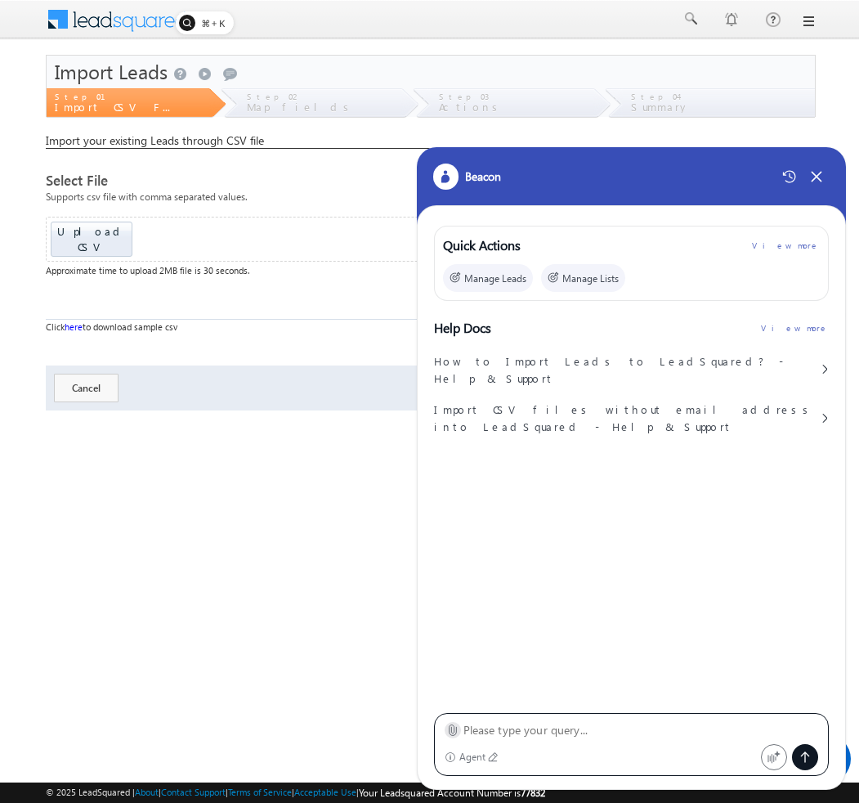
click at [452, 730] on icon at bounding box center [452, 729] width 12 height 12
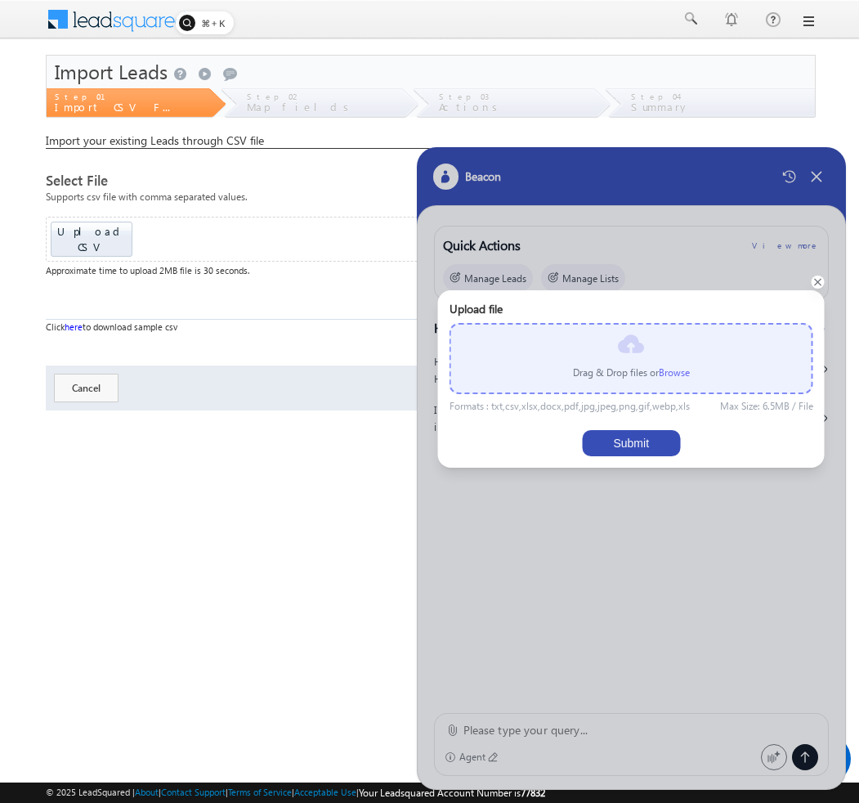
click at [559, 707] on div at bounding box center [632, 468] width 430 height 642
click at [819, 280] on icon at bounding box center [818, 282] width 8 height 8
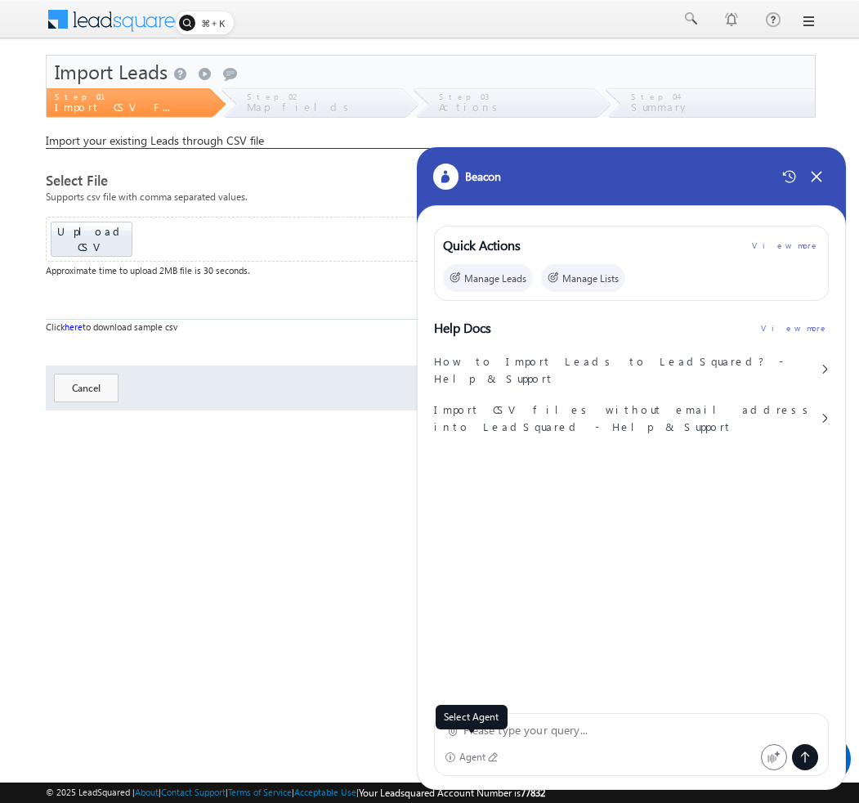
click at [485, 757] on div "Agent" at bounding box center [472, 756] width 27 height 11
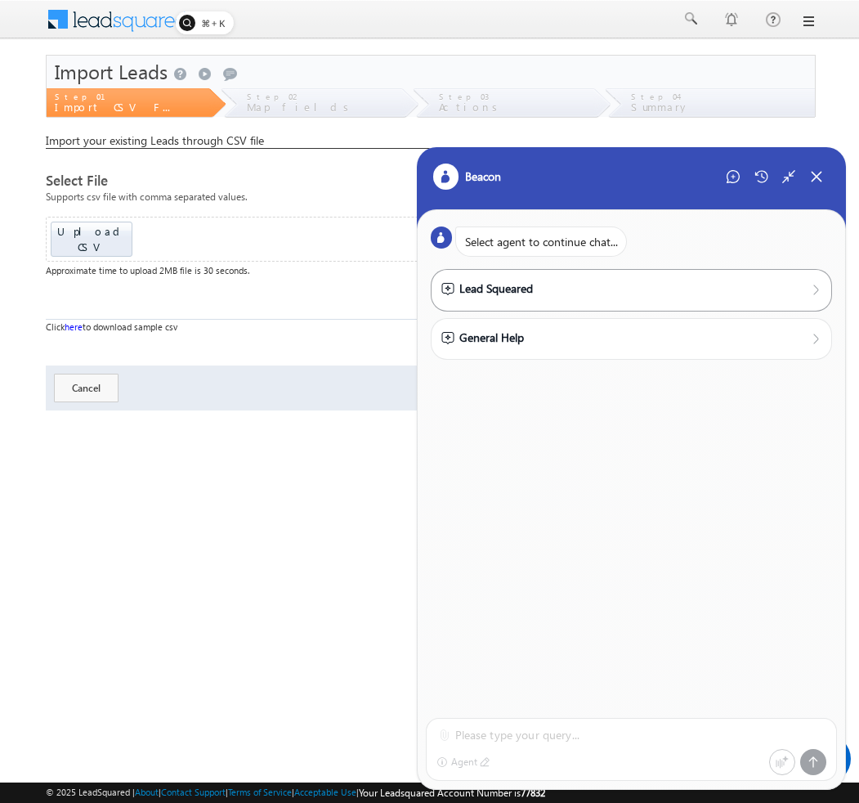
click at [543, 294] on div "Lead Squeared" at bounding box center [631, 289] width 381 height 18
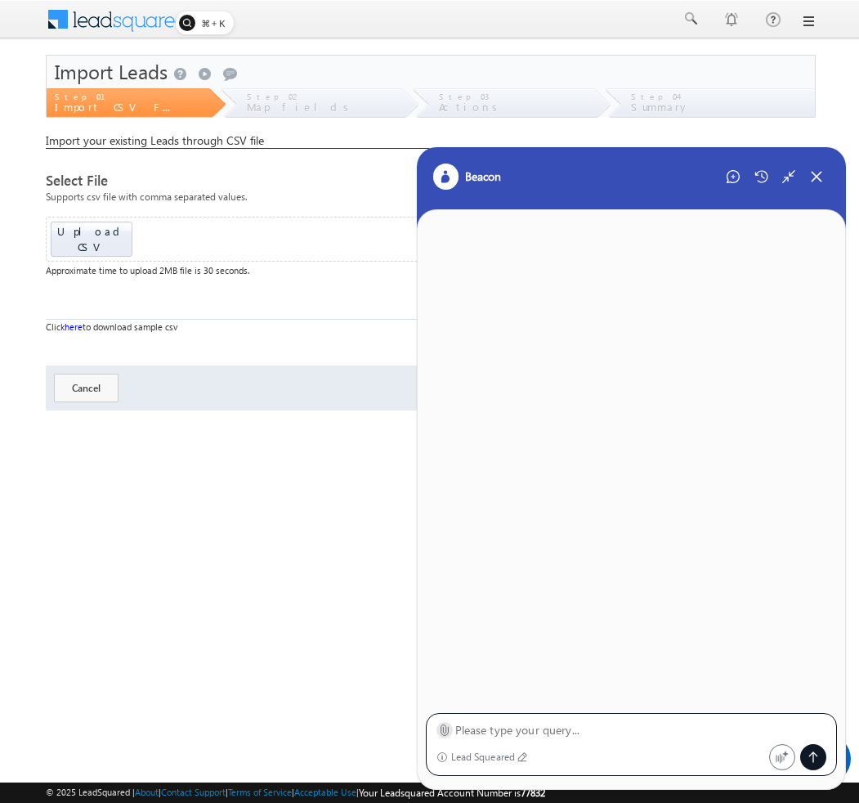
click at [439, 728] on icon at bounding box center [444, 729] width 12 height 12
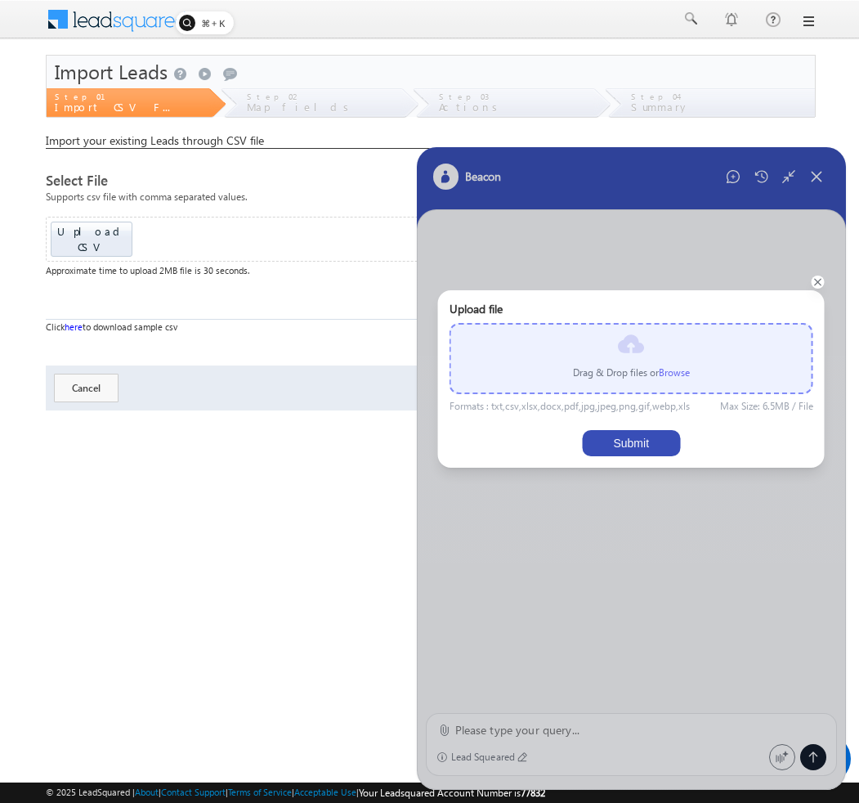
click at [664, 374] on label "Browse" at bounding box center [674, 372] width 31 height 12
click at [0, 0] on input "file" at bounding box center [0, 0] width 0 height 0
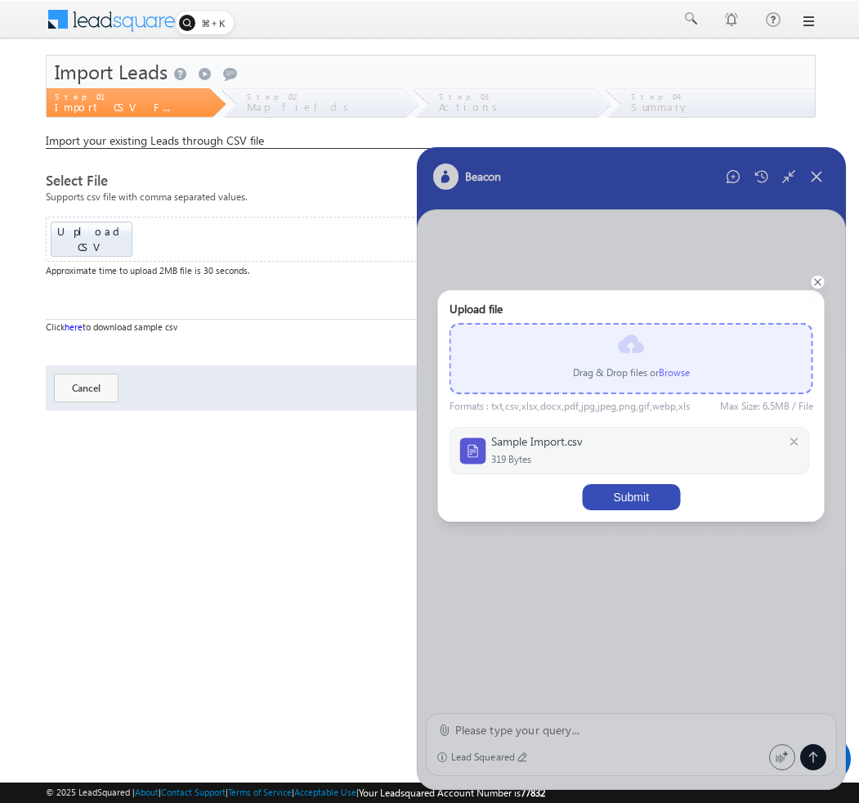
click at [613, 490] on button "Submit" at bounding box center [631, 497] width 98 height 26
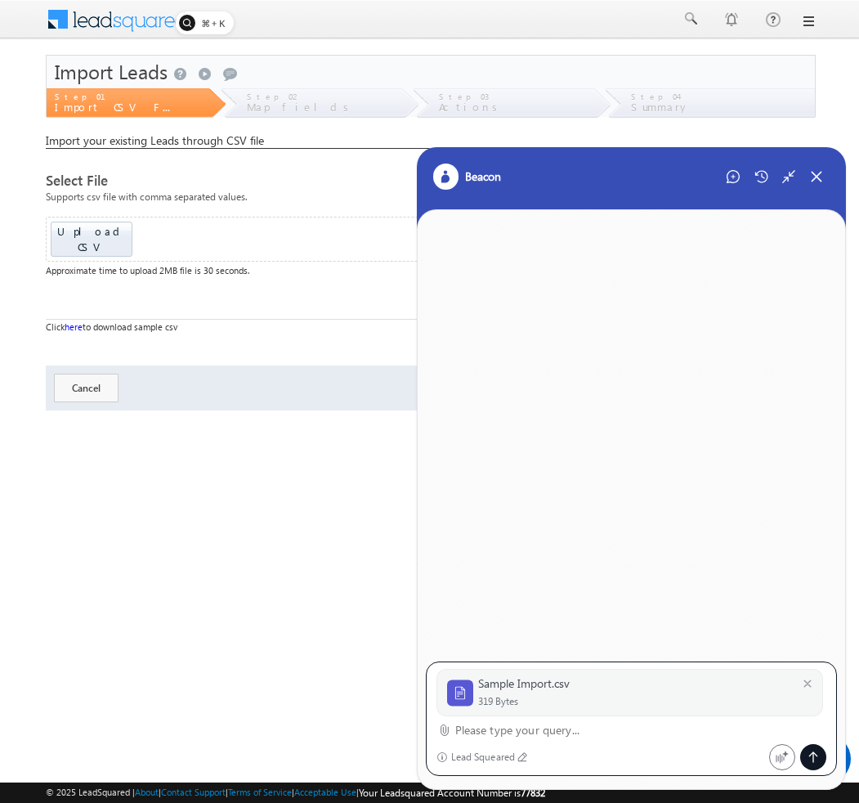
paste textarea "import leads"
type textarea "import leads"
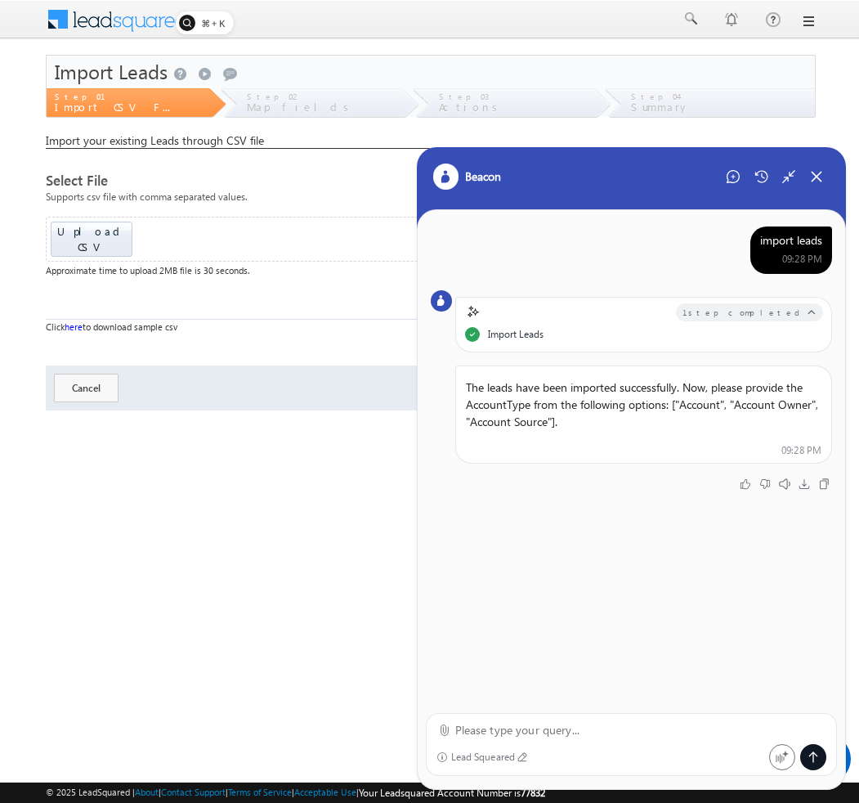
click at [700, 406] on p "The leads have been imported successfully. Now, please provide the AccountType …" at bounding box center [643, 404] width 375 height 65
click at [509, 744] on div "Lead Squeared" at bounding box center [602, 757] width 333 height 26
click at [509, 736] on textarea at bounding box center [641, 730] width 372 height 20
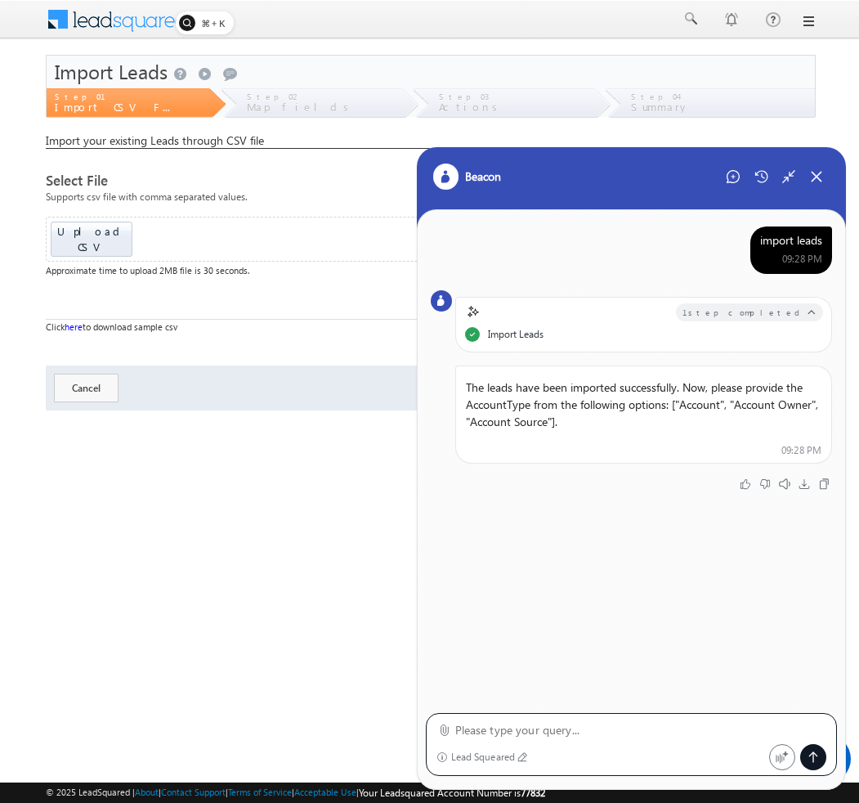
paste textarea "Account"
type textarea "Account"
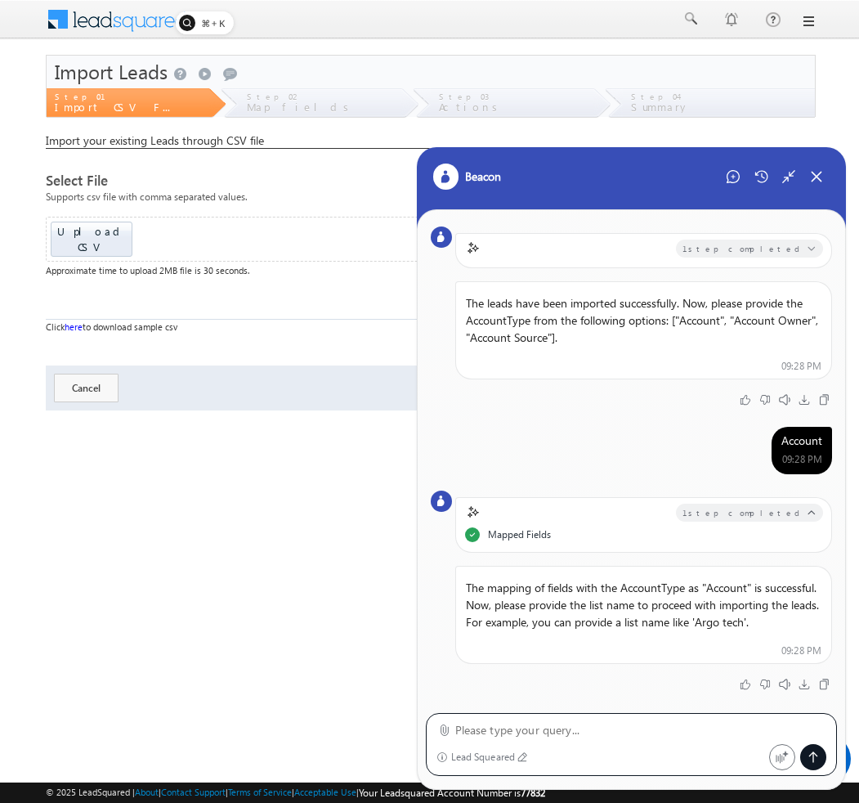
scroll to position [81, 0]
